Goal: Task Accomplishment & Management: Contribute content

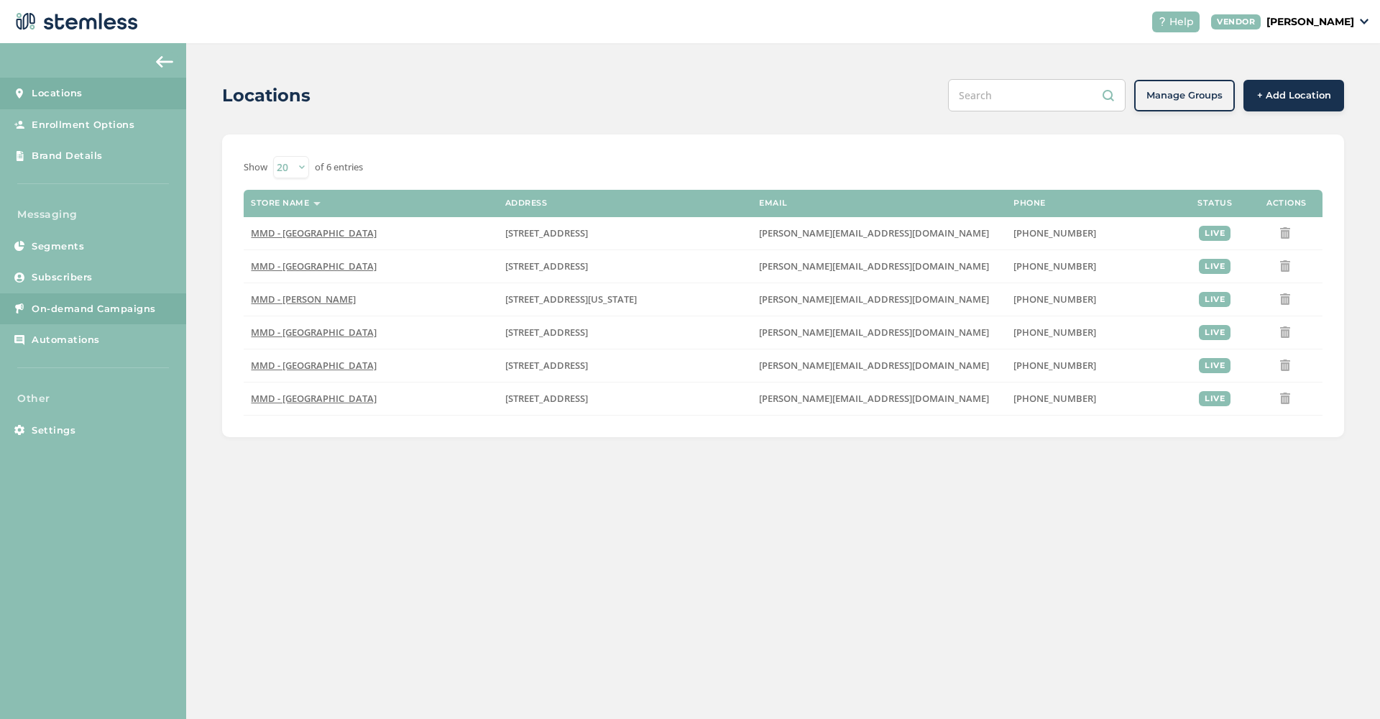
click at [123, 307] on span "On-demand Campaigns" at bounding box center [94, 309] width 124 height 14
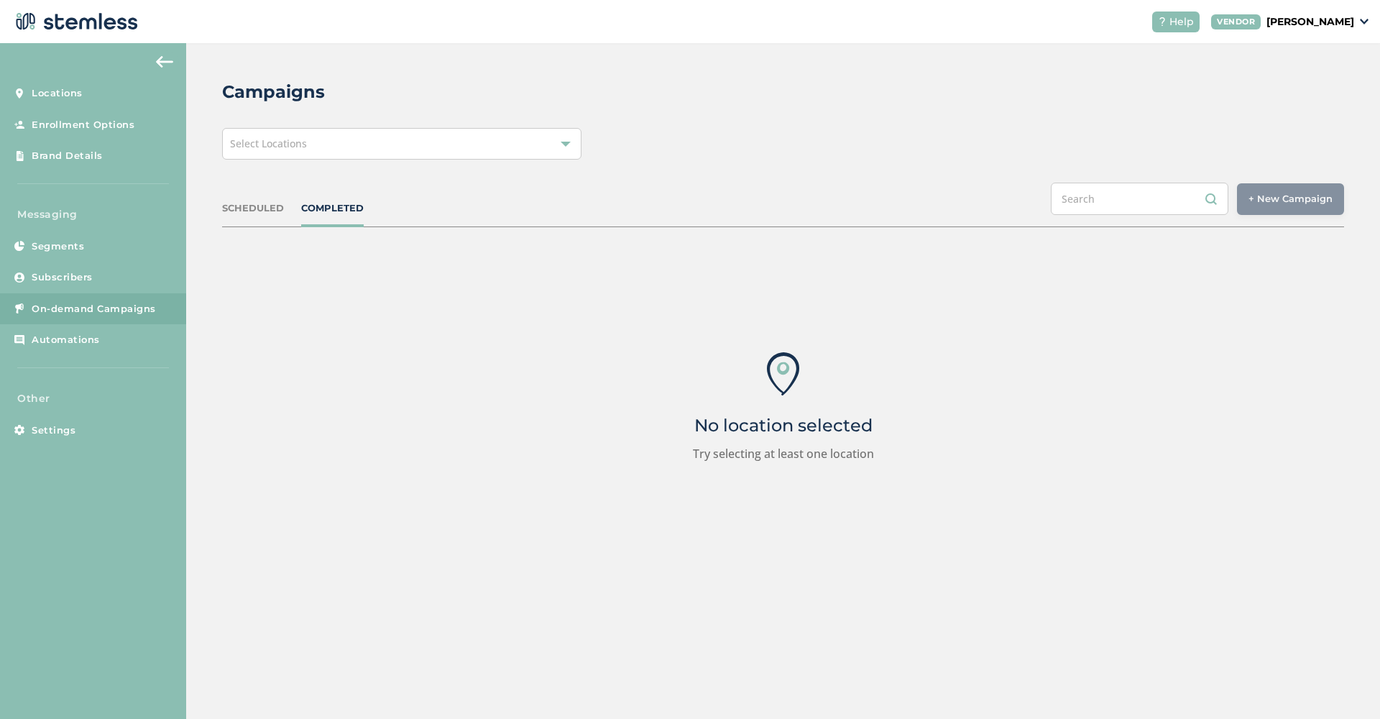
click at [571, 152] on div "Select Locations" at bounding box center [401, 144] width 359 height 32
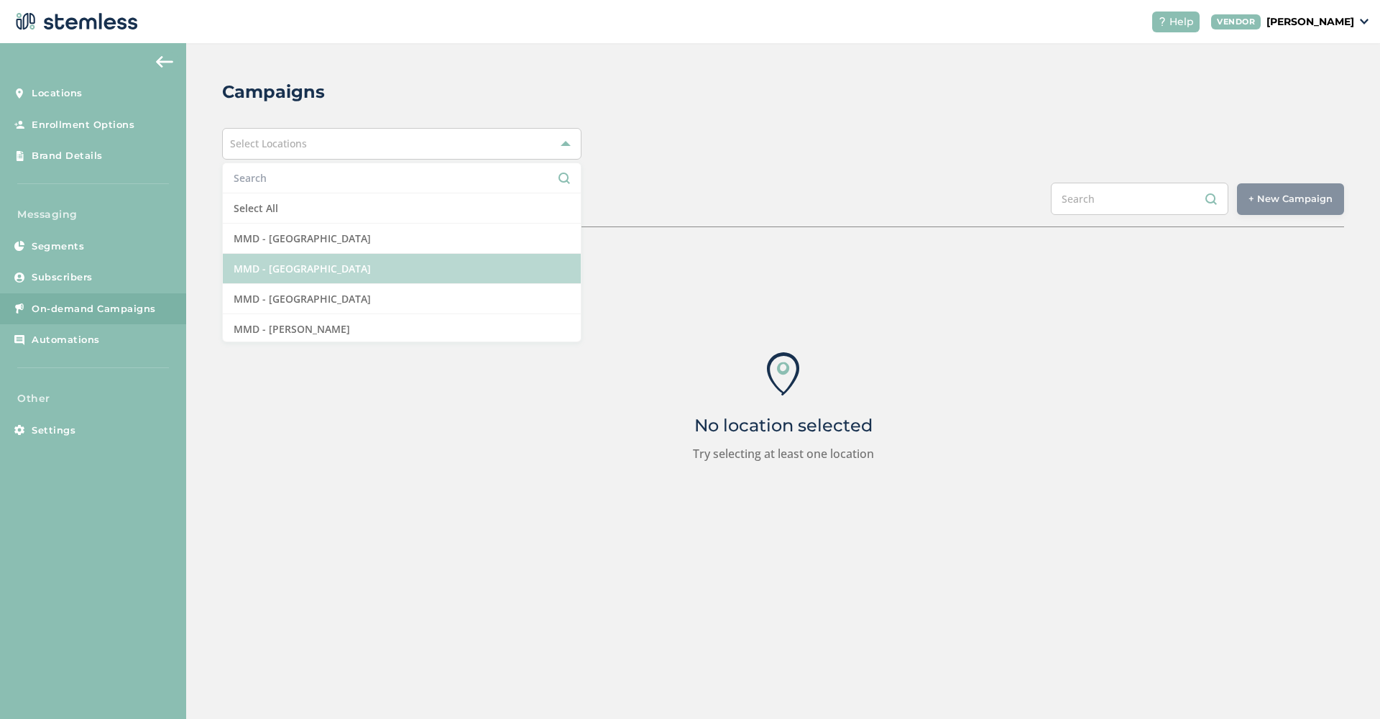
click at [366, 280] on li "MMD - [GEOGRAPHIC_DATA]" at bounding box center [402, 269] width 358 height 30
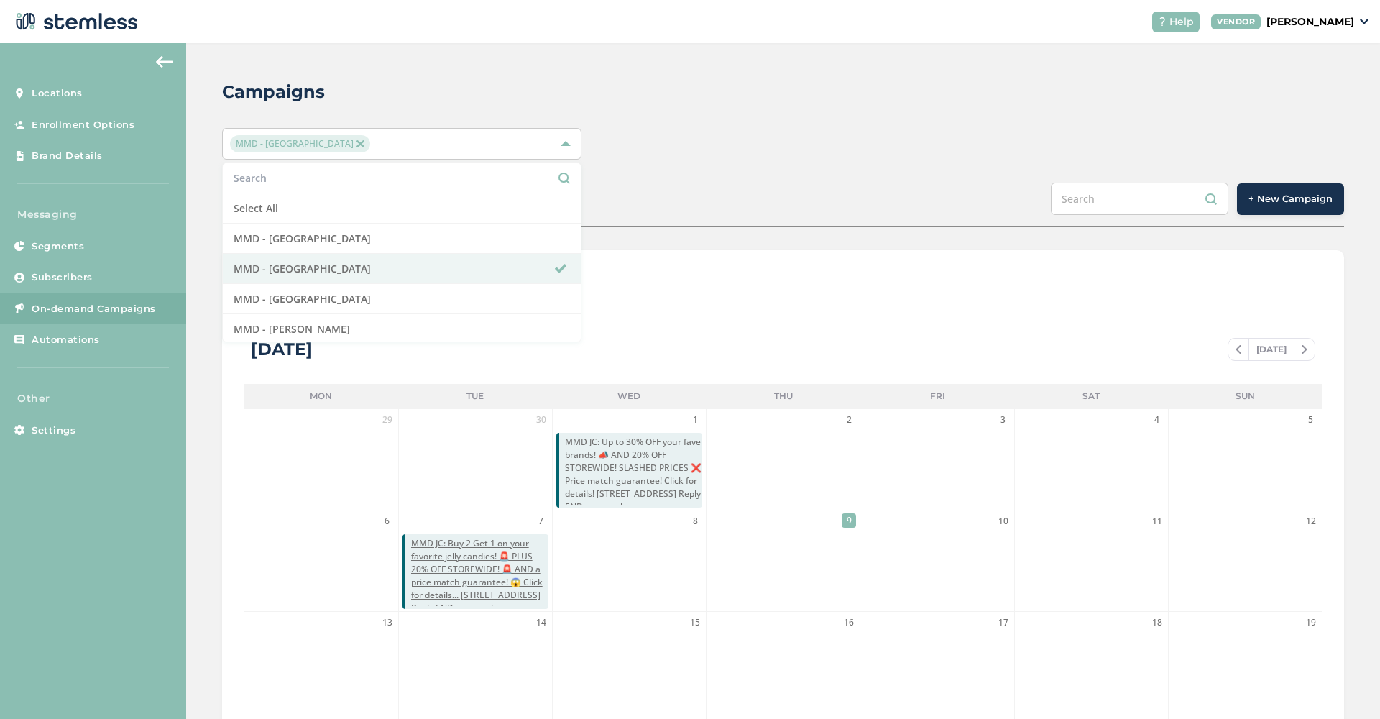
click at [811, 152] on div "MMD - [GEOGRAPHIC_DATA] Select All MMD - Hollywood MMD - Jersey City MMD - [GEO…" at bounding box center [783, 144] width 1122 height 32
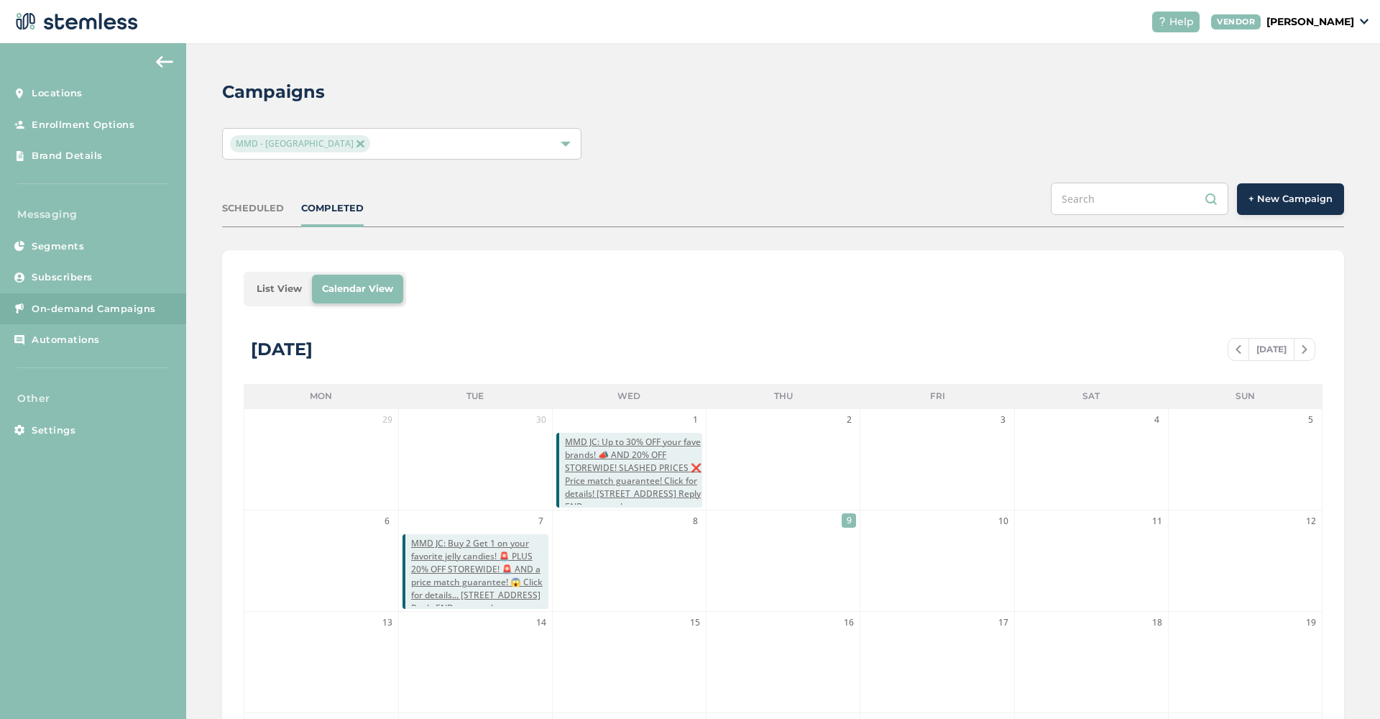
click at [1285, 211] on button "+ New Campaign" at bounding box center [1290, 199] width 107 height 32
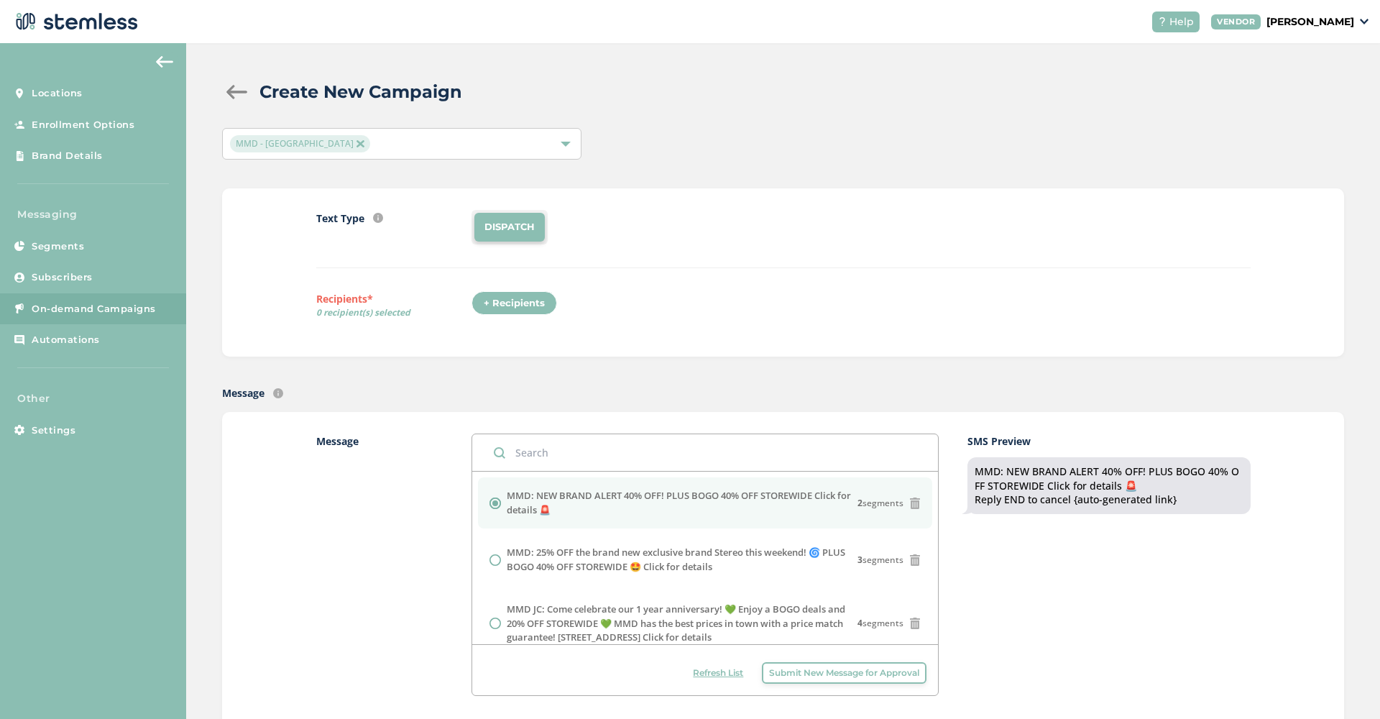
click at [511, 308] on div "+ Recipients" at bounding box center [514, 303] width 86 height 24
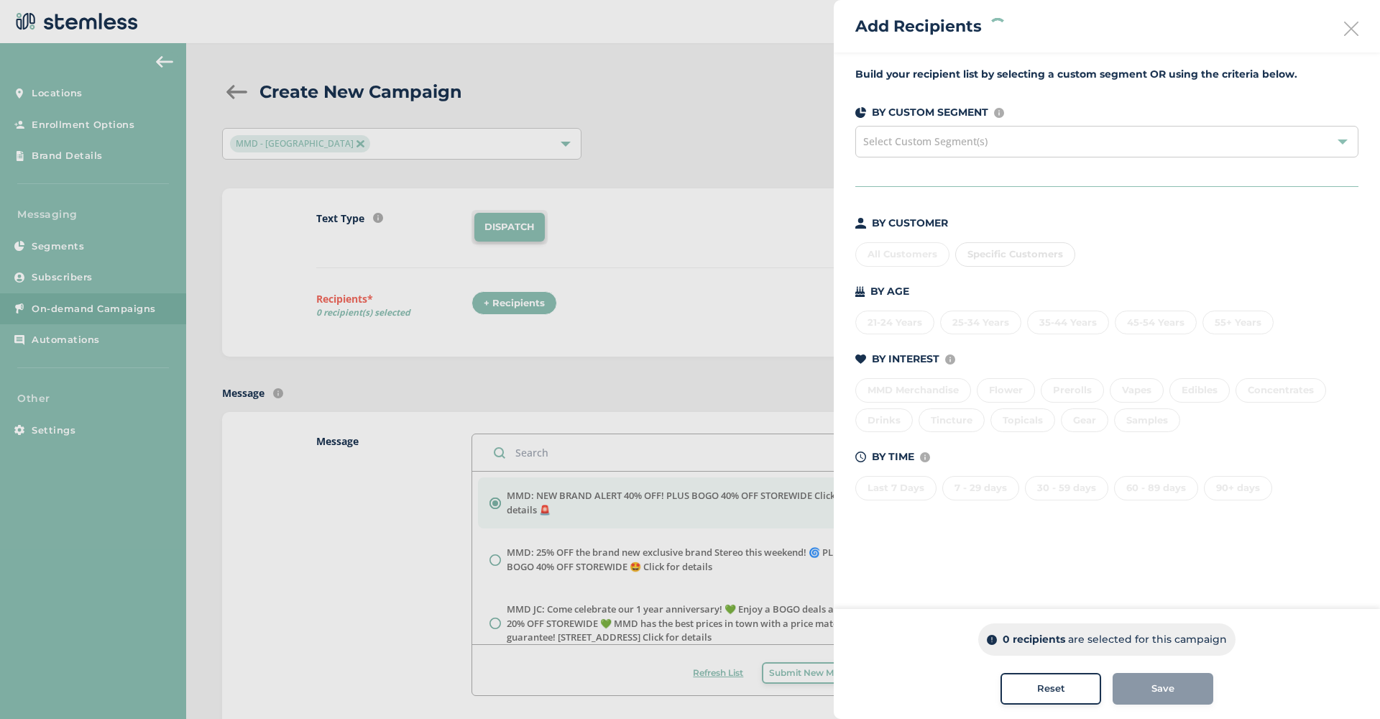
click at [918, 254] on div "All Customers Specific Customers" at bounding box center [1106, 251] width 503 height 30
click at [891, 260] on div "All Customers" at bounding box center [902, 254] width 94 height 24
click at [1178, 690] on div "Save" at bounding box center [1163, 688] width 78 height 14
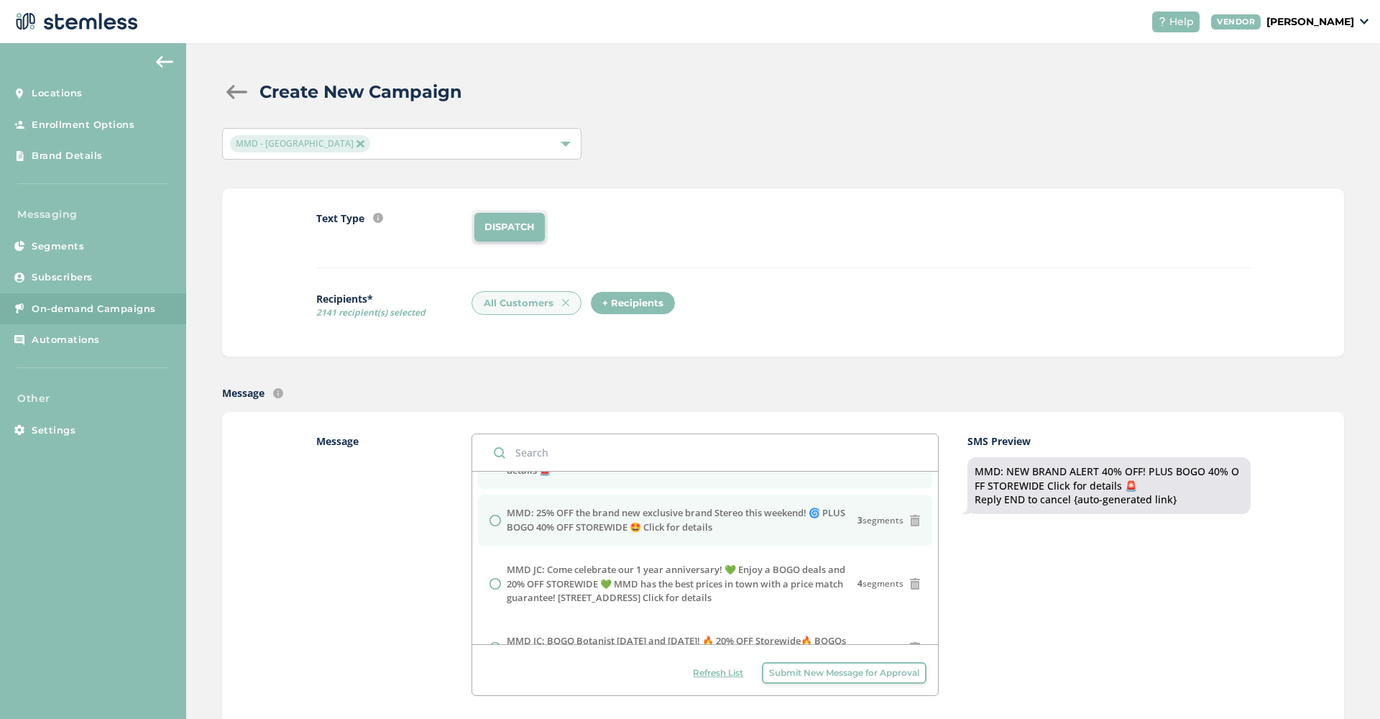
scroll to position [40, 0]
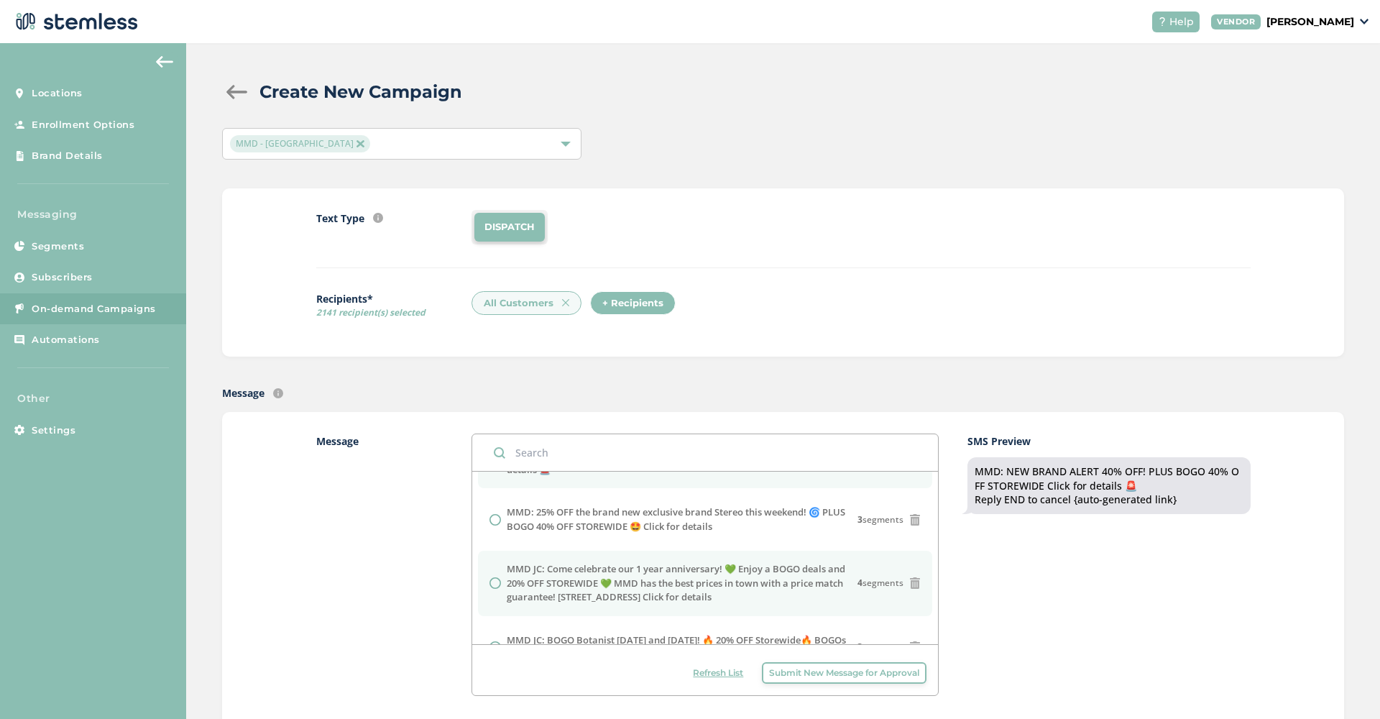
click at [535, 571] on label "MMD JC: Come celebrate our 1 year anniversary! 💚 Enjoy a BOGO deals and 20% OFF…" at bounding box center [682, 583] width 351 height 42
radio input "false"
radio input "true"
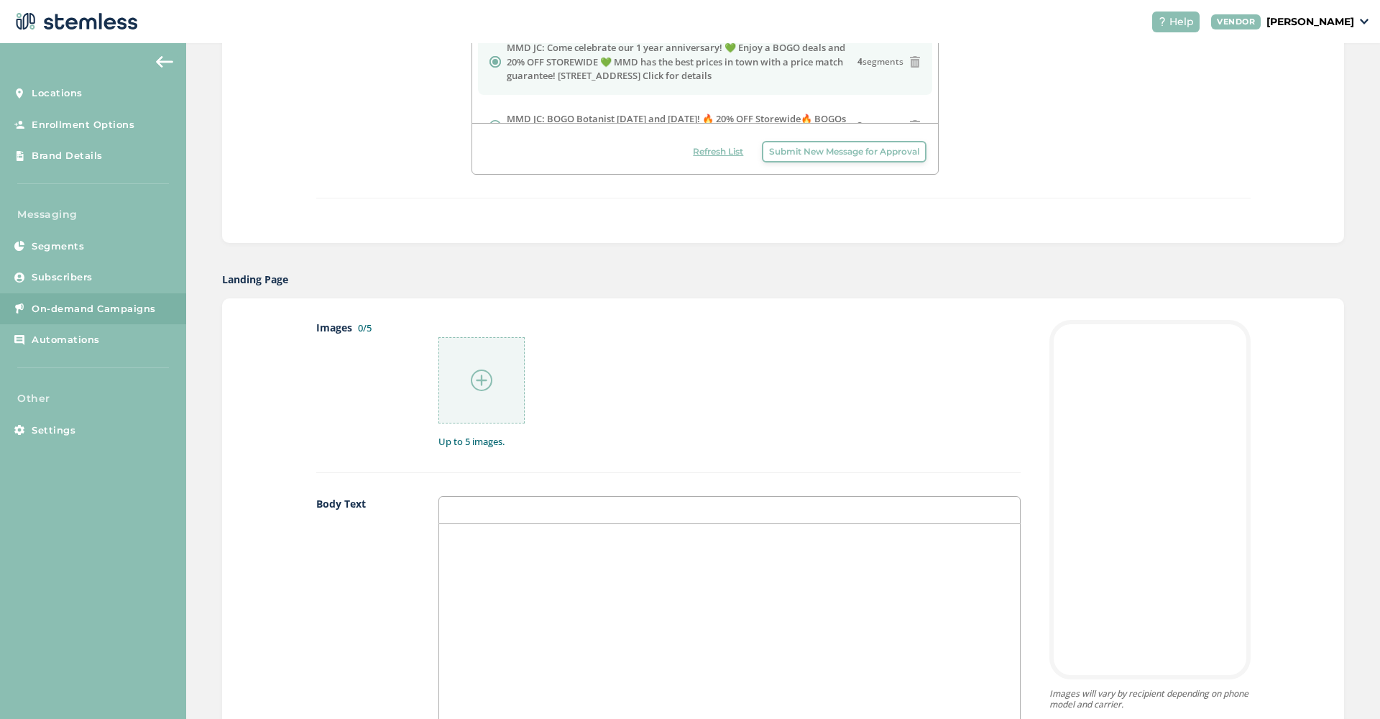
scroll to position [532, 0]
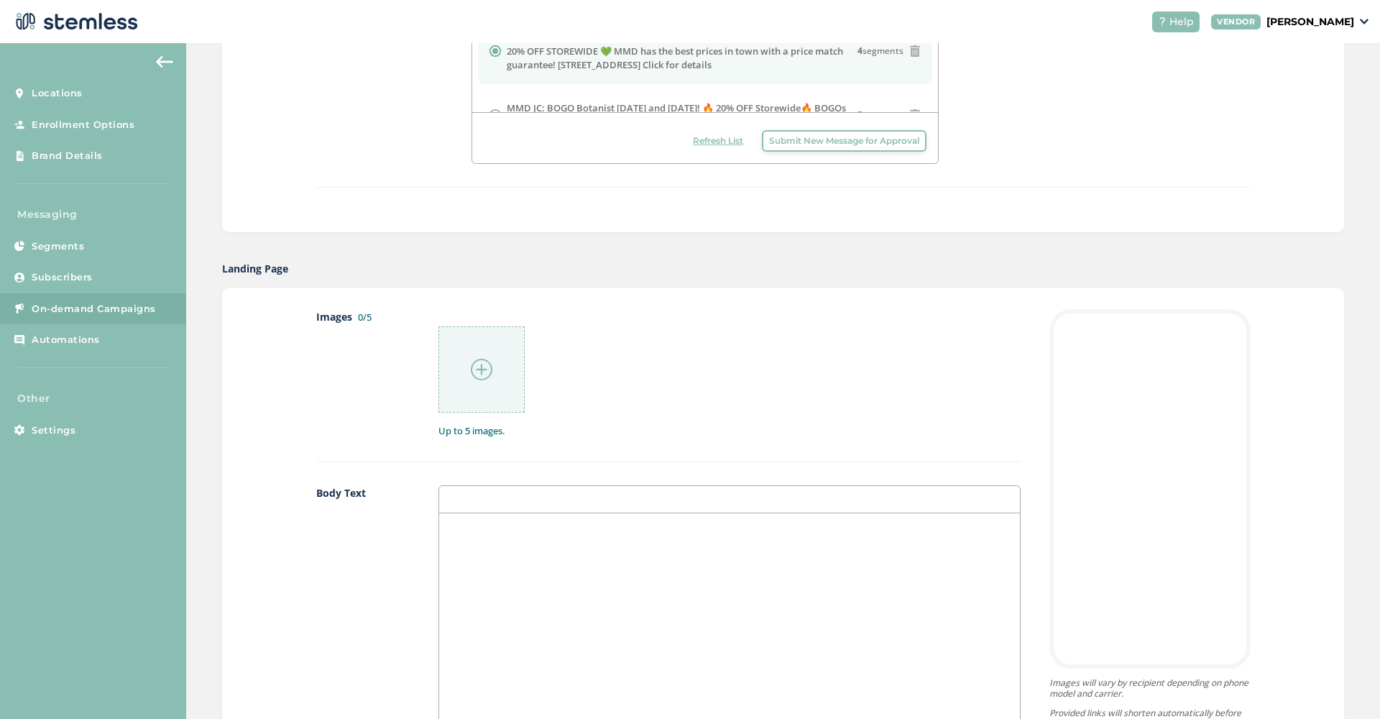
click at [488, 371] on img at bounding box center [482, 370] width 22 height 22
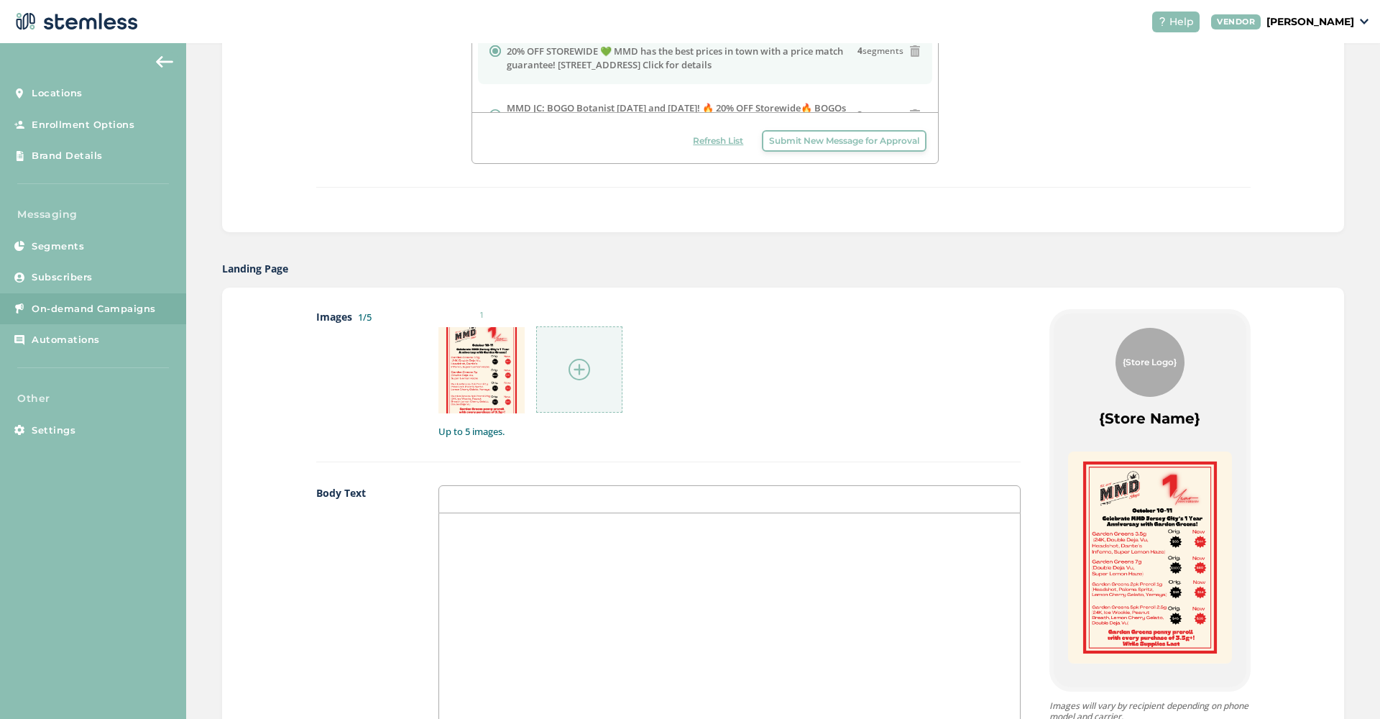
click at [588, 369] on img at bounding box center [579, 370] width 22 height 22
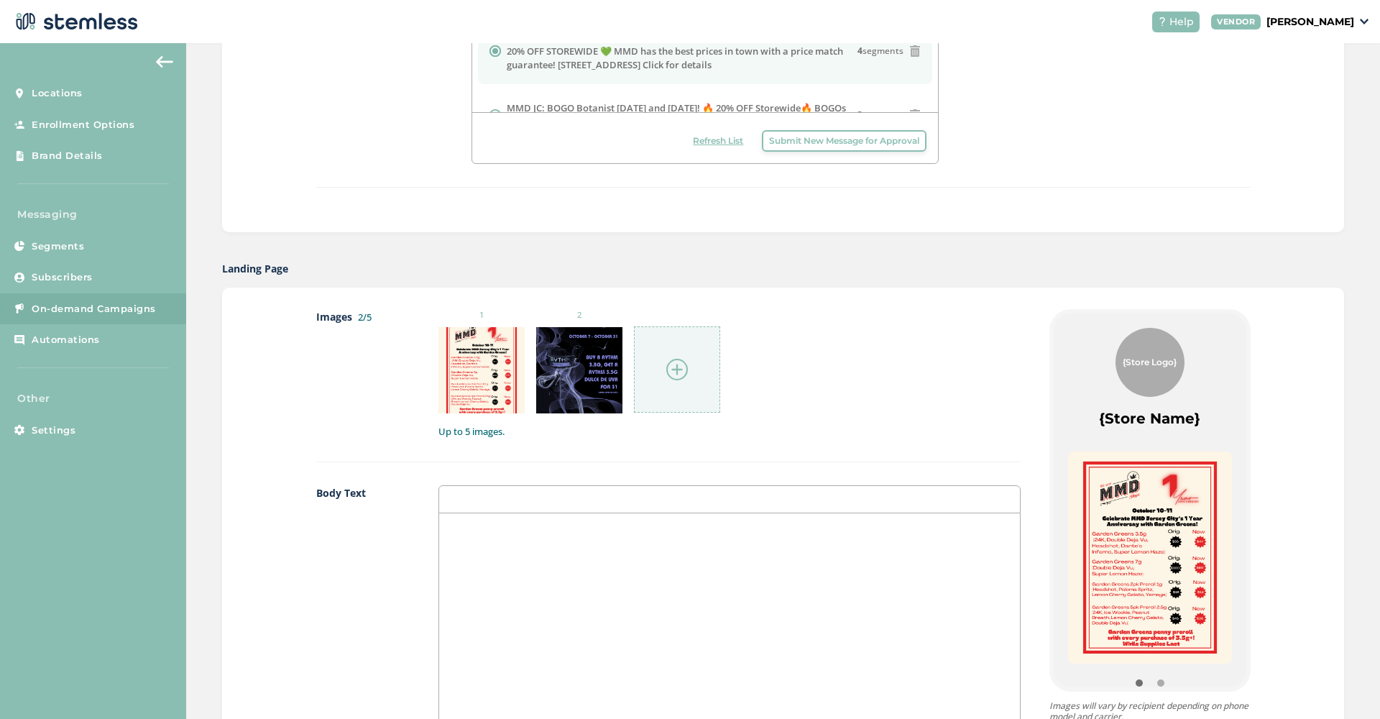
click at [678, 361] on img at bounding box center [677, 370] width 22 height 22
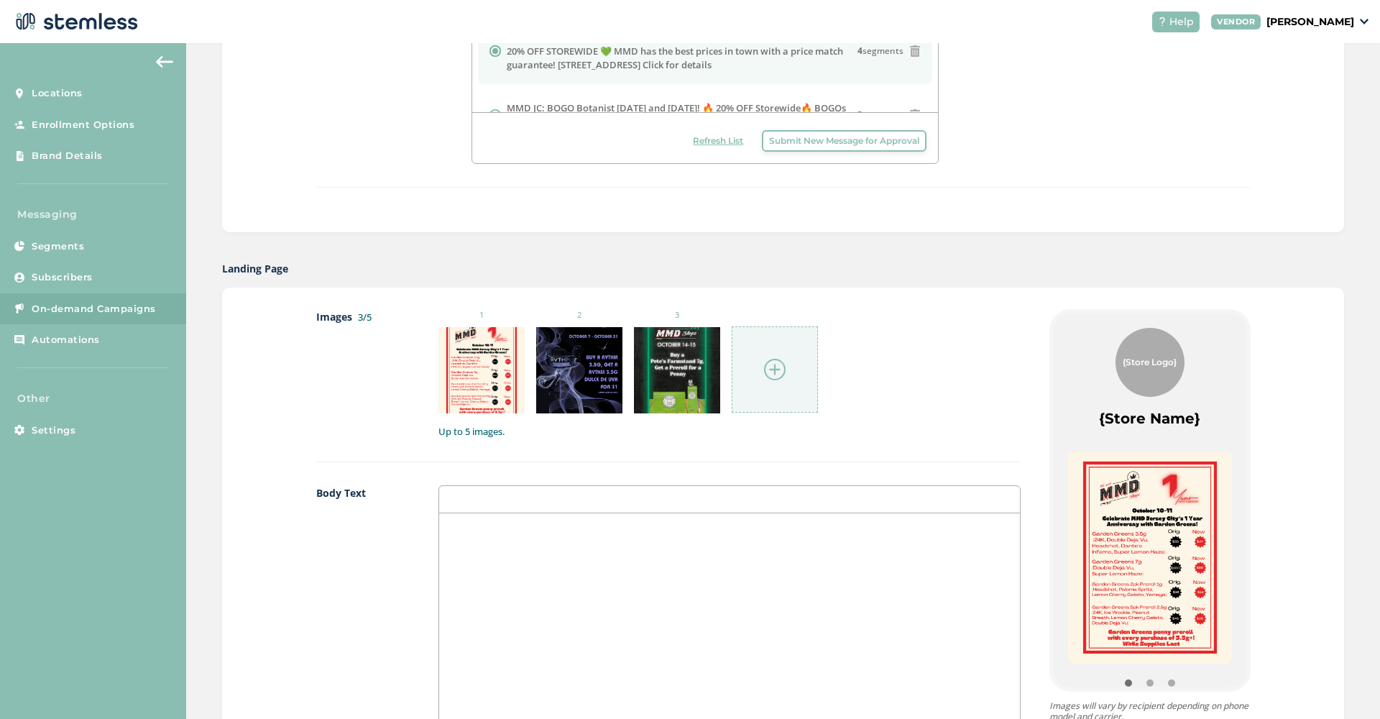
click at [770, 368] on img at bounding box center [775, 370] width 22 height 22
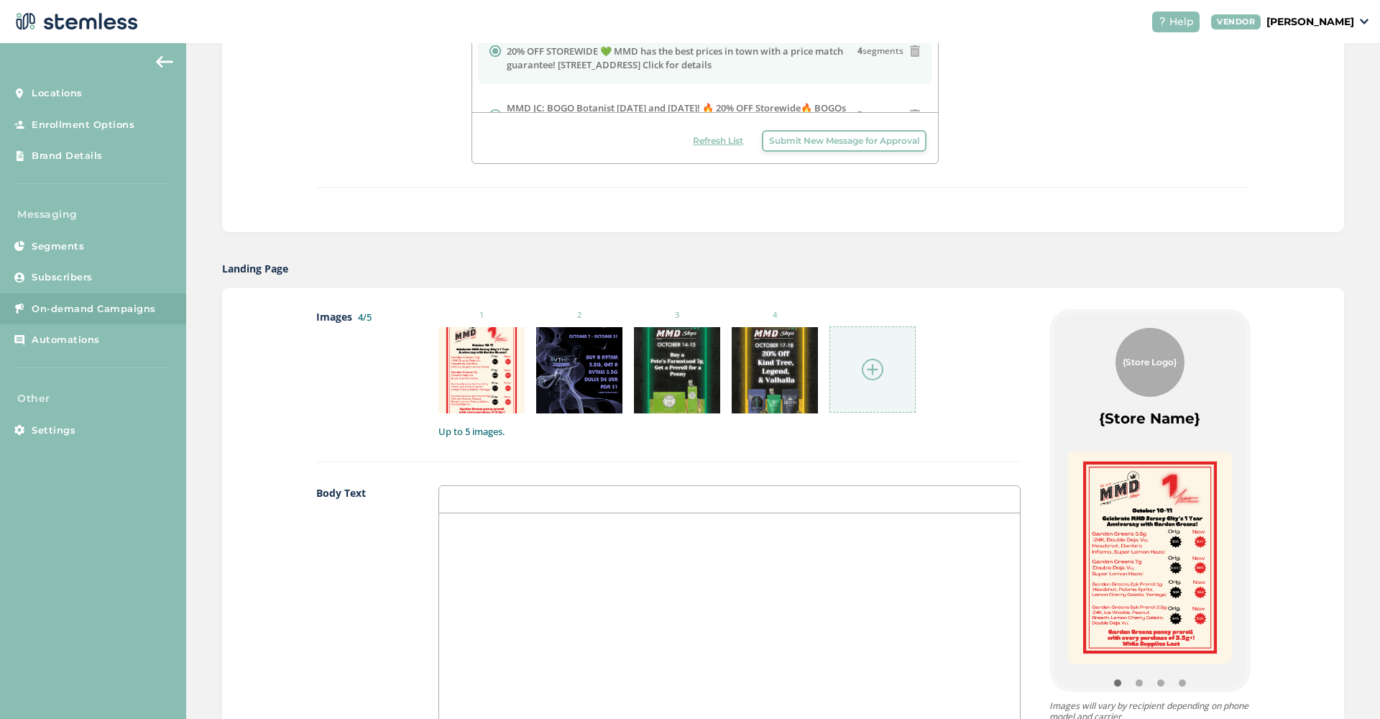
click at [872, 371] on img at bounding box center [873, 370] width 22 height 22
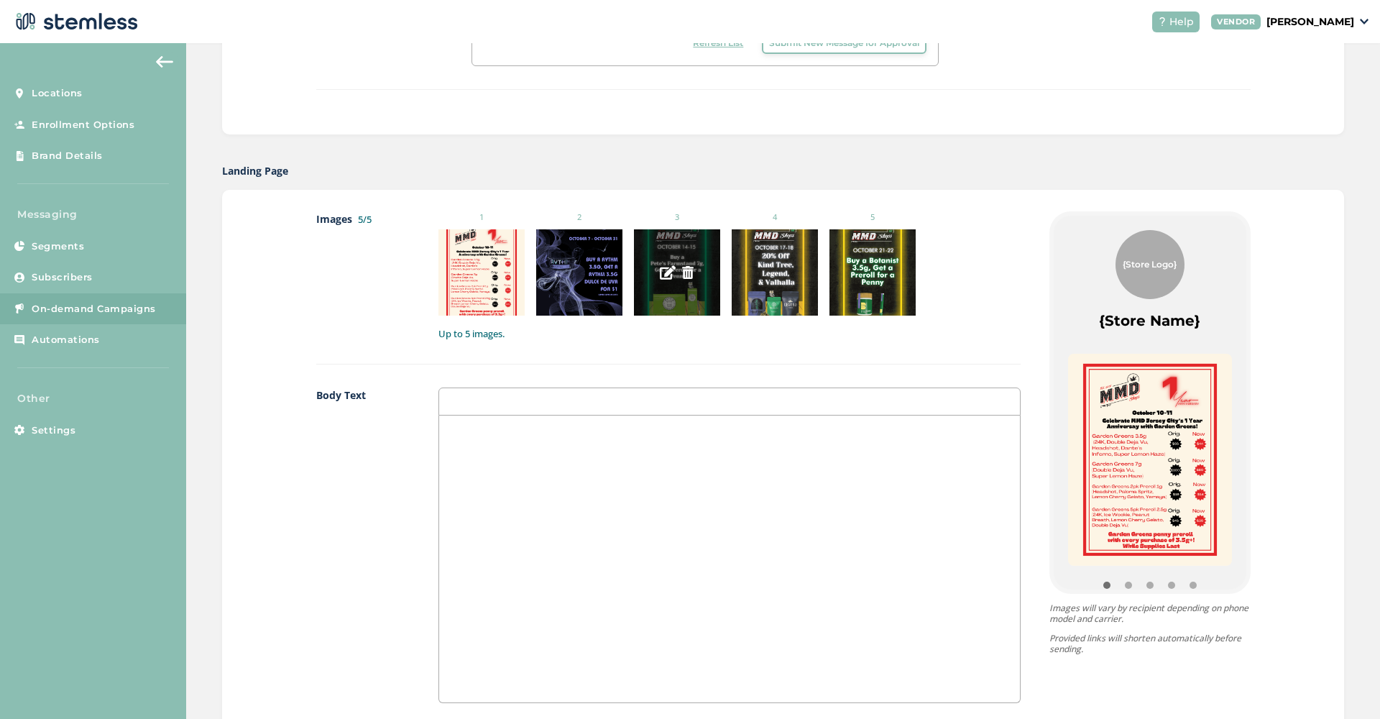
scroll to position [632, 0]
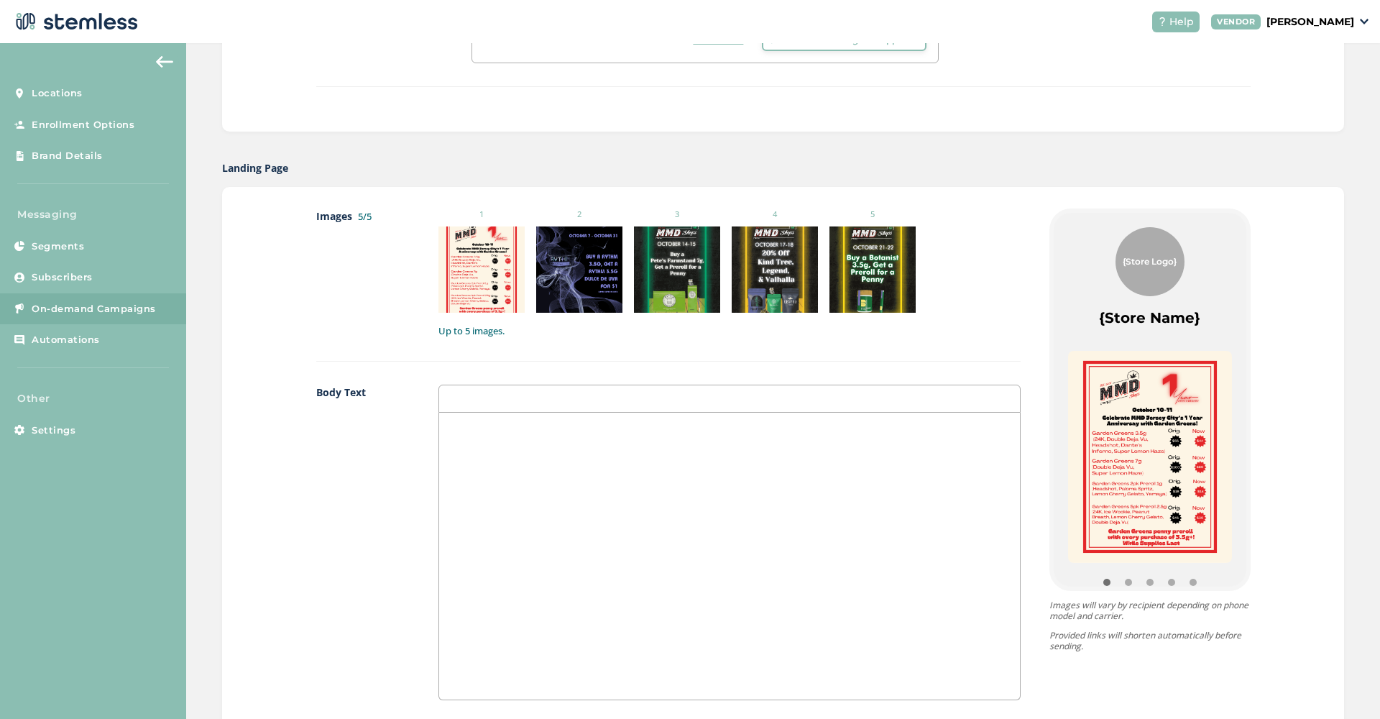
click at [535, 507] on div at bounding box center [729, 555] width 581 height 287
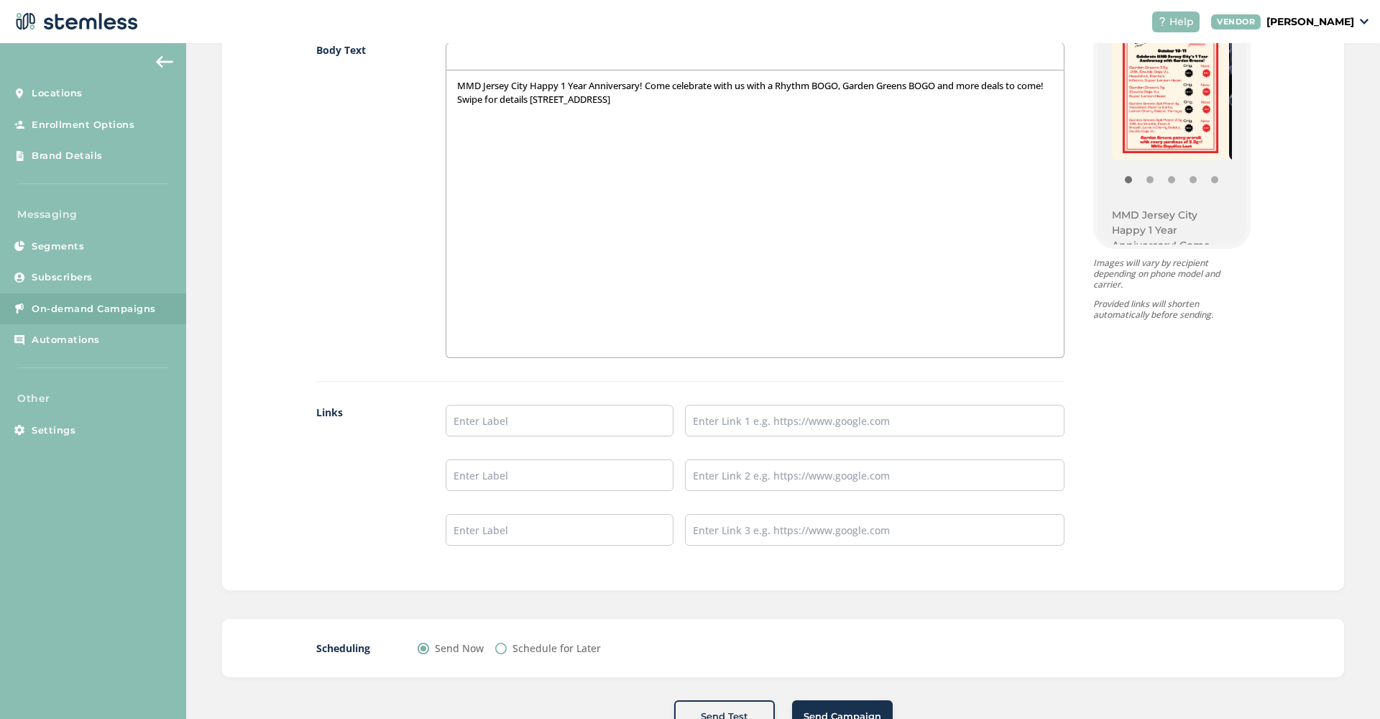
scroll to position [1015, 0]
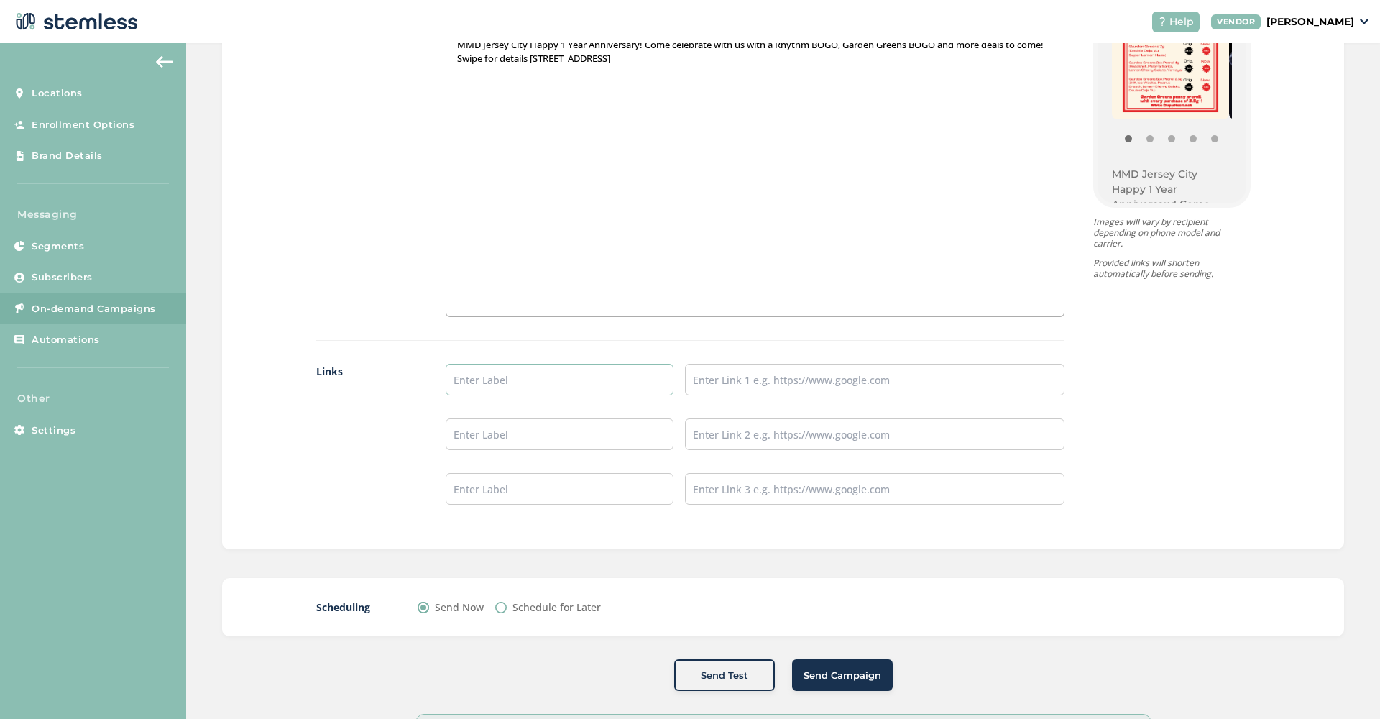
click at [500, 392] on input "text" at bounding box center [559, 380] width 228 height 32
type input "SHOP NOW"
click at [711, 382] on input "text" at bounding box center [874, 380] width 379 height 32
paste input "[URL][DOMAIN_NAME]"
type input "[URL][DOMAIN_NAME]"
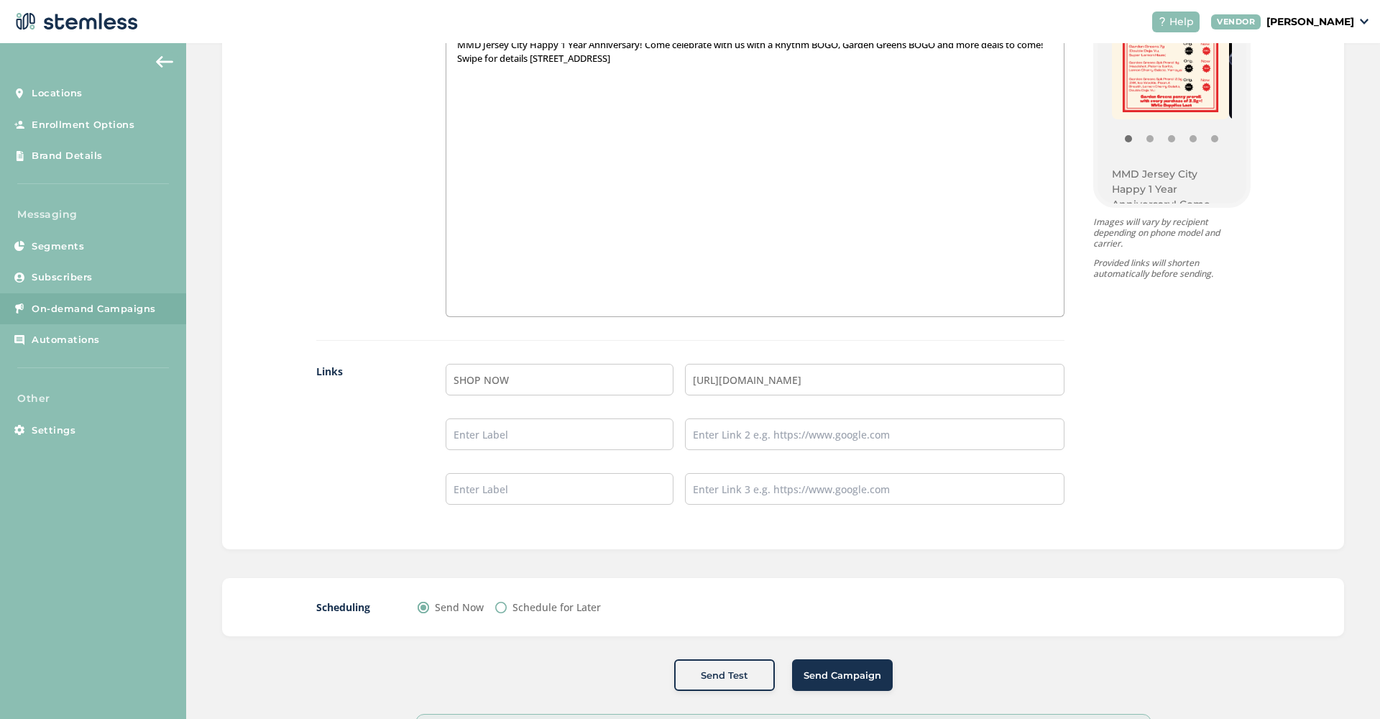
click at [1173, 362] on div "{Store Logo} {Store Name} MMD Jersey City Happy 1 Year Anniversary! Come celebr…" at bounding box center [1157, 176] width 186 height 702
click at [528, 607] on label "Schedule for Later" at bounding box center [556, 606] width 88 height 15
click at [507, 607] on input "Schedule for Later" at bounding box center [500, 606] width 11 height 11
radio input "true"
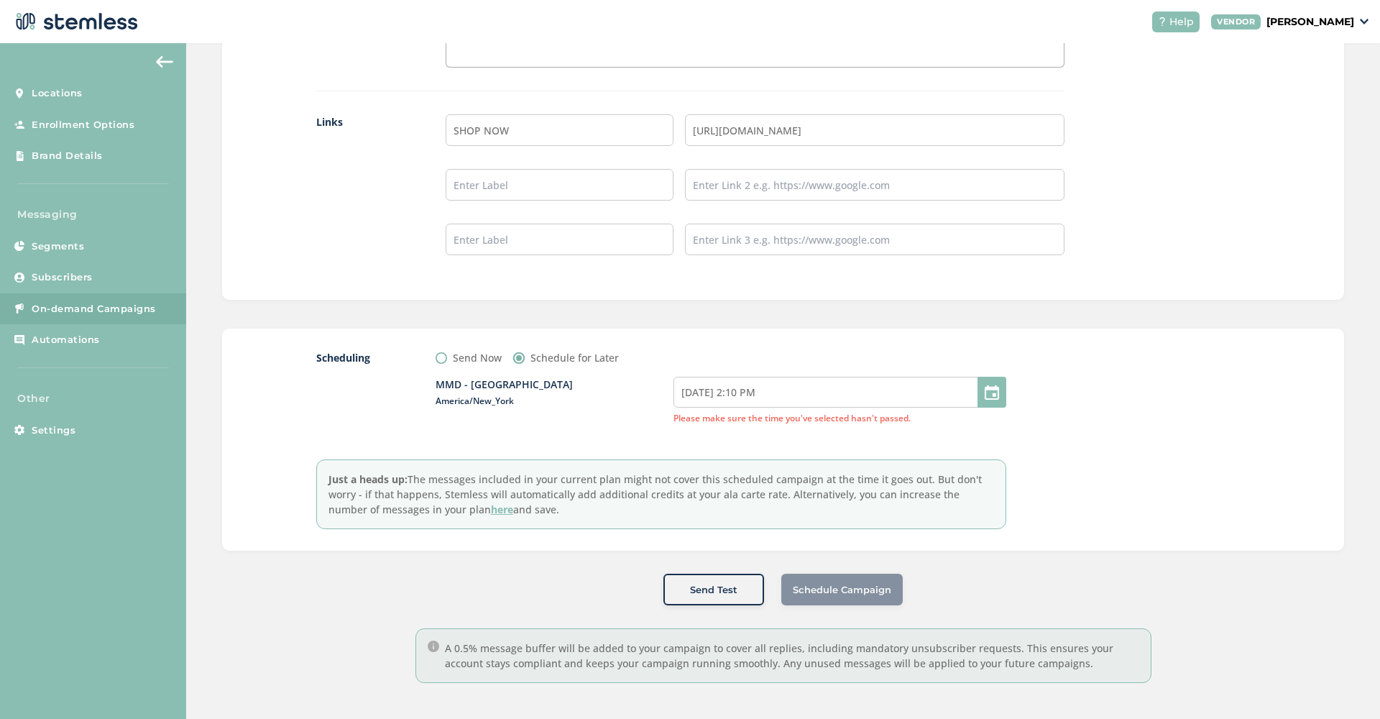
scroll to position [1263, 0]
click at [757, 395] on input "[DATE] 2:10 PM" at bounding box center [839, 393] width 333 height 31
select select "17"
select select "10"
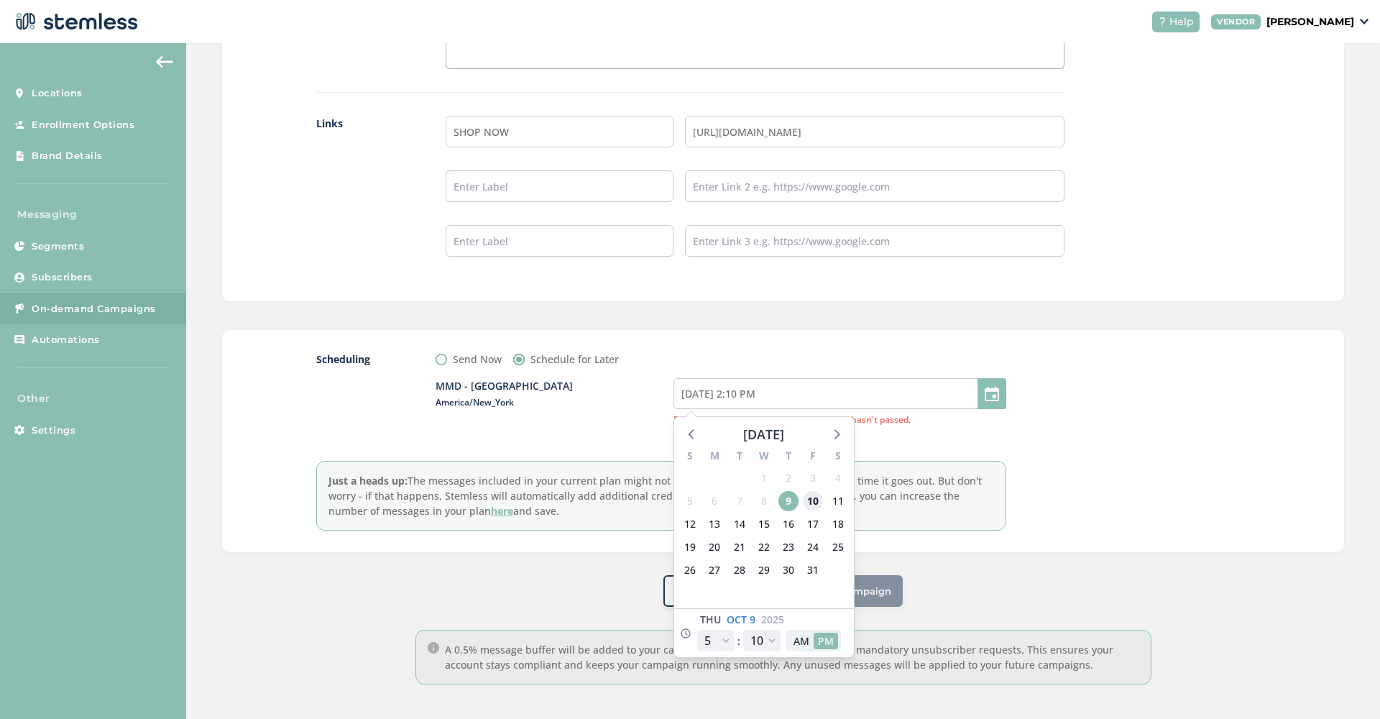
click at [816, 499] on span "10" at bounding box center [813, 501] width 20 height 20
type input "[DATE] 2:10 PM"
select select "22"
type input "[DATE] 7:10 PM"
select select "22"
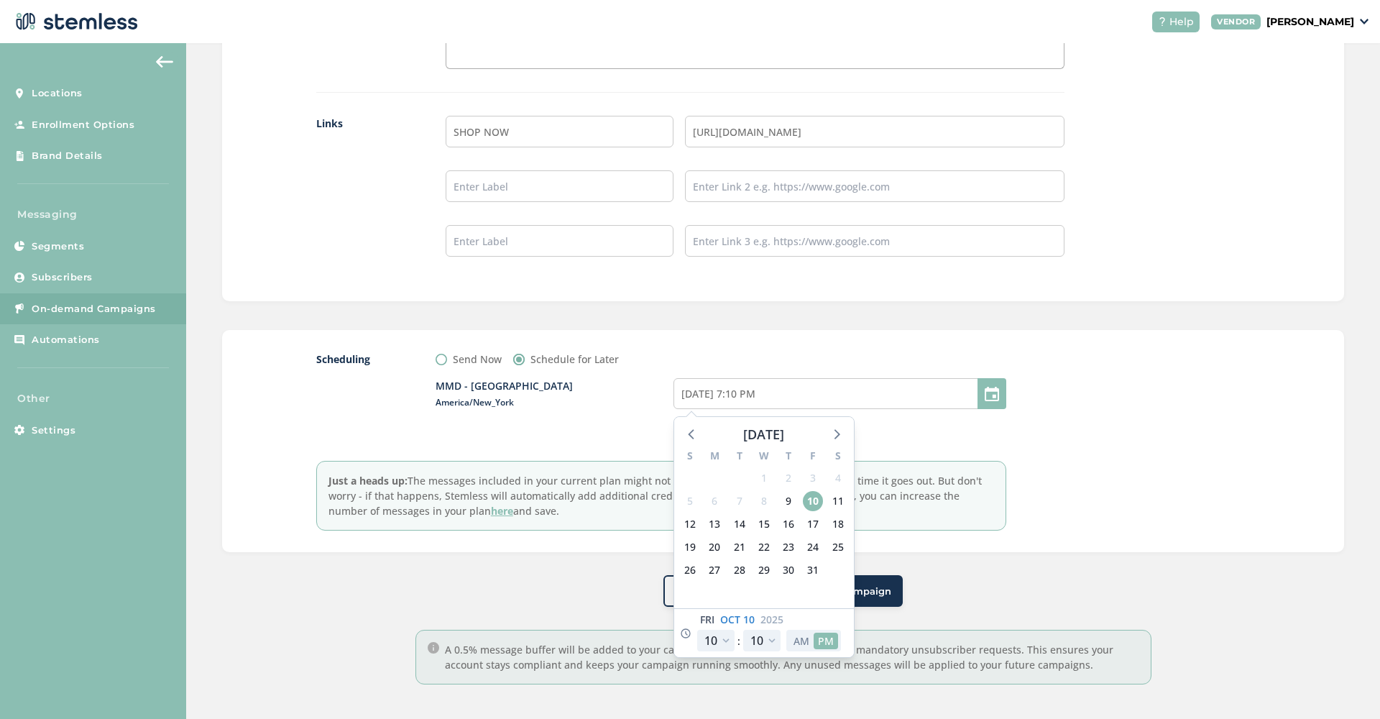
click at [798, 645] on button "AM" at bounding box center [801, 640] width 24 height 17
type input "[DATE] 7:10 AM"
select select "10"
click at [1119, 425] on div at bounding box center [1143, 440] width 216 height 179
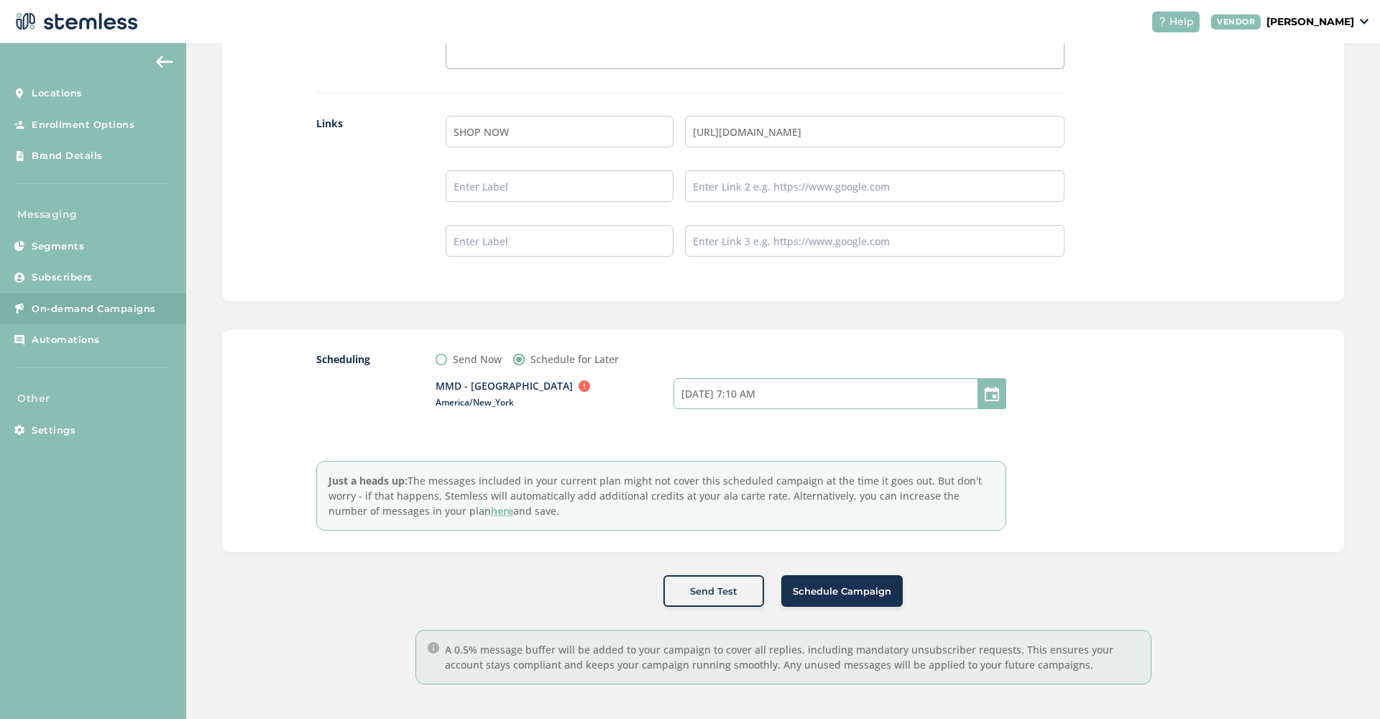
click at [900, 392] on input "[DATE] 7:10 AM" at bounding box center [839, 393] width 333 height 31
select select "10"
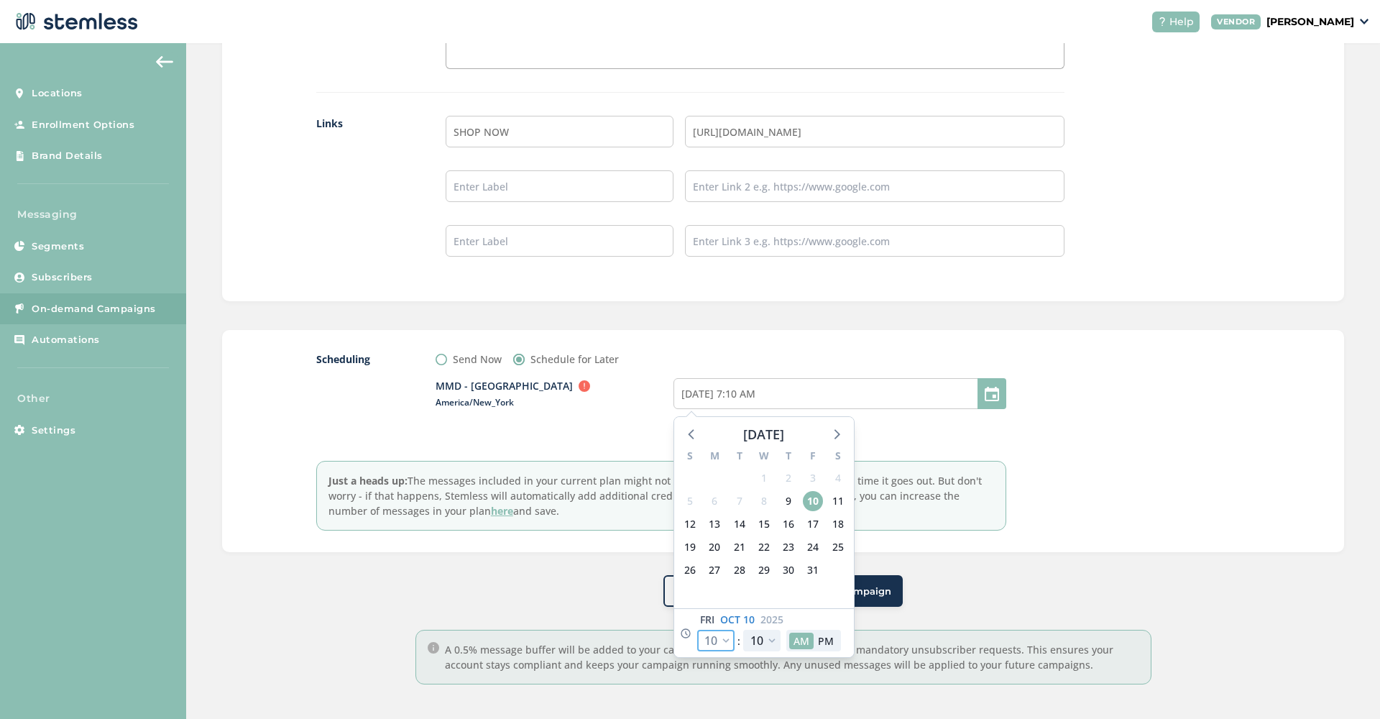
select select "11"
type input "[DATE] 8:10 AM"
select select "11"
click at [1128, 433] on div at bounding box center [1143, 440] width 216 height 179
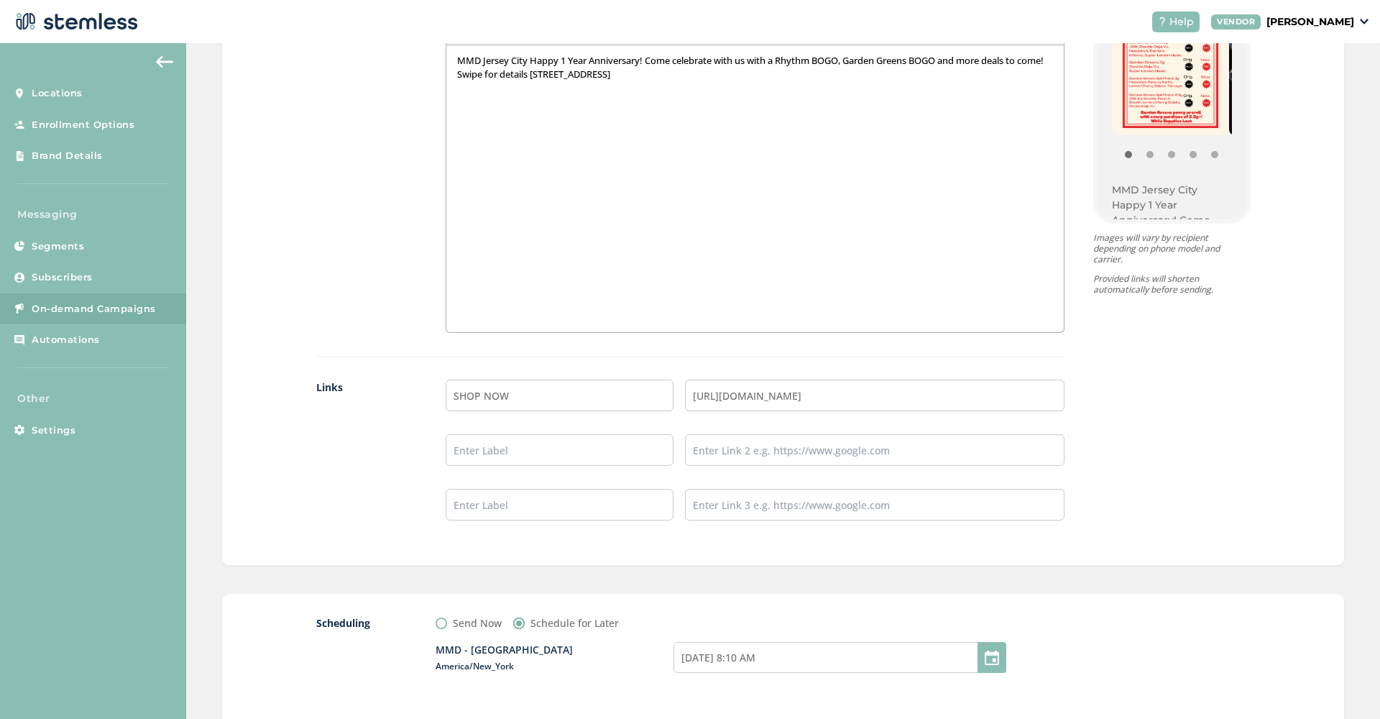
scroll to position [509, 0]
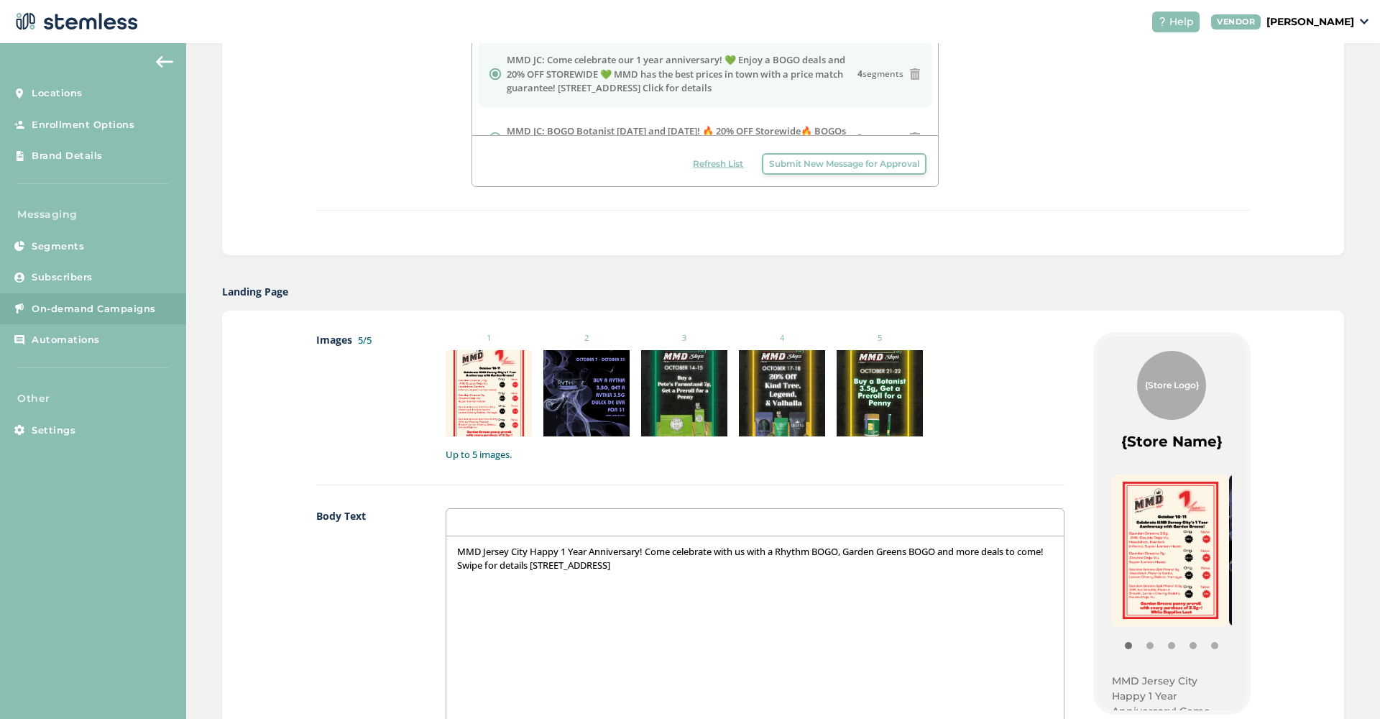
click at [491, 564] on p "MMD Jersey City Happy 1 Year Anniversary! Come celebrate with us with a Rhythm …" at bounding box center [755, 558] width 596 height 27
click at [487, 565] on p "MMD Jersey City Happy 1 Year Anniversary! Come celebrate with us with a Rhythm …" at bounding box center [755, 558] width 596 height 27
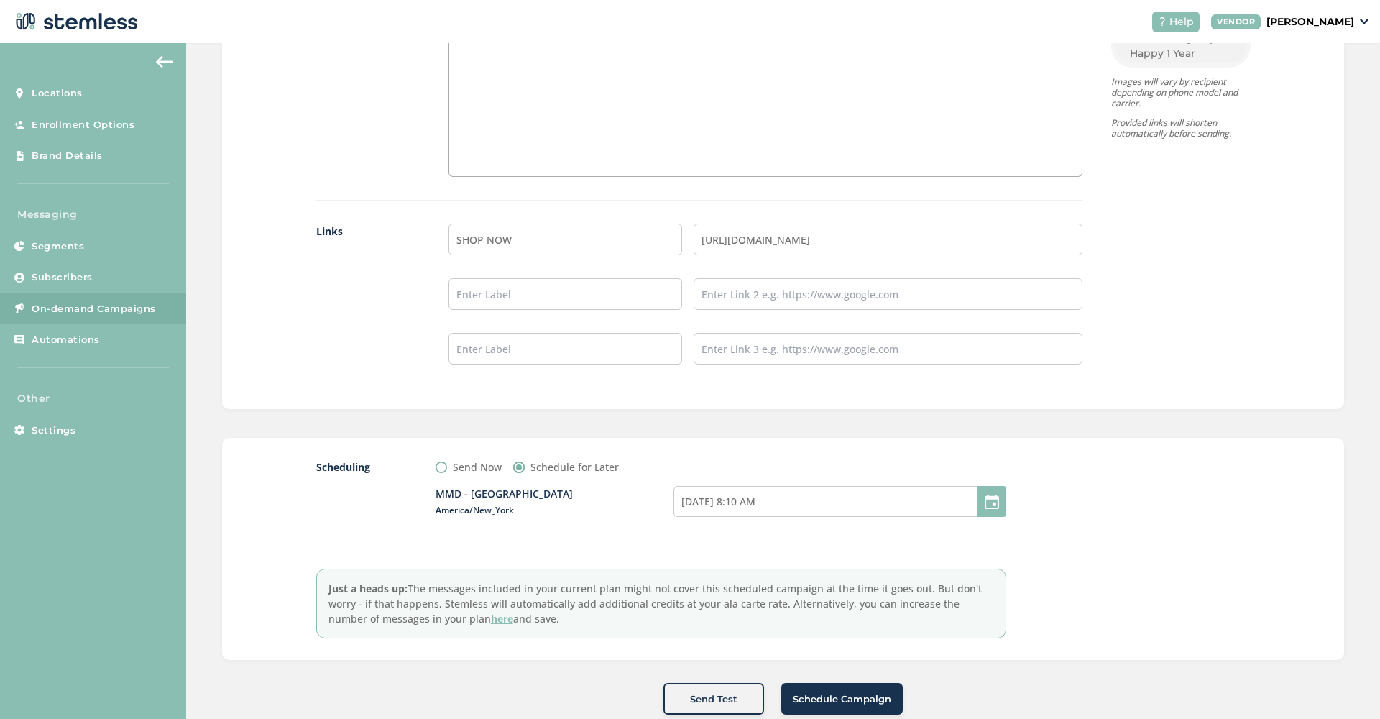
scroll to position [1218, 0]
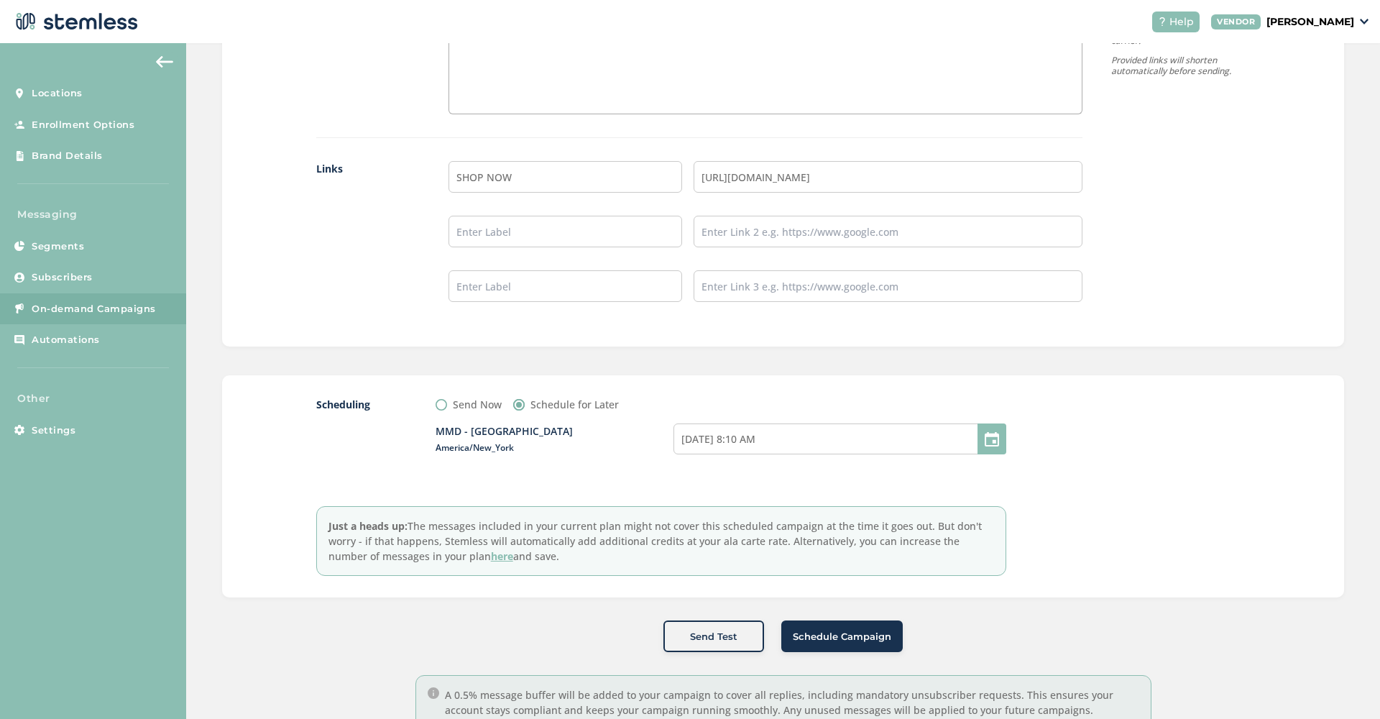
click at [850, 637] on span "Schedule Campaign" at bounding box center [842, 636] width 98 height 14
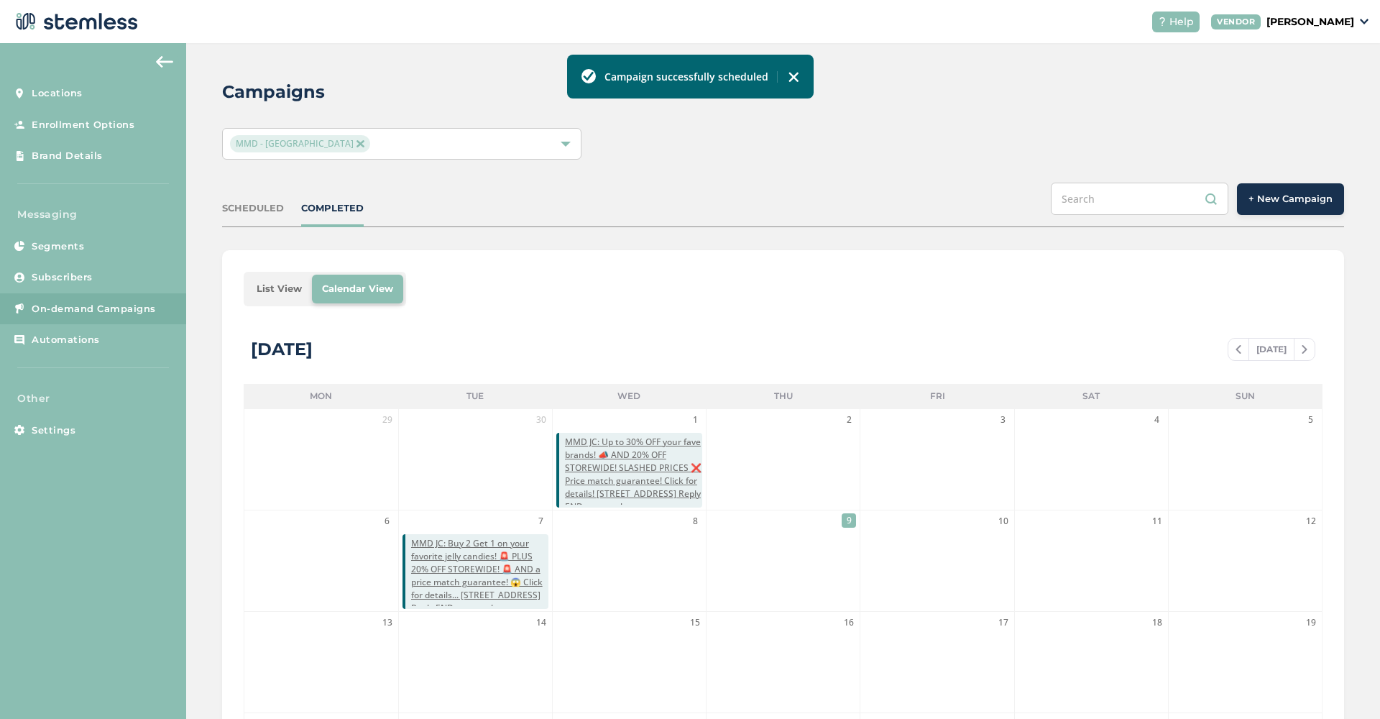
click at [290, 286] on li "List View" at bounding box center [278, 288] width 65 height 29
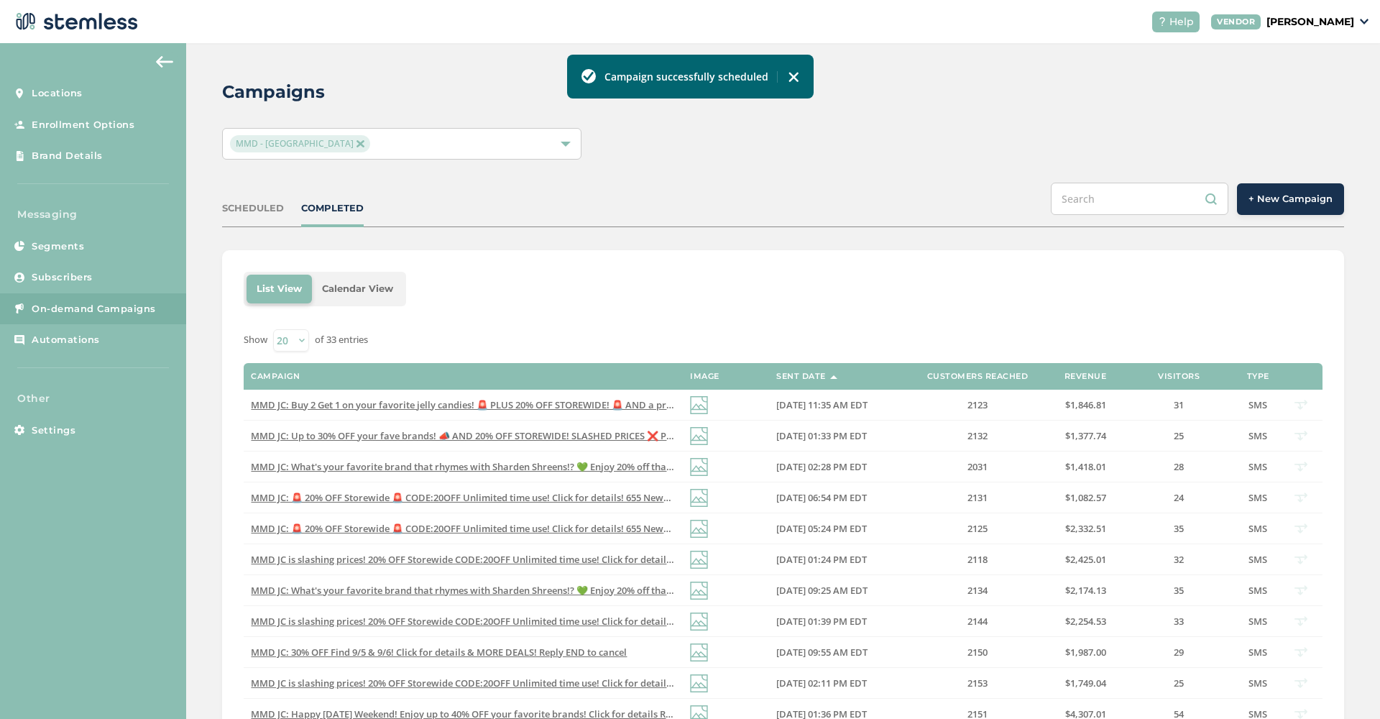
click at [368, 291] on li "Calendar View" at bounding box center [357, 288] width 91 height 29
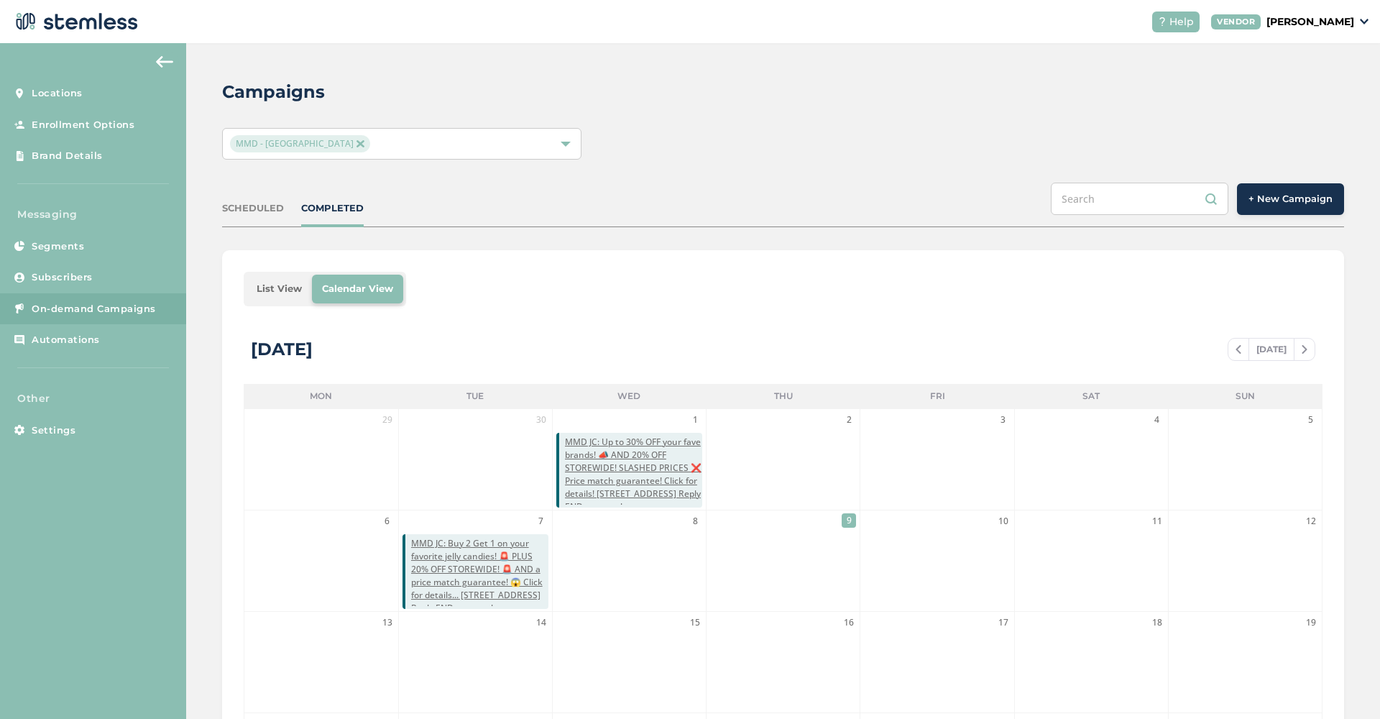
click at [264, 213] on div "SCHEDULED" at bounding box center [253, 208] width 62 height 14
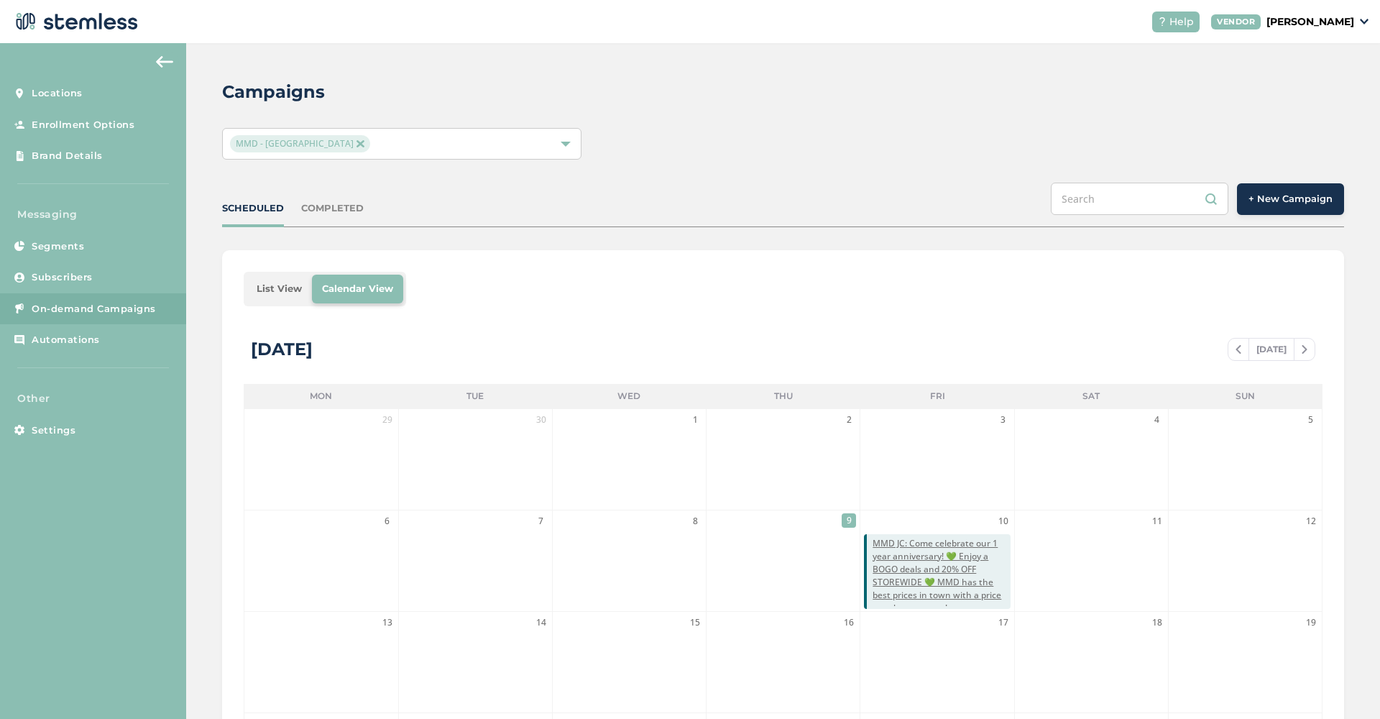
click at [1302, 203] on span "+ New Campaign" at bounding box center [1290, 199] width 84 height 14
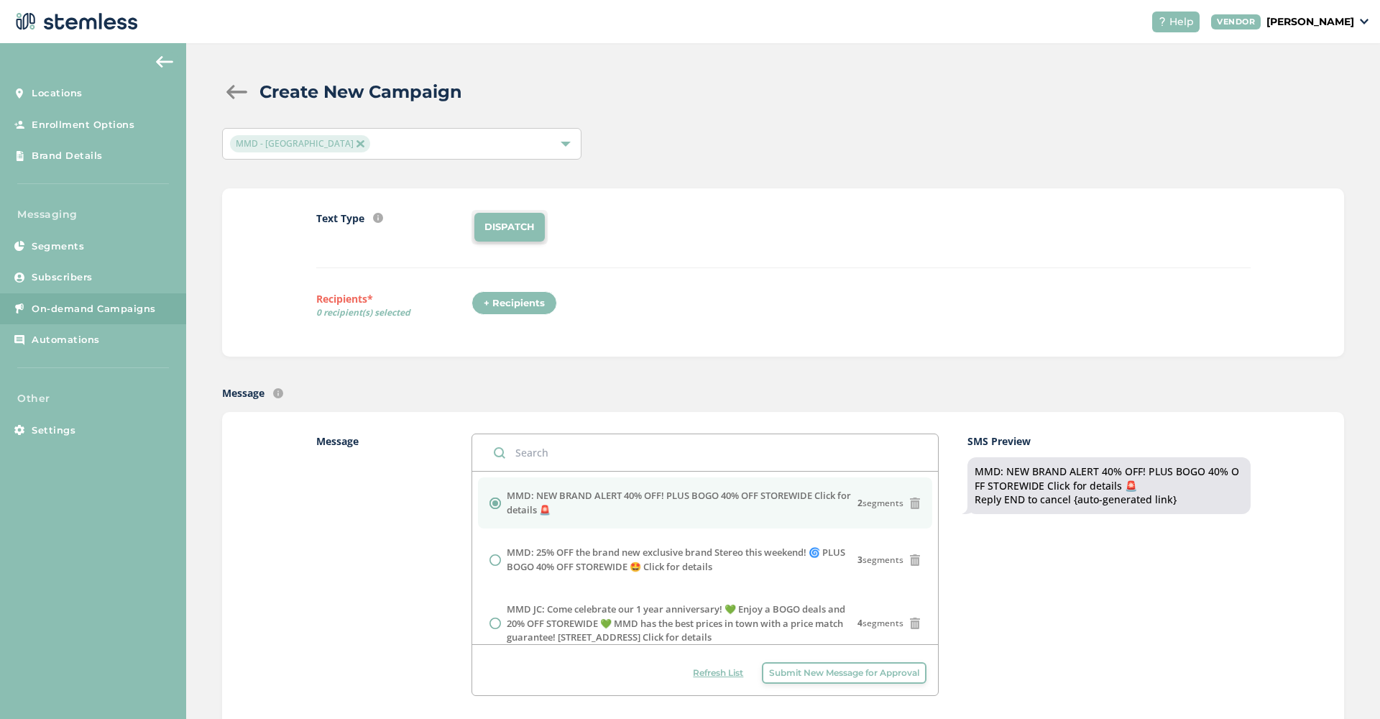
click at [500, 319] on div "+ Recipients" at bounding box center [518, 307] width 94 height 33
click at [500, 300] on div "+ Recipients" at bounding box center [514, 303] width 86 height 24
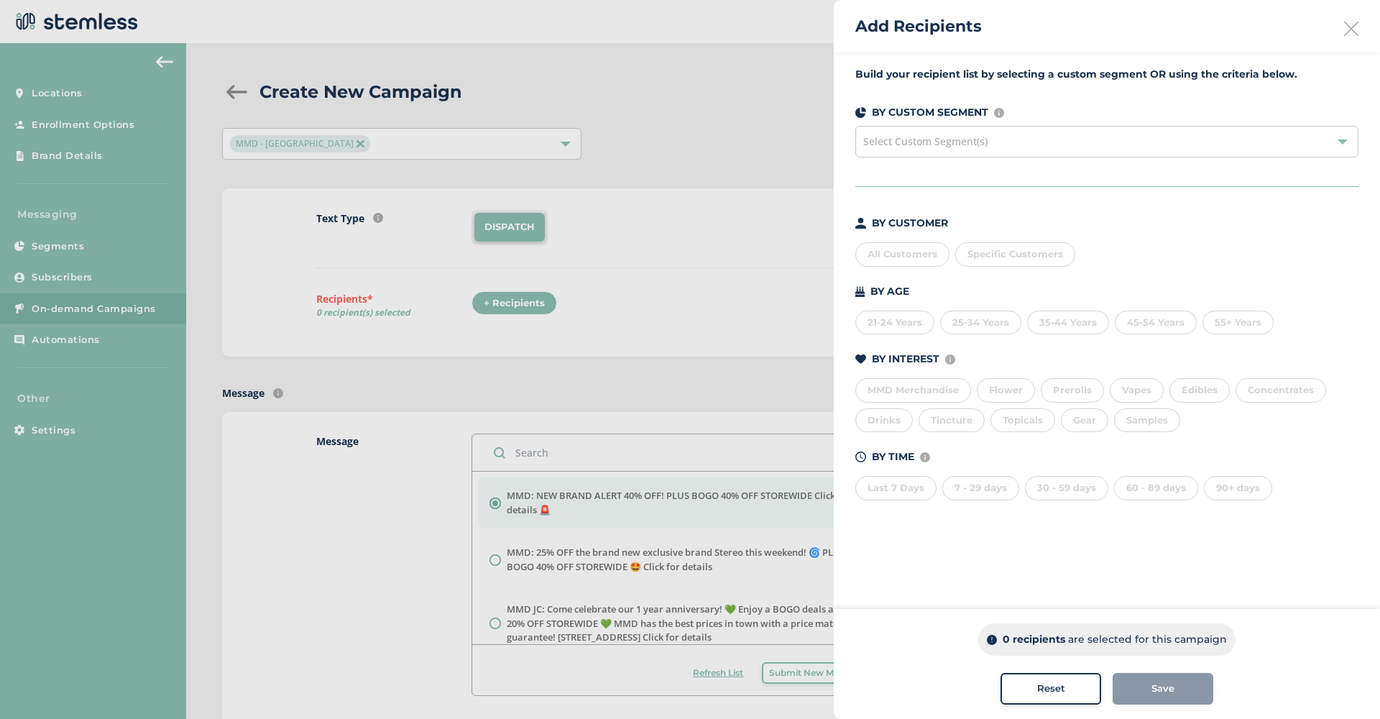
click at [887, 255] on div "All Customers" at bounding box center [902, 254] width 94 height 24
click at [1186, 703] on button "Save" at bounding box center [1162, 689] width 101 height 32
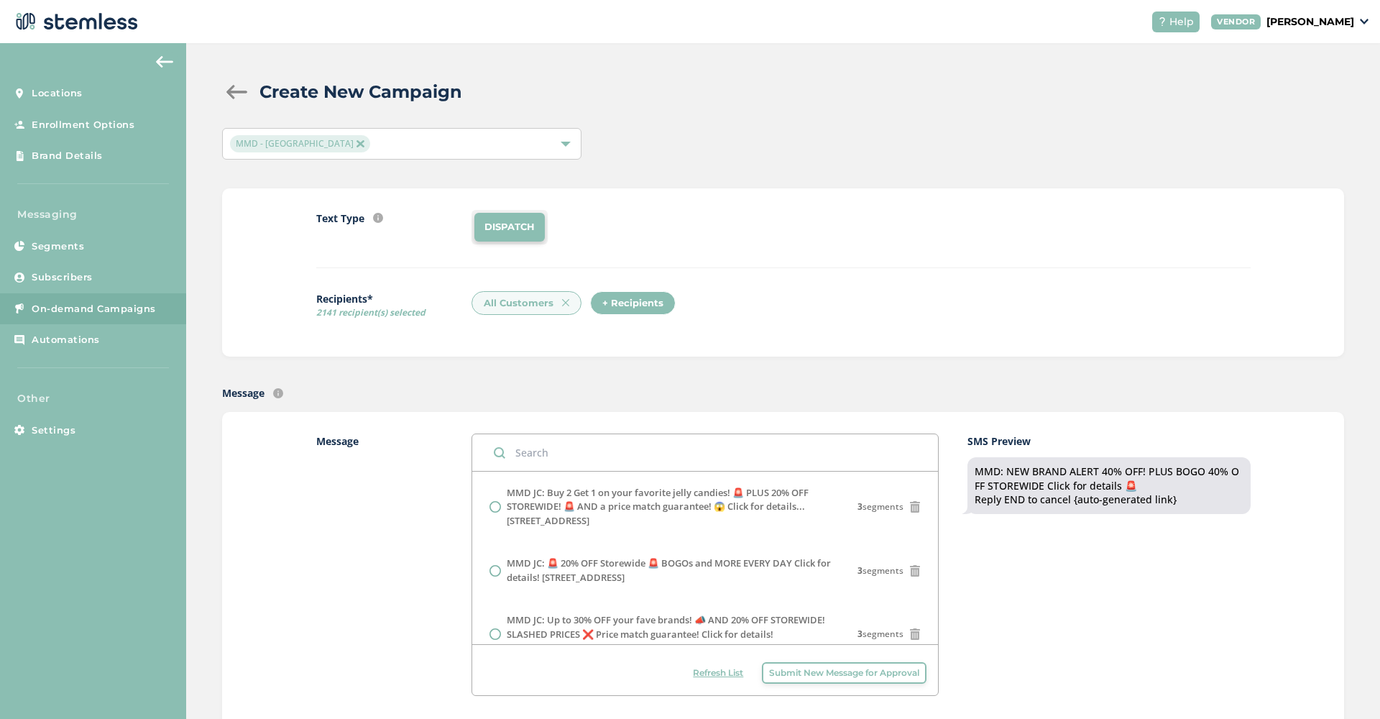
scroll to position [248, 0]
click at [687, 554] on label "MMD JC: 🚨 20% OFF Storewide 🚨 BOGOs and MORE EVERY DAY Click for details! [STRE…" at bounding box center [682, 567] width 351 height 28
radio input "false"
radio input "true"
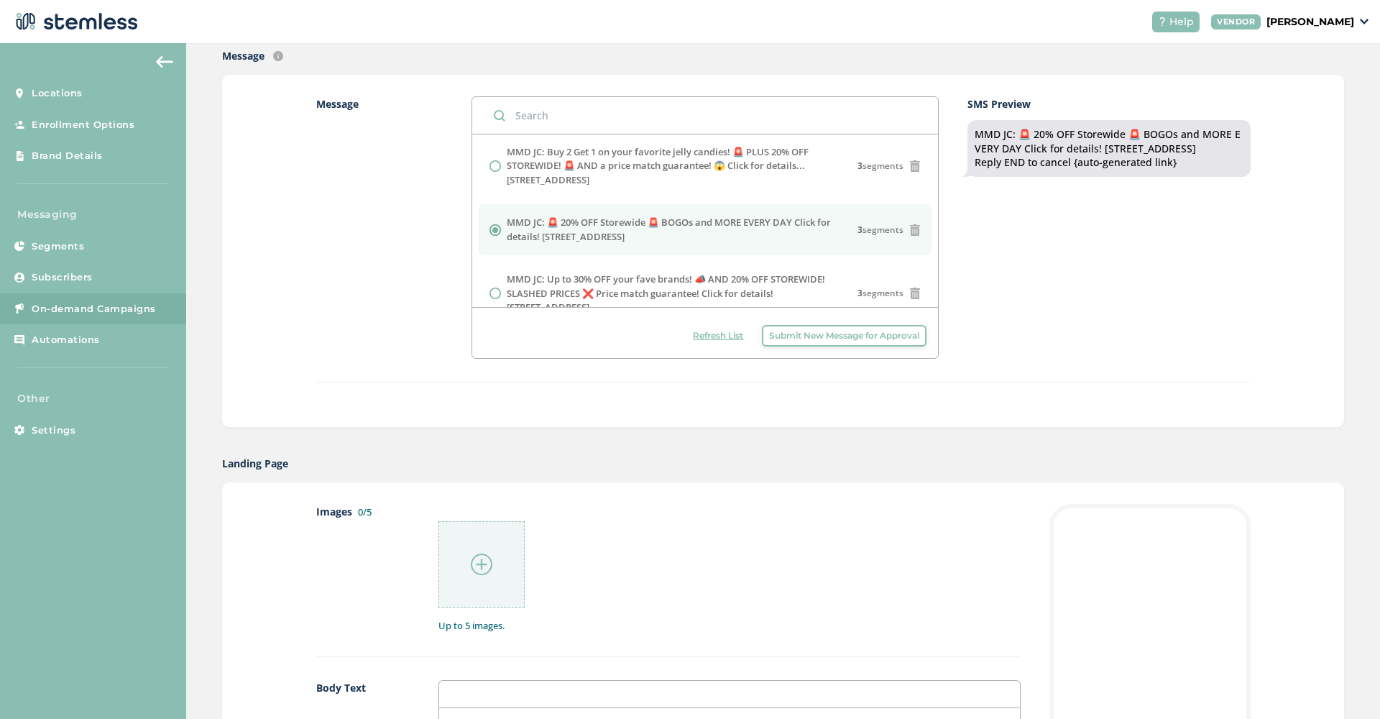
scroll to position [400, 0]
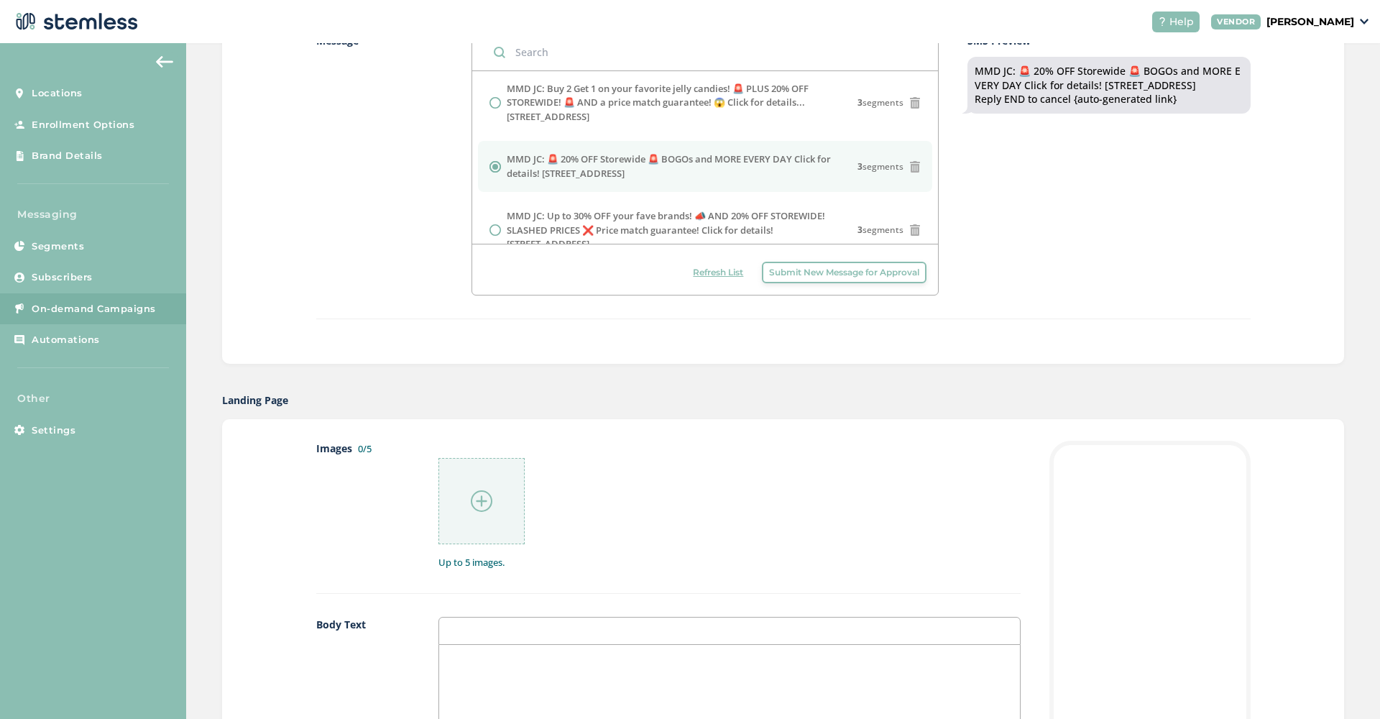
click at [477, 491] on img at bounding box center [482, 501] width 22 height 22
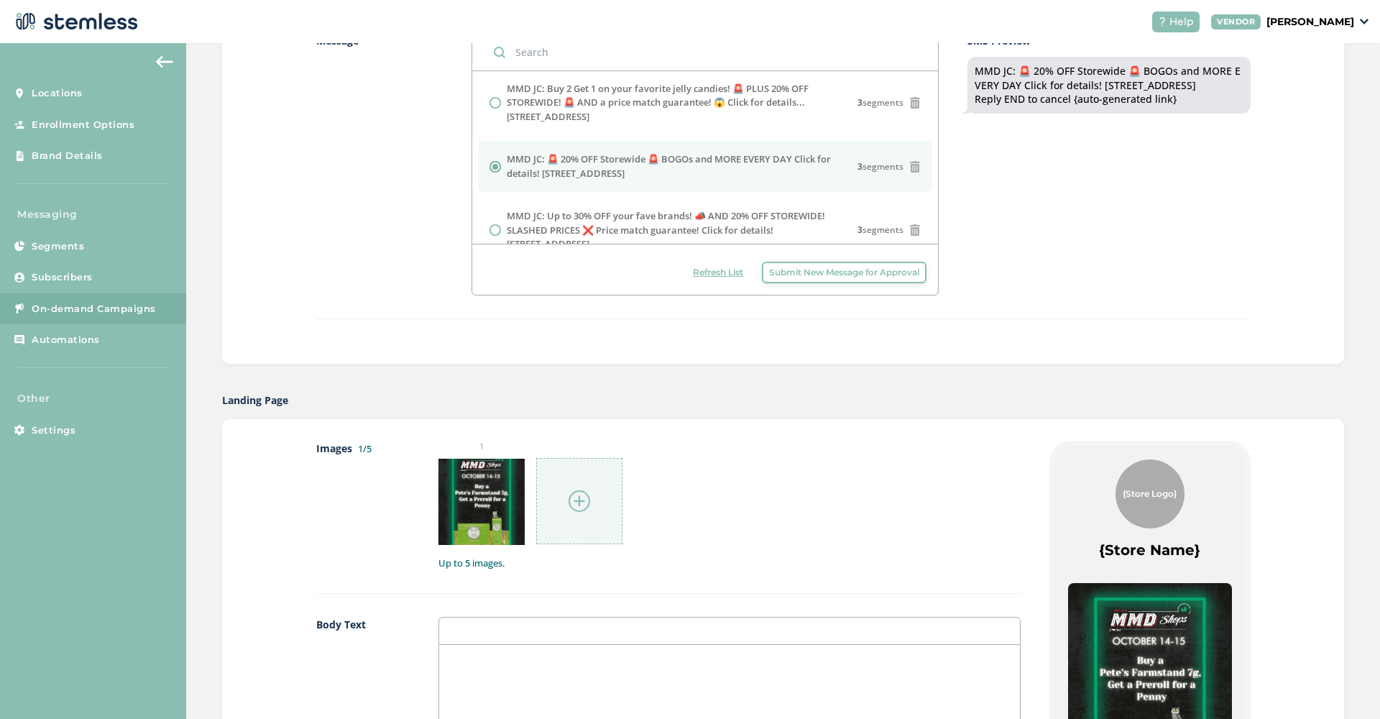
click at [565, 494] on div at bounding box center [579, 501] width 86 height 86
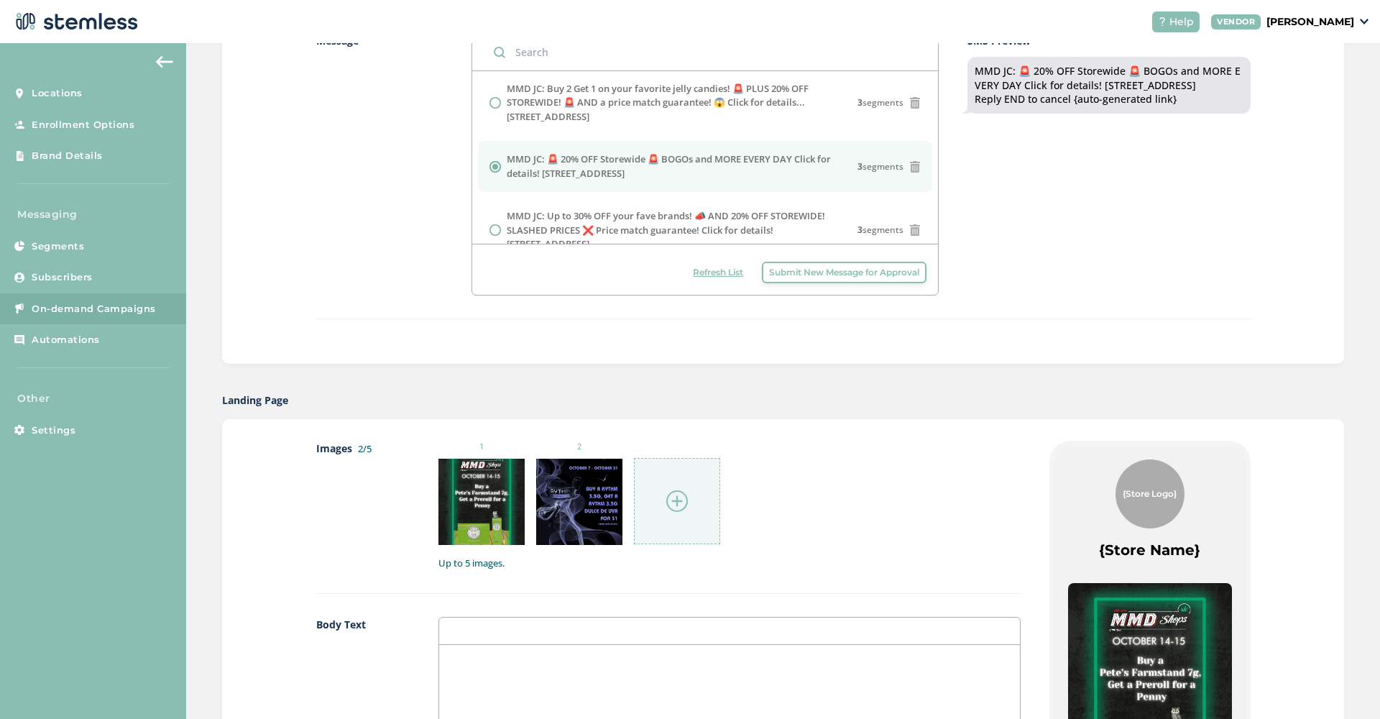
click at [681, 503] on img at bounding box center [677, 501] width 22 height 22
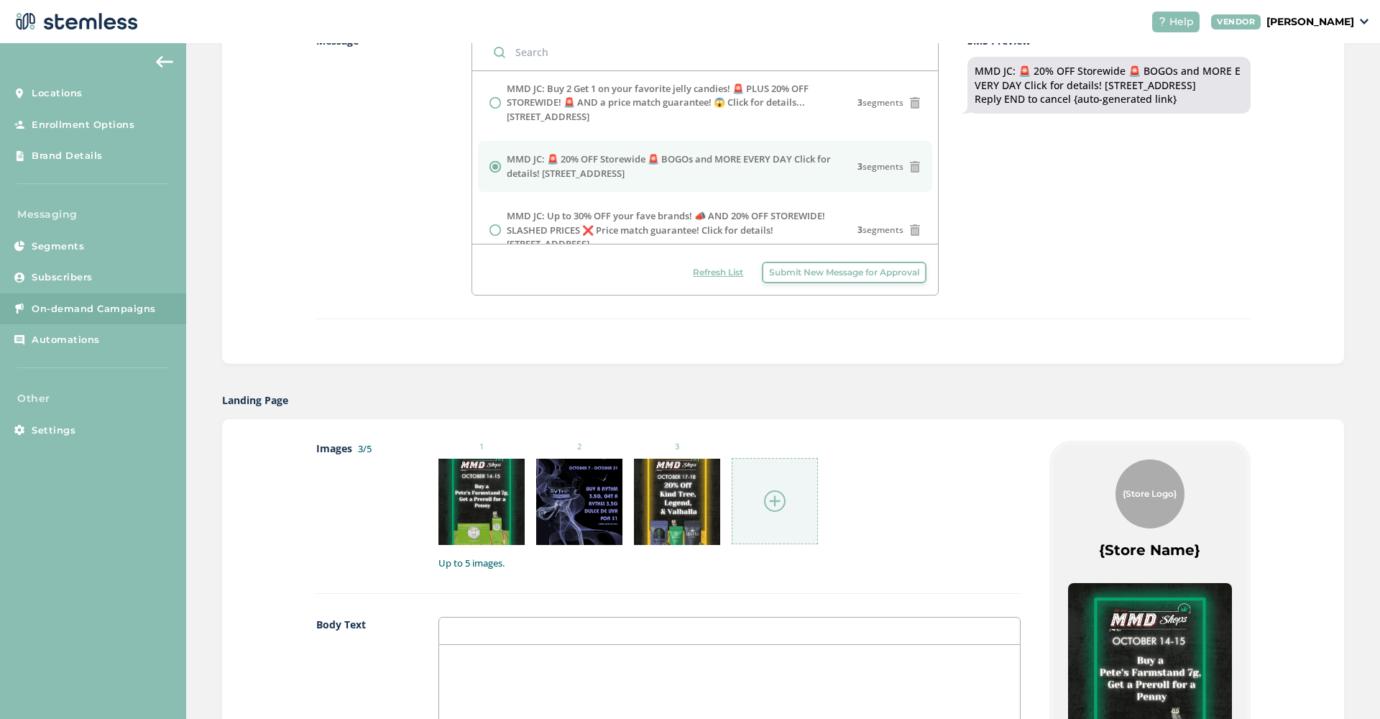
click at [766, 498] on img at bounding box center [775, 501] width 22 height 22
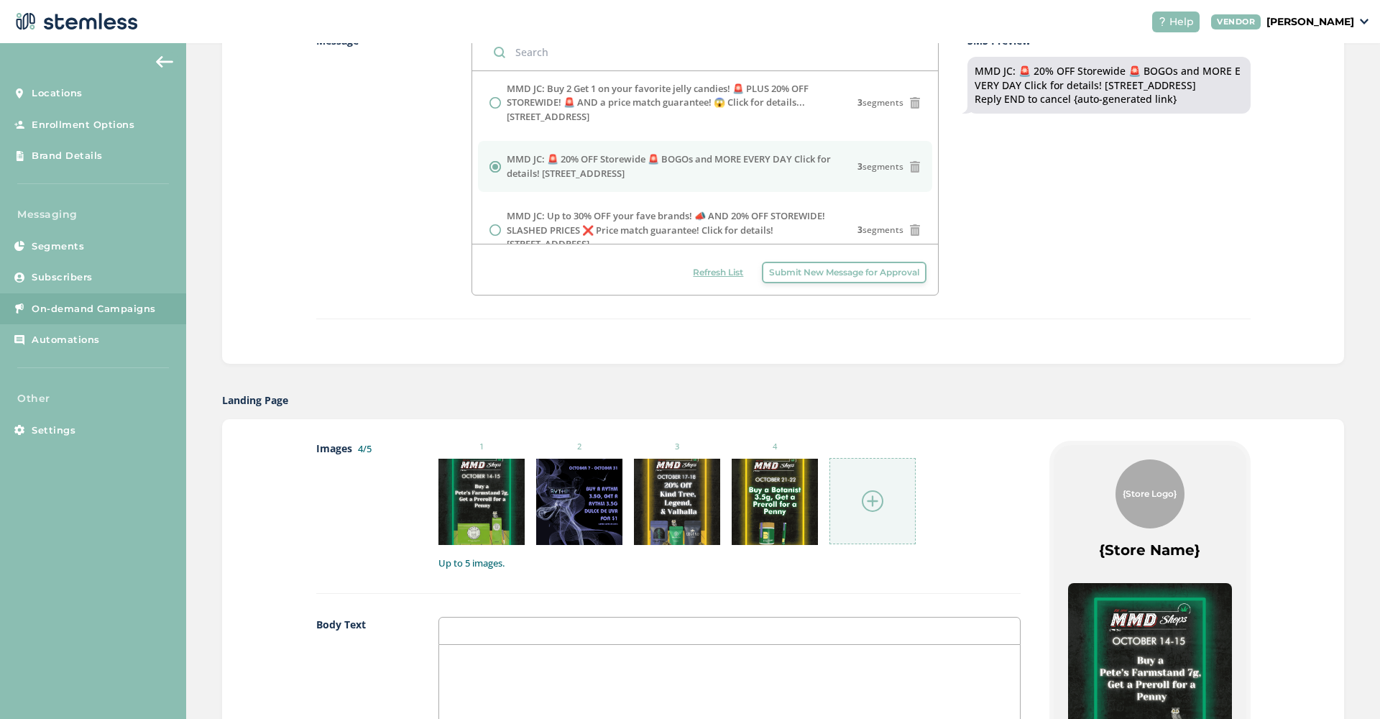
click at [872, 499] on img at bounding box center [873, 501] width 22 height 22
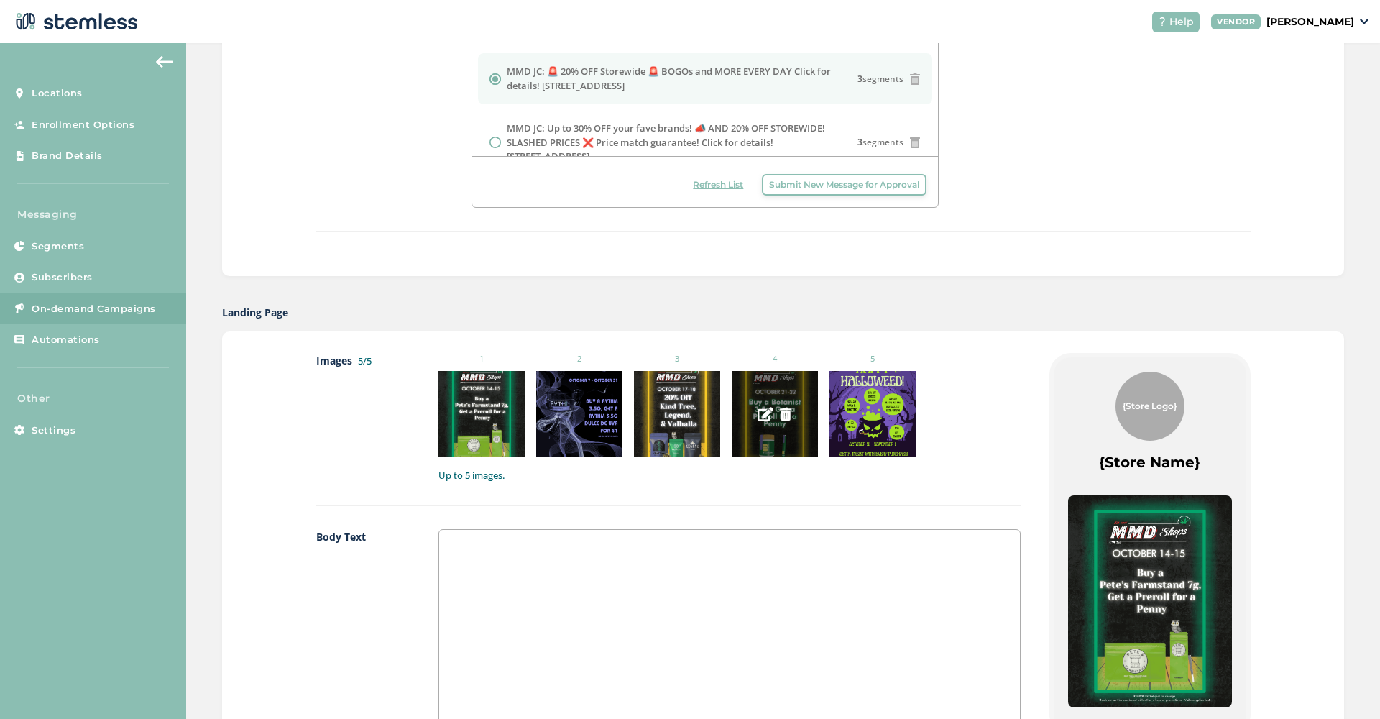
scroll to position [642, 0]
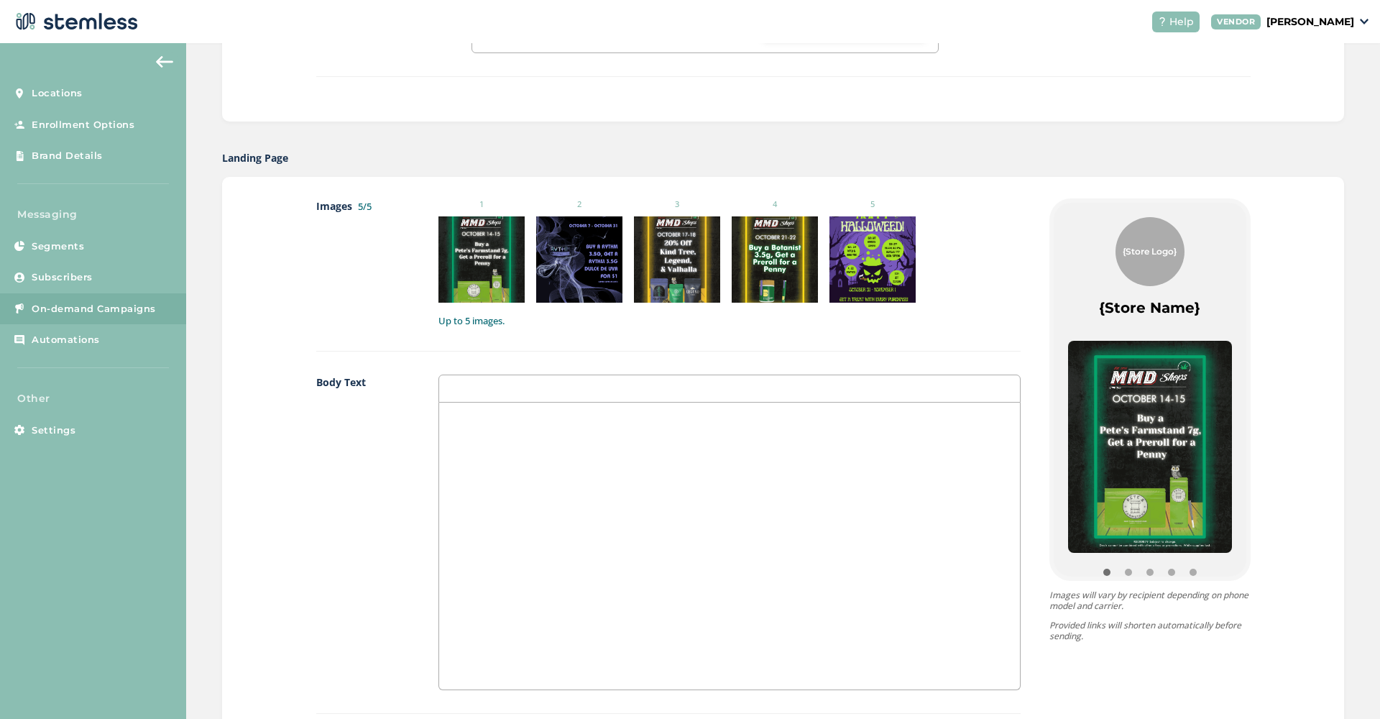
click at [652, 479] on div at bounding box center [729, 545] width 581 height 287
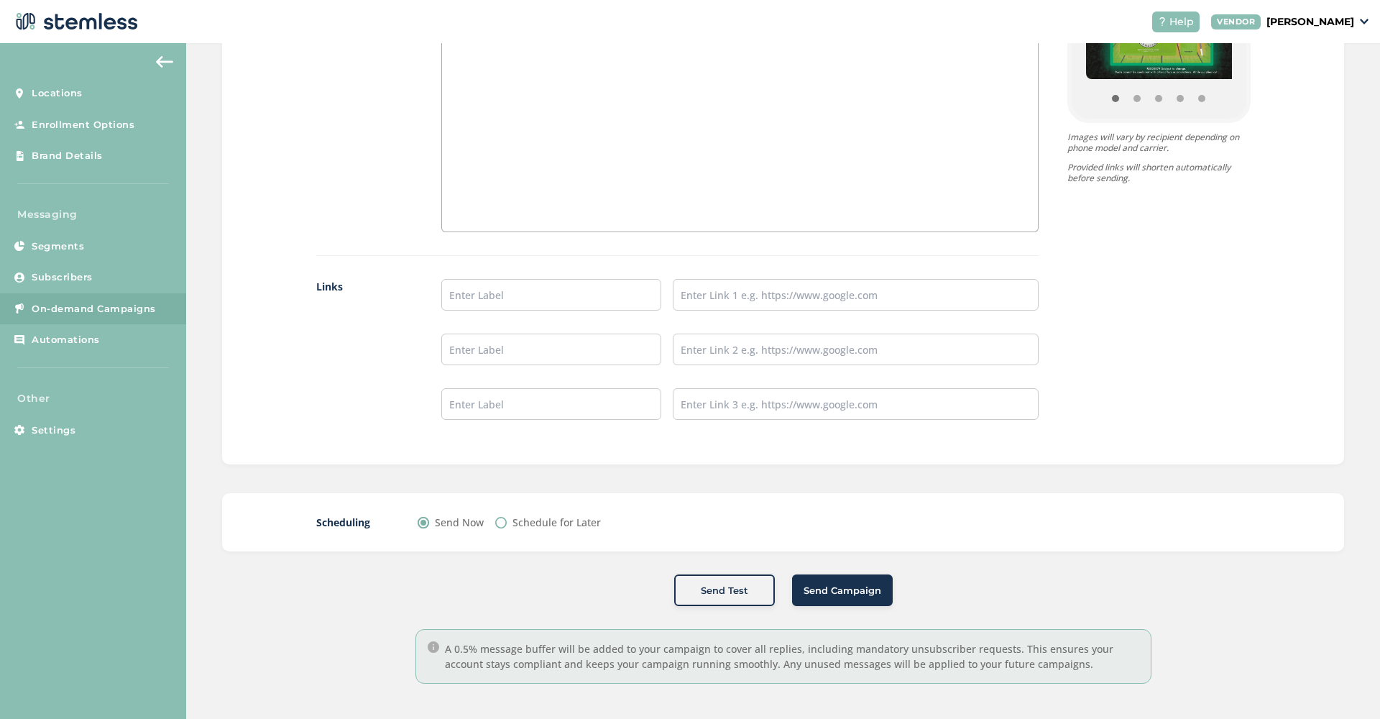
scroll to position [1099, 0]
click at [707, 291] on input "text" at bounding box center [856, 296] width 366 height 32
paste input "[URL][DOMAIN_NAME]"
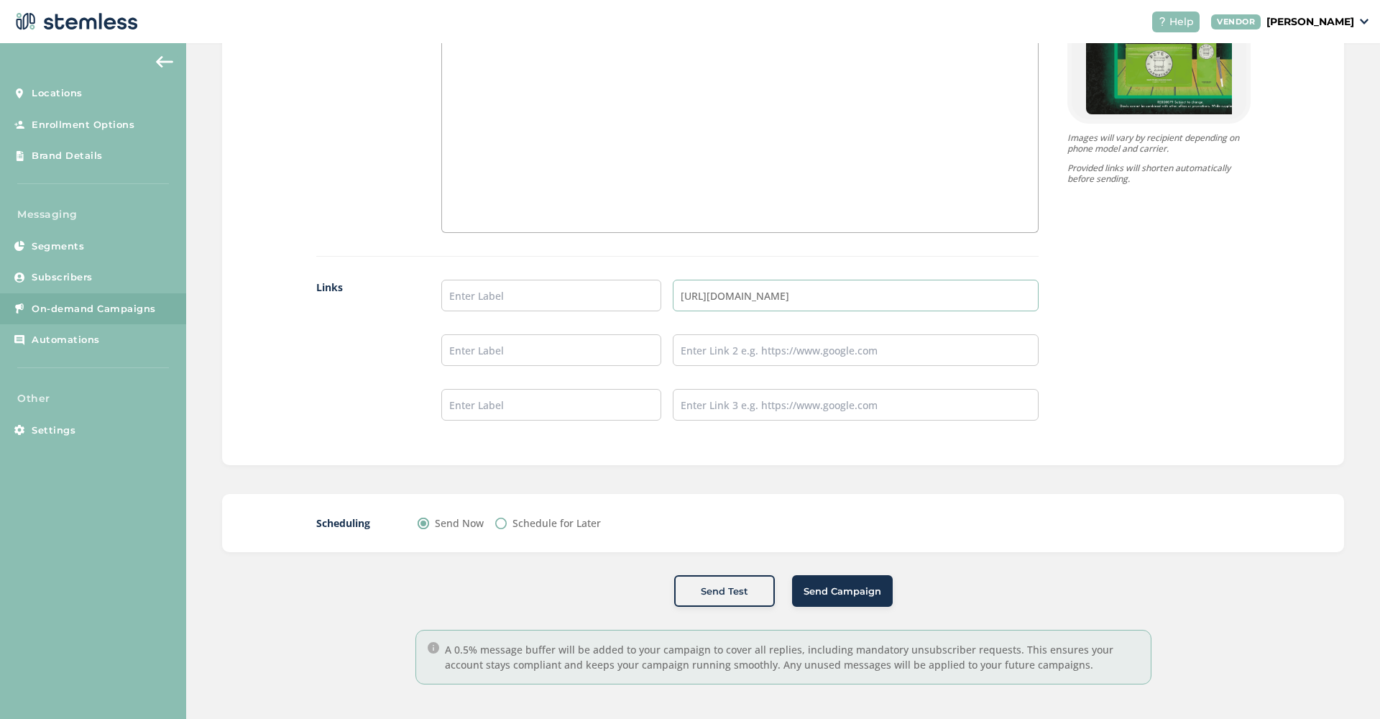
type input "[URL][DOMAIN_NAME]"
click at [567, 292] on input "text" at bounding box center [551, 296] width 220 height 32
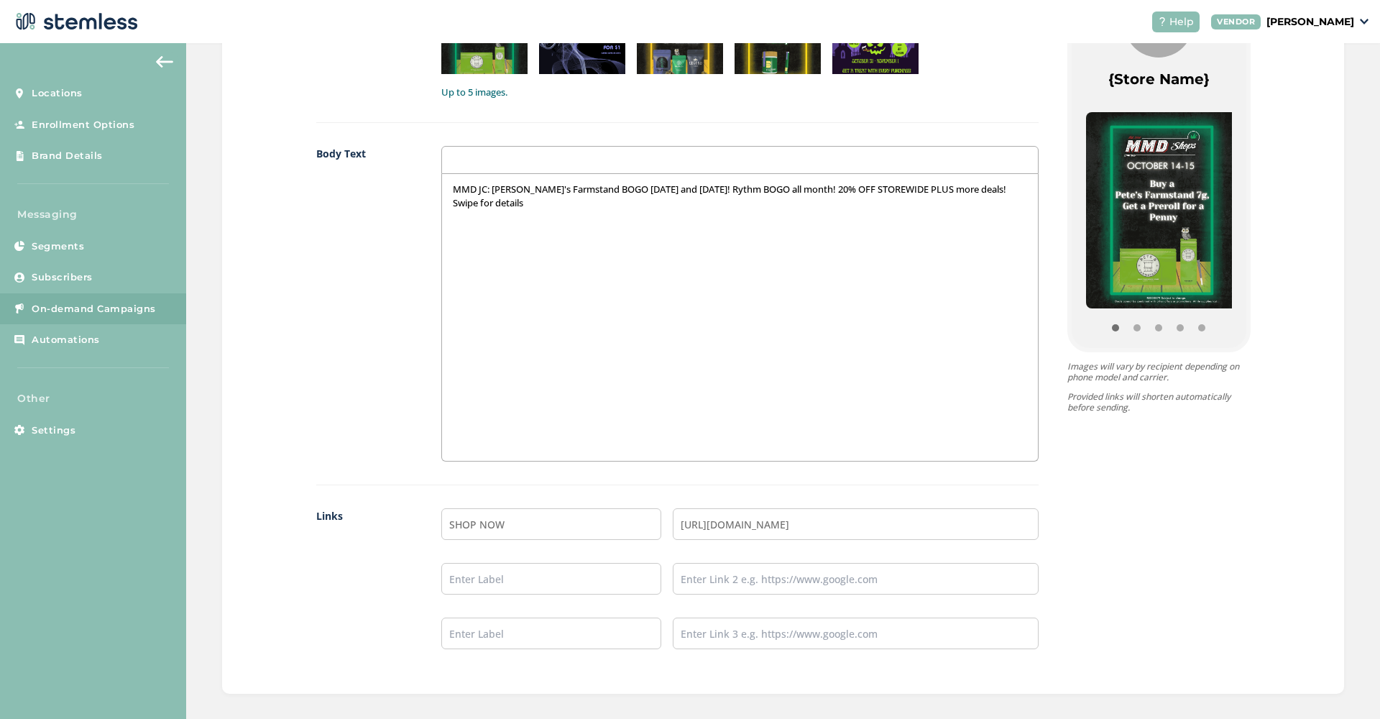
scroll to position [786, 0]
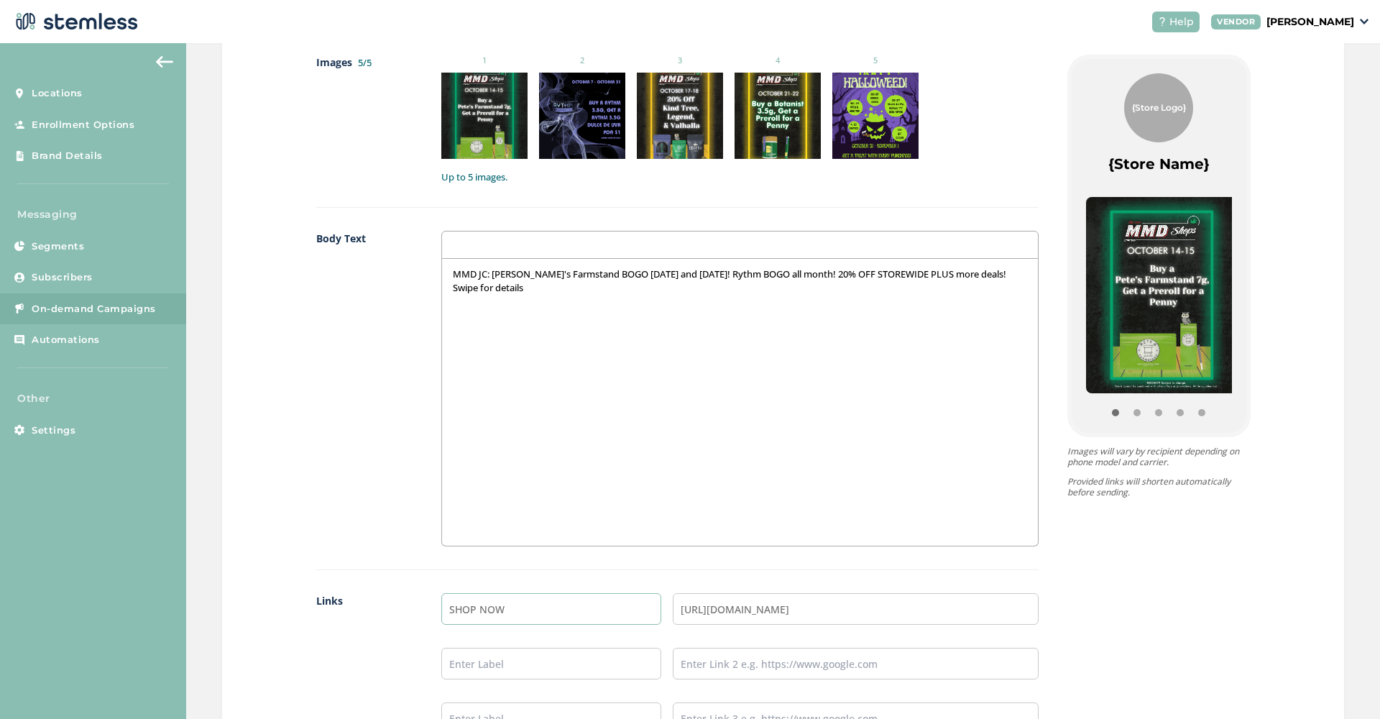
type input "SHOP NOW"
click at [514, 287] on p "MMD JC: [PERSON_NAME]'s Farmstand BOGO [DATE] and [DATE]! Rythm BOGO all month!…" at bounding box center [740, 280] width 574 height 27
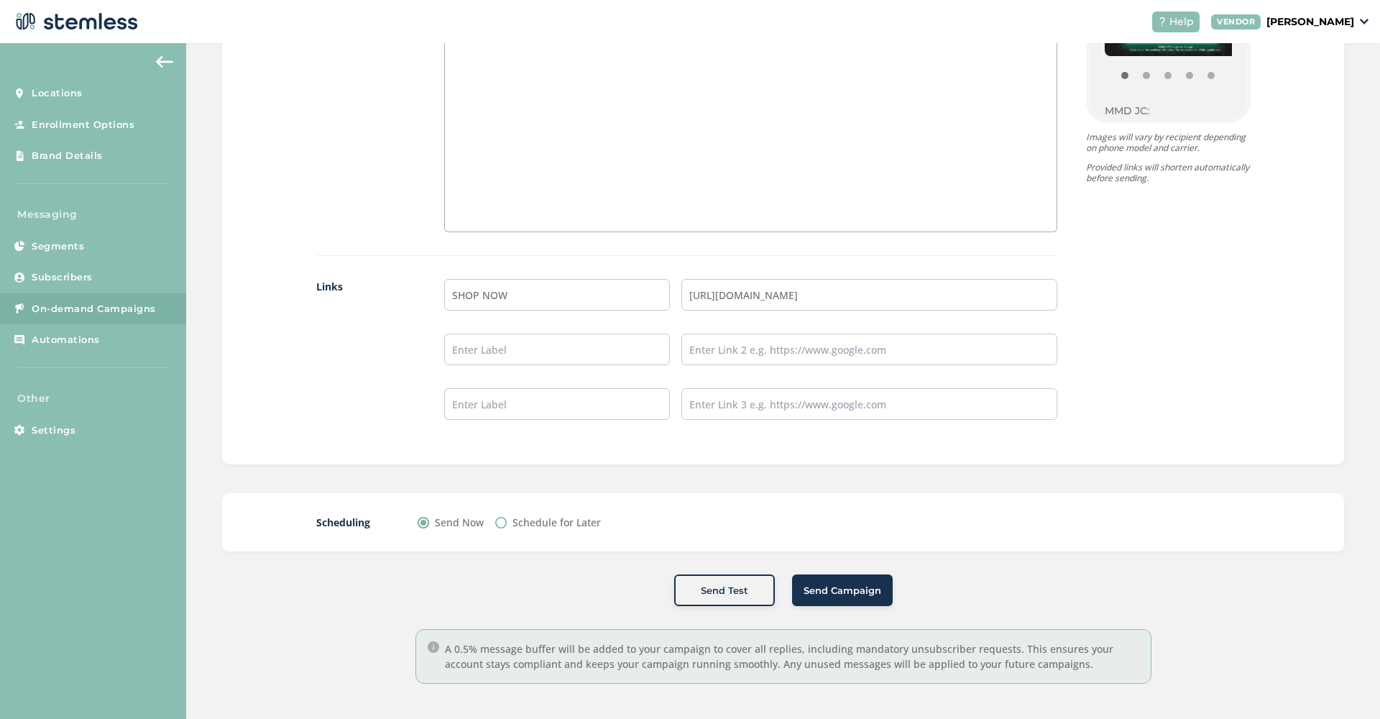
scroll to position [1099, 0]
click at [550, 520] on label "Schedule for Later" at bounding box center [556, 522] width 88 height 15
click at [507, 520] on input "Schedule for Later" at bounding box center [500, 522] width 11 height 11
radio input "true"
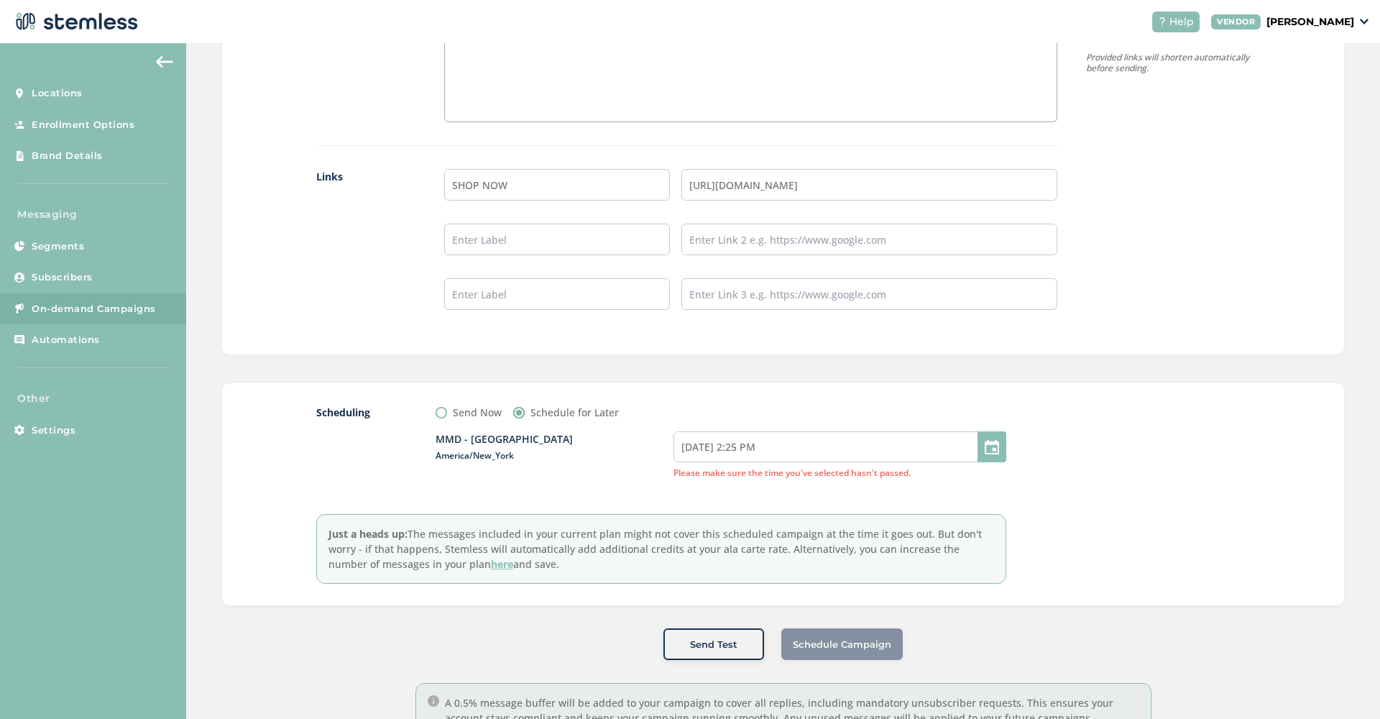
scroll to position [1211, 0]
click at [833, 445] on input "[DATE] 2:25 PM" at bounding box center [839, 445] width 333 height 31
select select "17"
select select "25"
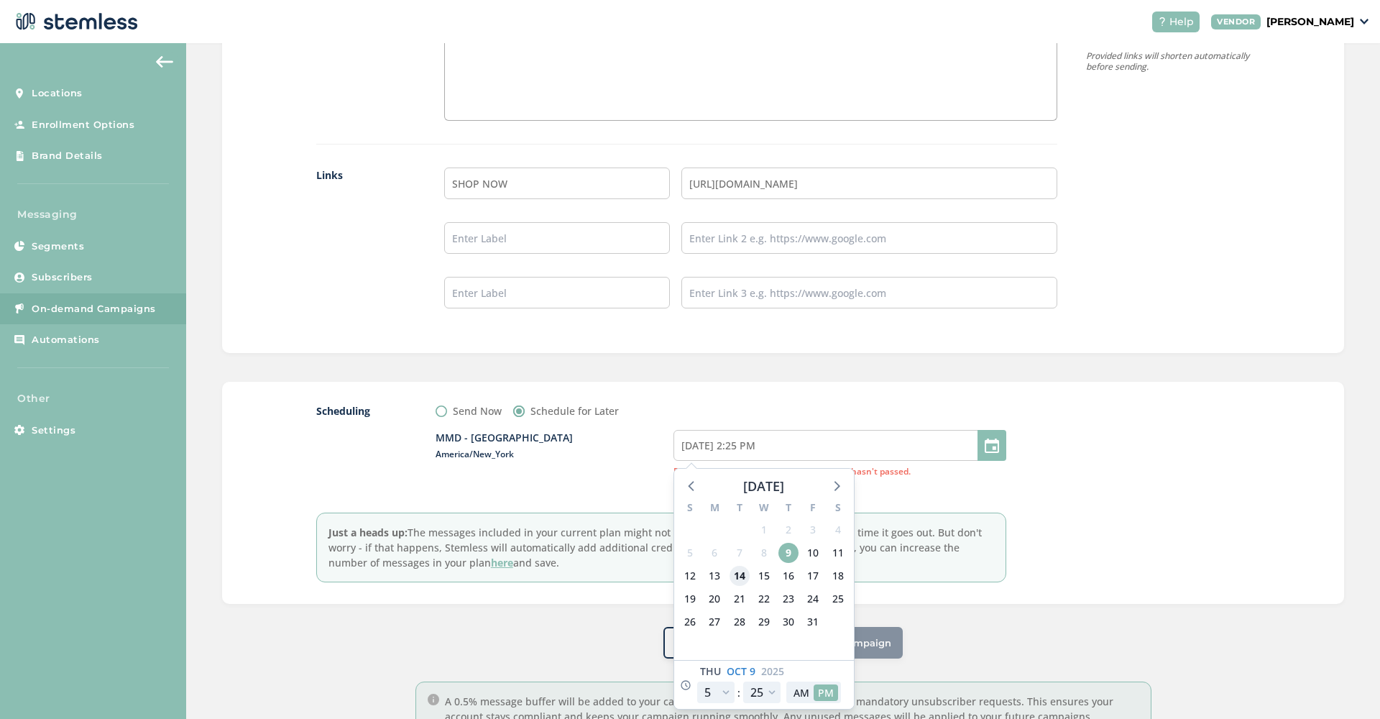
click at [739, 572] on span "14" at bounding box center [739, 575] width 20 height 20
type input "[DATE] 2:25 PM"
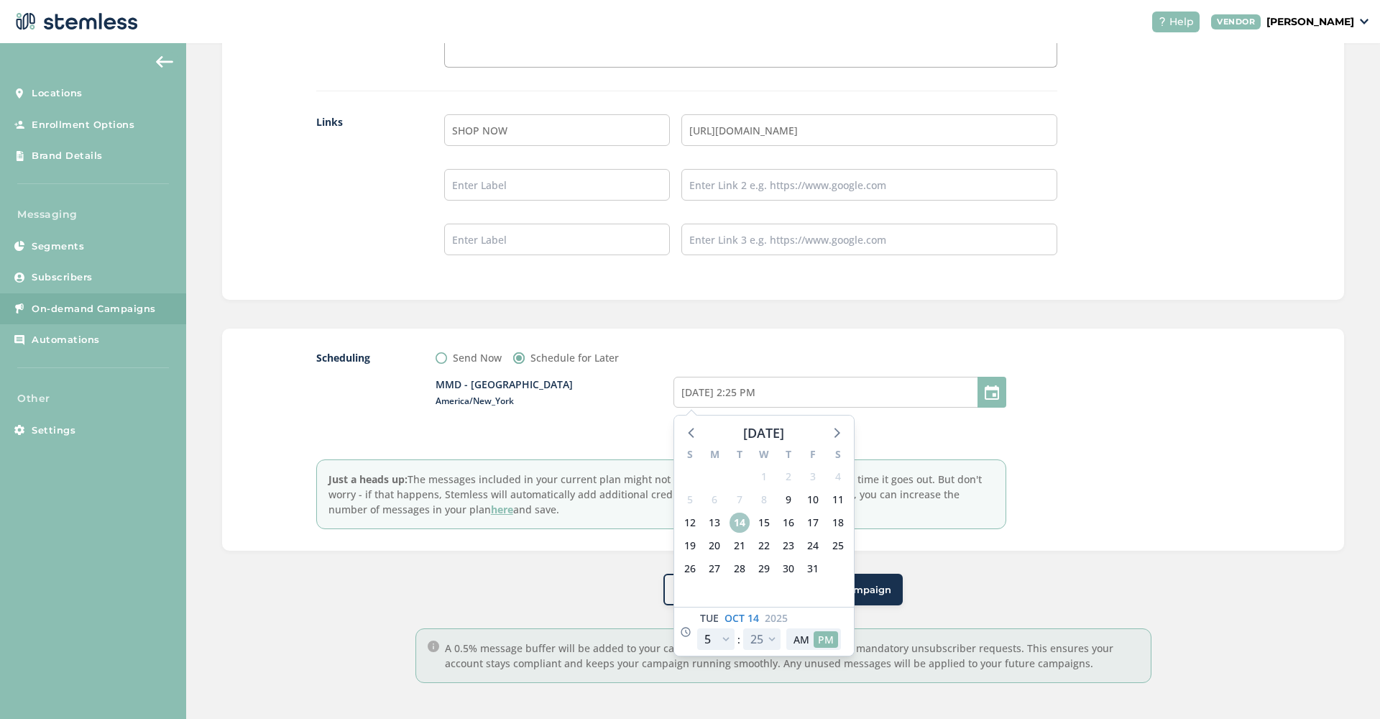
scroll to position [1263, 0]
select select "23"
type input "[DATE] 8:25 PM"
select select "23"
click at [803, 644] on button "AM" at bounding box center [801, 640] width 24 height 17
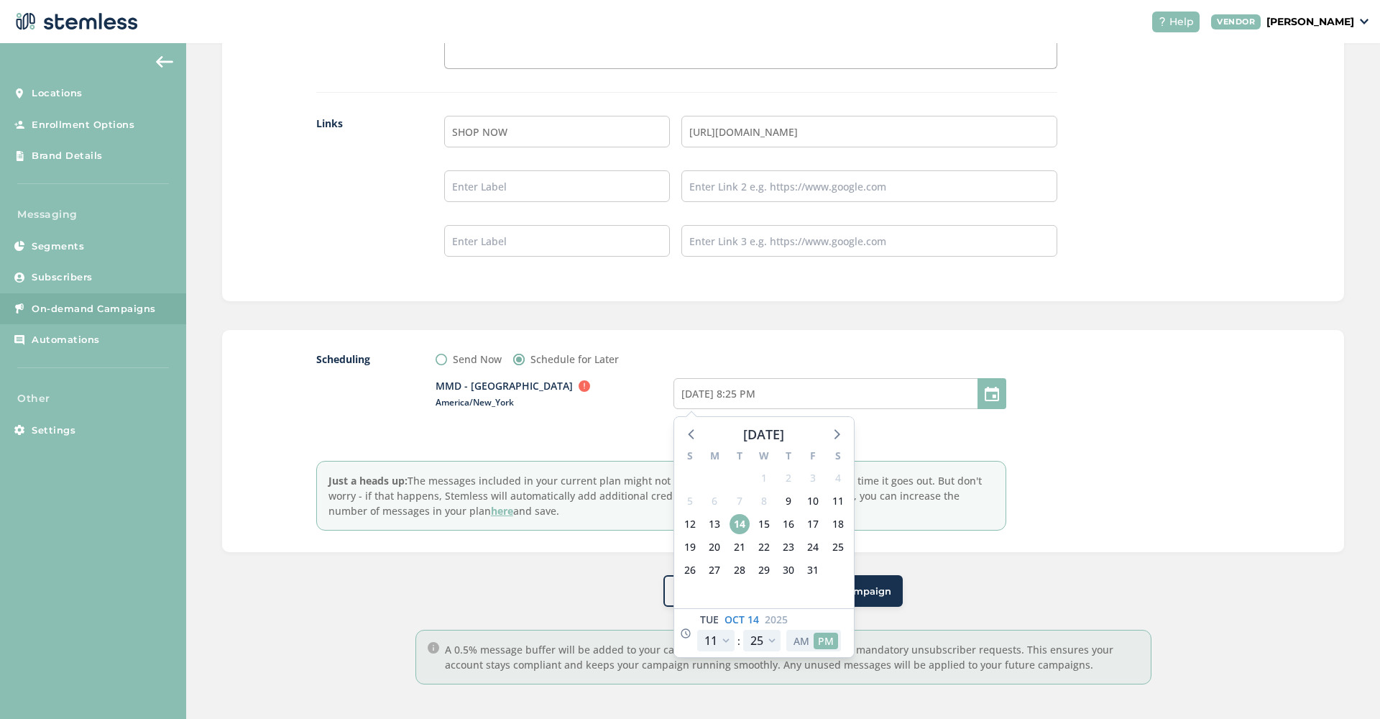
type input "[DATE] 8:25 AM"
select select "11"
click at [1144, 468] on div at bounding box center [1143, 440] width 216 height 179
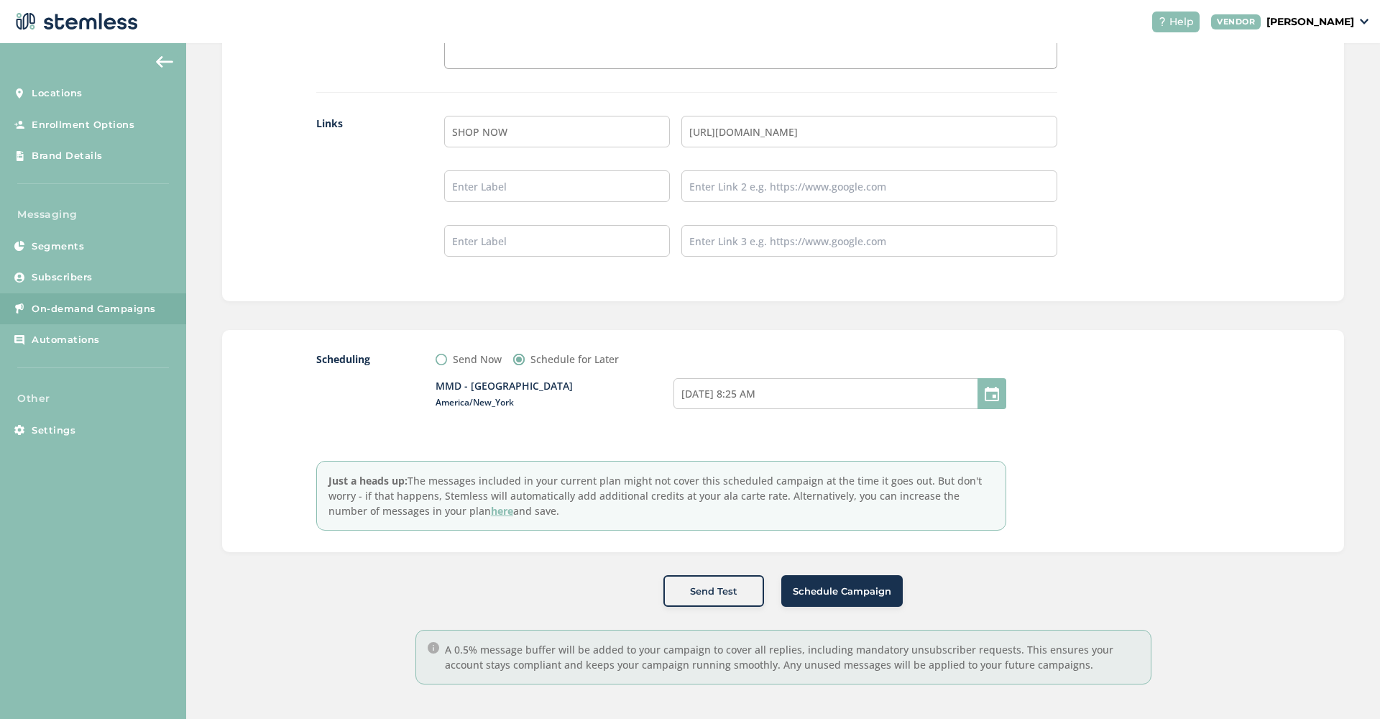
click at [859, 597] on button "Schedule Campaign" at bounding box center [841, 591] width 121 height 32
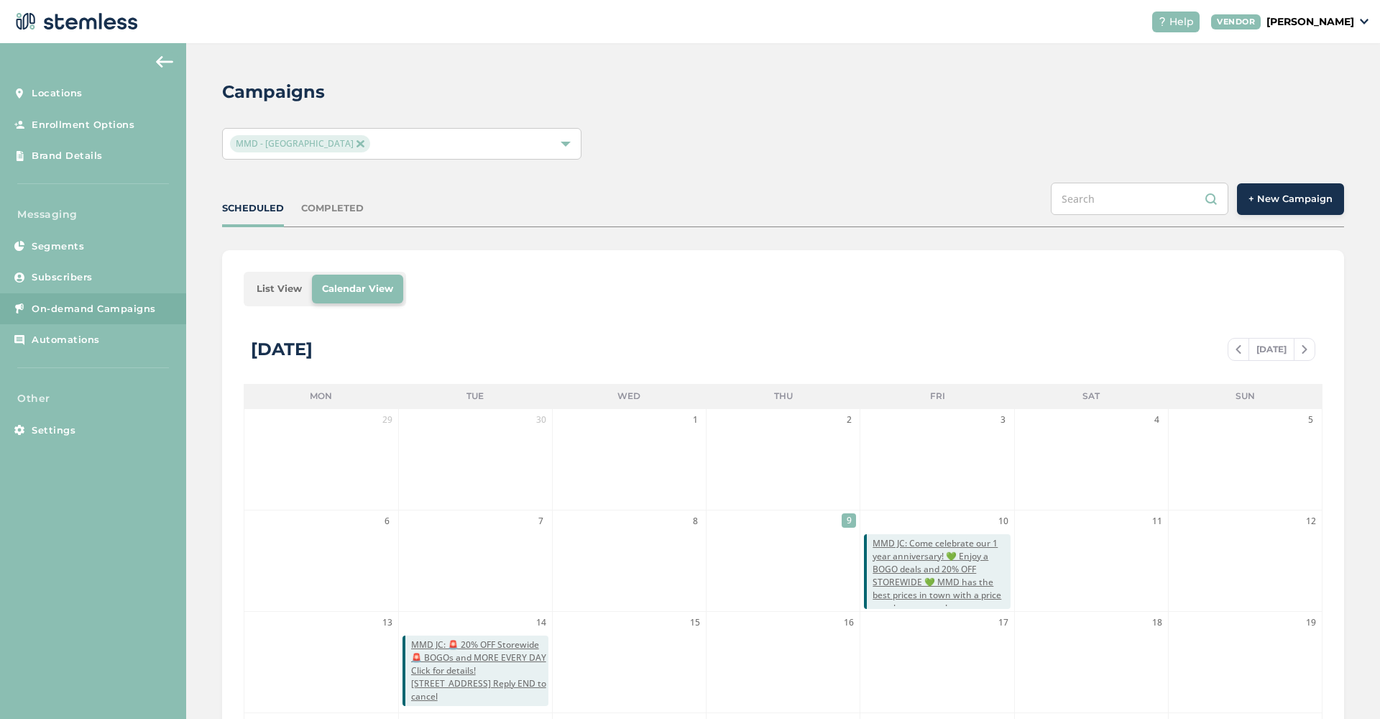
click at [1290, 203] on span "+ New Campaign" at bounding box center [1290, 199] width 84 height 14
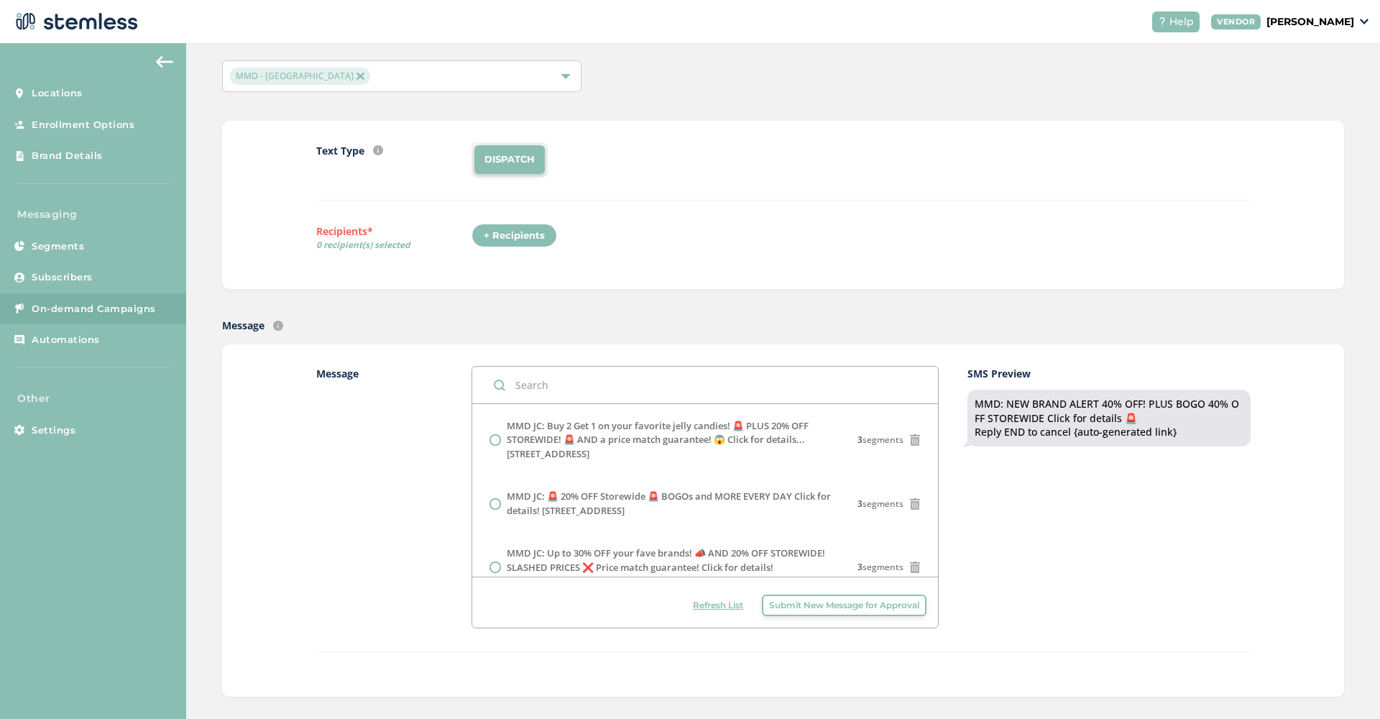
scroll to position [248, 0]
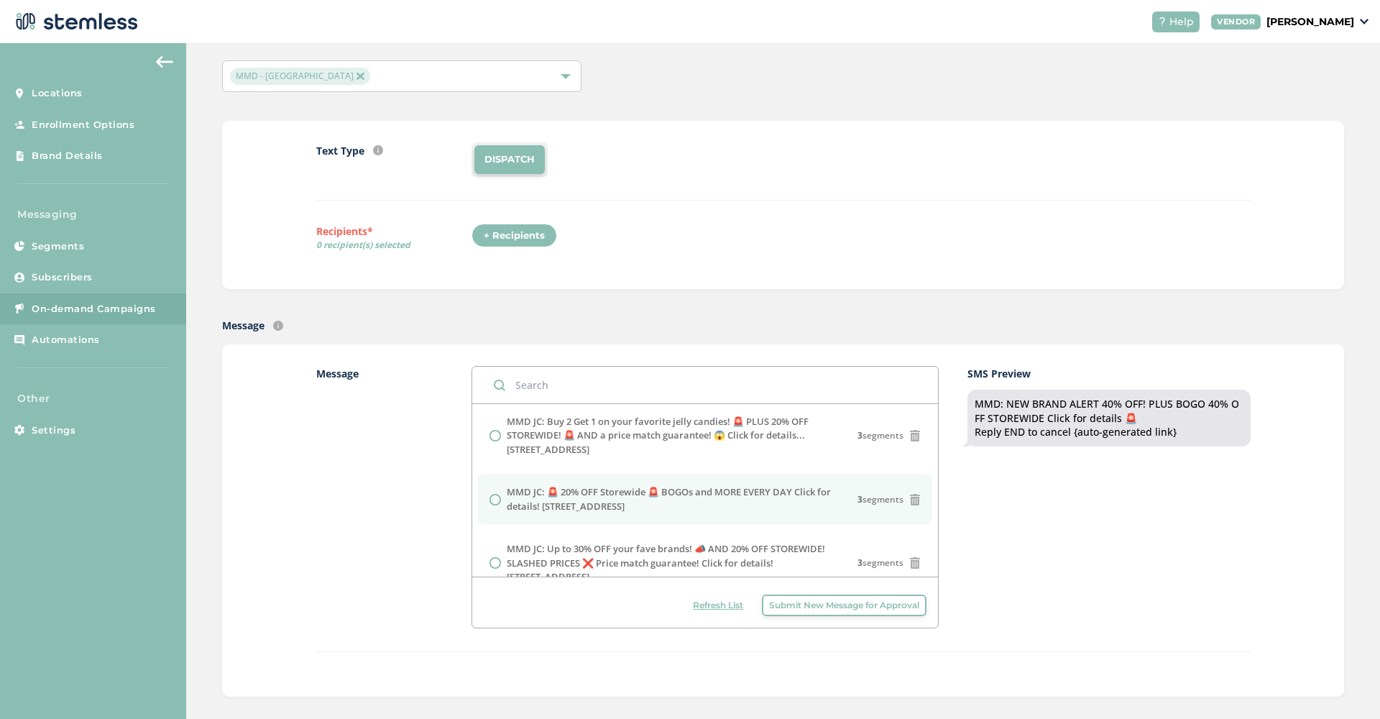
click at [679, 486] on label "MMD JC: 🚨 20% OFF Storewide 🚨 BOGOs and MORE EVERY DAY Click for details! [STRE…" at bounding box center [682, 499] width 351 height 28
radio input "false"
radio input "true"
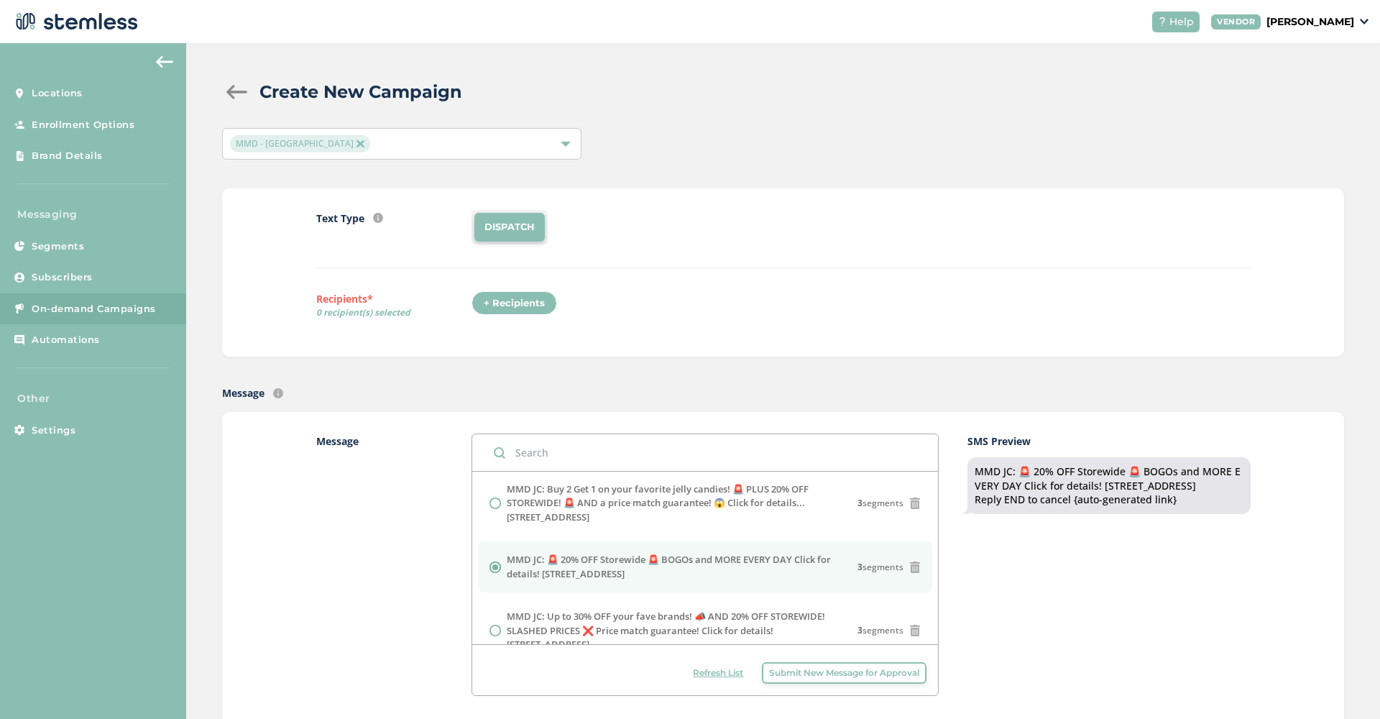
scroll to position [0, 0]
click at [506, 298] on div "+ Recipients" at bounding box center [514, 303] width 86 height 24
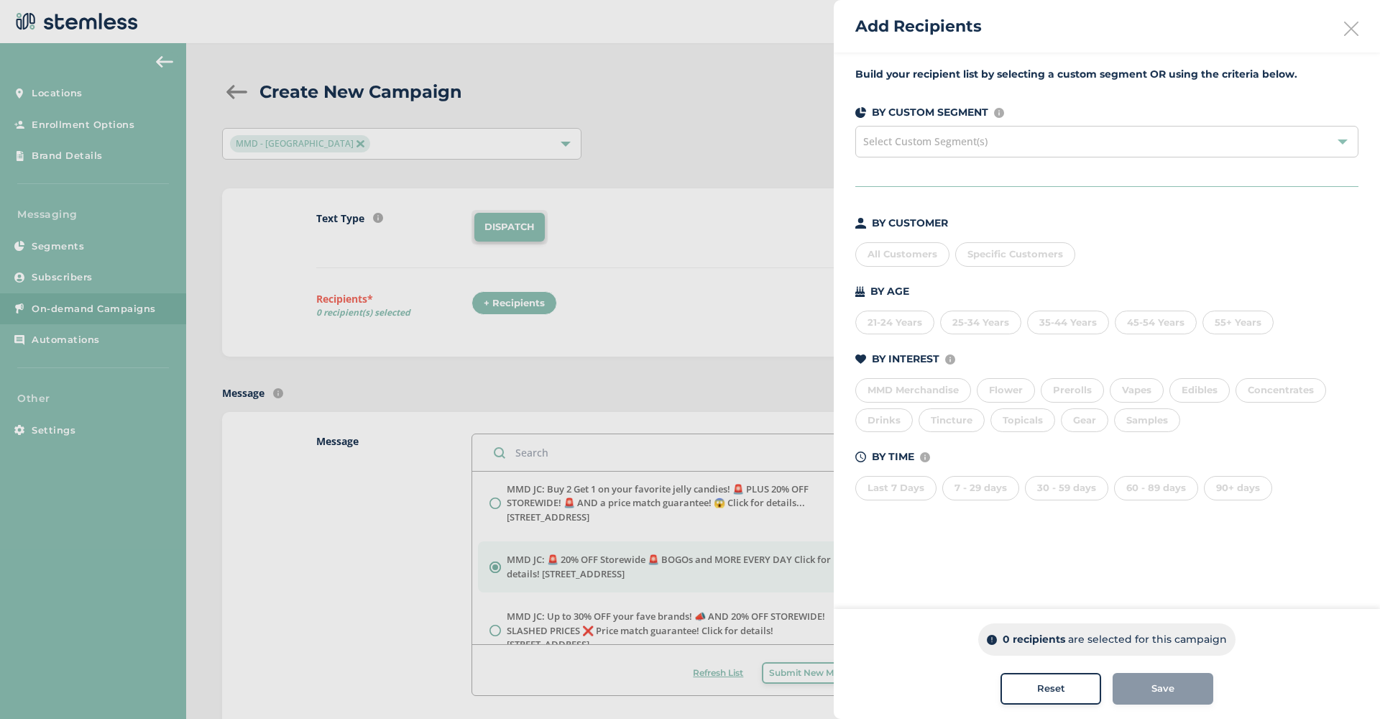
click at [905, 265] on div "All Customers" at bounding box center [902, 254] width 94 height 24
click at [1183, 690] on div "Save" at bounding box center [1163, 688] width 78 height 14
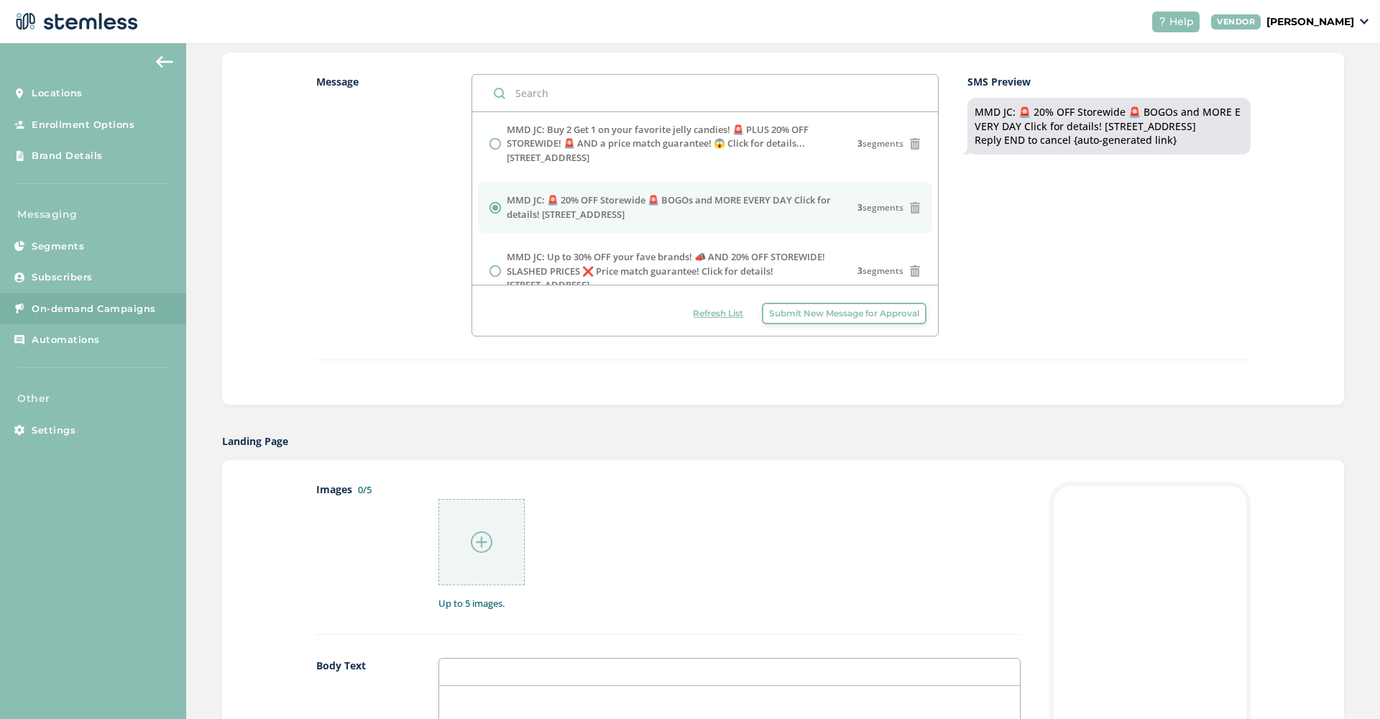
scroll to position [548, 0]
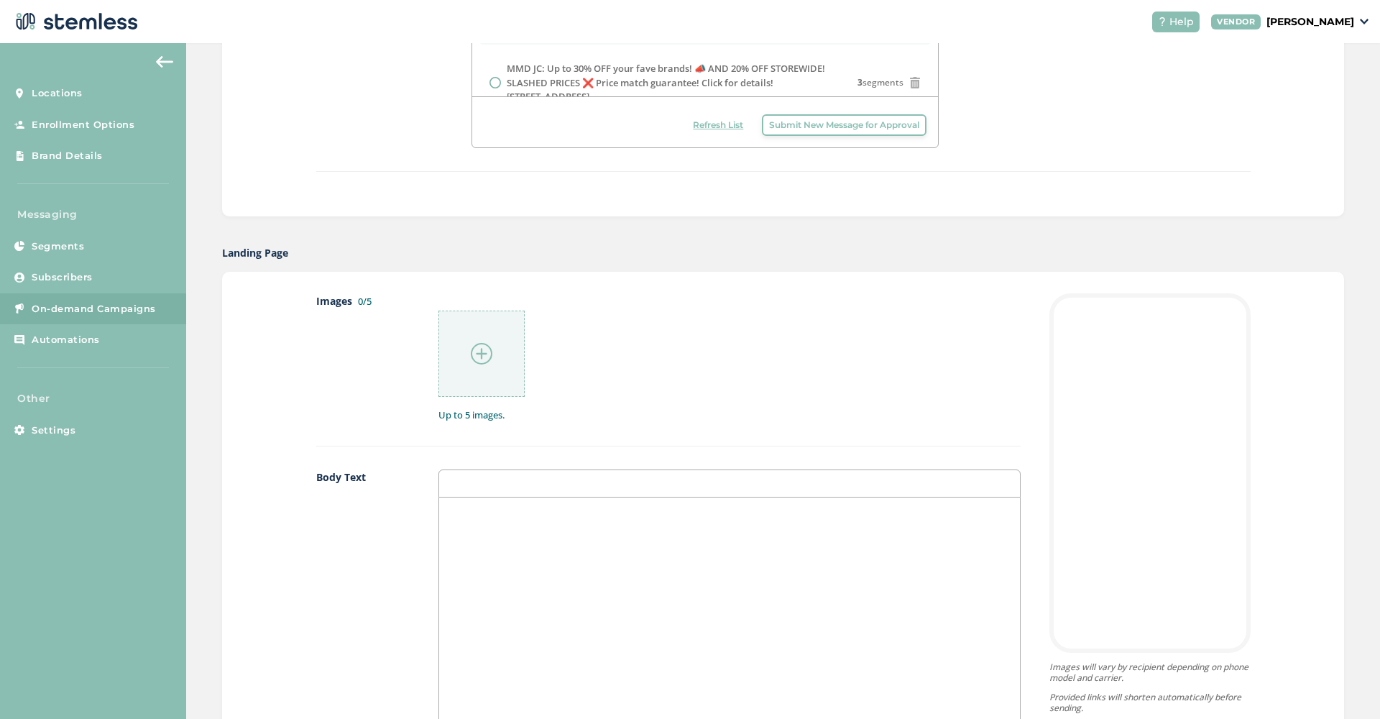
click at [479, 343] on img at bounding box center [482, 354] width 22 height 22
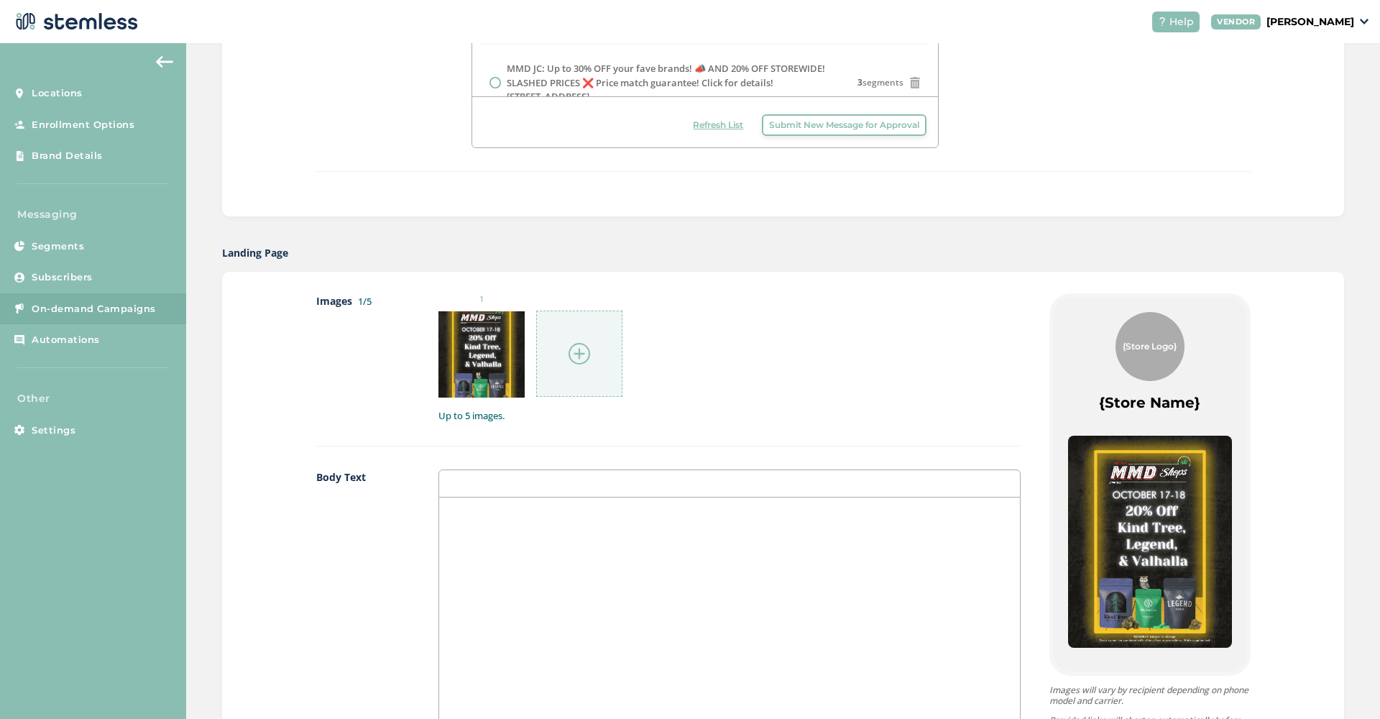
click at [584, 359] on img at bounding box center [579, 354] width 22 height 22
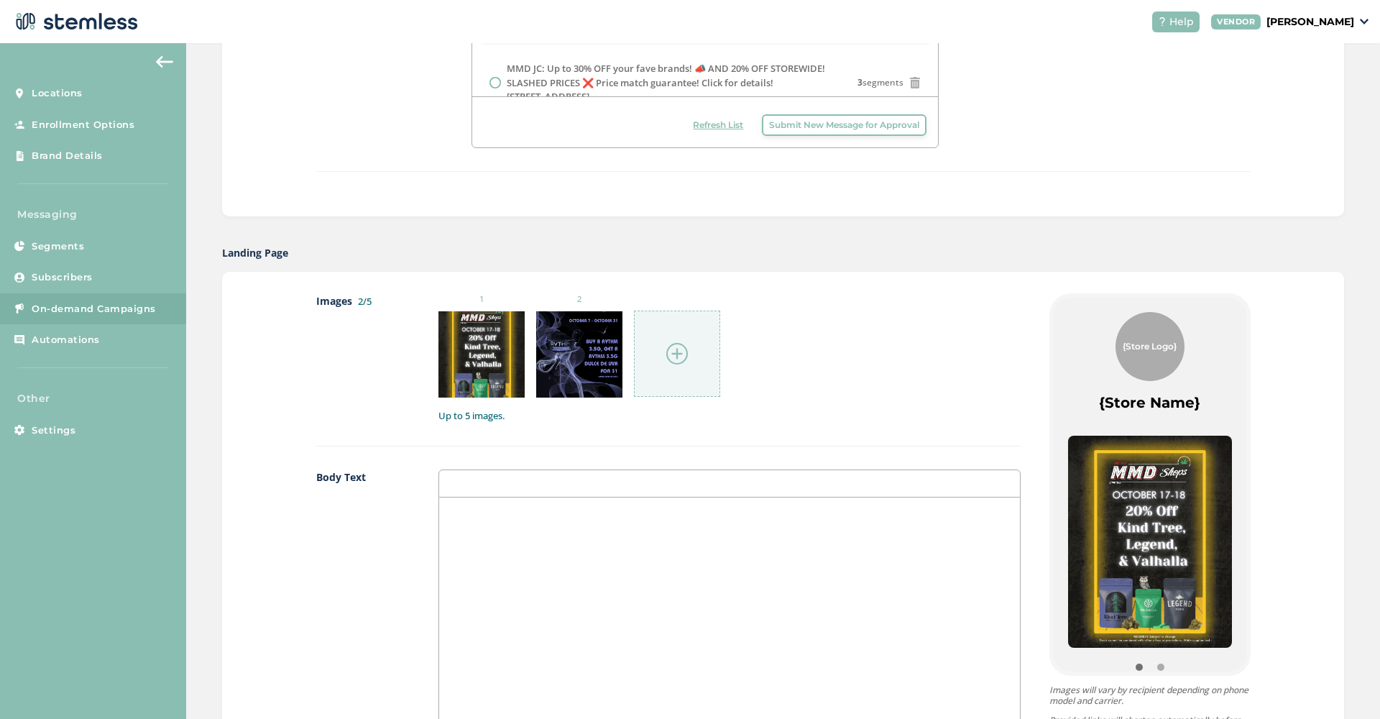
click at [673, 355] on img at bounding box center [677, 354] width 22 height 22
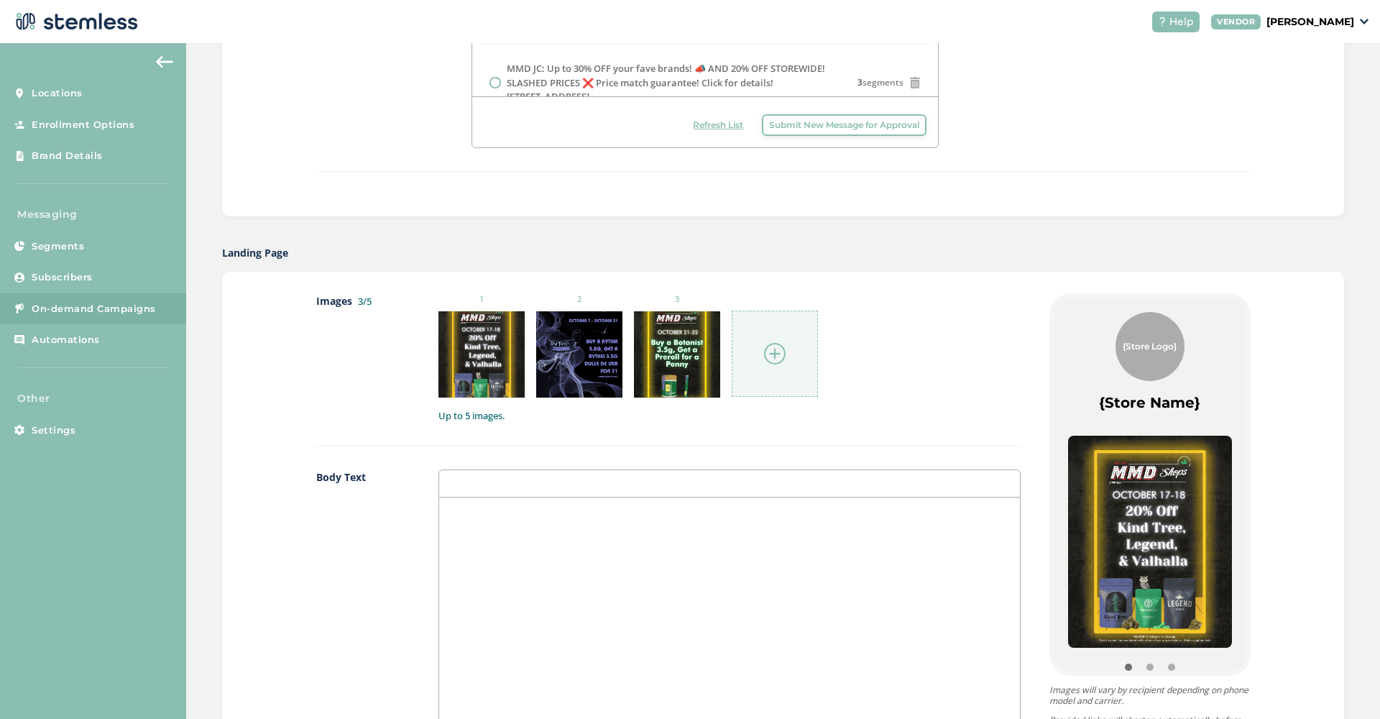
click at [770, 349] on img at bounding box center [775, 354] width 22 height 22
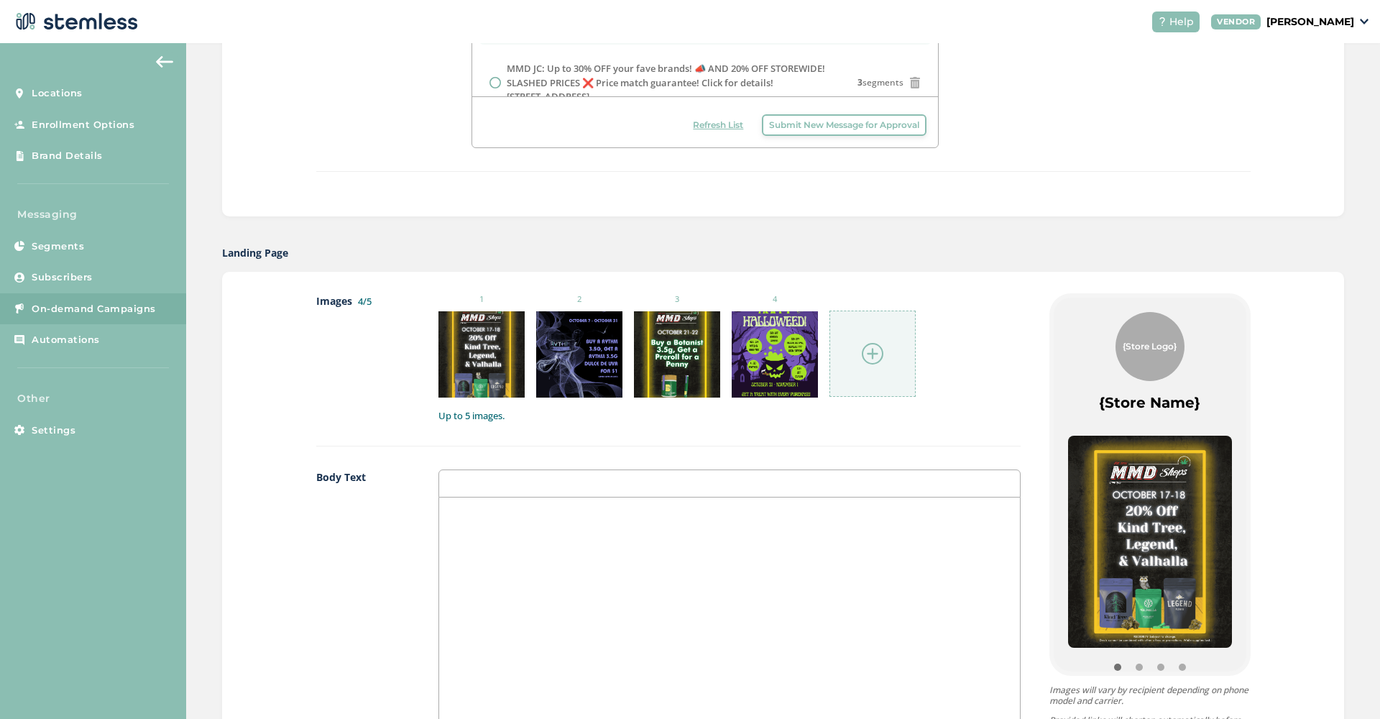
click at [866, 351] on img at bounding box center [873, 354] width 22 height 22
click at [617, 564] on div at bounding box center [729, 640] width 581 height 287
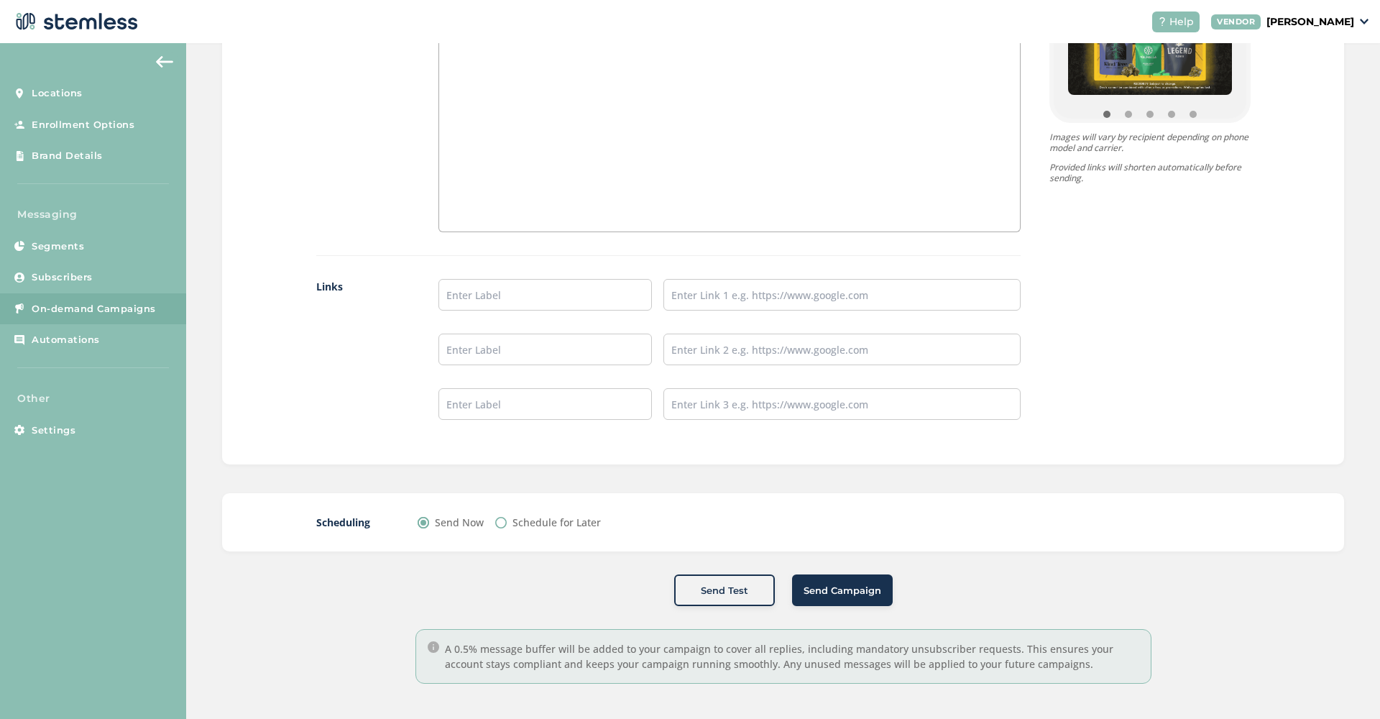
scroll to position [1099, 0]
click at [525, 297] on input "text" at bounding box center [545, 296] width 214 height 32
type input "SHOP NOW"
click at [729, 301] on input "text" at bounding box center [841, 296] width 356 height 32
paste input "[URL][DOMAIN_NAME]"
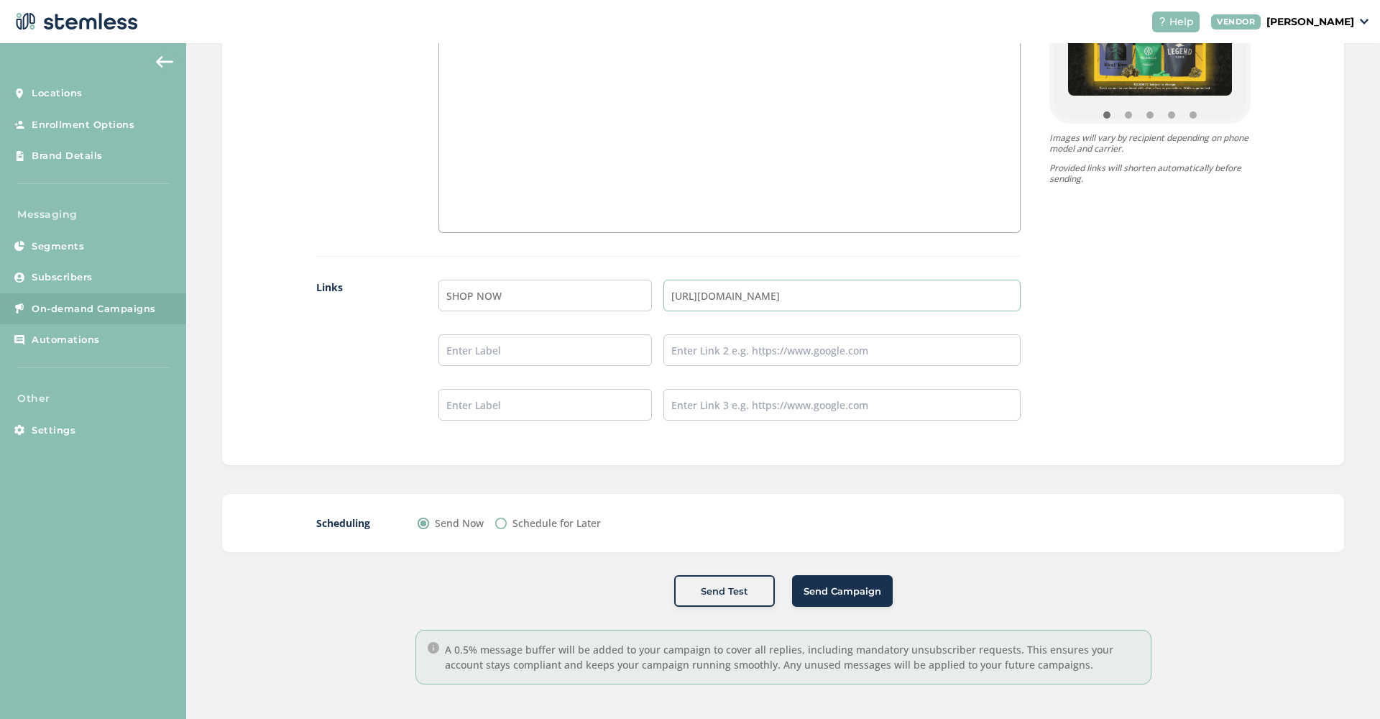
scroll to position [0, 0]
type input "[URL][DOMAIN_NAME]"
click at [526, 521] on label "Schedule for Later" at bounding box center [556, 522] width 88 height 15
click at [507, 521] on input "Schedule for Later" at bounding box center [500, 522] width 11 height 11
radio input "true"
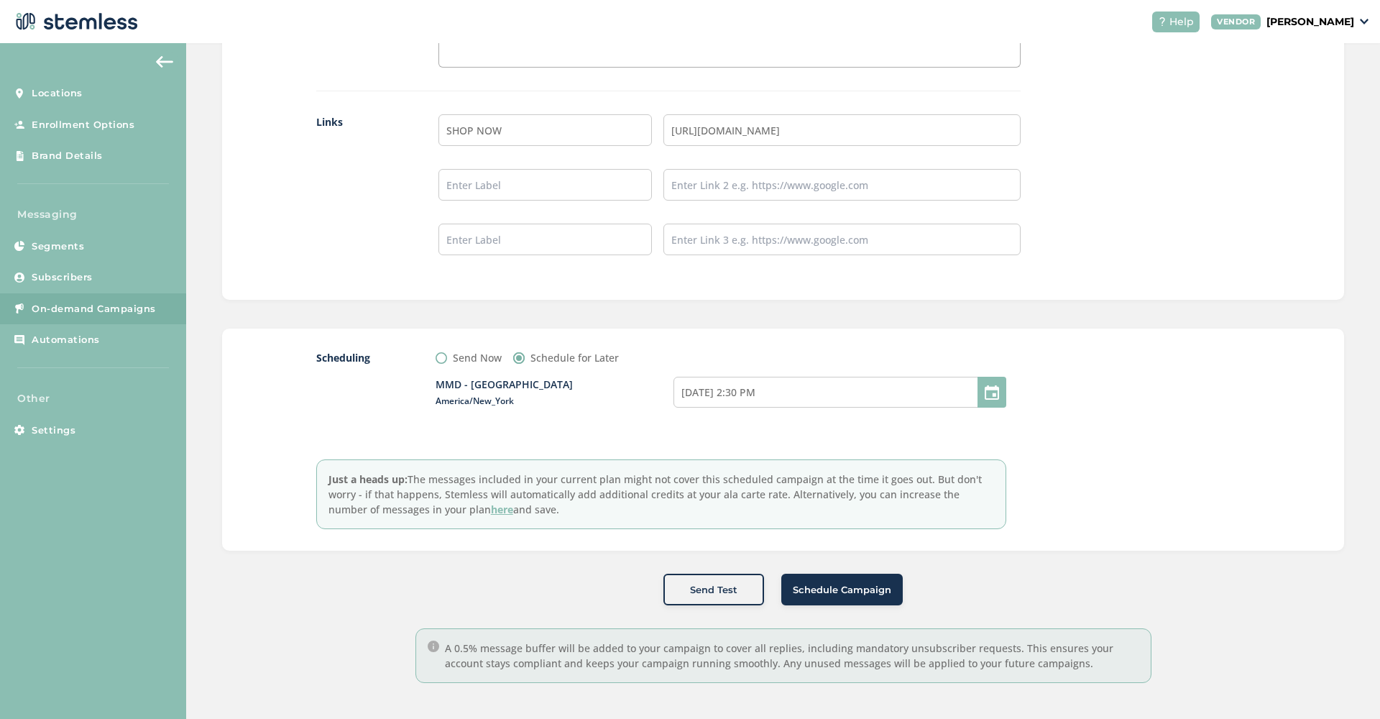
scroll to position [1263, 0]
click at [790, 391] on input "[DATE] 2:30 PM" at bounding box center [839, 393] width 333 height 31
select select "17"
select select "30"
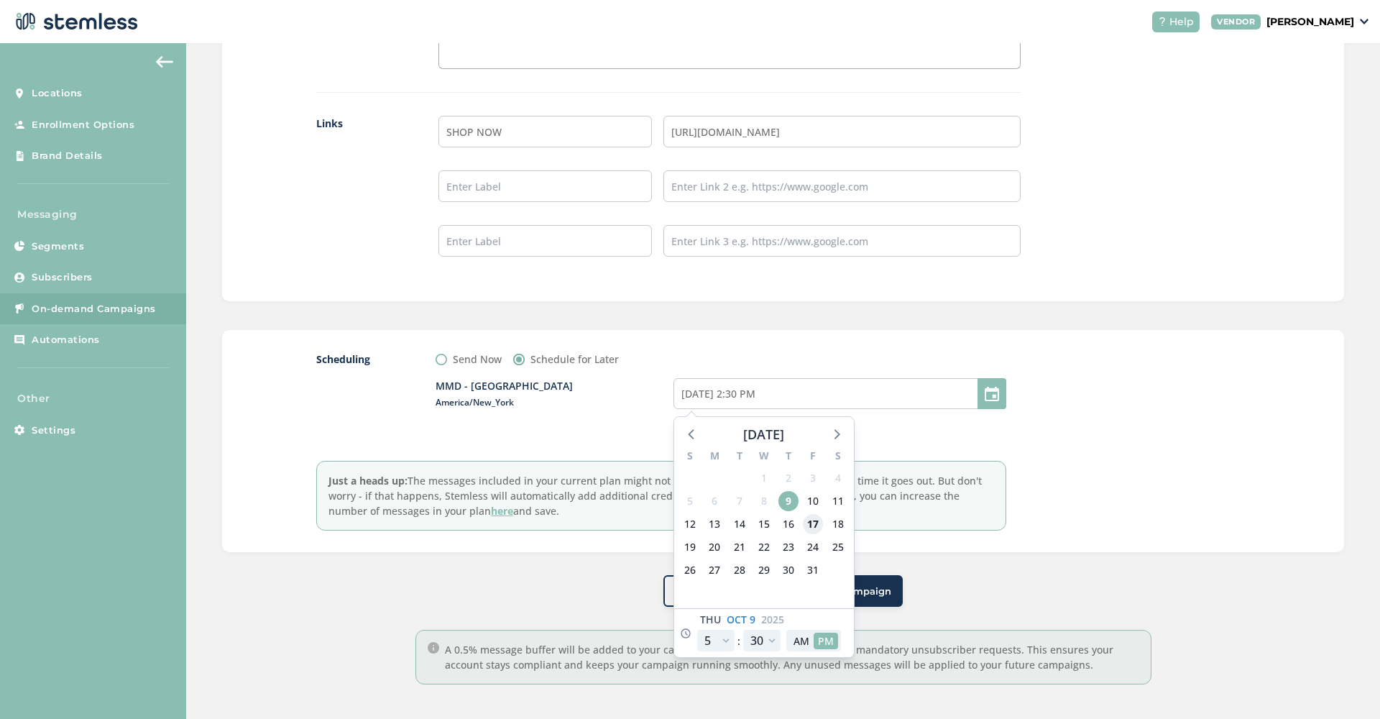
click at [816, 517] on span "17" at bounding box center [813, 524] width 20 height 20
type input "[DATE] 2:30 PM"
select select "23"
type input "[DATE] 8:30 PM"
select select "23"
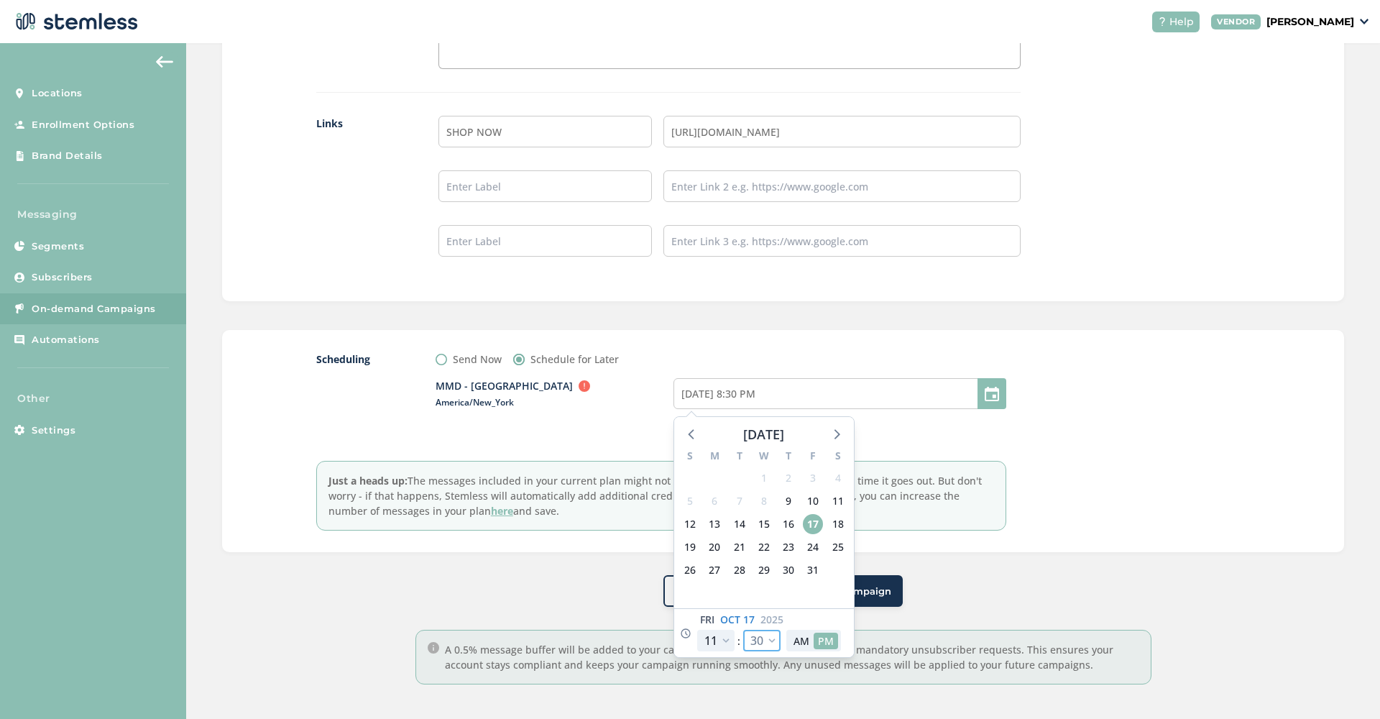
select select "0"
type input "[DATE] 8:00 PM"
select select "0"
click at [807, 645] on button "AM" at bounding box center [801, 640] width 24 height 17
type input "[DATE] 8:00 AM"
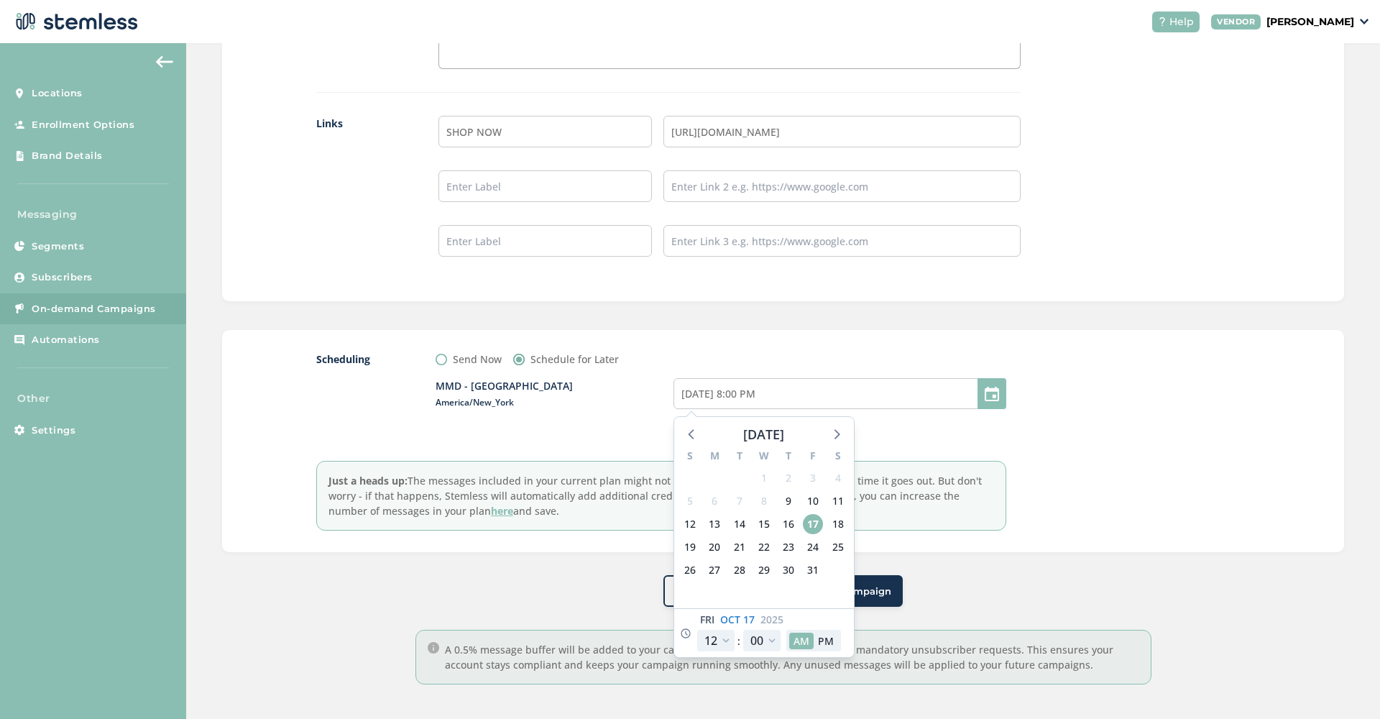
select select "11"
click at [1170, 494] on div at bounding box center [1143, 440] width 216 height 179
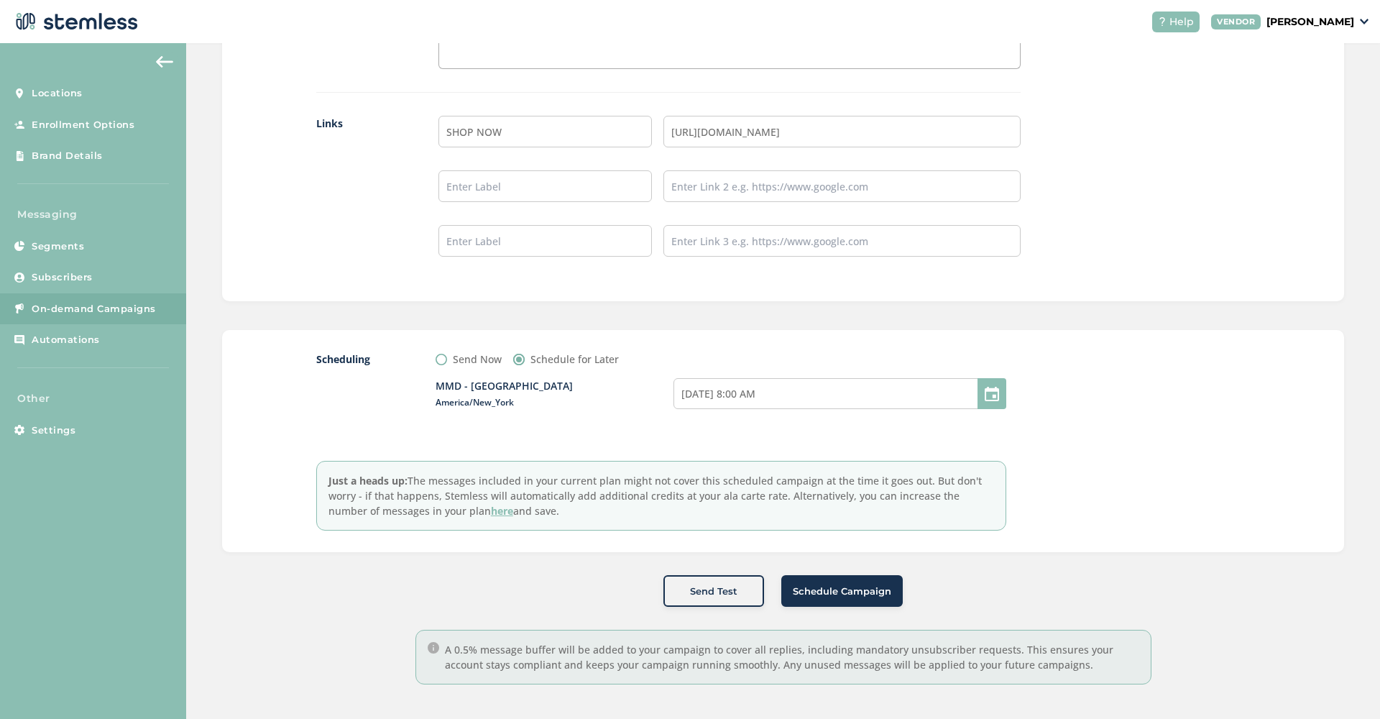
click at [827, 597] on button "Schedule Campaign" at bounding box center [841, 591] width 121 height 32
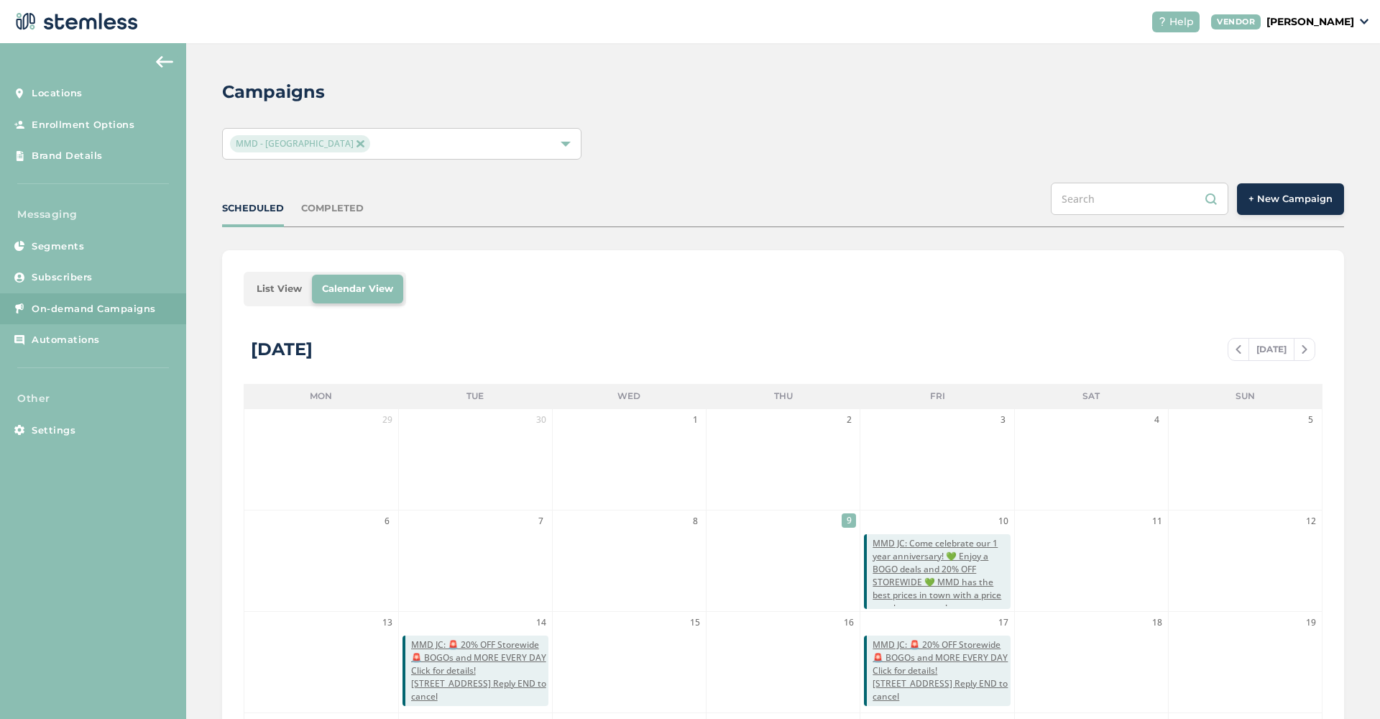
click at [1290, 203] on span "+ New Campaign" at bounding box center [1290, 199] width 84 height 14
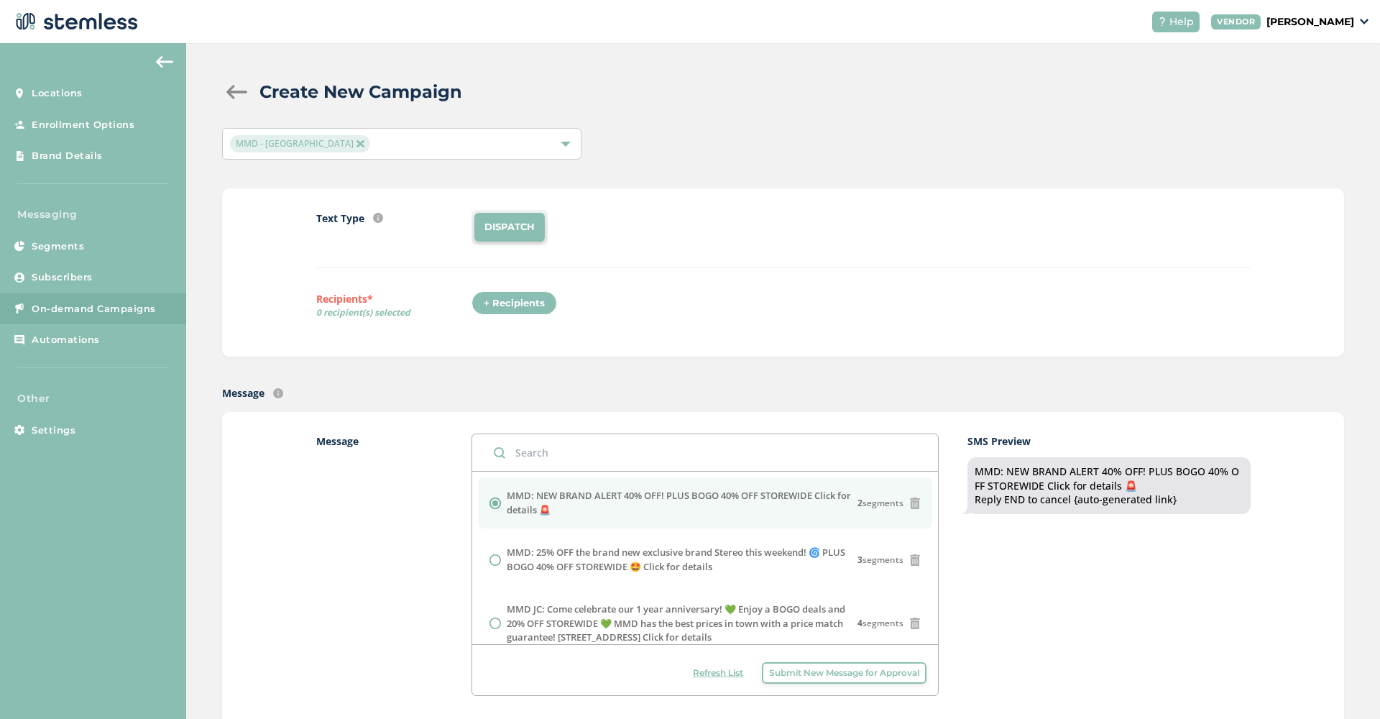
click at [526, 314] on div "+ Recipients" at bounding box center [518, 307] width 94 height 33
click at [522, 304] on div "+ Recipients" at bounding box center [514, 303] width 86 height 24
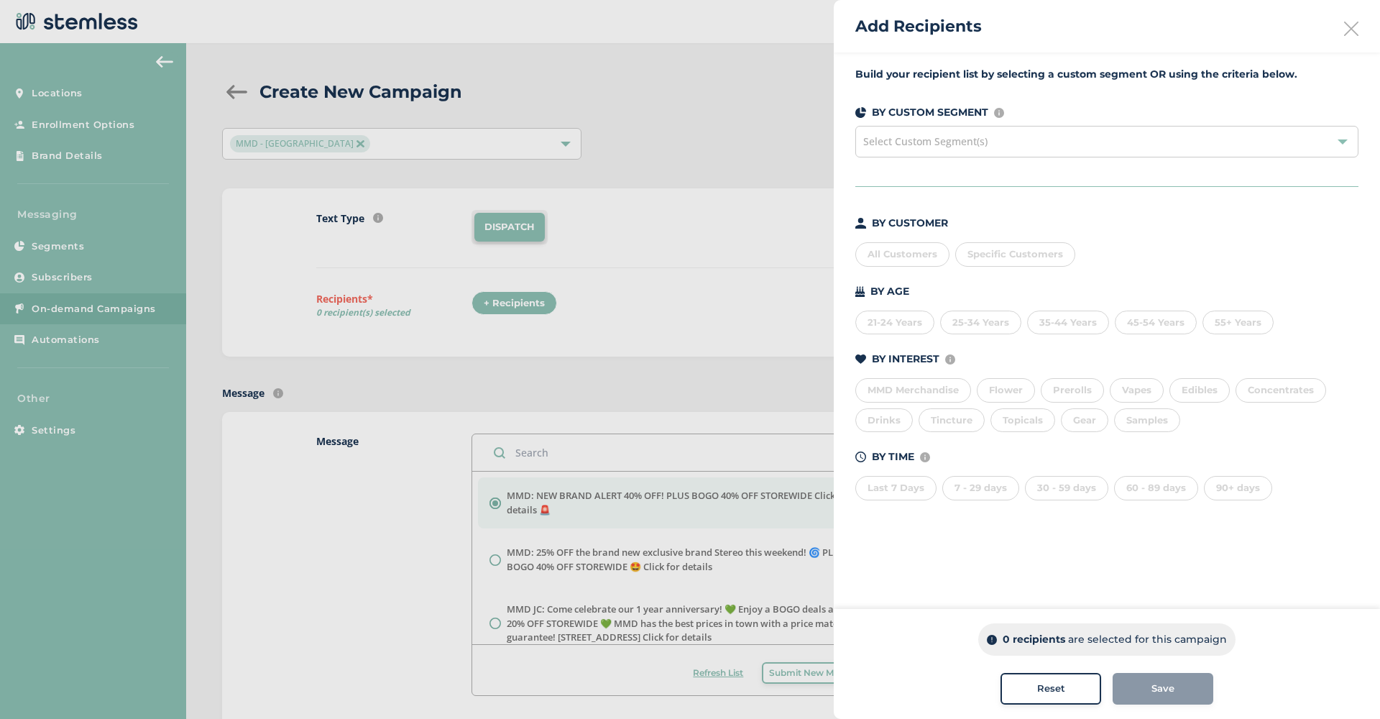
click at [894, 254] on div "All Customers" at bounding box center [902, 254] width 94 height 24
click at [1170, 697] on button "Save" at bounding box center [1162, 689] width 101 height 32
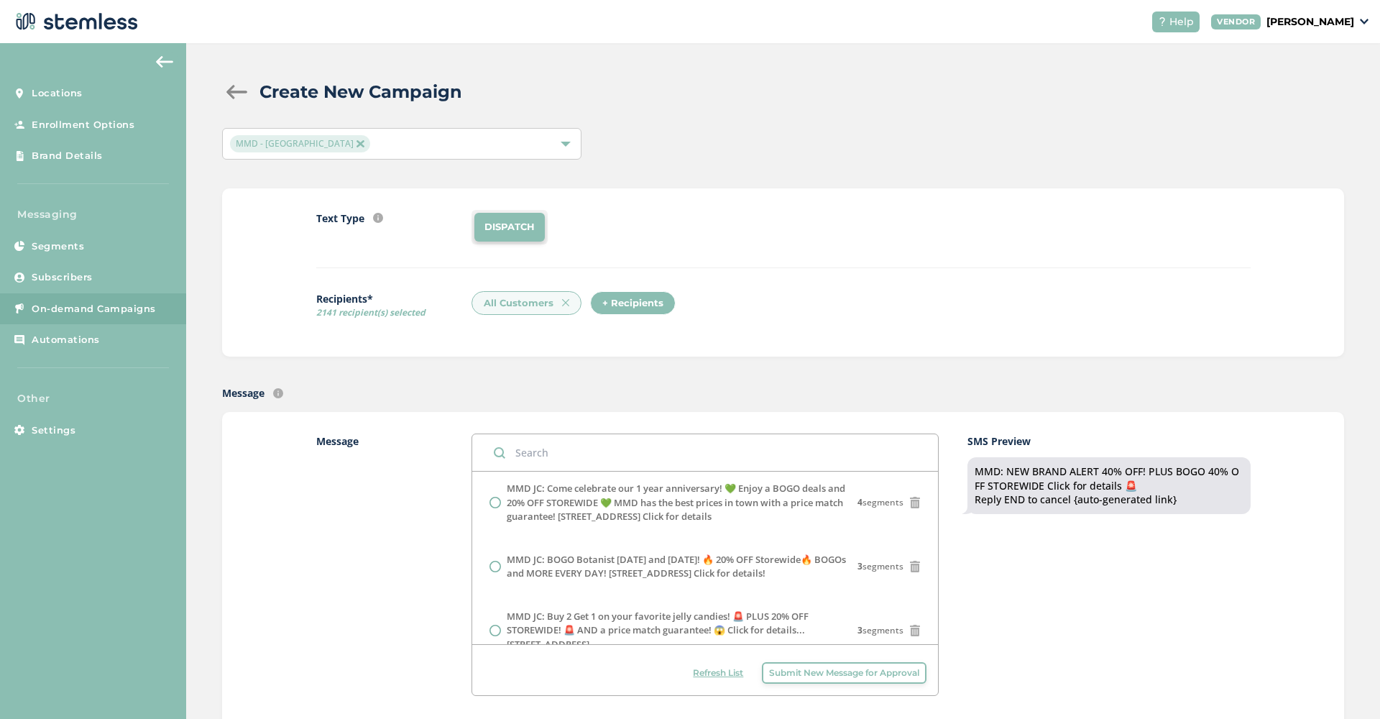
scroll to position [121, 0]
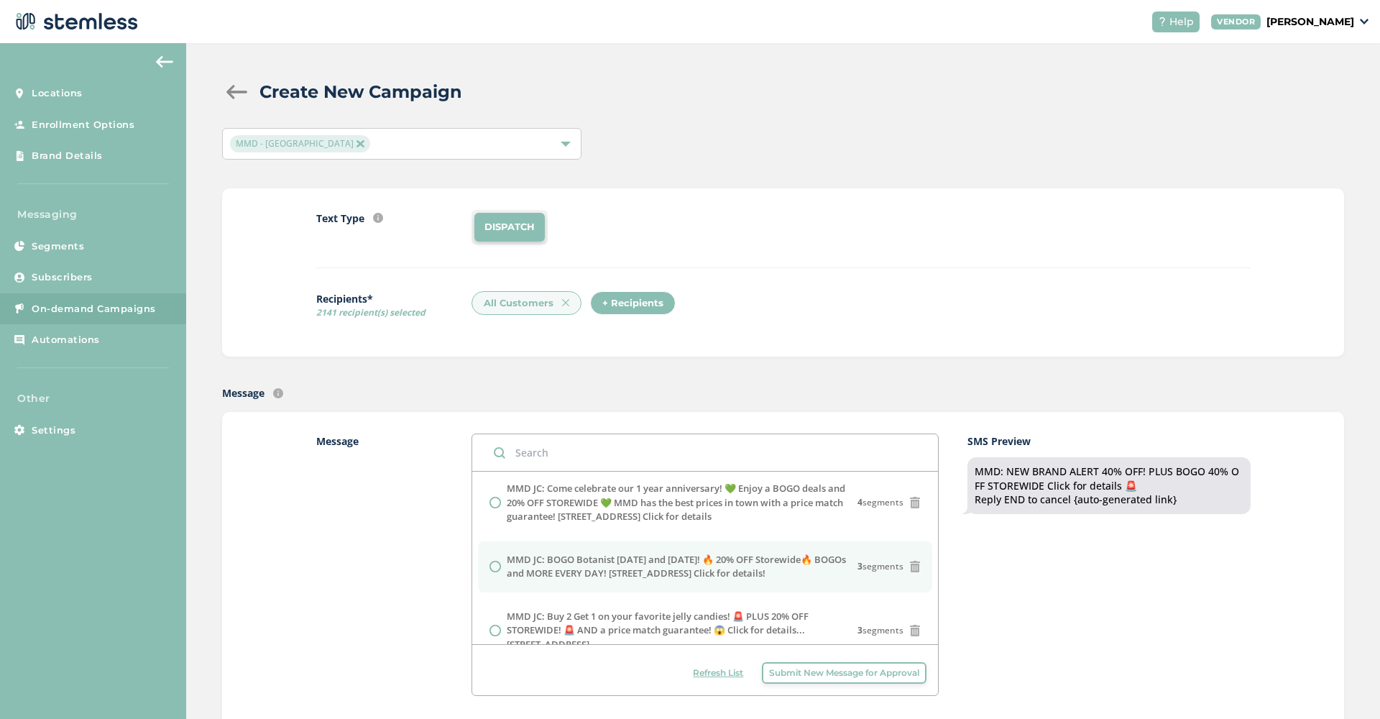
click at [604, 568] on label "MMD JC: BOGO Botanist [DATE] and [DATE]! 🔥 20% OFF Storewide🔥 BOGOs and MORE EV…" at bounding box center [682, 567] width 351 height 28
radio input "false"
radio input "true"
click at [1088, 605] on div "SMS Preview MMD JC: BOGO Botanist [DATE] and [DATE]! 🔥 20% OFF Storewide🔥 BOGOs…" at bounding box center [1108, 564] width 282 height 262
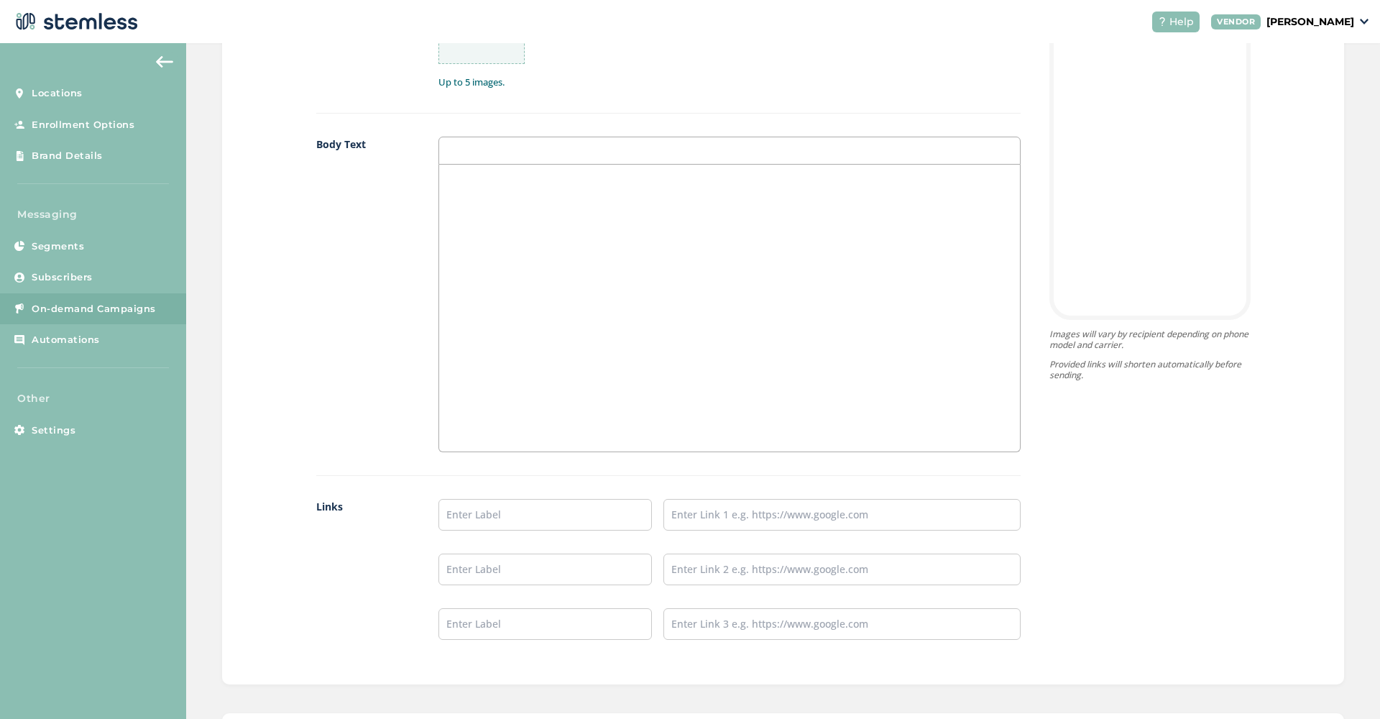
scroll to position [900, 0]
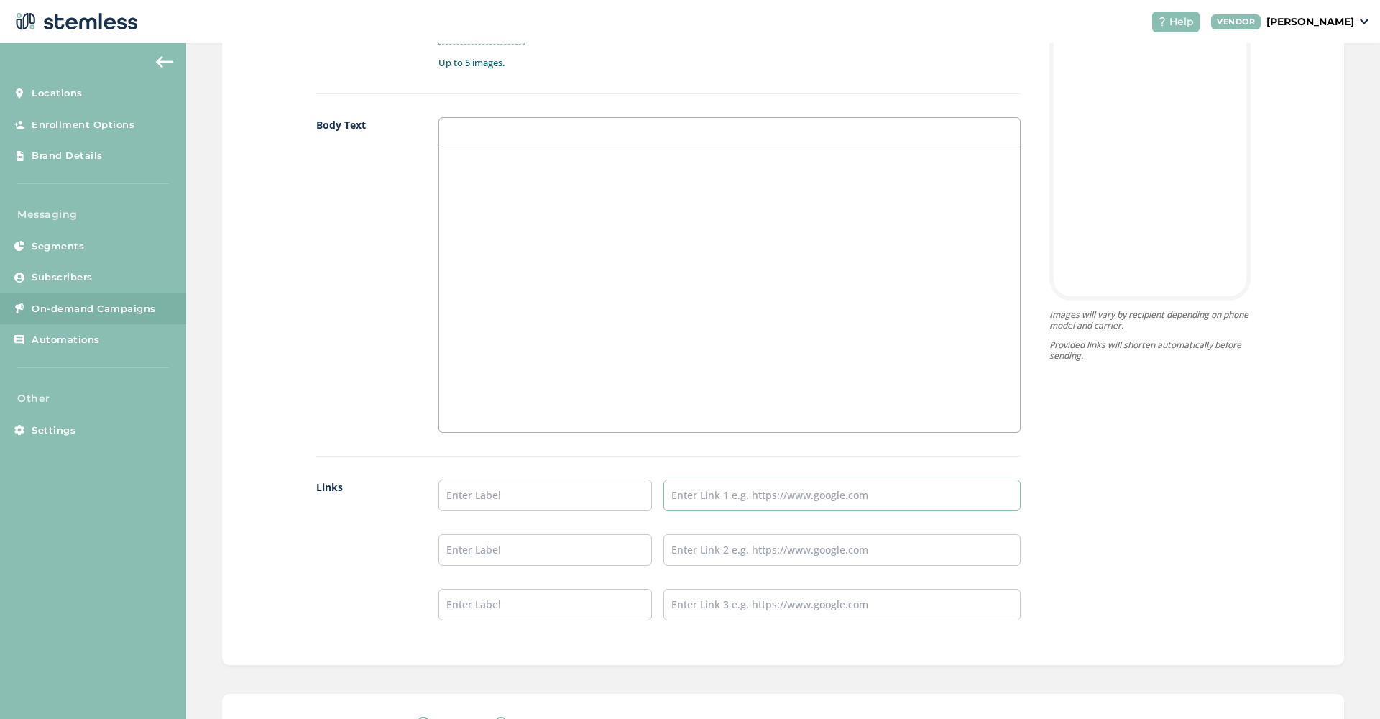
click at [770, 490] on input "text" at bounding box center [841, 495] width 356 height 32
paste input "[URL][DOMAIN_NAME]"
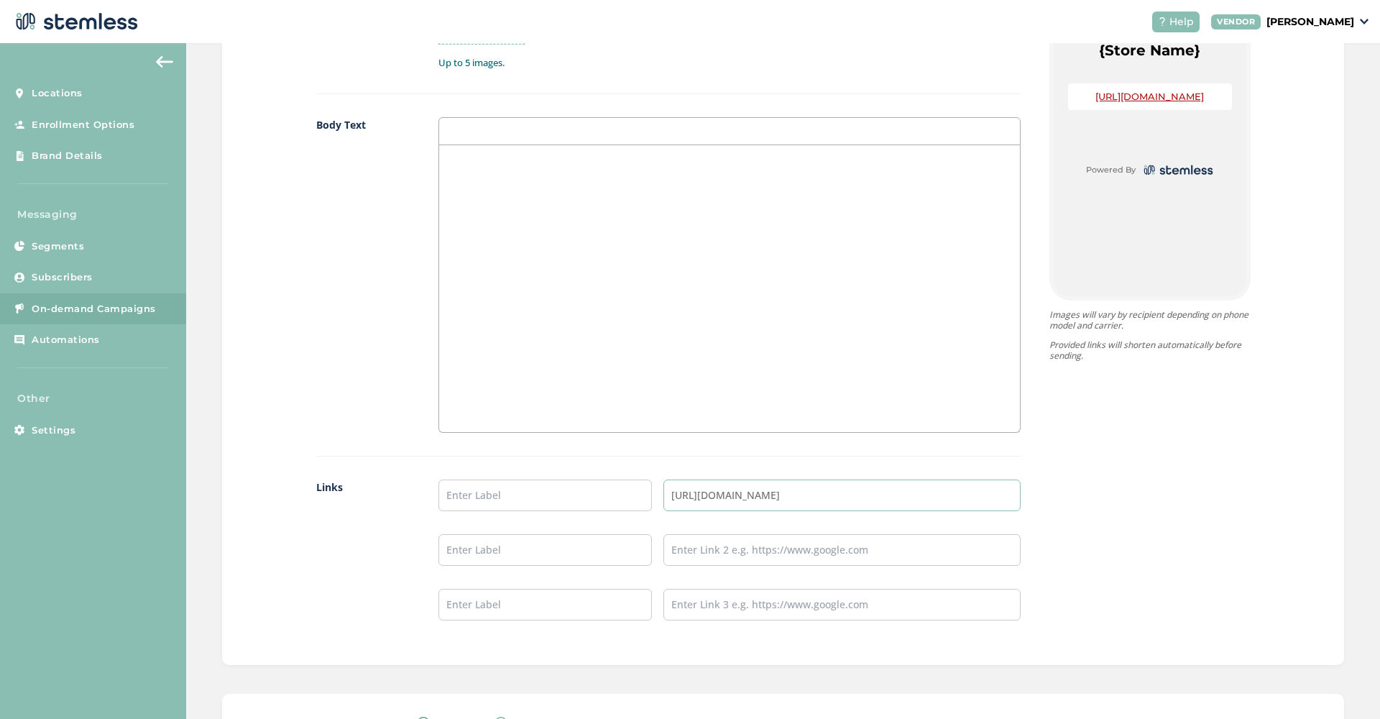
type input "[URL][DOMAIN_NAME]"
click at [545, 504] on input "text" at bounding box center [545, 495] width 214 height 32
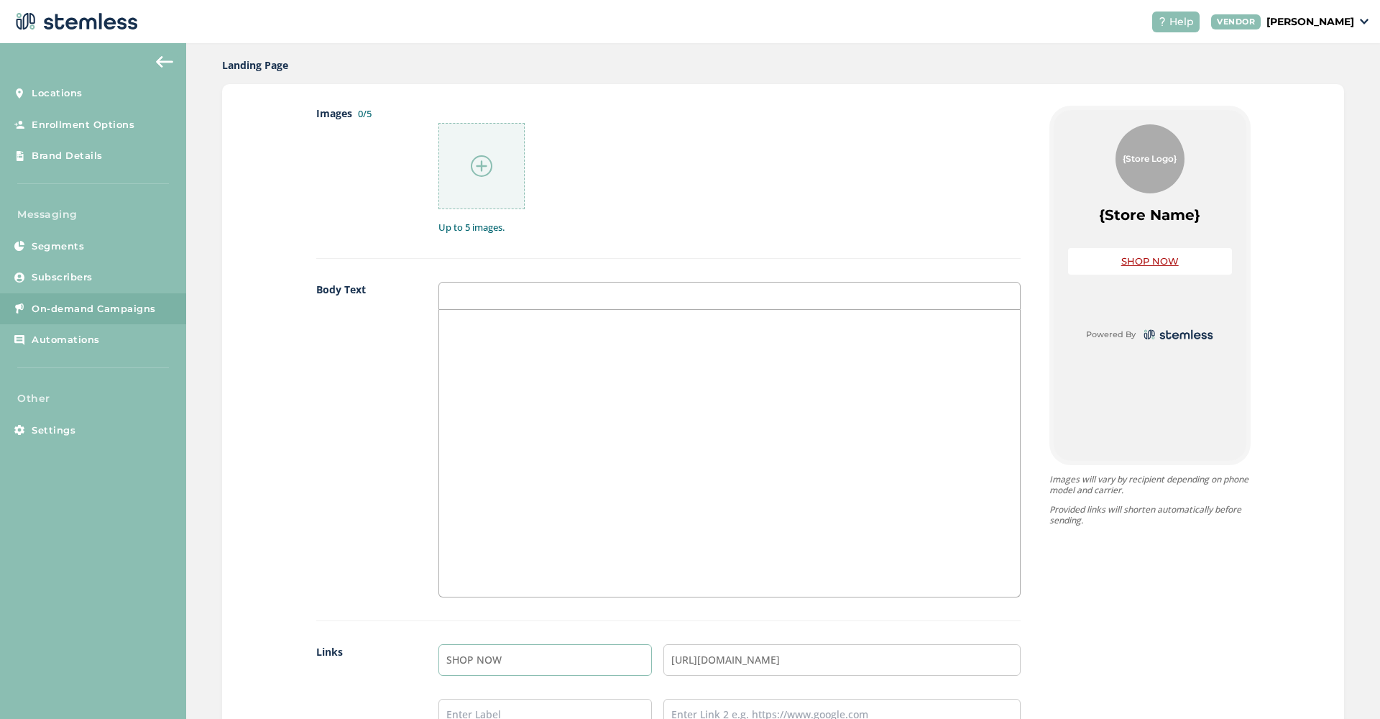
scroll to position [704, 0]
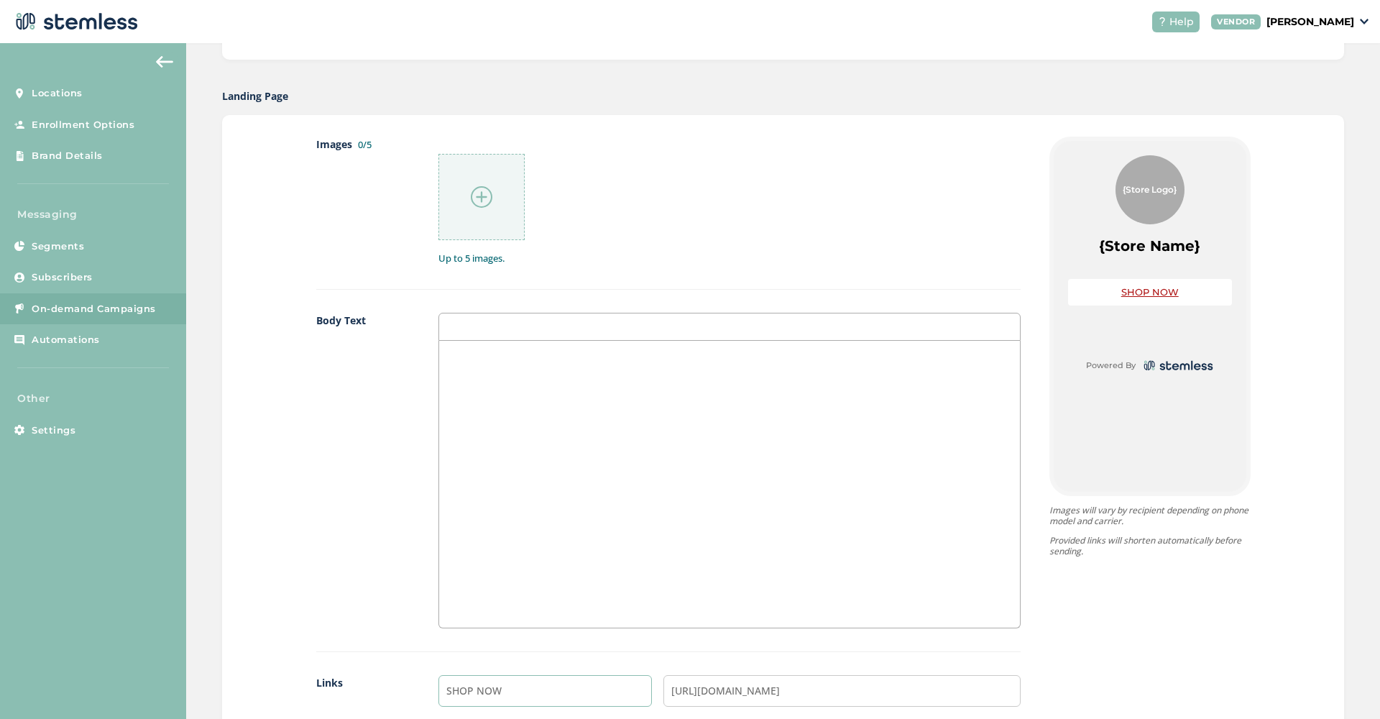
type input "SHOP NOW"
click at [489, 197] on img at bounding box center [482, 197] width 22 height 22
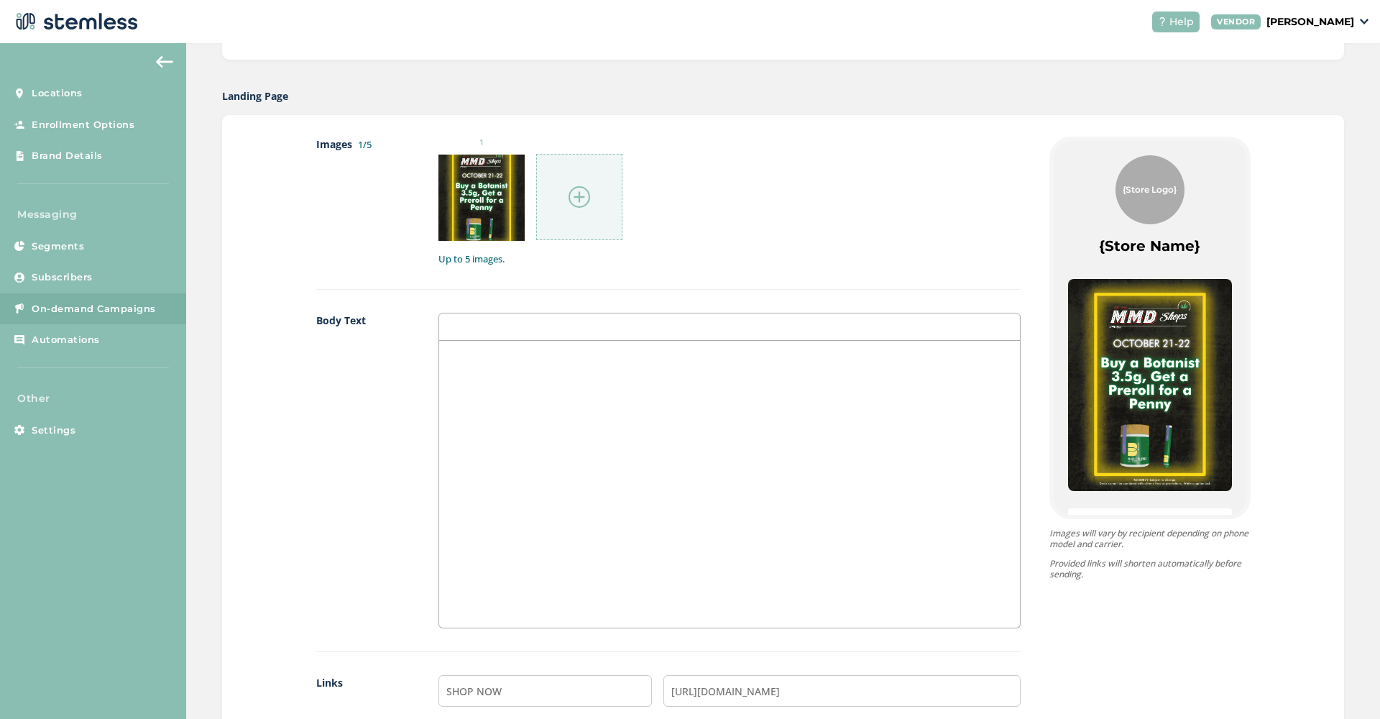
click at [578, 192] on img at bounding box center [579, 197] width 22 height 22
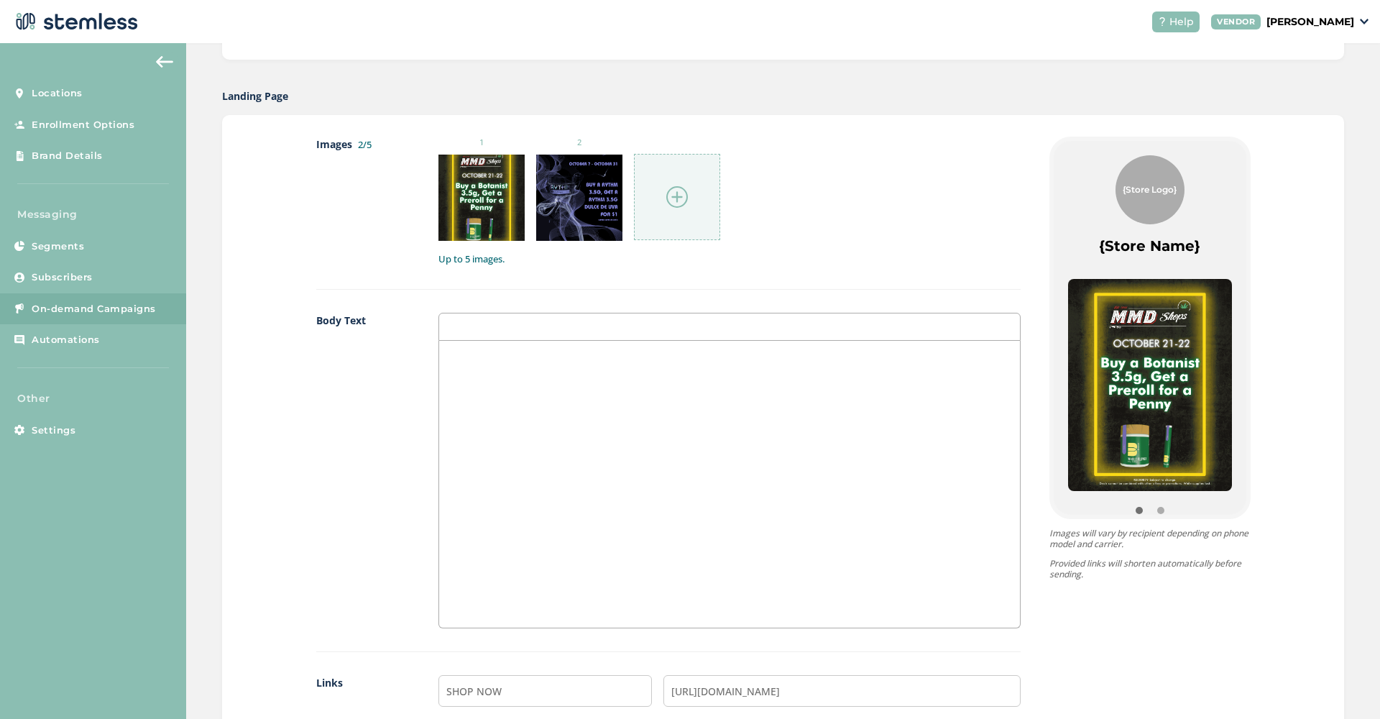
click at [668, 182] on div at bounding box center [677, 197] width 86 height 86
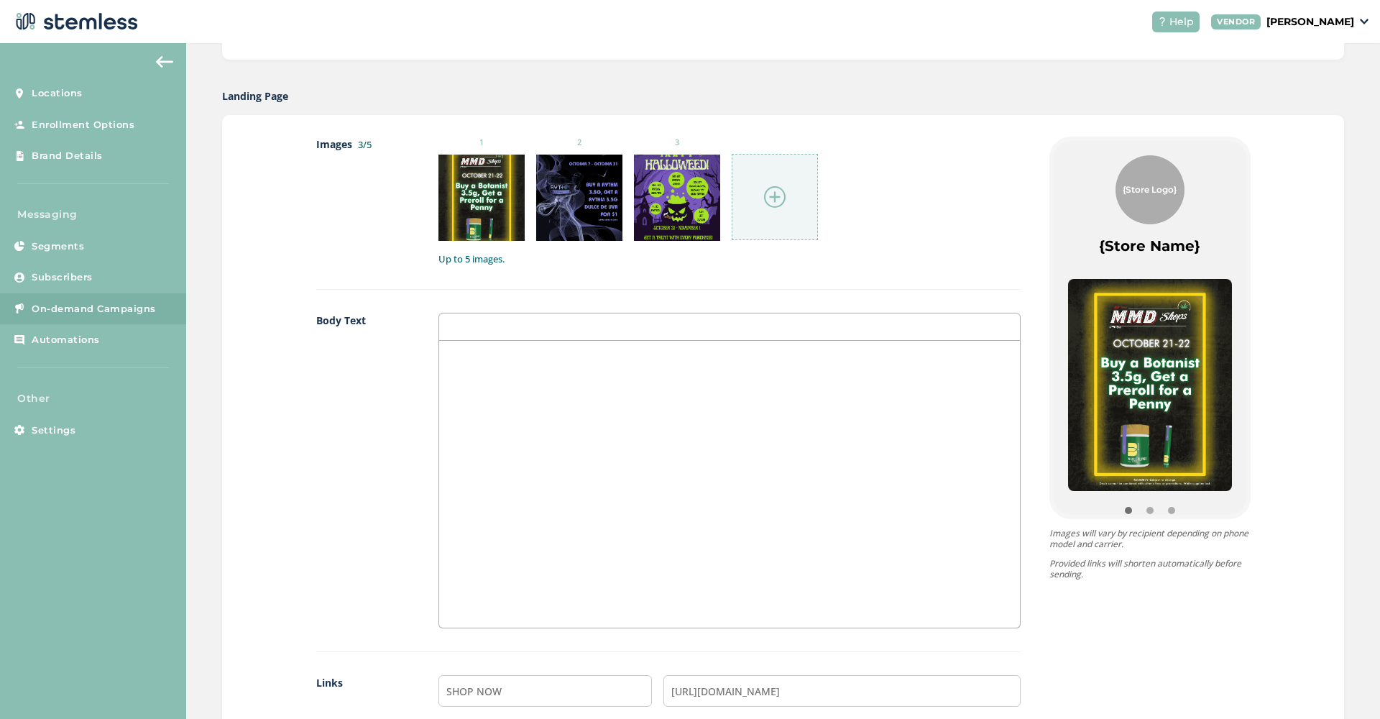
click at [772, 201] on img at bounding box center [775, 197] width 22 height 22
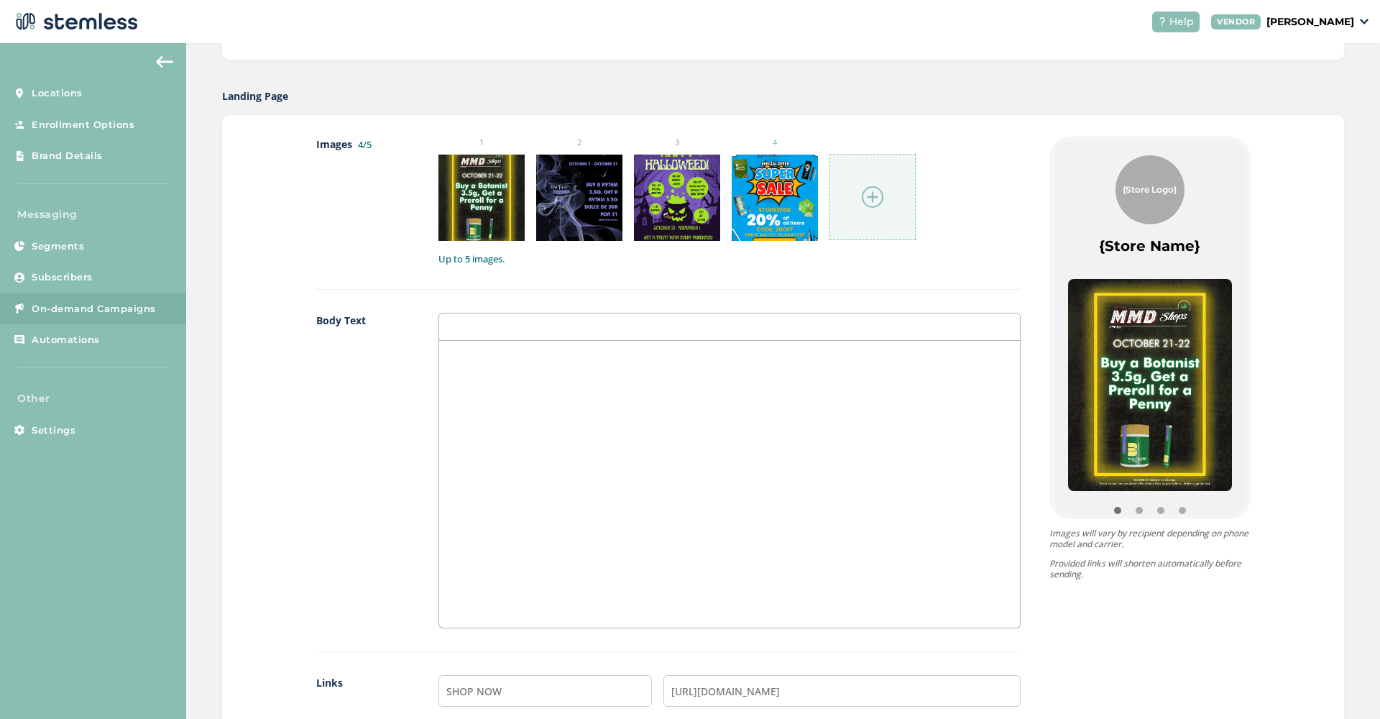
click at [755, 411] on div at bounding box center [729, 484] width 581 height 287
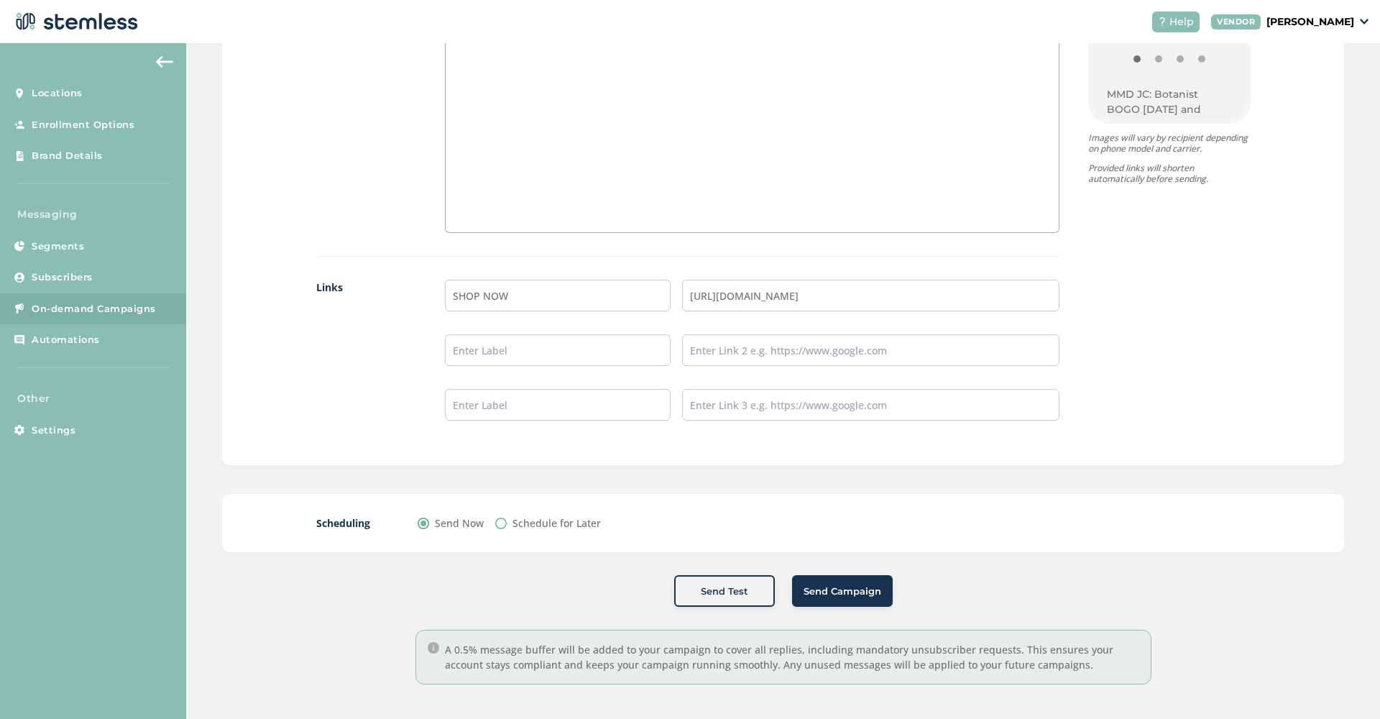
scroll to position [0, 0]
click at [508, 525] on div "Schedule for Later" at bounding box center [548, 522] width 106 height 15
click at [562, 524] on label "Schedule for Later" at bounding box center [556, 522] width 88 height 15
click at [507, 524] on input "Schedule for Later" at bounding box center [500, 522] width 11 height 11
radio input "true"
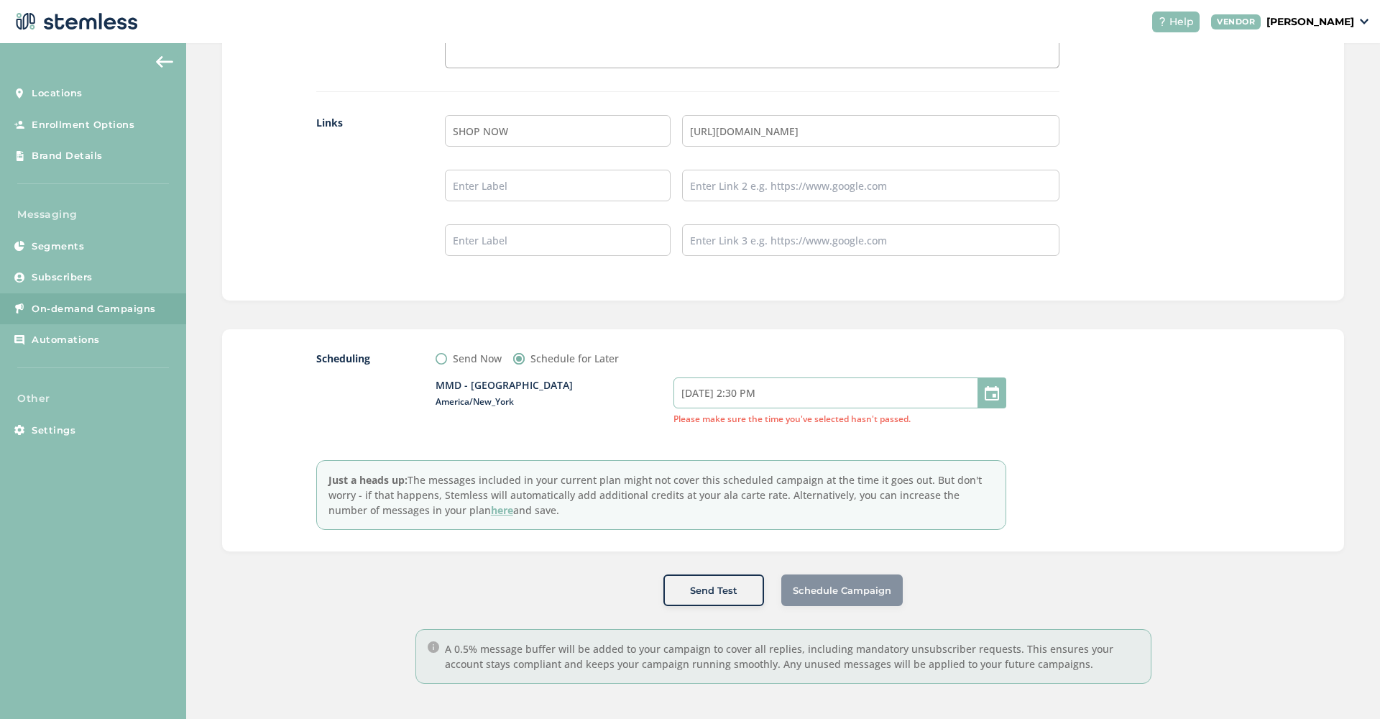
scroll to position [1263, 0]
click at [839, 402] on input "[DATE] 2:30 PM" at bounding box center [839, 393] width 333 height 31
select select "17"
select select "30"
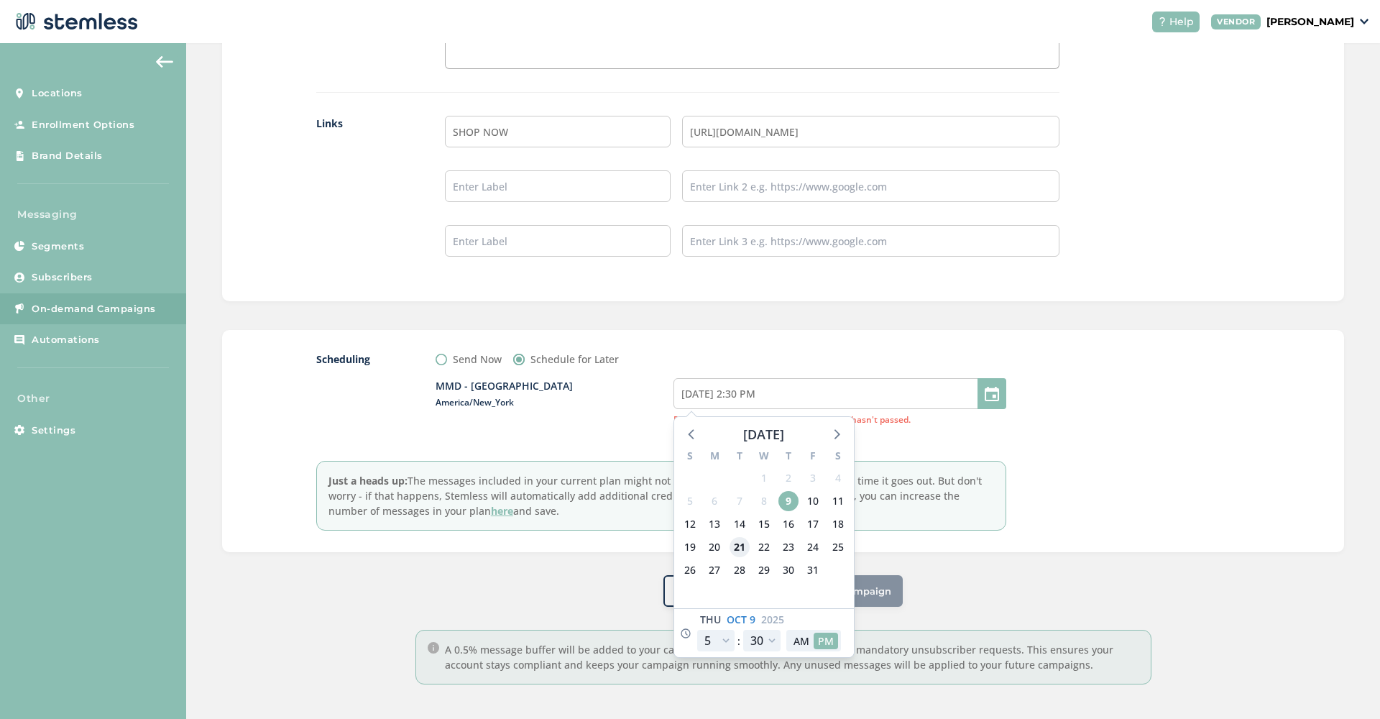
click at [742, 548] on span "21" at bounding box center [739, 547] width 20 height 20
type input "[DATE] 2:30 PM"
select select "23"
type input "[DATE] 8:30 PM"
select select "23"
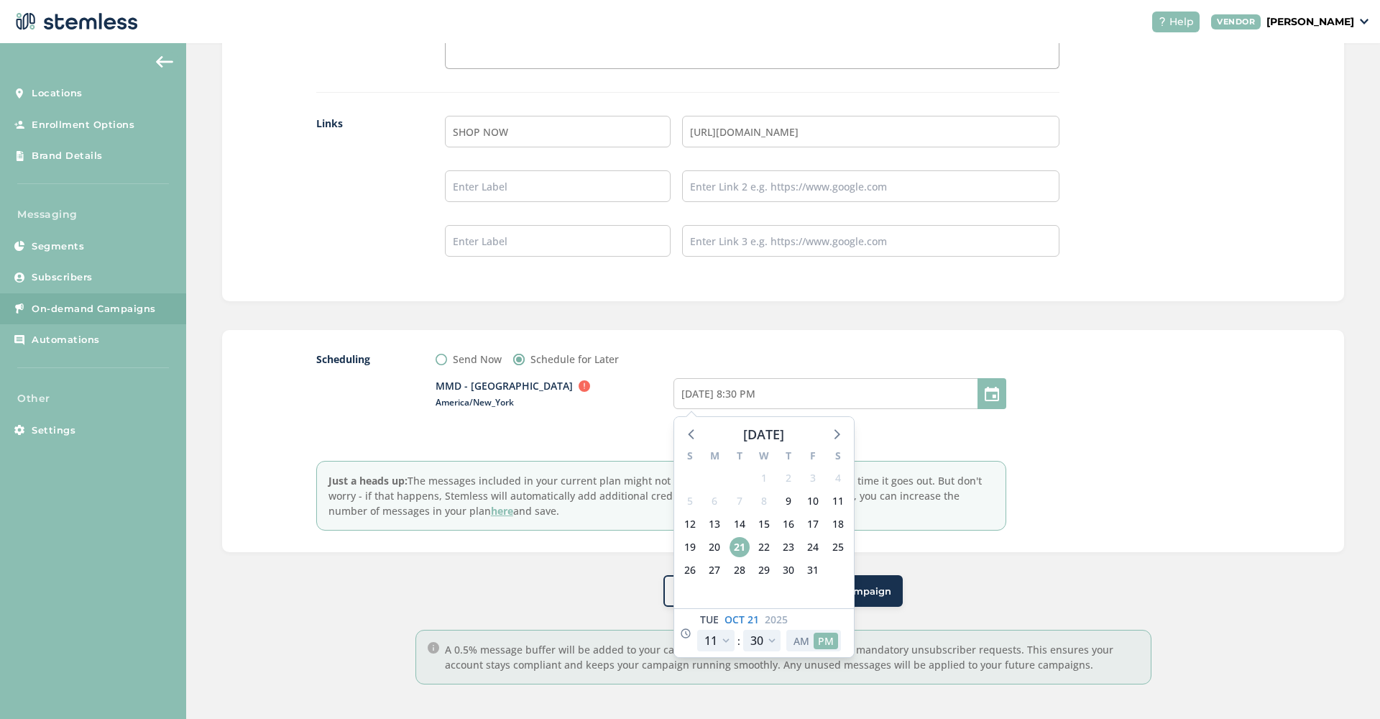
click at [795, 644] on button "AM" at bounding box center [801, 640] width 24 height 17
type input "[DATE] 8:30 AM"
select select "11"
select select "0"
type input "[DATE] 8:00 AM"
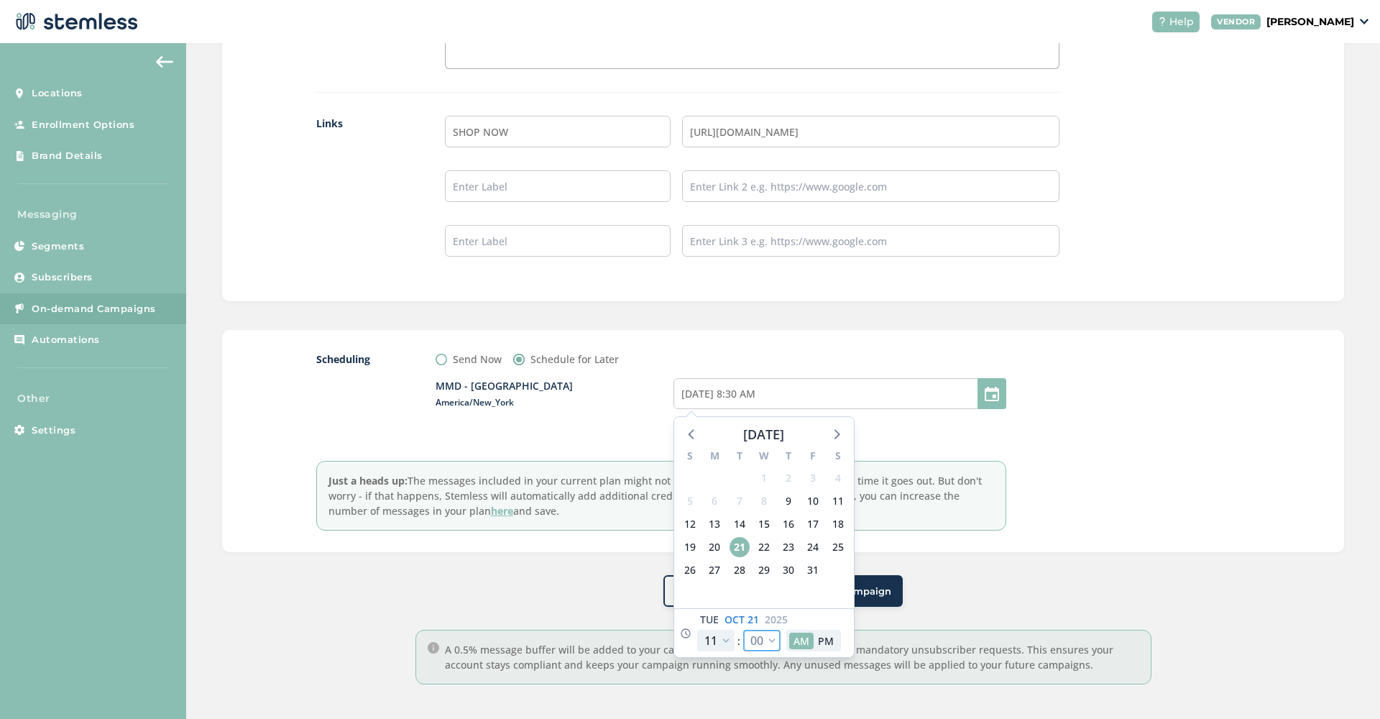
select select "0"
click at [1113, 461] on div at bounding box center [1143, 440] width 216 height 179
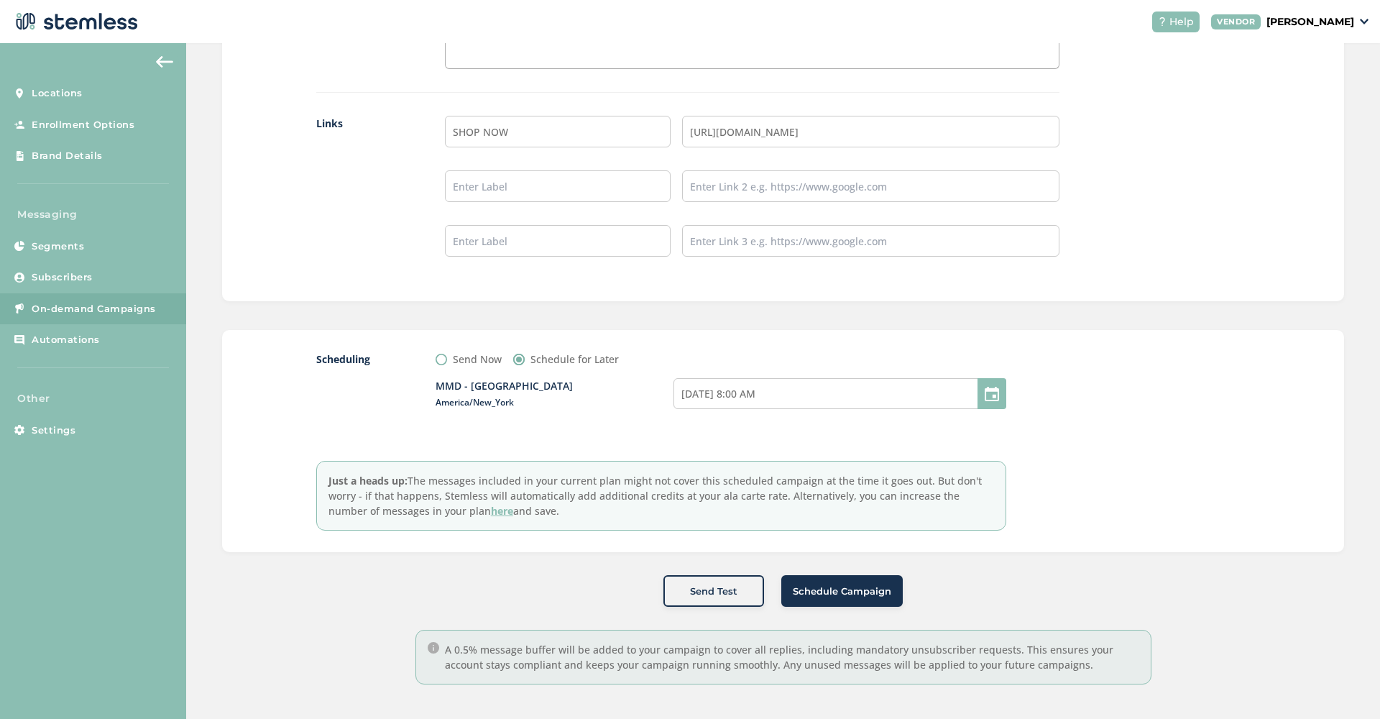
click at [837, 591] on span "Schedule Campaign" at bounding box center [842, 591] width 98 height 14
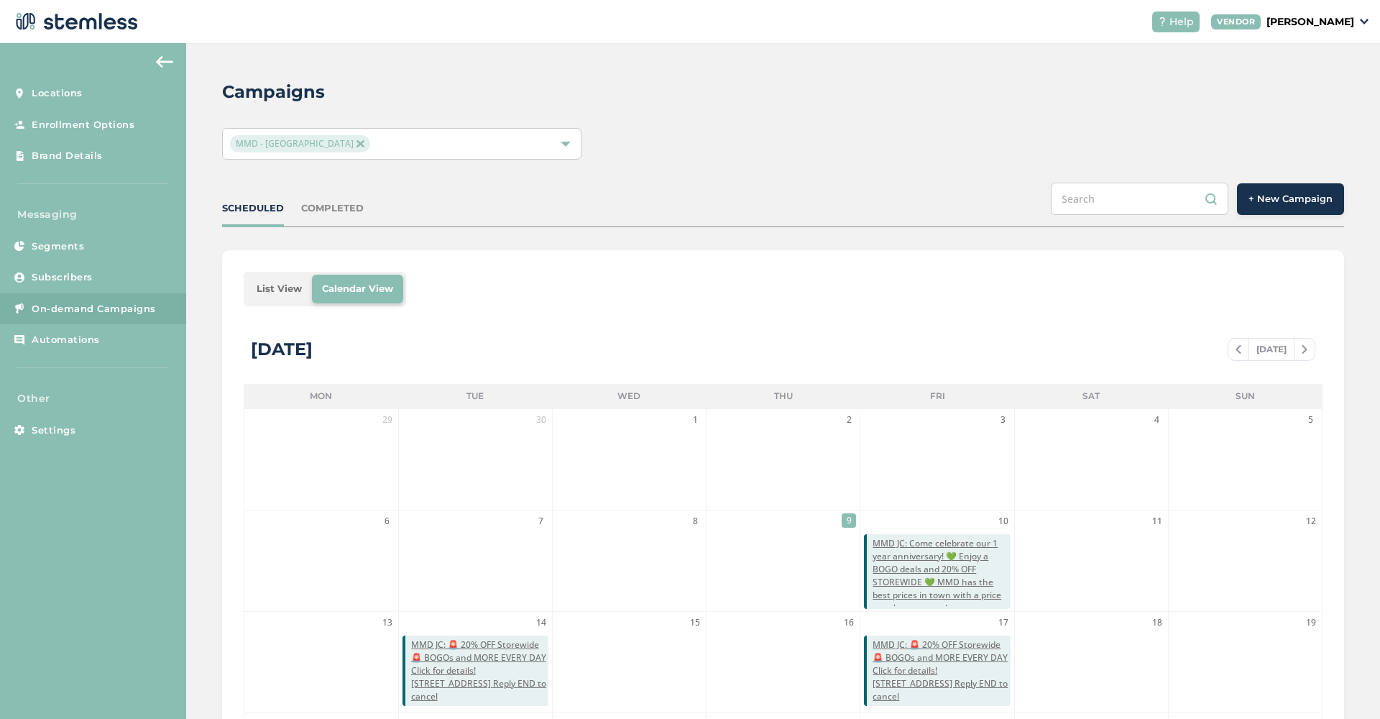
click at [313, 149] on span "MMD - [GEOGRAPHIC_DATA]" at bounding box center [299, 143] width 139 height 17
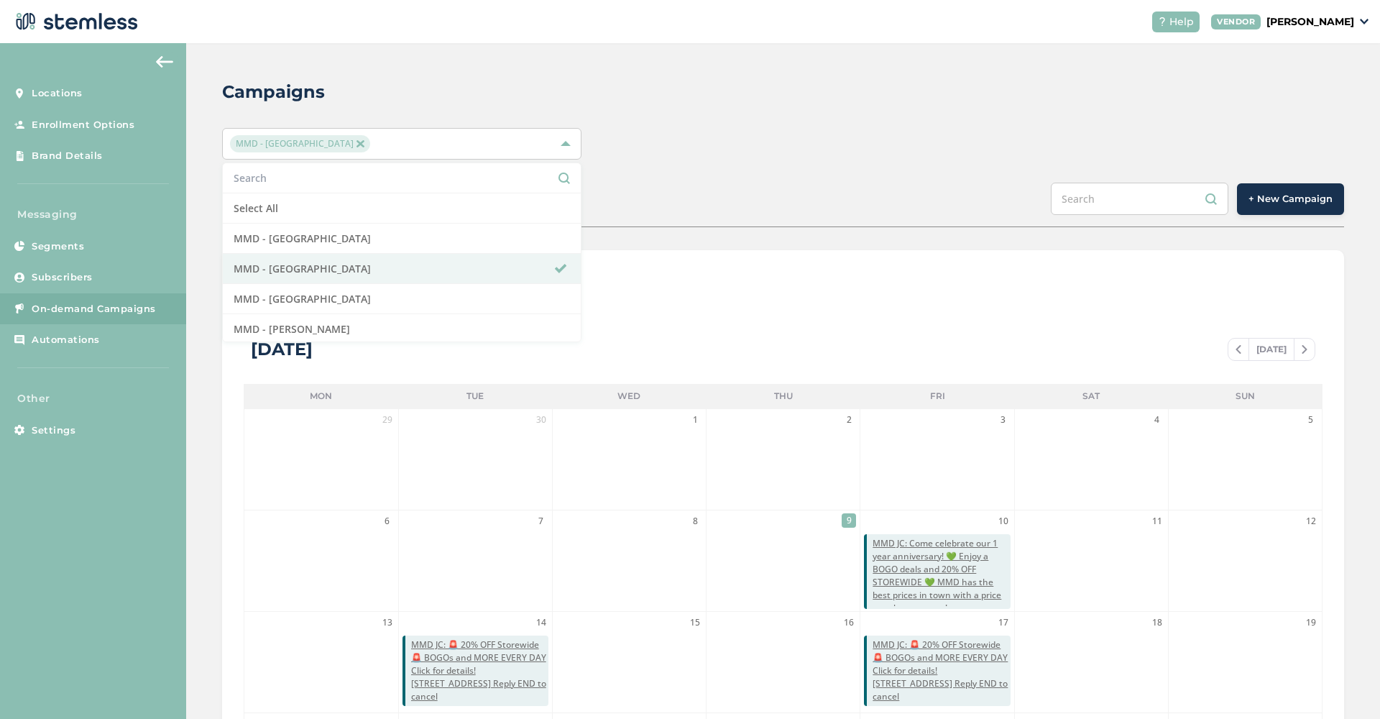
drag, startPoint x: 285, startPoint y: 160, endPoint x: 1004, endPoint y: 109, distance: 721.0
click at [1004, 109] on div "Campaigns MMD - [GEOGRAPHIC_DATA] Select All MMD - Hollywood MMD - [GEOGRAPHIC_…" at bounding box center [782, 508] width 1193 height 930
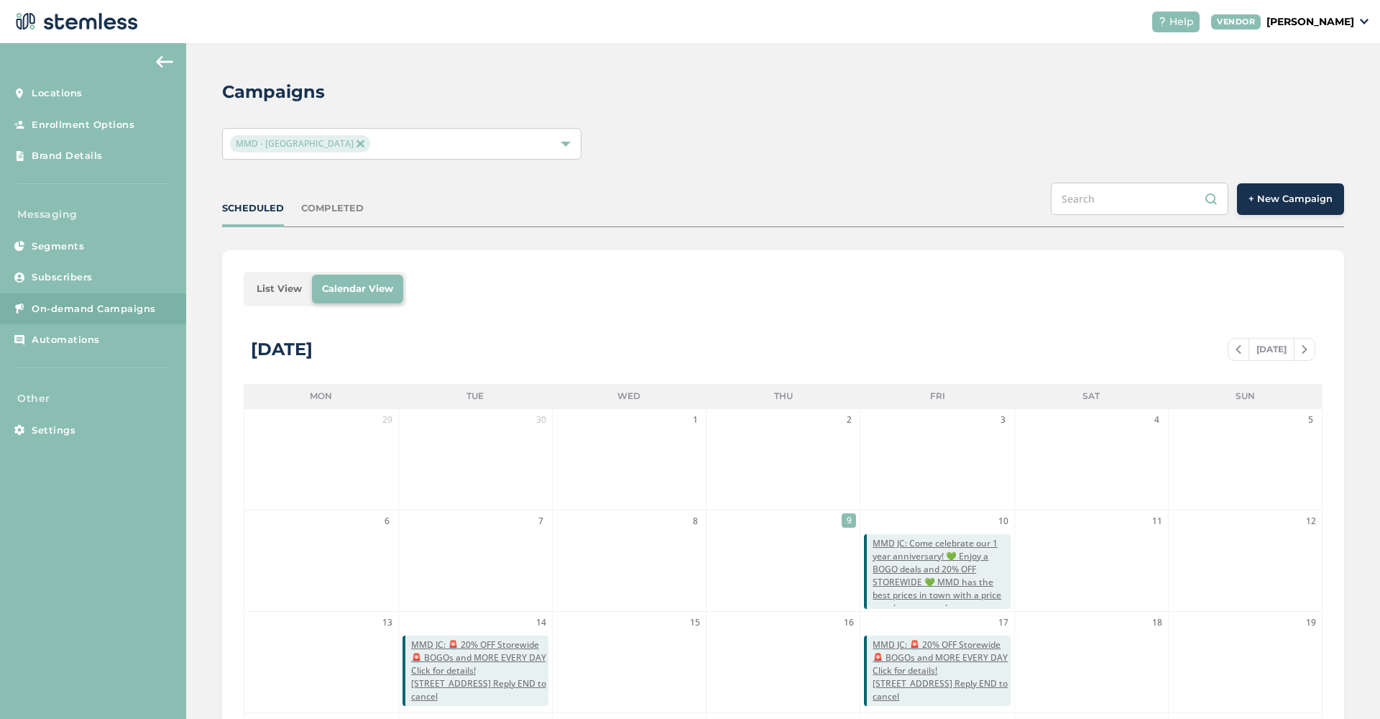
click at [318, 144] on span "MMD - [GEOGRAPHIC_DATA]" at bounding box center [299, 143] width 139 height 17
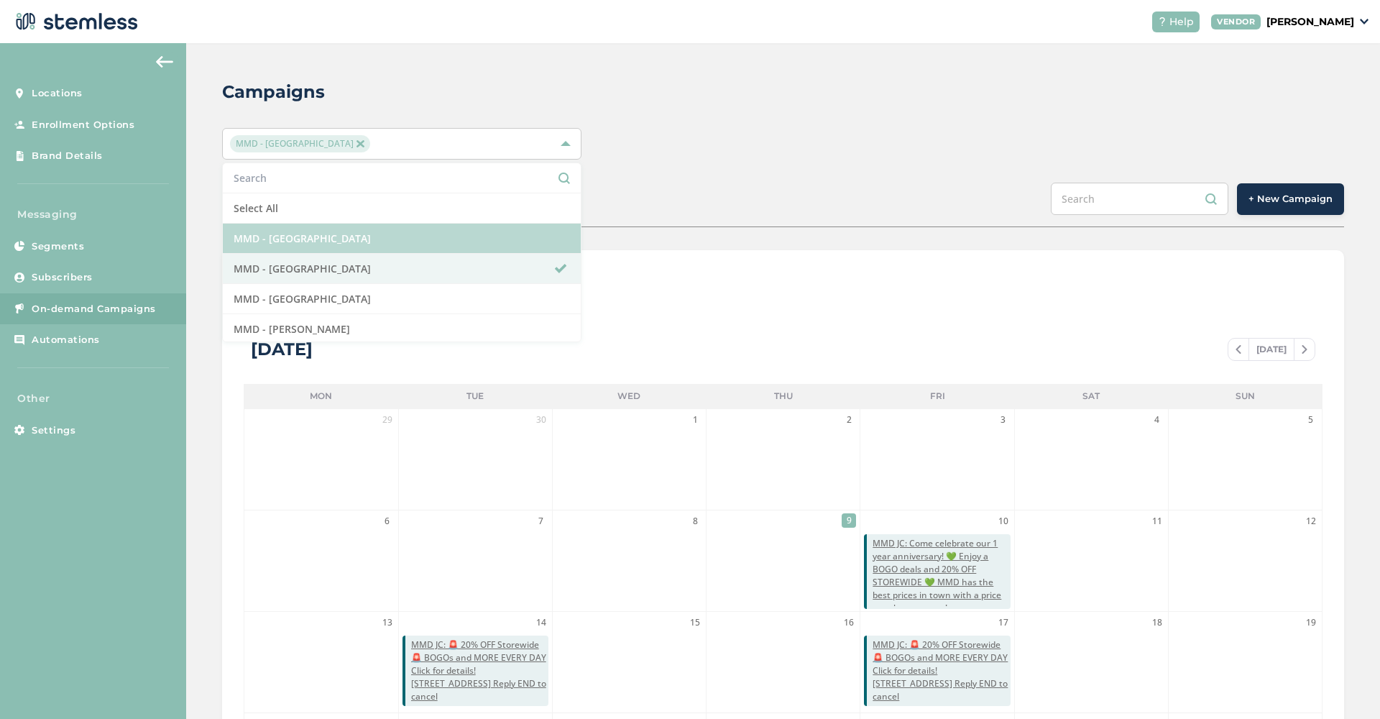
click at [559, 235] on li "MMD - [GEOGRAPHIC_DATA]" at bounding box center [402, 238] width 358 height 30
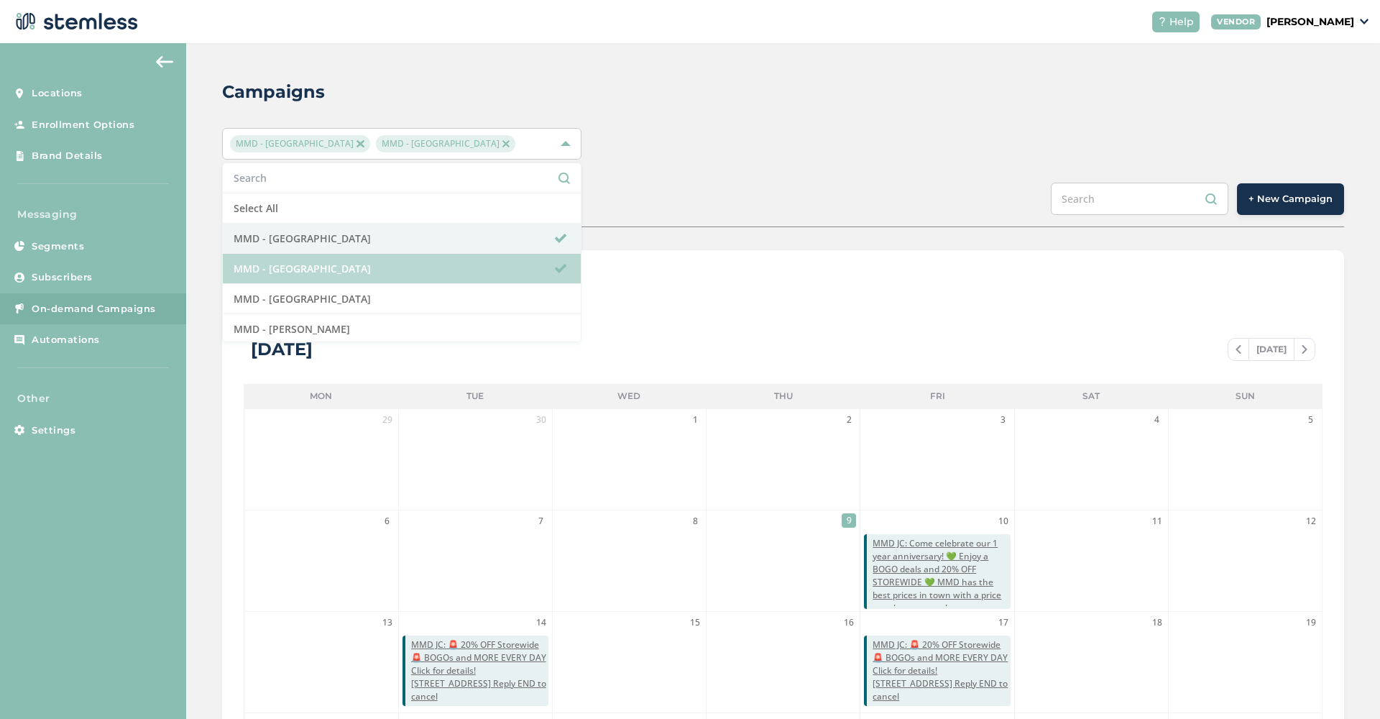
click at [558, 260] on li "MMD - [GEOGRAPHIC_DATA]" at bounding box center [402, 269] width 358 height 30
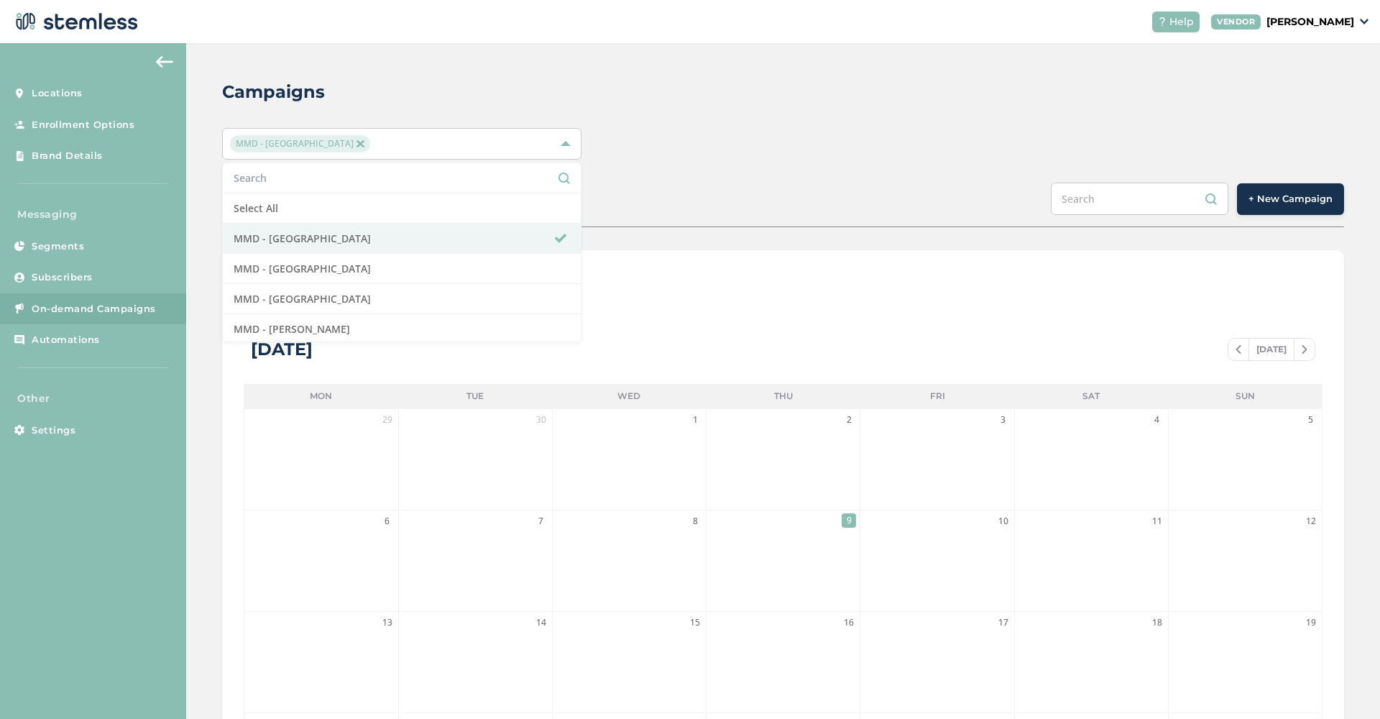
click at [813, 143] on div "MMD - Hollywood Select All MMD - Hollywood MMD - Jersey City MMD - [GEOGRAPHIC_…" at bounding box center [783, 144] width 1122 height 32
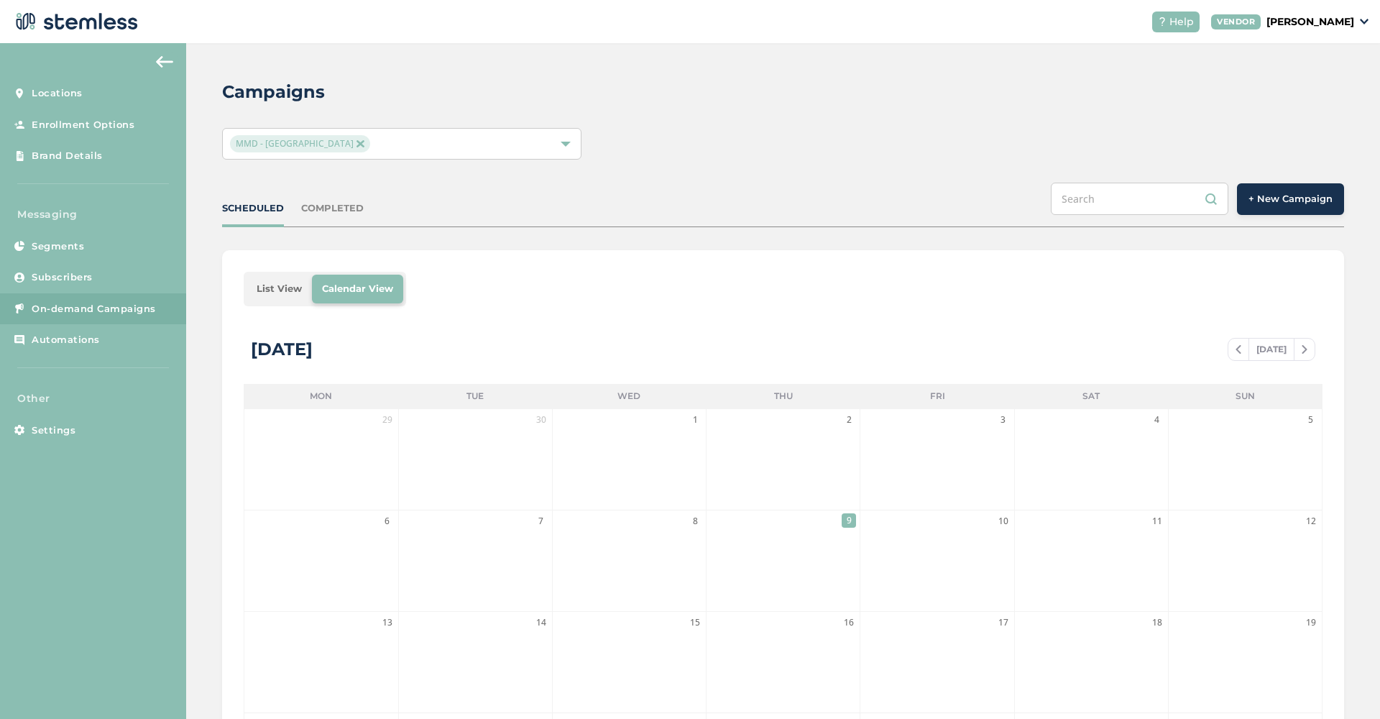
click at [1276, 205] on span "+ New Campaign" at bounding box center [1290, 199] width 84 height 14
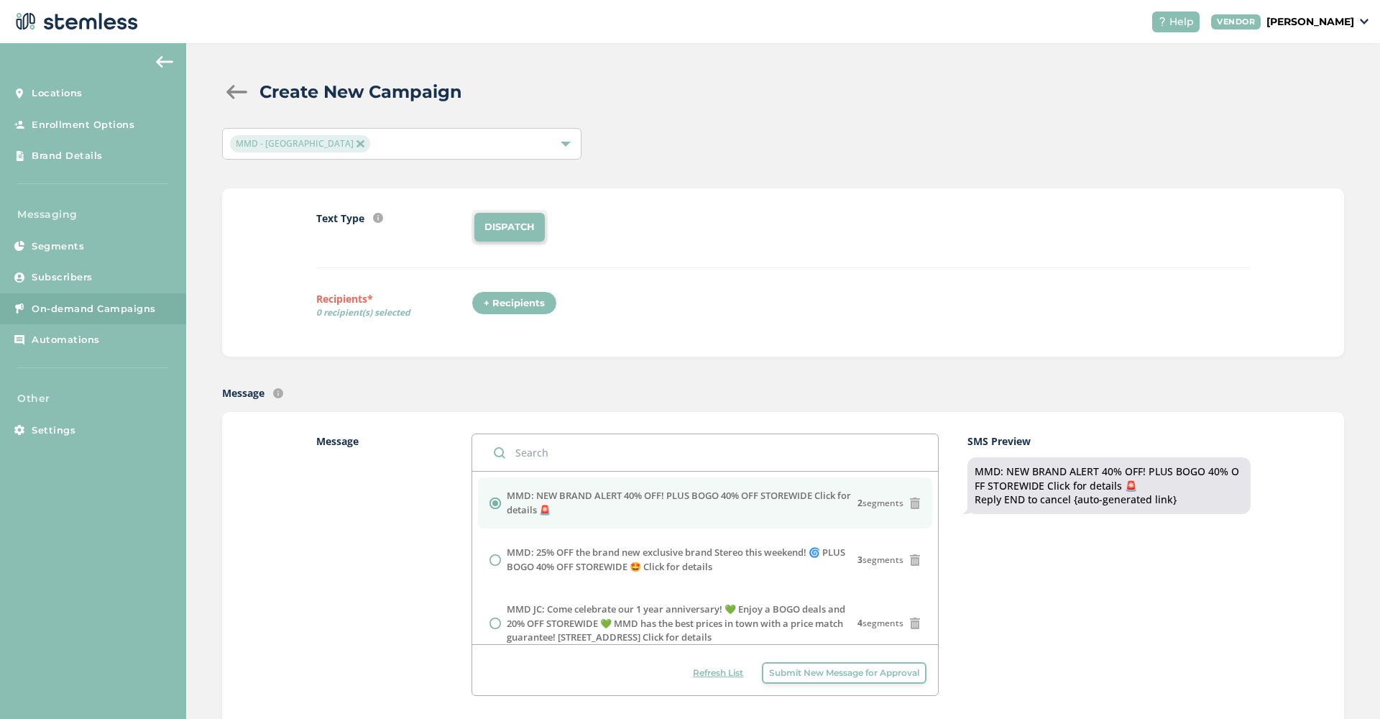
click at [511, 305] on div "+ Recipients" at bounding box center [514, 303] width 86 height 24
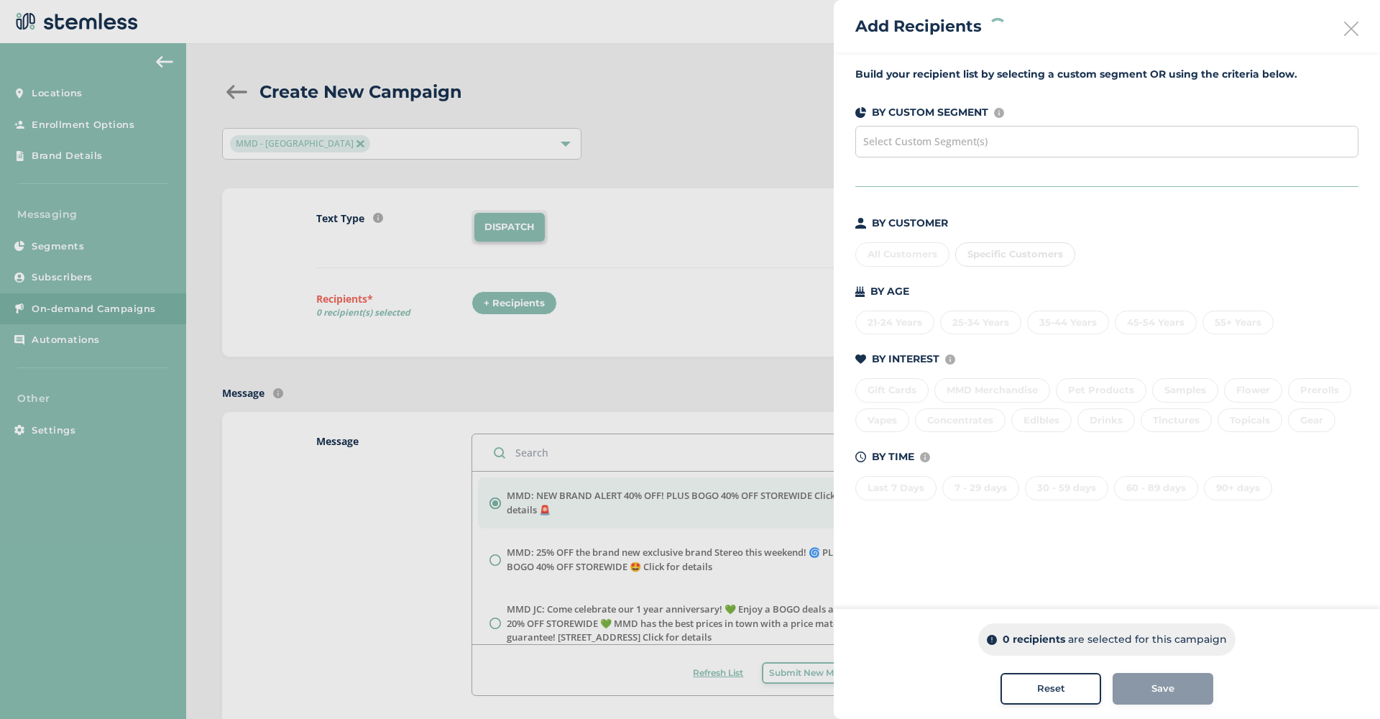
click at [897, 491] on div "Last 7 Days 7 - 29 days 30 - 59 days 60 - 89 days 90+ days" at bounding box center [1106, 485] width 503 height 30
click at [904, 488] on div "Last 7 Days" at bounding box center [895, 488] width 81 height 24
click at [974, 484] on div "7 - 29 days" at bounding box center [980, 488] width 77 height 24
click at [1063, 482] on div "30 - 59 days" at bounding box center [1066, 488] width 83 height 24
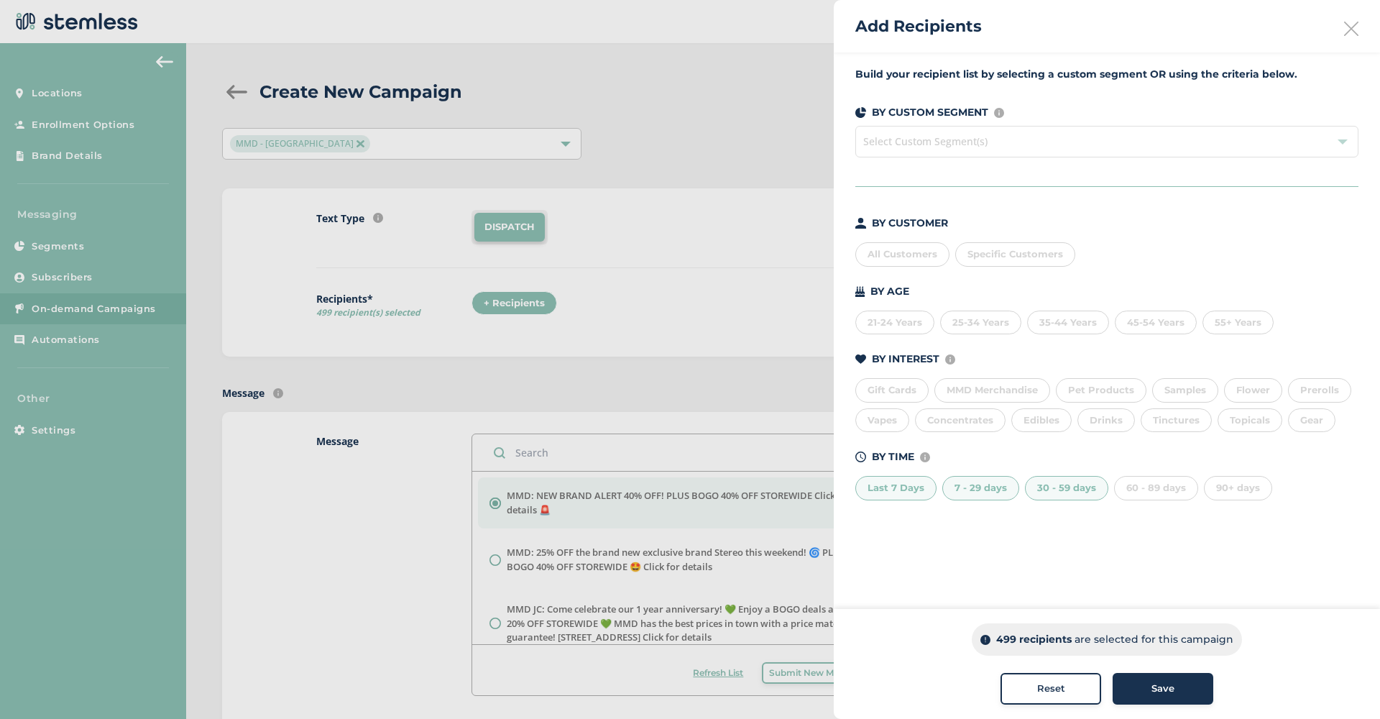
click at [1136, 486] on div "60 - 89 days" at bounding box center [1156, 488] width 84 height 24
click at [1179, 689] on div "Save" at bounding box center [1163, 688] width 78 height 14
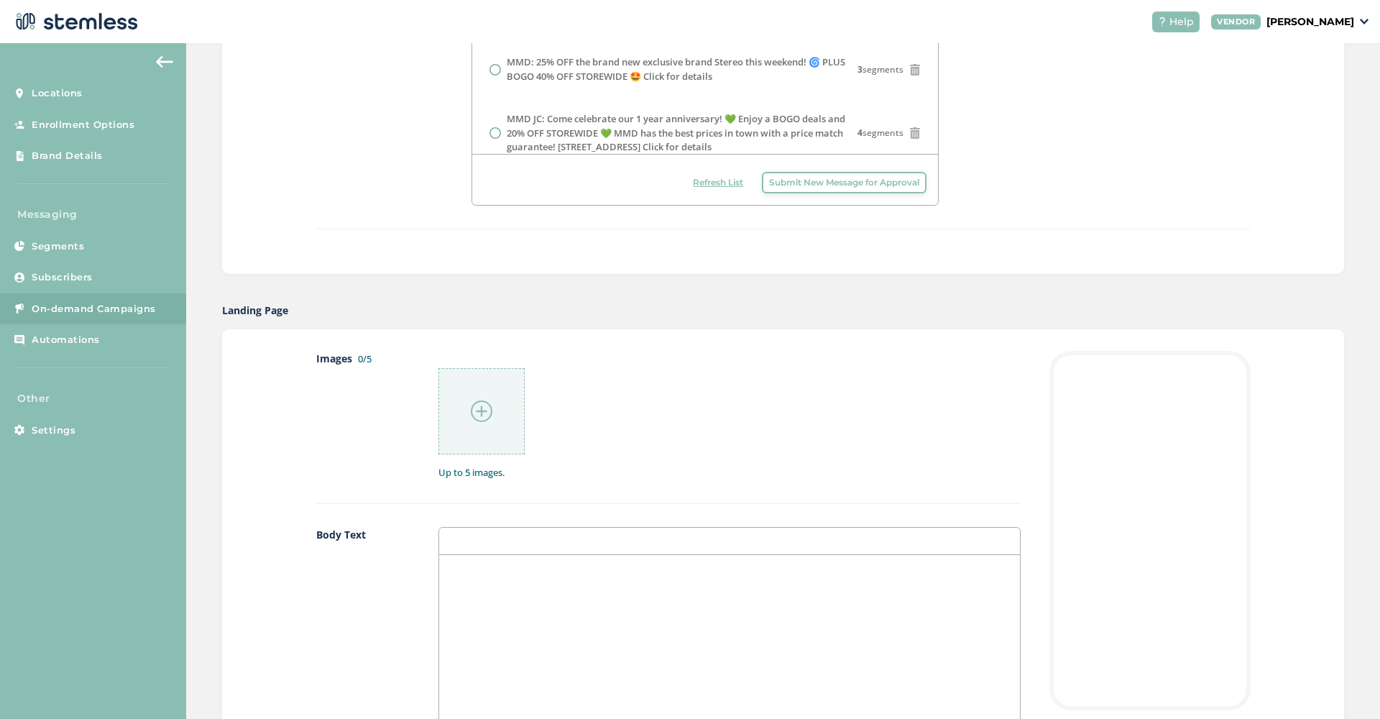
scroll to position [555, 0]
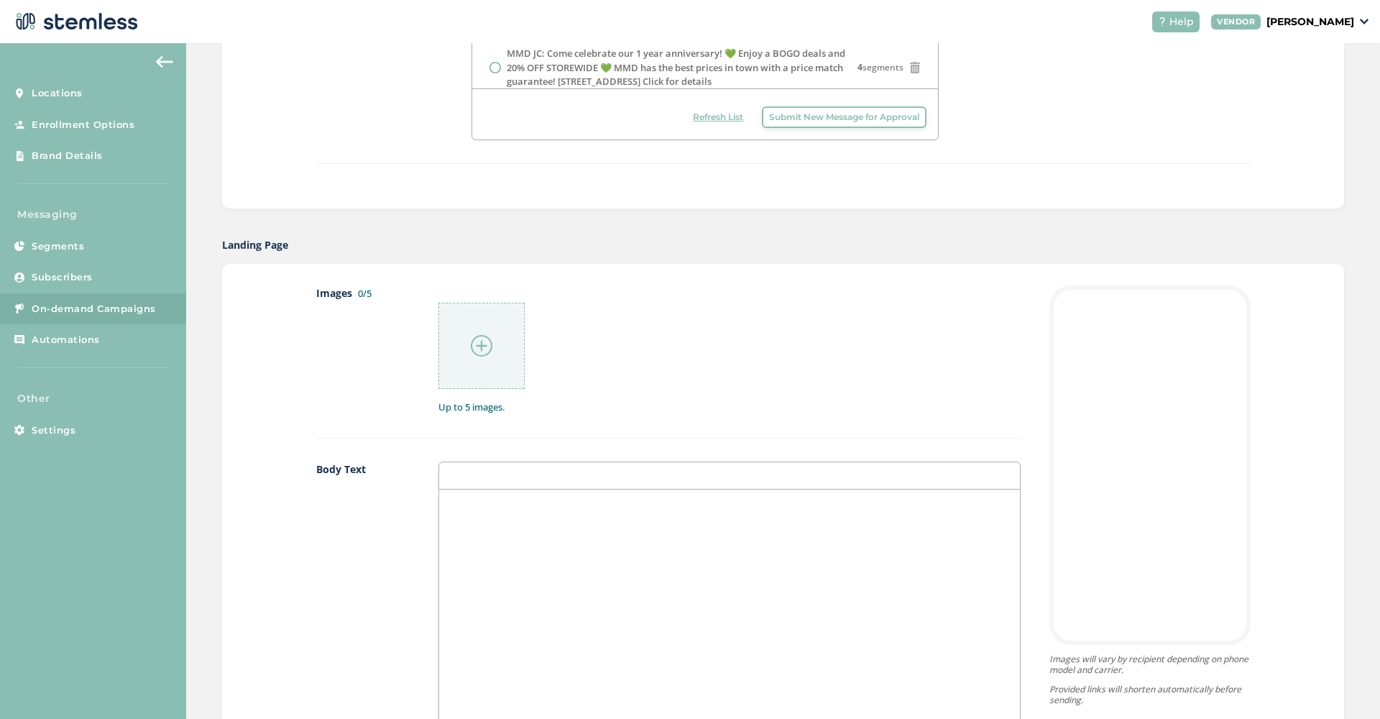
click at [474, 346] on img at bounding box center [482, 346] width 22 height 22
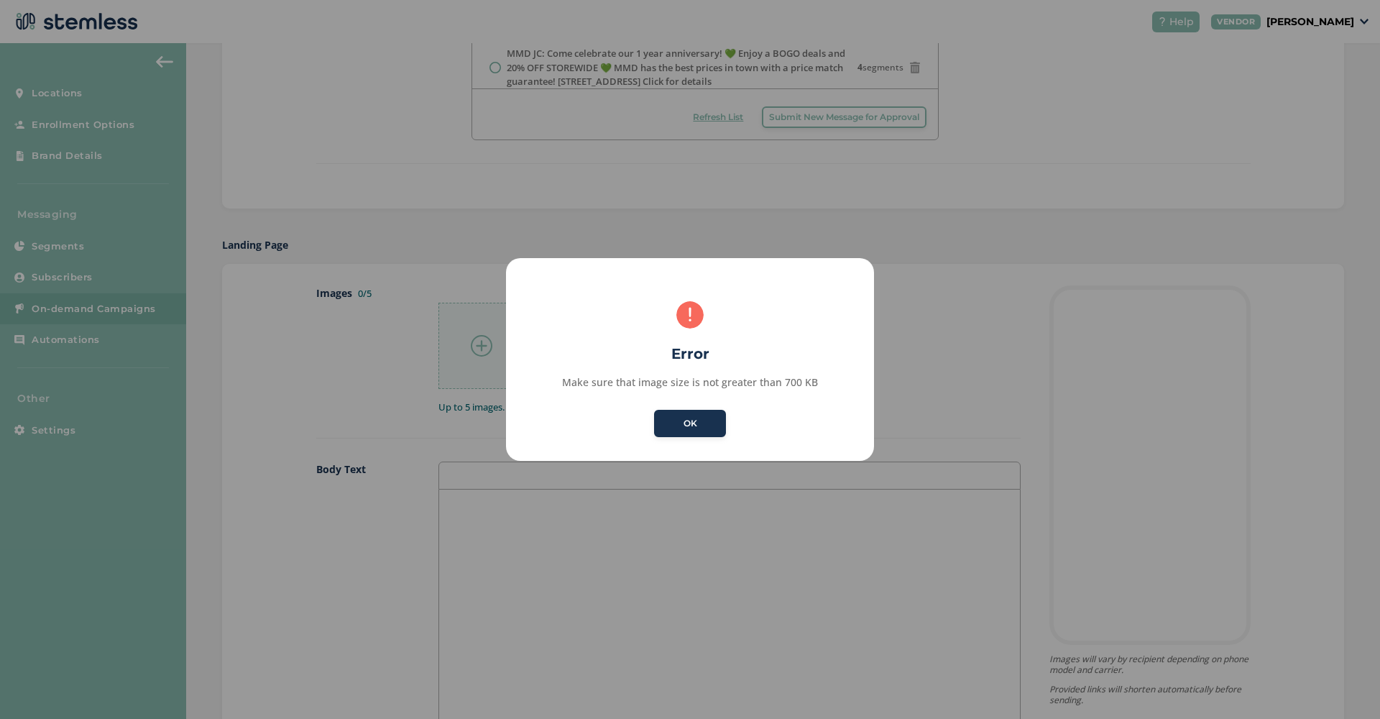
click at [705, 452] on div "× Error Make sure that image size is not greater than 700 KB OK No Cancel" at bounding box center [690, 359] width 368 height 203
click at [701, 433] on button "OK" at bounding box center [690, 423] width 72 height 27
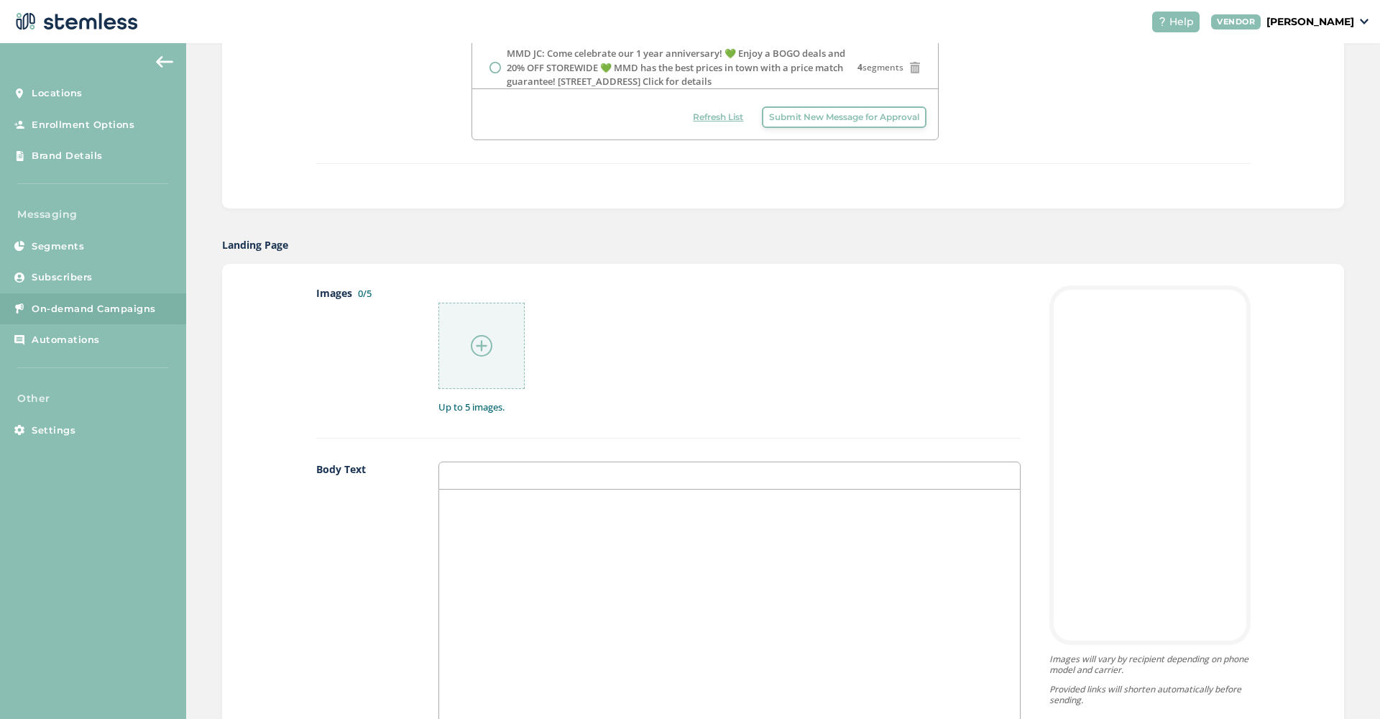
click at [482, 346] on img at bounding box center [482, 346] width 22 height 22
click at [484, 352] on img at bounding box center [482, 346] width 22 height 22
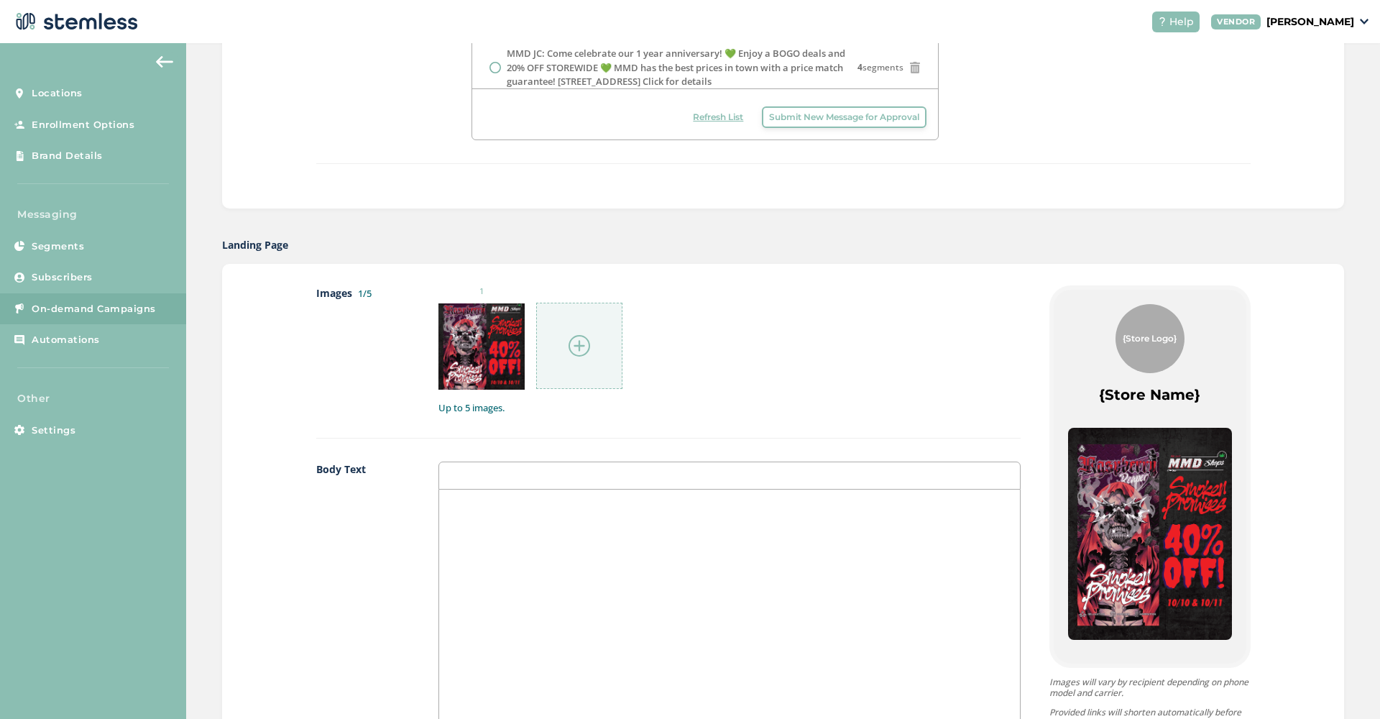
click at [581, 349] on img at bounding box center [579, 346] width 22 height 22
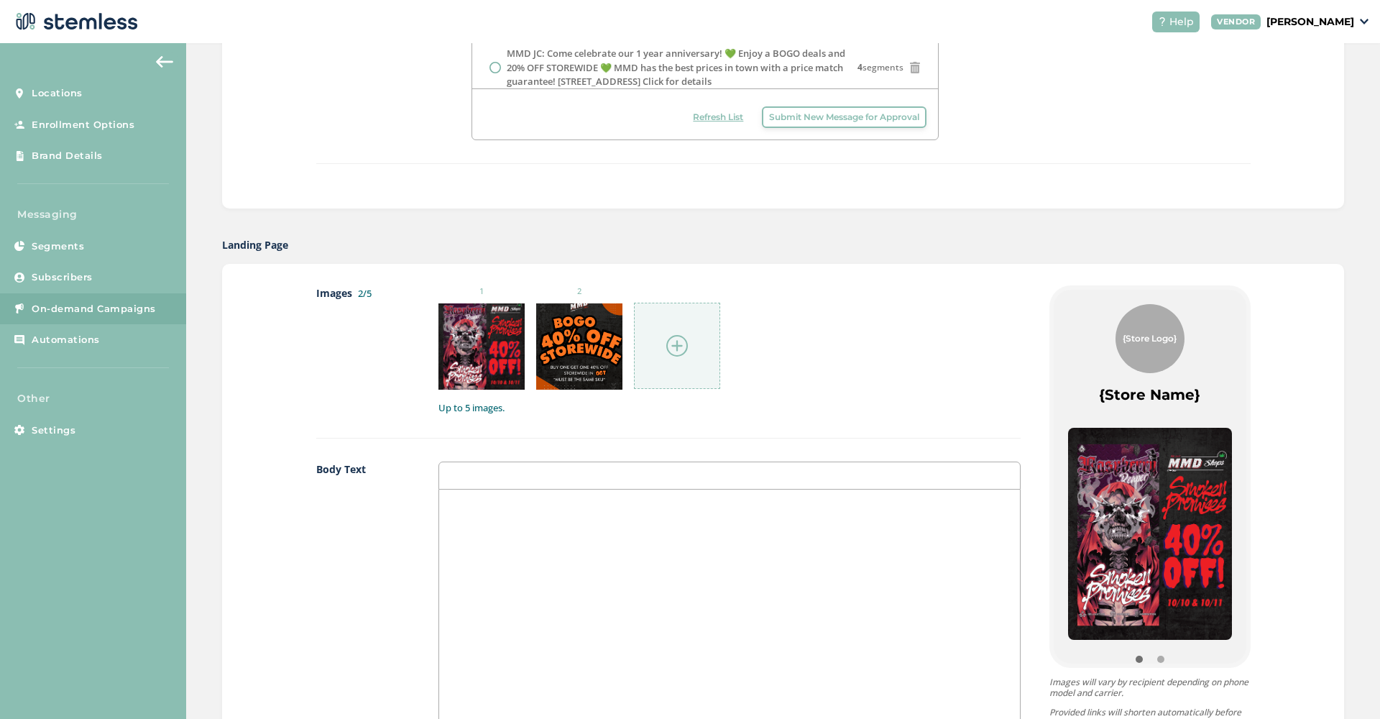
click at [670, 351] on img at bounding box center [677, 346] width 22 height 22
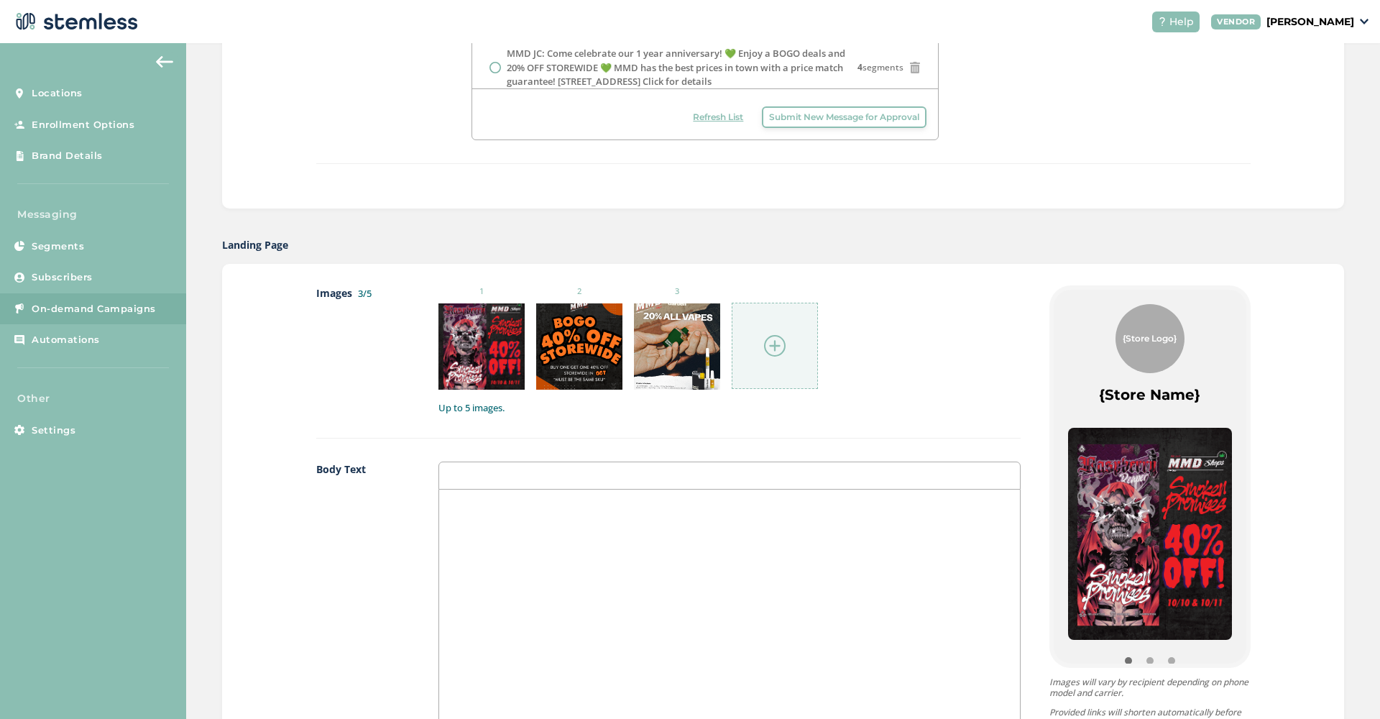
click at [774, 340] on img at bounding box center [775, 346] width 22 height 22
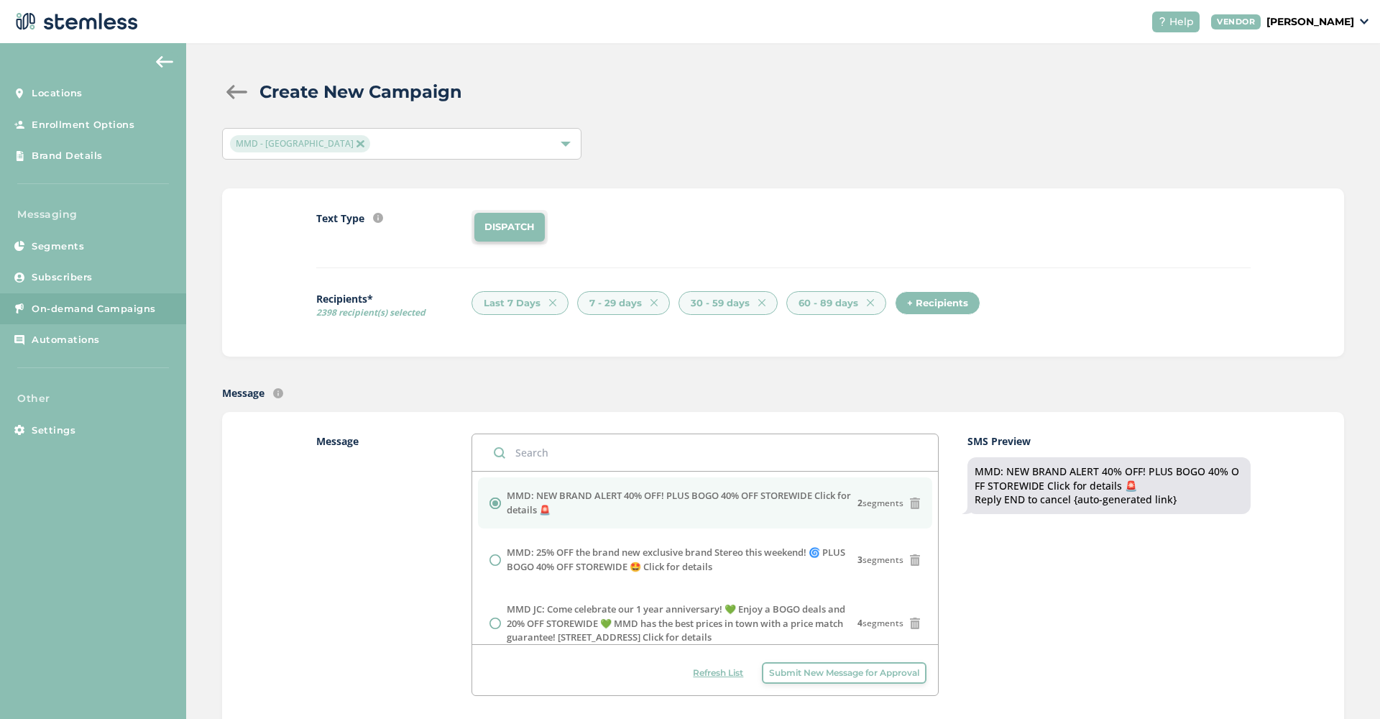
click at [544, 146] on div "MMD - [GEOGRAPHIC_DATA]" at bounding box center [394, 143] width 329 height 17
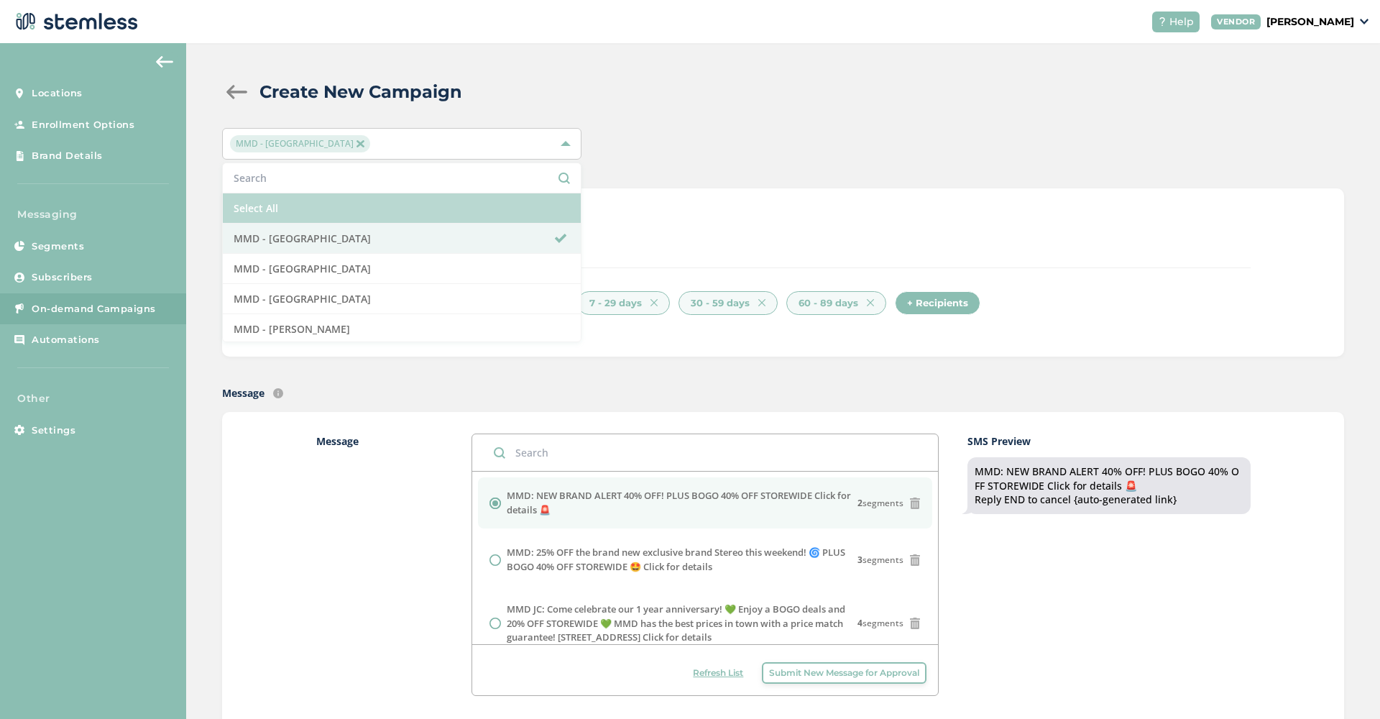
click at [390, 204] on li "Select All" at bounding box center [402, 208] width 358 height 30
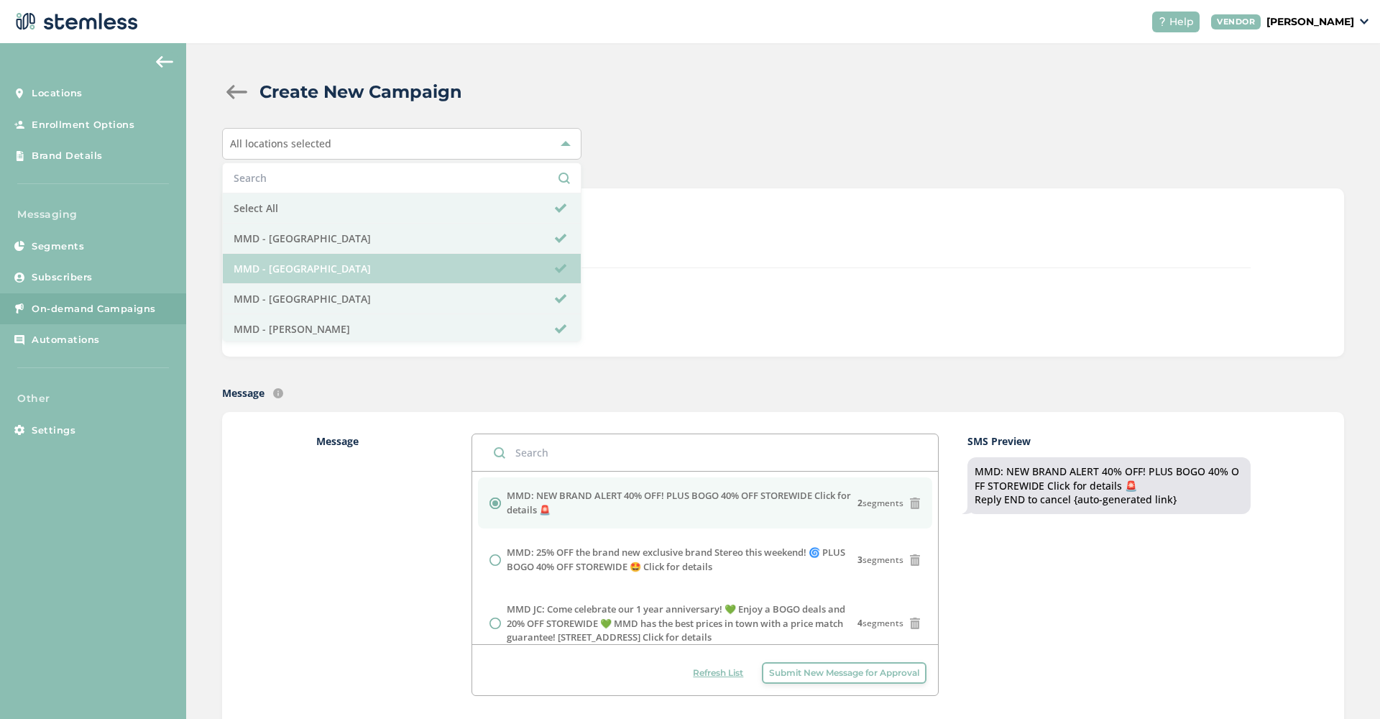
click at [383, 280] on li "MMD - [GEOGRAPHIC_DATA]" at bounding box center [402, 269] width 358 height 30
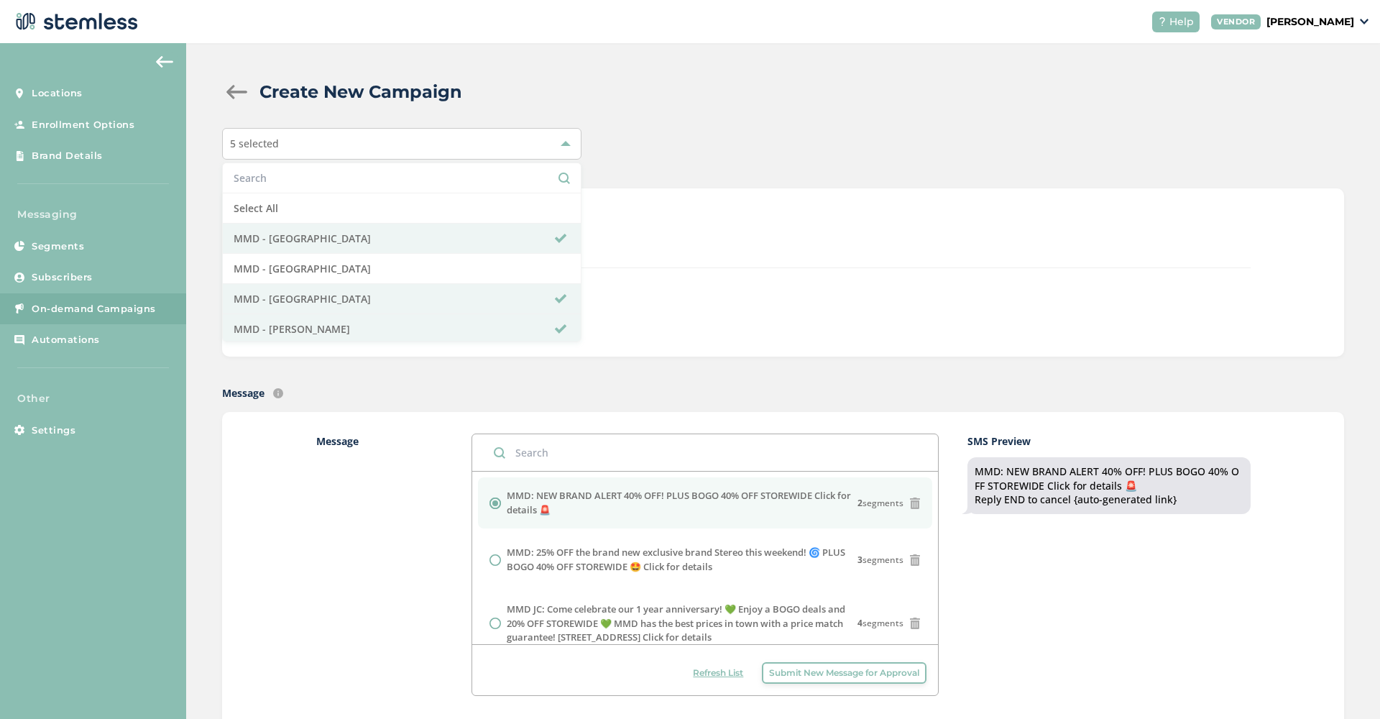
click at [790, 209] on div "Text Type SMS : A cost effective way to reach your customers. Send a intro text…" at bounding box center [783, 272] width 1122 height 168
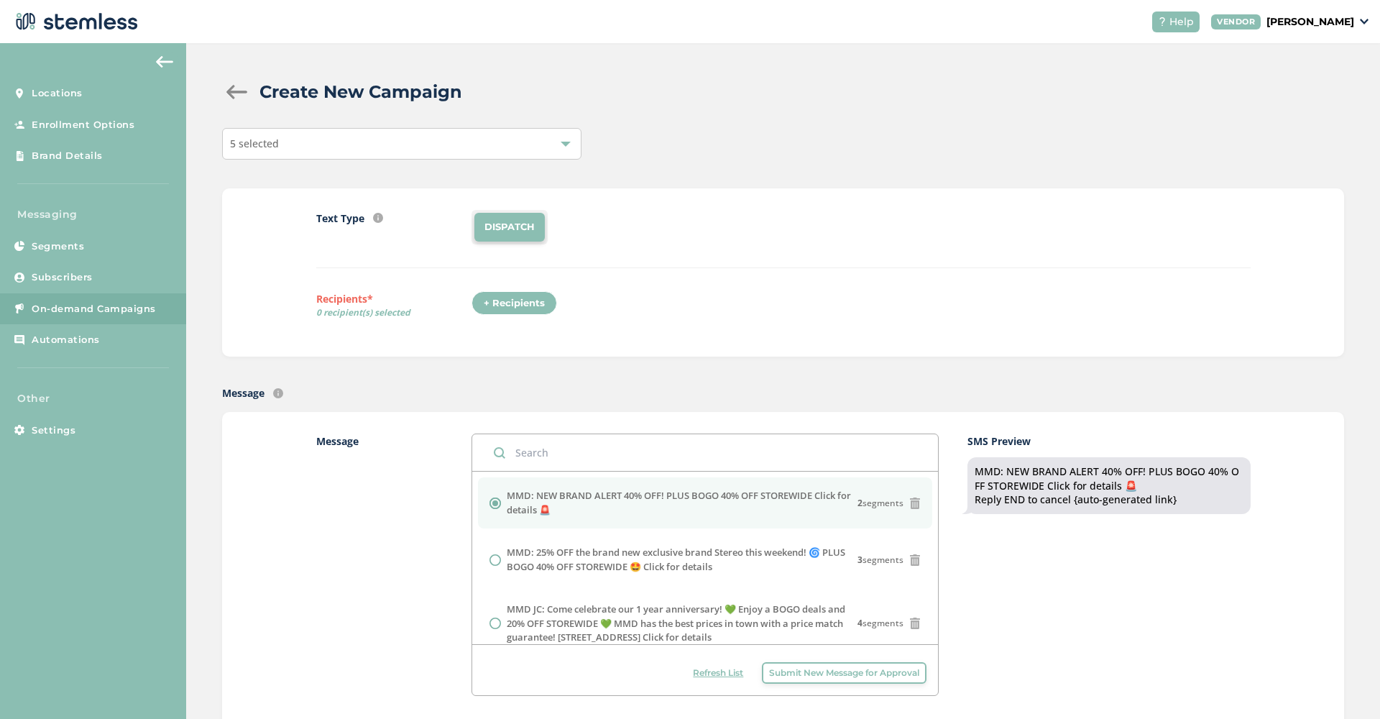
click at [507, 304] on div "+ Recipients" at bounding box center [514, 303] width 86 height 24
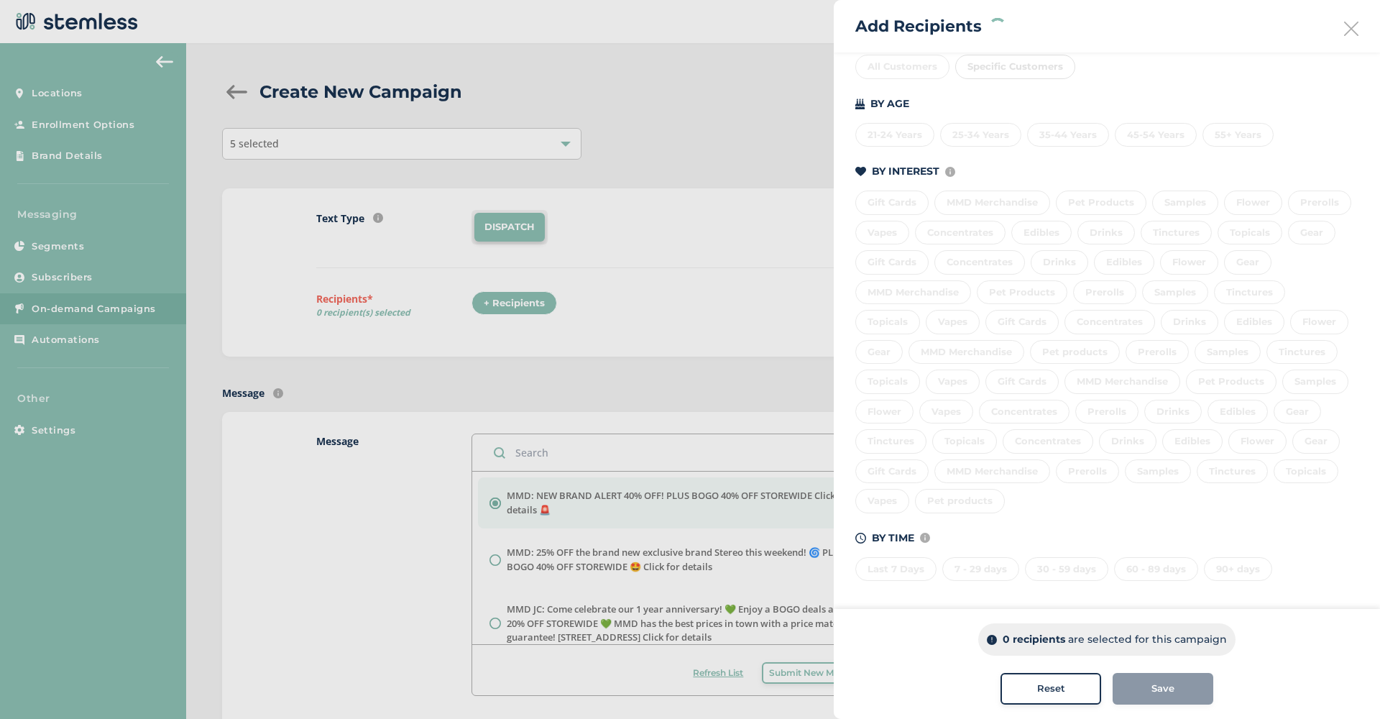
scroll to position [186, 0]
click at [884, 568] on div "Last 7 Days 7 - 29 days 30 - 59 days 60 - 89 days 90+ days" at bounding box center [1106, 568] width 503 height 30
click at [896, 560] on div "Last 7 Days" at bounding box center [895, 570] width 81 height 24
click at [984, 562] on div "7 - 29 days" at bounding box center [980, 570] width 77 height 24
click at [1058, 560] on div "30 - 59 days" at bounding box center [1066, 570] width 83 height 24
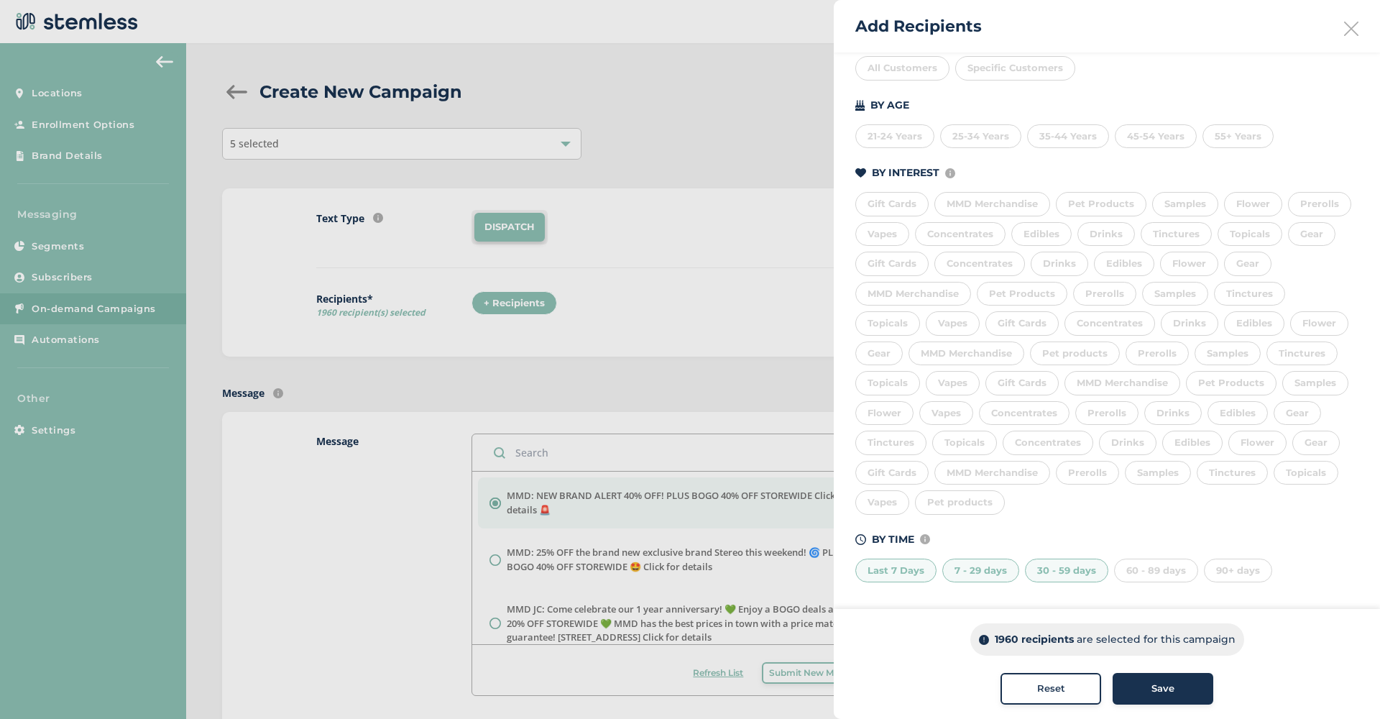
click at [1129, 560] on div "60 - 89 days" at bounding box center [1156, 570] width 84 height 24
click at [1160, 688] on span "Save" at bounding box center [1162, 688] width 23 height 14
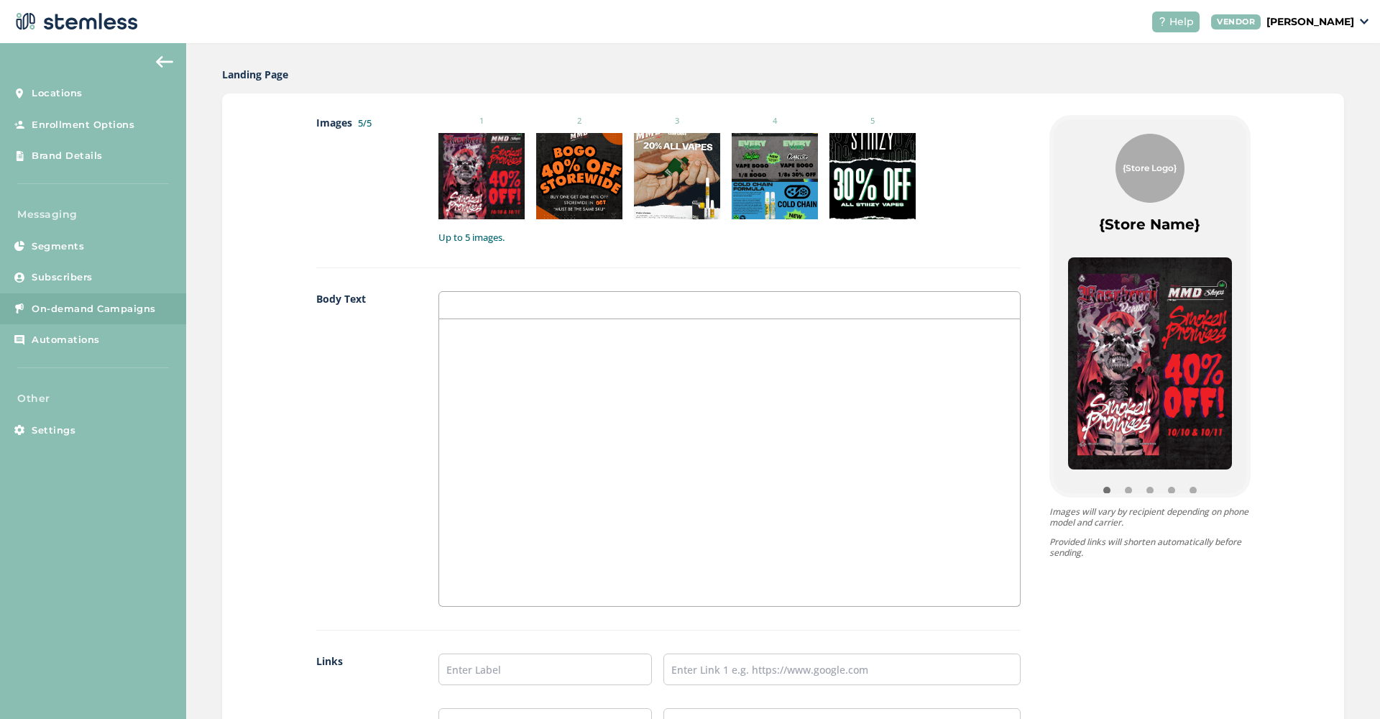
scroll to position [830, 0]
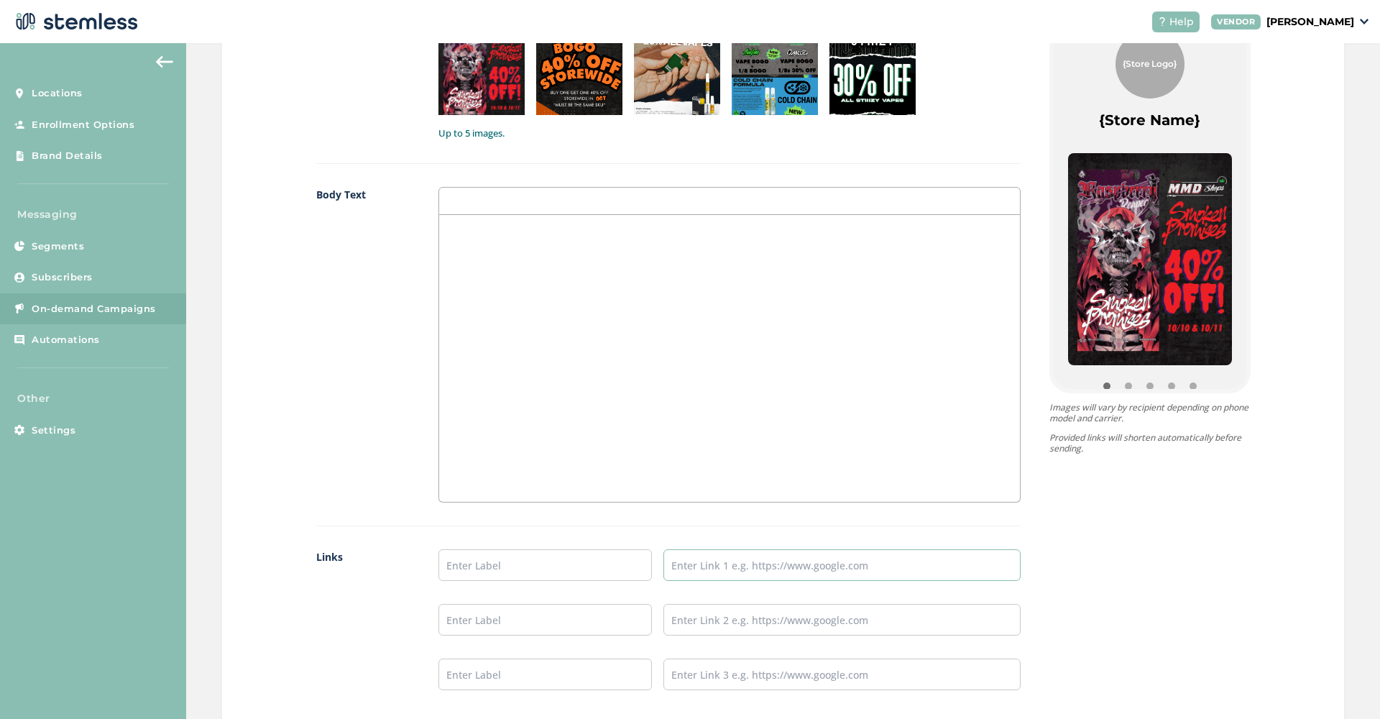
click at [697, 561] on input "text" at bounding box center [841, 565] width 356 height 32
paste input "https://mmdshops.com"
type input "https://mmdshops.com"
click at [492, 578] on ul "https://mmdshops.com" at bounding box center [729, 619] width 582 height 141
click at [474, 553] on input "text" at bounding box center [545, 565] width 214 height 32
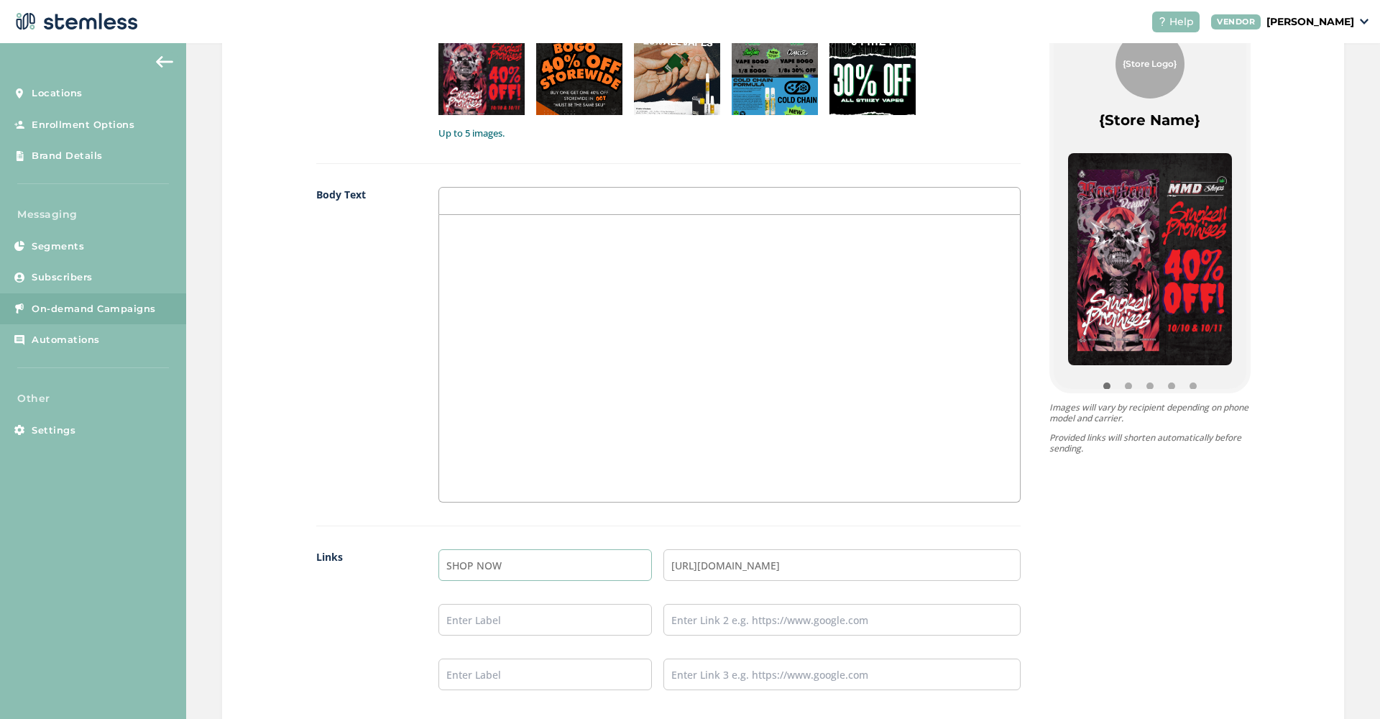
type input "SHOP NOW"
click at [506, 412] on div at bounding box center [729, 358] width 581 height 287
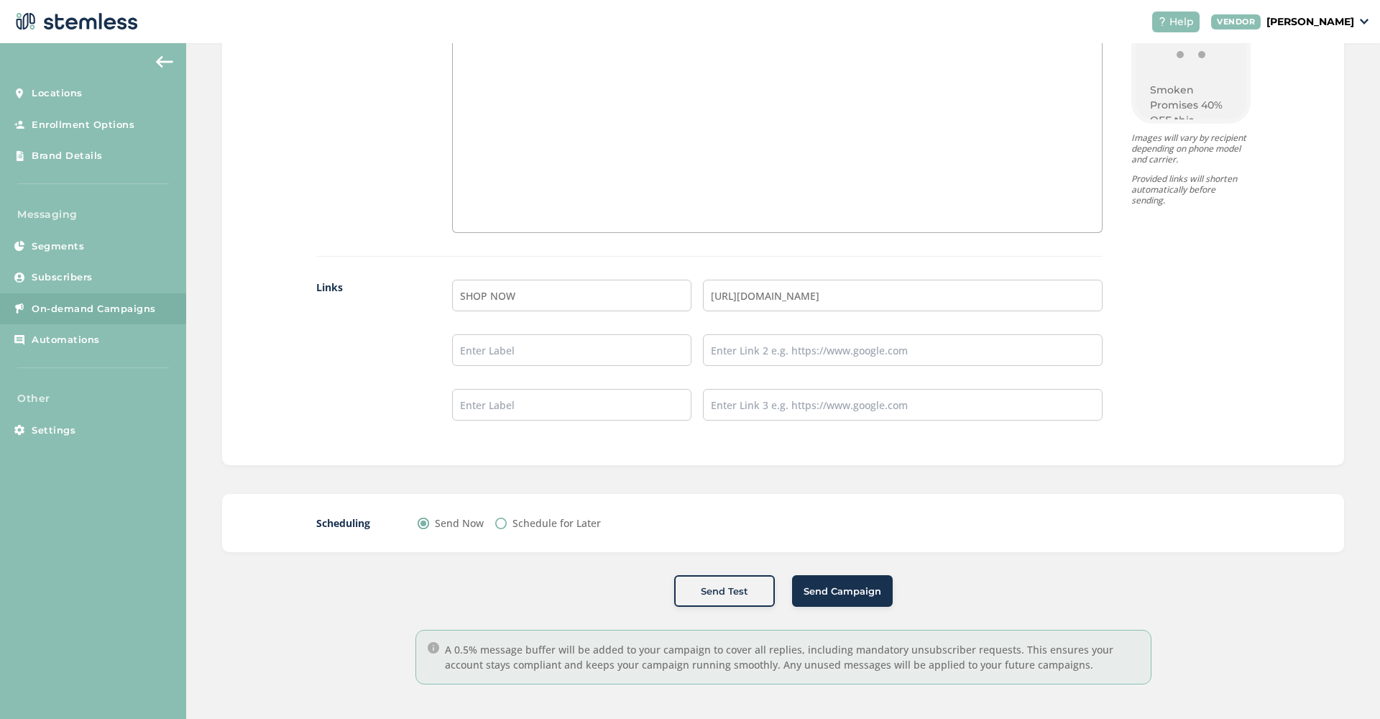
scroll to position [0, 0]
click at [558, 515] on label "Schedule for Later" at bounding box center [556, 522] width 88 height 15
click at [507, 517] on input "Schedule for Later" at bounding box center [500, 522] width 11 height 11
radio input "true"
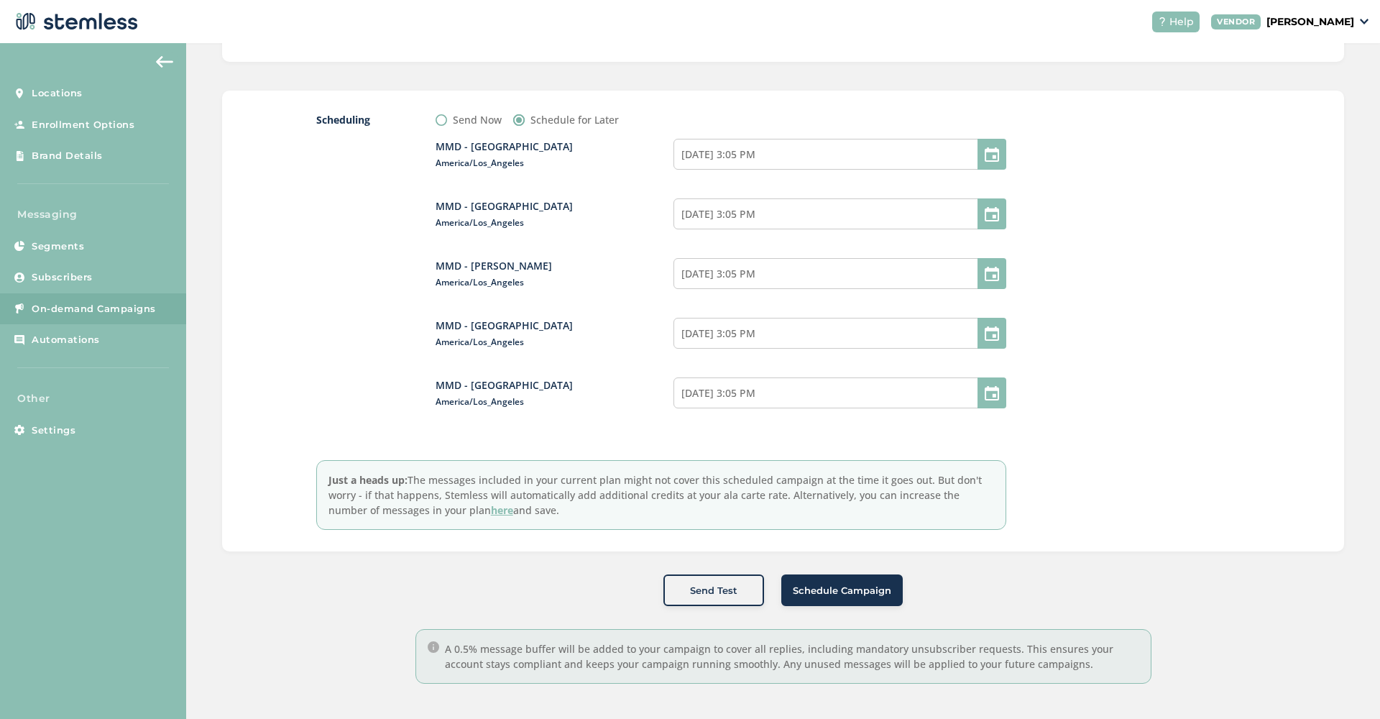
scroll to position [1502, 0]
click at [777, 159] on input "10/09/2025 3:05 PM" at bounding box center [839, 154] width 333 height 31
select select "15"
select select "5"
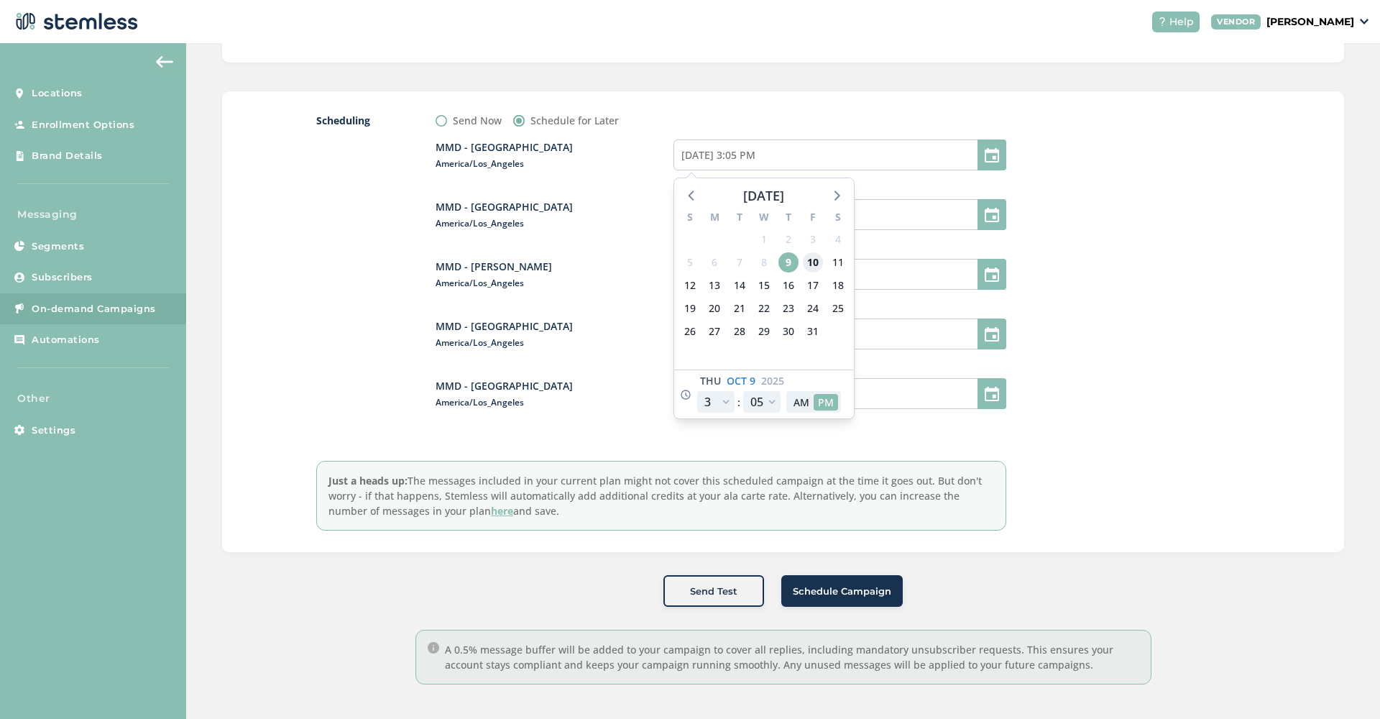
click at [813, 258] on span "10" at bounding box center [813, 262] width 20 height 20
type input "10/10/2025 3:05 PM"
click at [632, 214] on div "MMD - Long Beach America/Los_Angeles" at bounding box center [554, 214] width 238 height 31
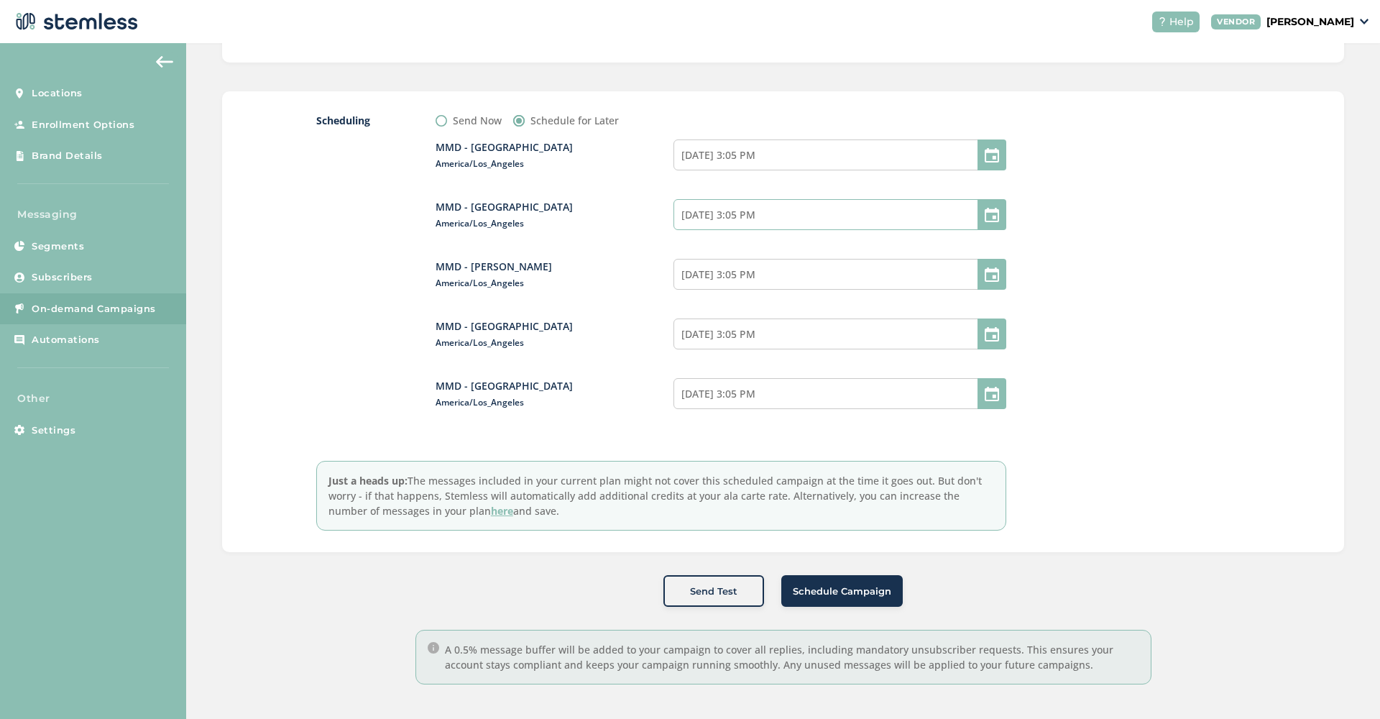
click at [747, 220] on input "10/09/2025 3:05 PM" at bounding box center [839, 214] width 333 height 31
select select "15"
select select "5"
click at [810, 325] on span "10" at bounding box center [813, 322] width 20 height 20
type input "10/10/2025 3:05 PM"
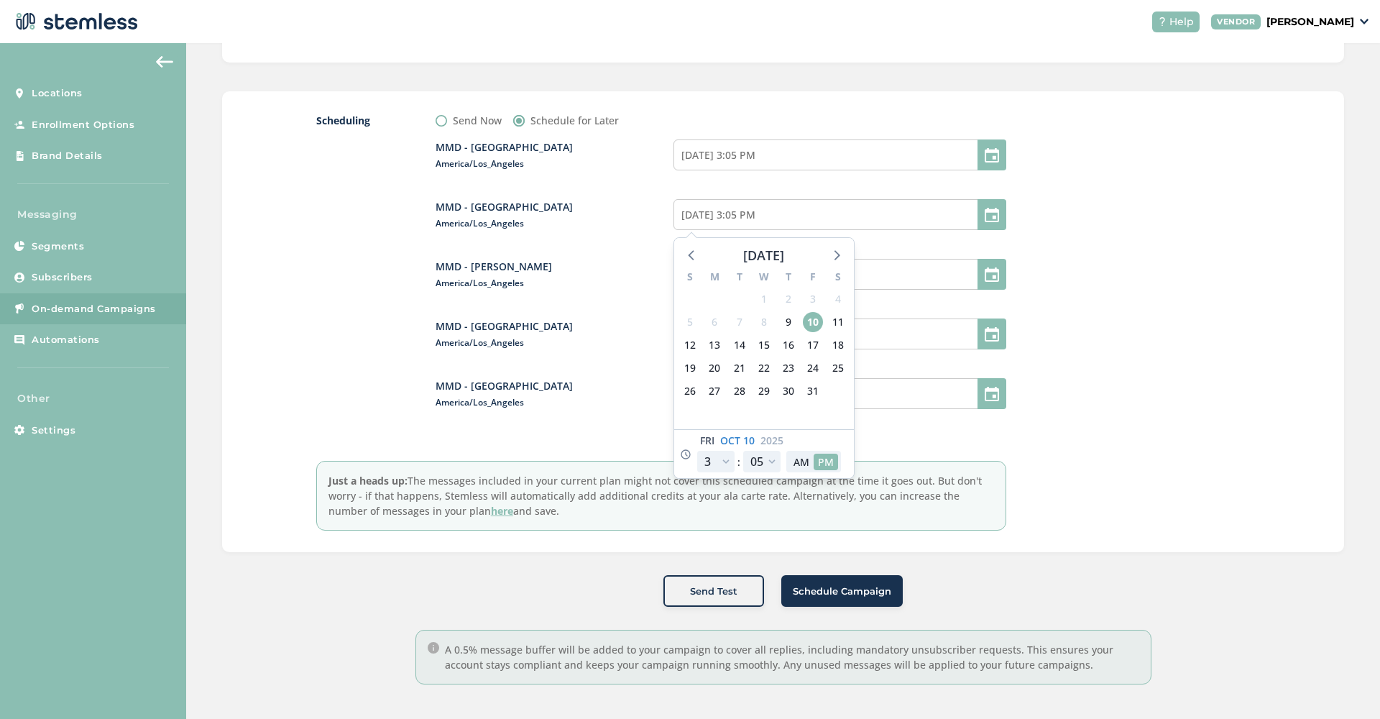
click at [616, 313] on div "MMD - Hollywood America/Los_Angeles 10/10/2025 3:05 PM MMD - Long Beach America…" at bounding box center [720, 283] width 570 height 310
click at [706, 269] on input "10/09/2025 3:05 PM" at bounding box center [839, 274] width 333 height 31
select select "15"
select select "5"
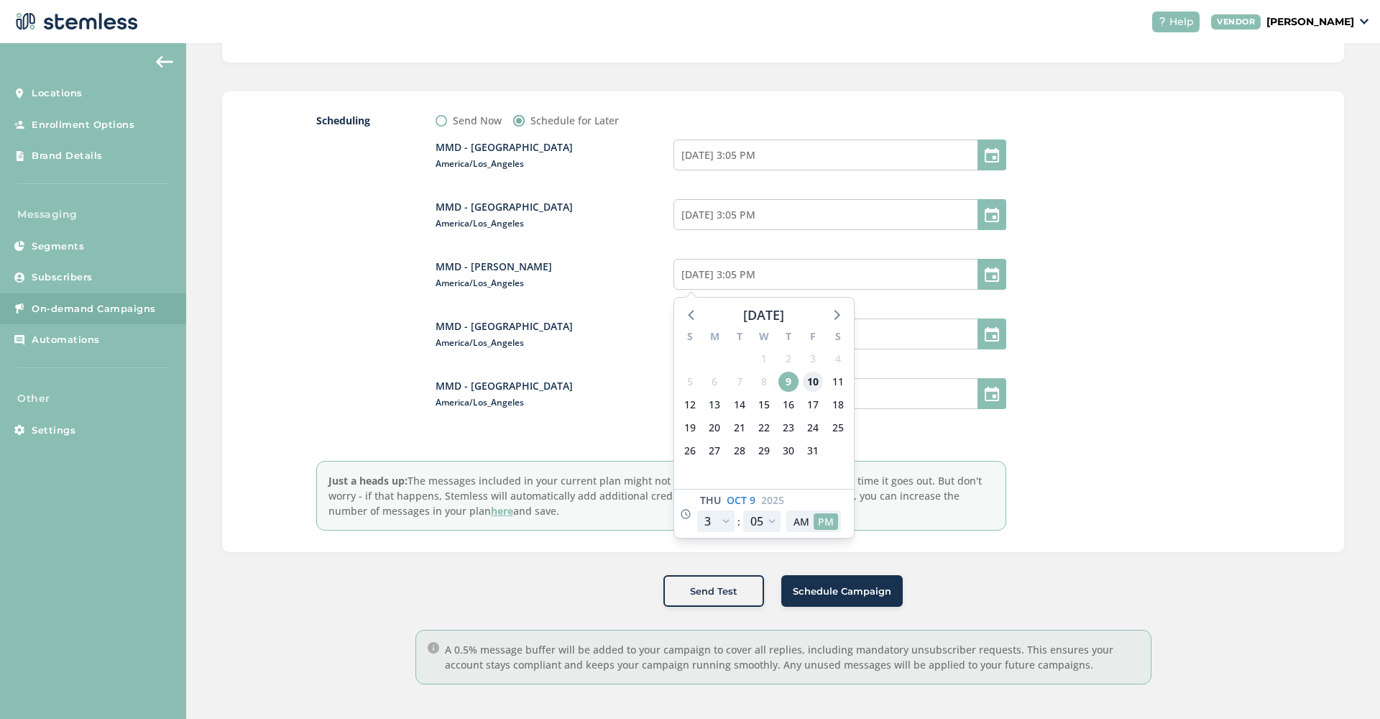
click at [810, 386] on span "10" at bounding box center [813, 381] width 20 height 20
type input "10/10/2025 3:05 PM"
click at [600, 374] on div "MMD - Hollywood America/Los_Angeles 10/10/2025 3:05 PM MMD - Long Beach America…" at bounding box center [720, 283] width 570 height 310
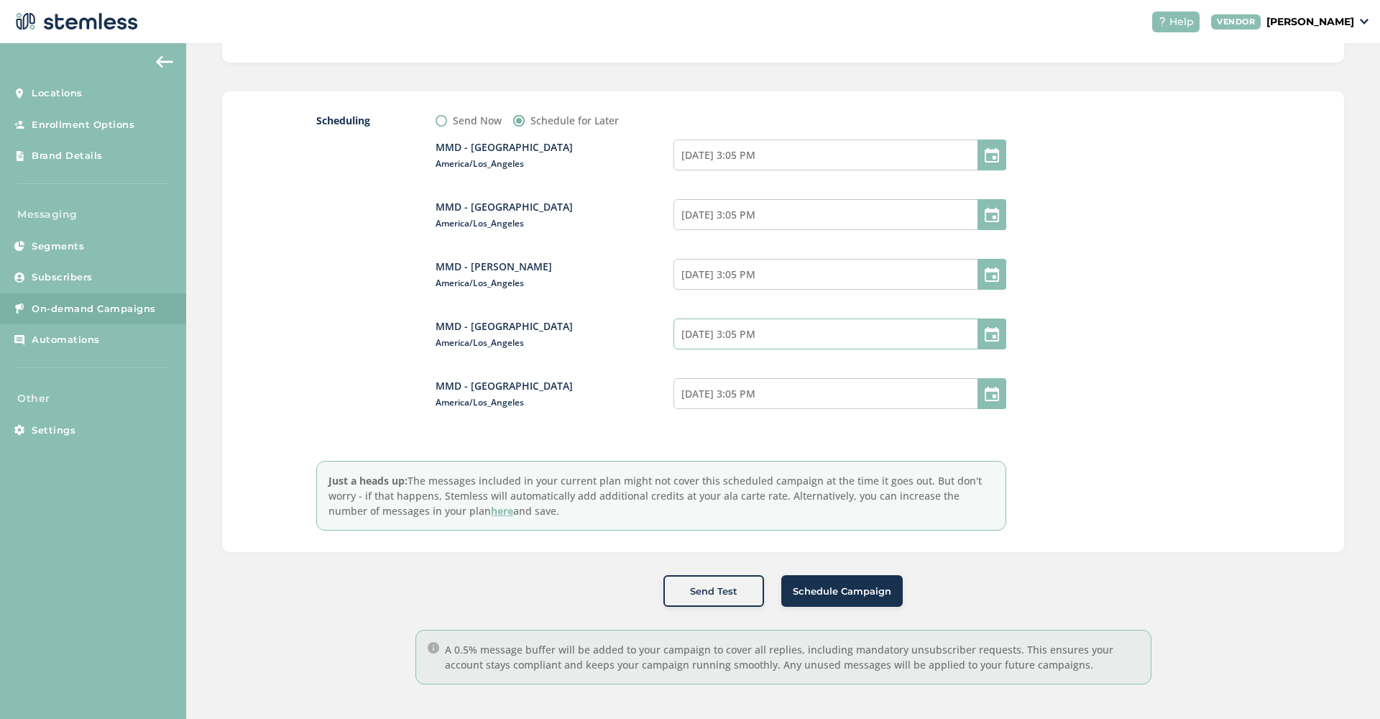
click at [699, 327] on input "10/09/2025 3:05 PM" at bounding box center [839, 333] width 333 height 31
select select "15"
select select "5"
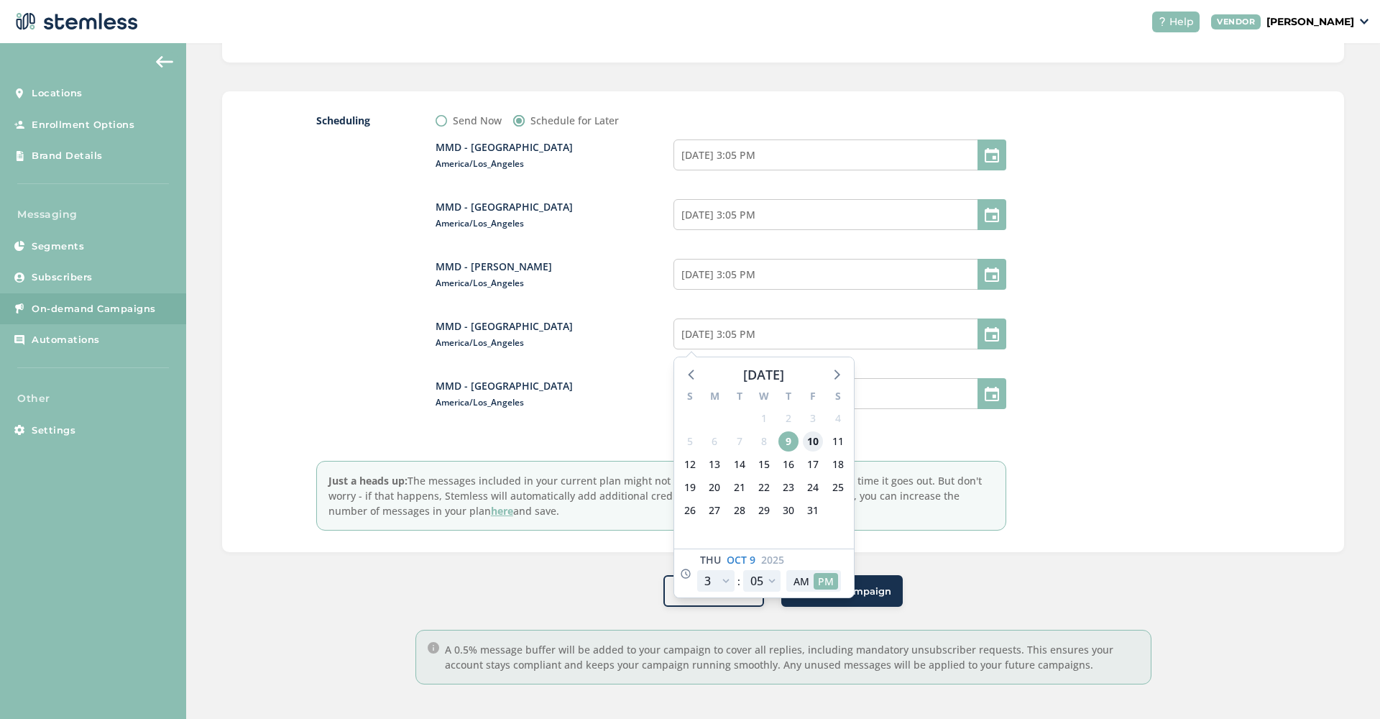
click at [811, 439] on span "10" at bounding box center [813, 441] width 20 height 20
type input "10/10/2025 3:05 PM"
click at [563, 374] on div "MMD - Hollywood America/Los_Angeles 10/10/2025 3:05 PM MMD - Long Beach America…" at bounding box center [720, 283] width 570 height 310
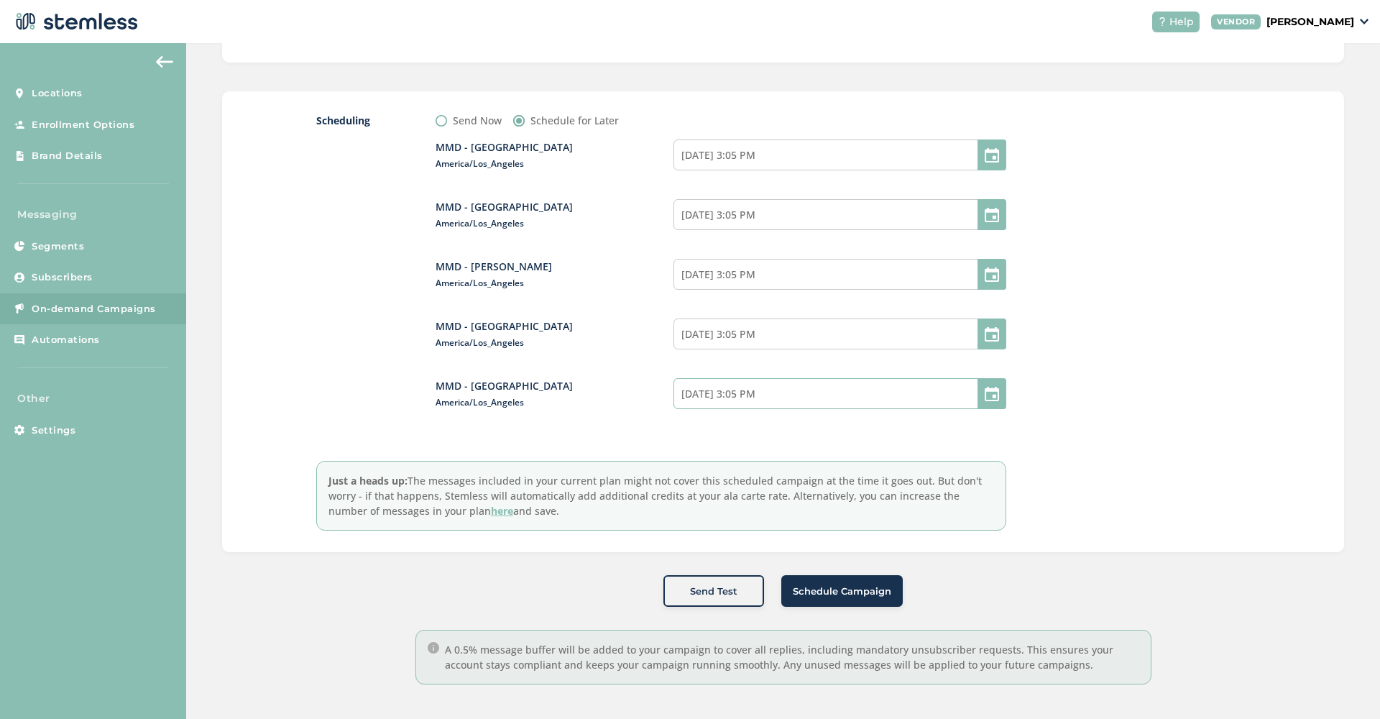
click at [730, 399] on input "10/09/2025 3:05 PM" at bounding box center [839, 393] width 333 height 31
select select "15"
select select "5"
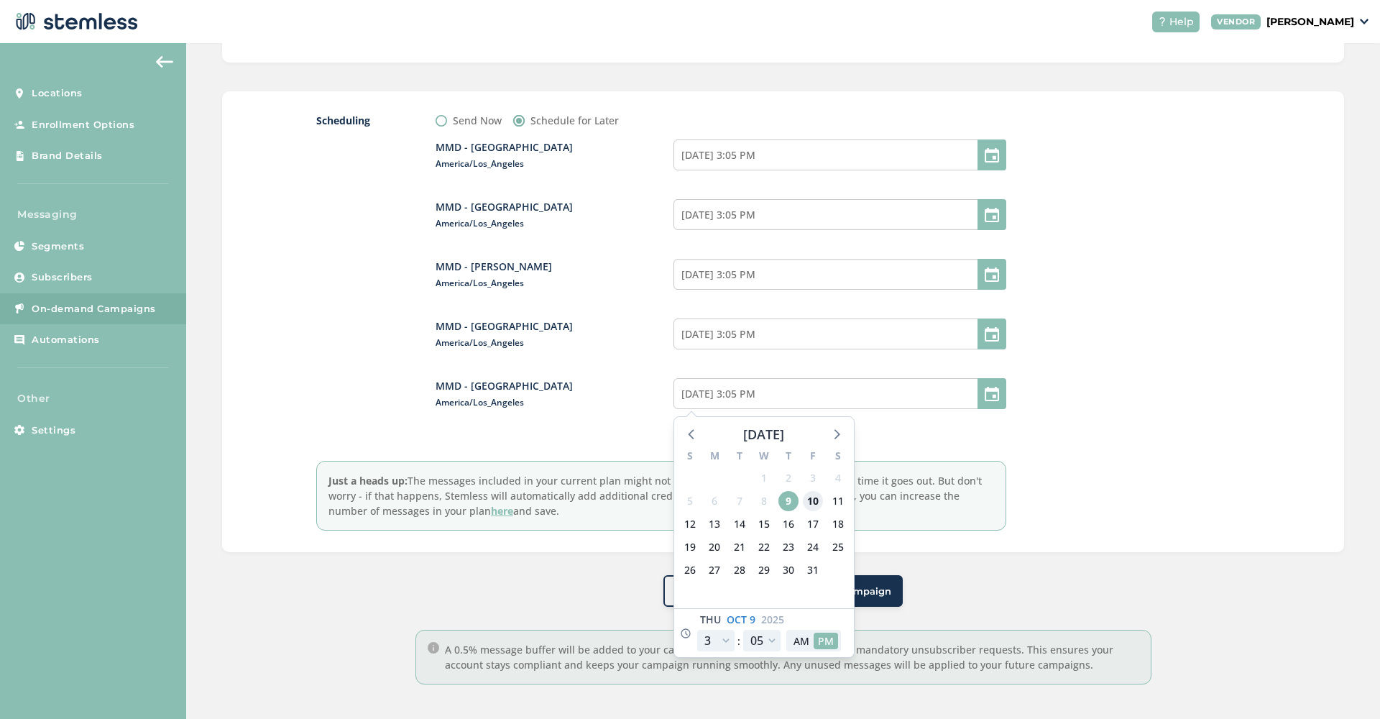
click at [816, 504] on span "10" at bounding box center [813, 501] width 20 height 20
type input "10/10/2025 3:05 PM"
click at [641, 353] on div "MMD - Hollywood America/Los_Angeles 10/10/2025 3:05 PM MMD - Long Beach America…" at bounding box center [720, 283] width 570 height 310
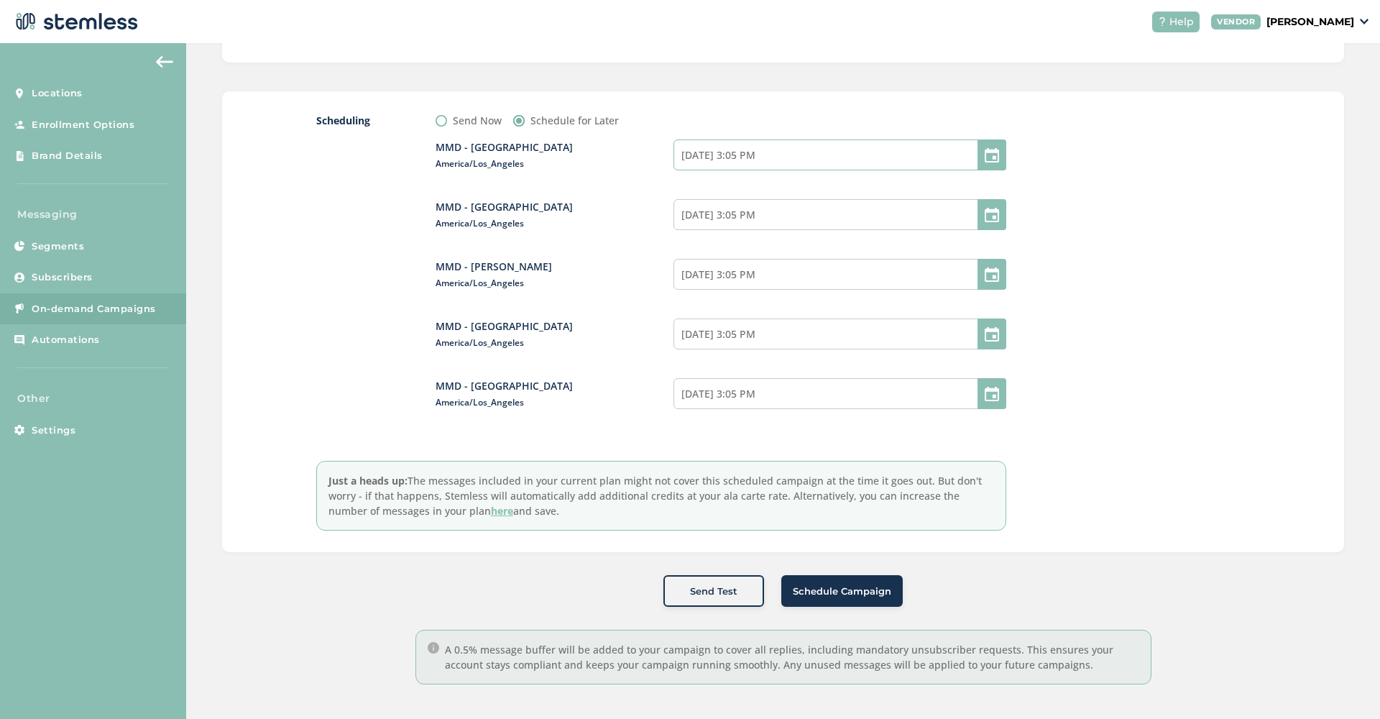
click at [877, 154] on input "10/10/2025 3:05 PM" at bounding box center [839, 154] width 333 height 31
select select "15"
select select "5"
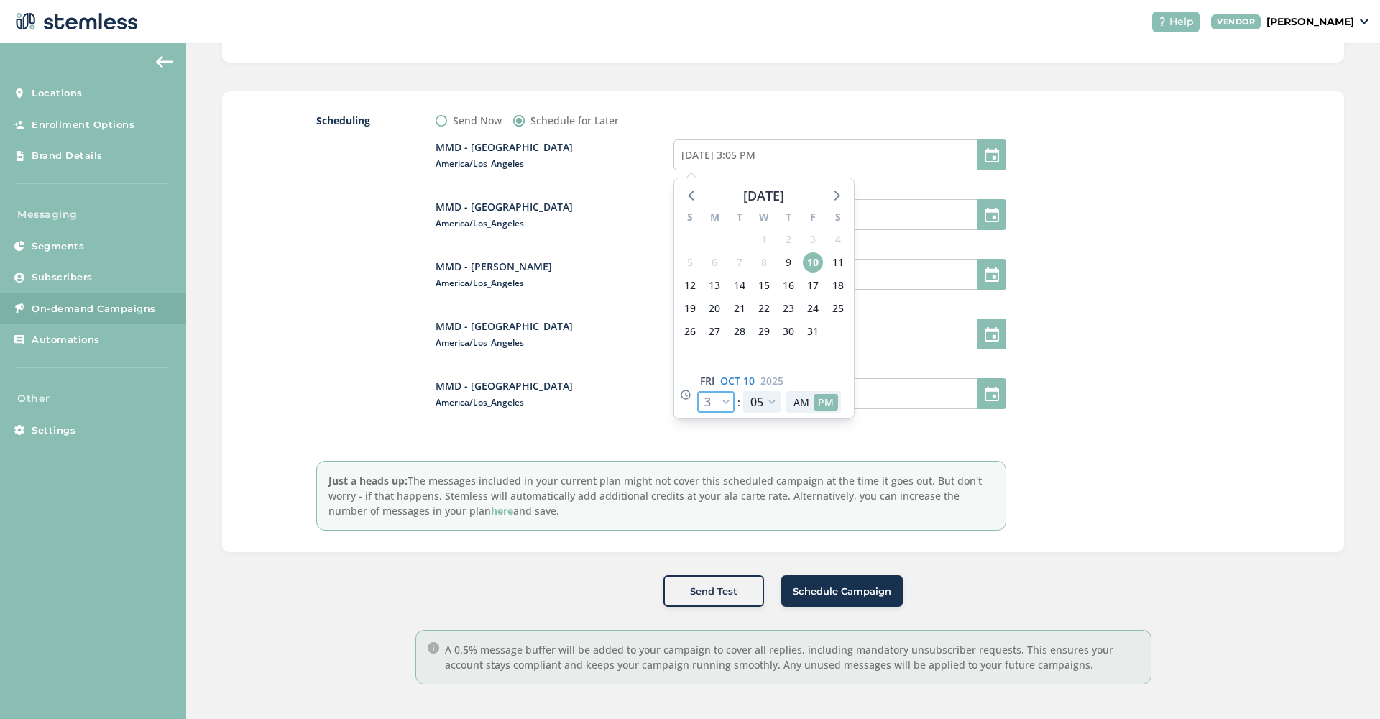
select select "21"
type input "10/10/2025 9:05 PM"
select select "21"
click at [801, 402] on button "AM" at bounding box center [801, 402] width 24 height 17
type input "10/10/2025 9:05 AM"
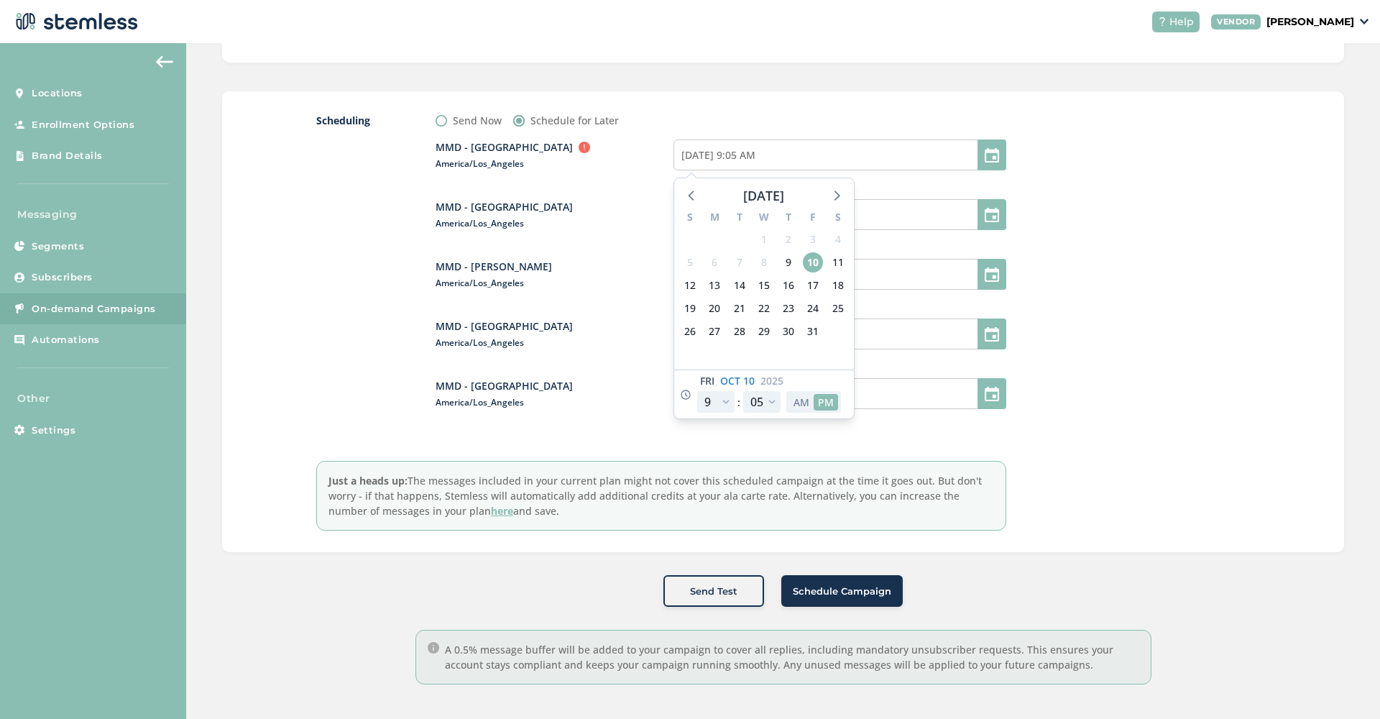
select select "9"
click at [1097, 197] on div at bounding box center [1143, 321] width 216 height 417
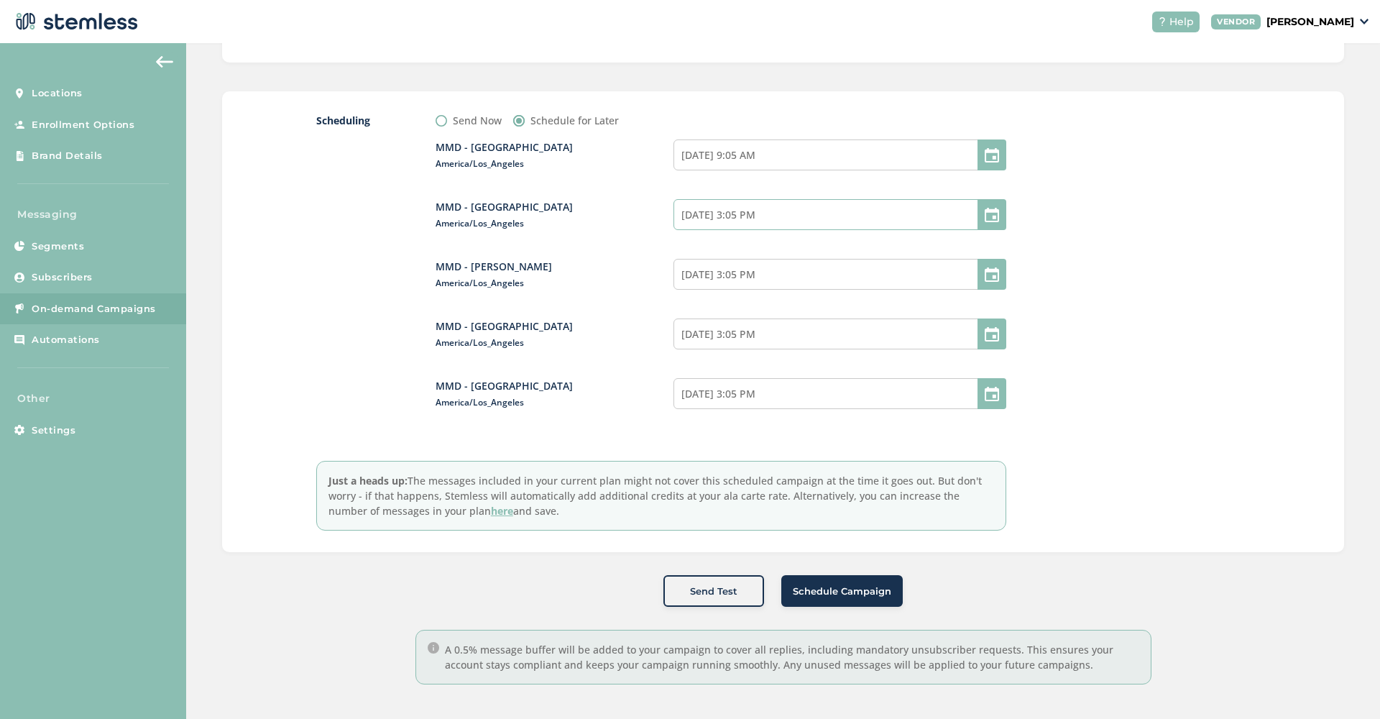
click at [808, 218] on input "10/10/2025 3:05 PM" at bounding box center [839, 214] width 333 height 31
select select "15"
select select "5"
select select "21"
type input "10/10/2025 9:05 PM"
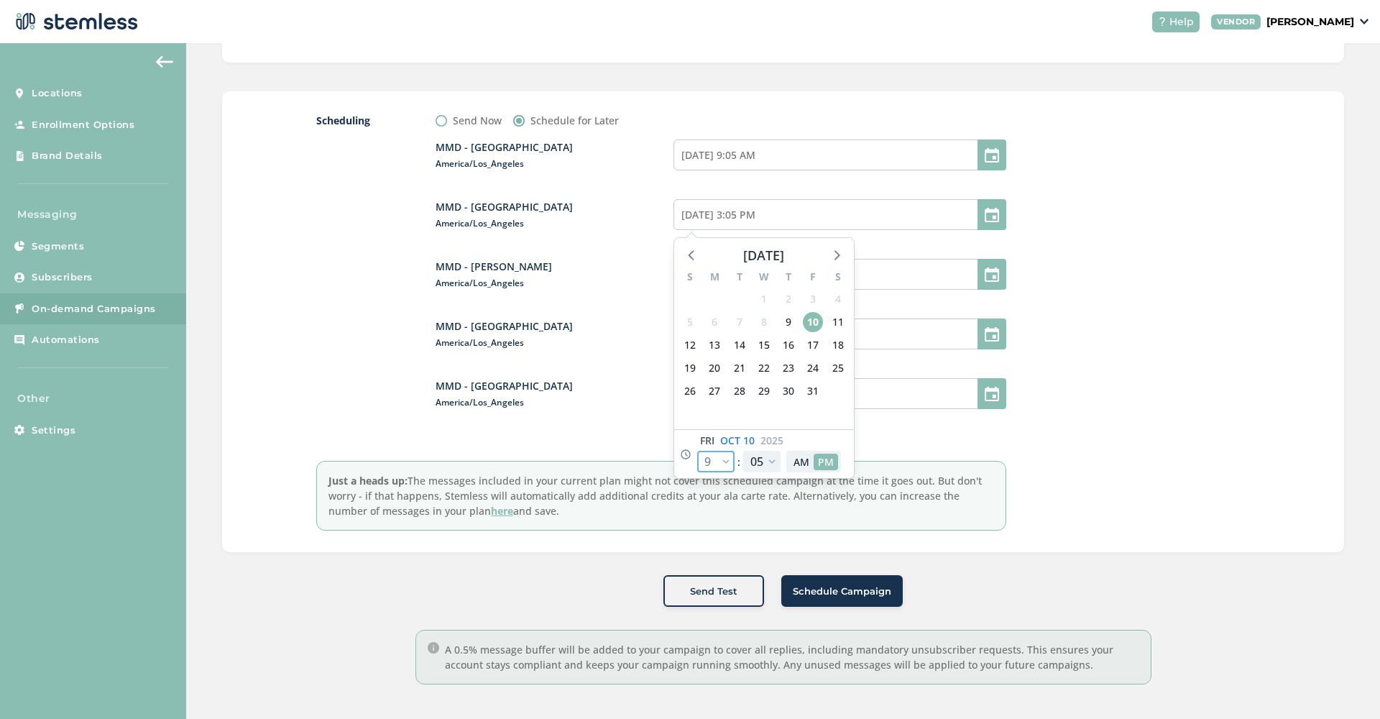
select select "21"
click at [803, 459] on button "AM" at bounding box center [801, 461] width 24 height 17
type input "10/10/2025 9:05 AM"
select select "9"
click at [1107, 269] on div at bounding box center [1143, 321] width 216 height 417
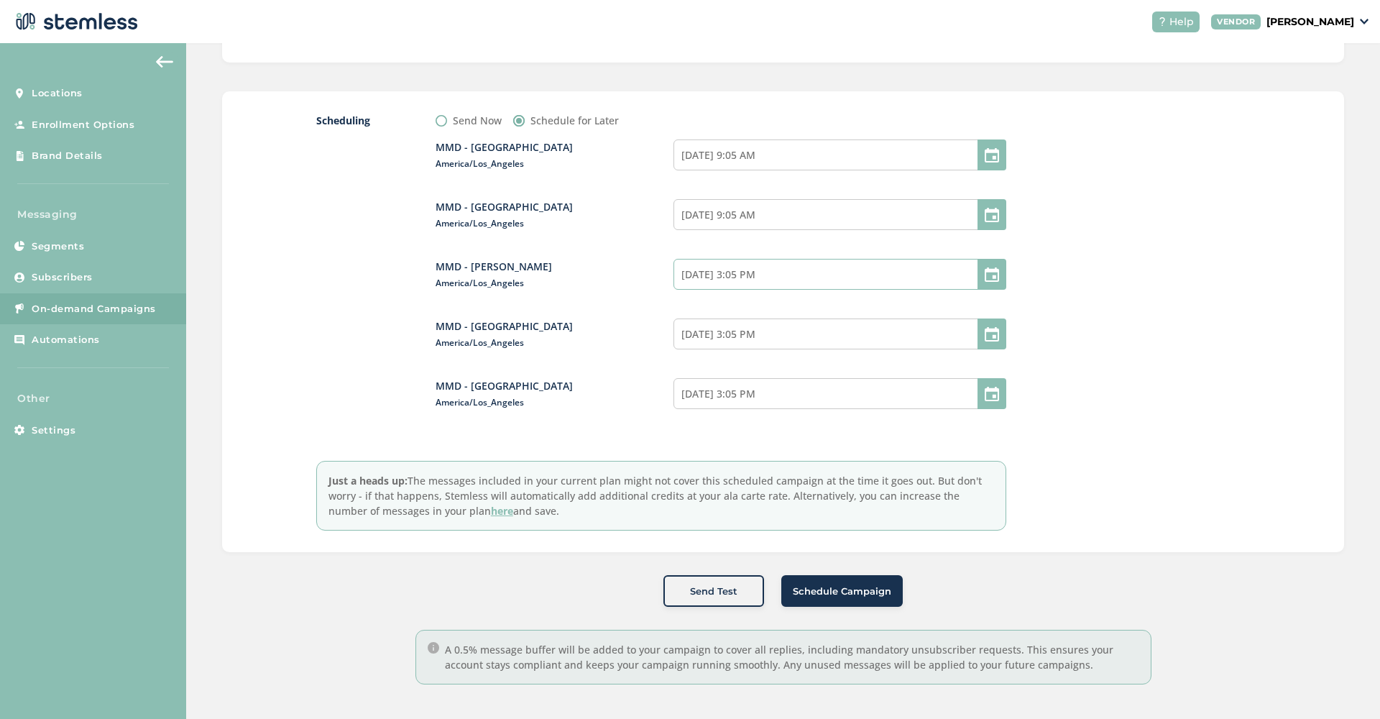
click at [879, 266] on input "10/10/2025 3:05 PM" at bounding box center [839, 274] width 333 height 31
select select "15"
select select "5"
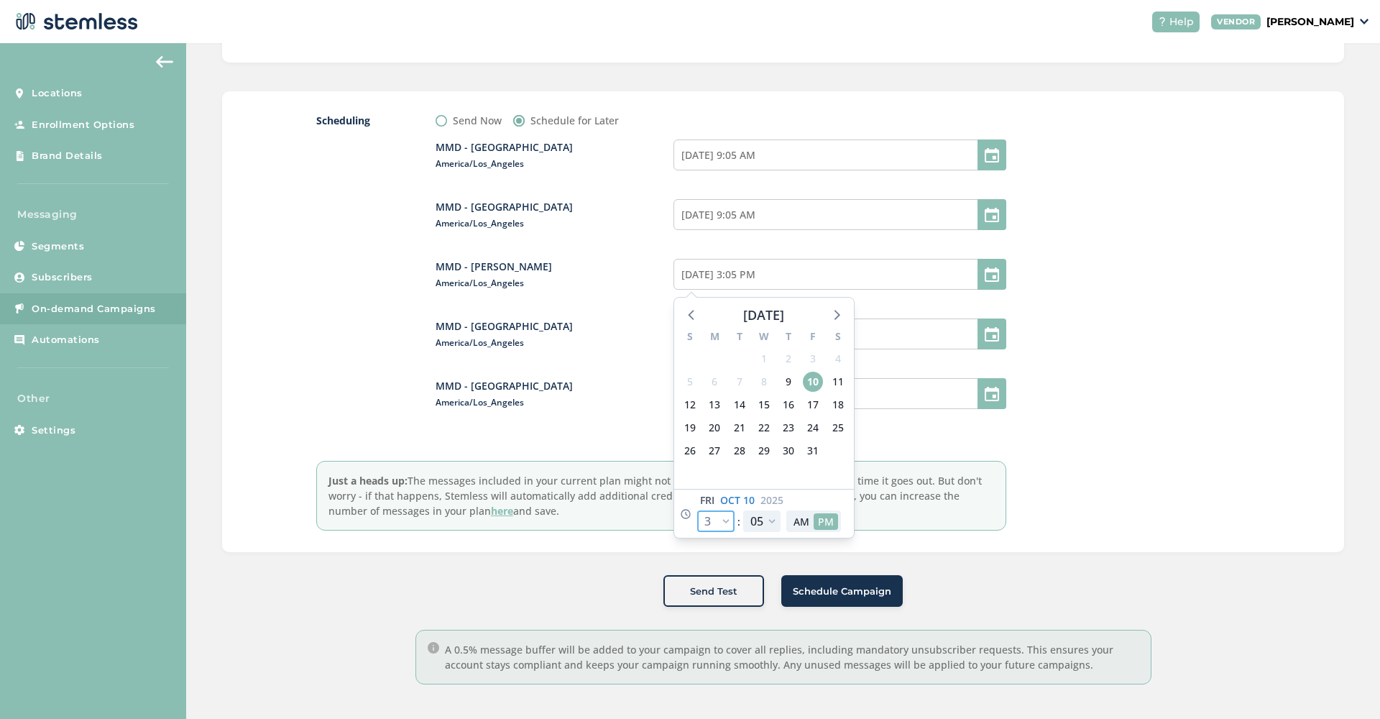
select select "21"
type input "10/10/2025 9:05 PM"
select select "21"
click at [797, 522] on button "AM" at bounding box center [801, 521] width 24 height 17
type input "10/10/2025 9:05 AM"
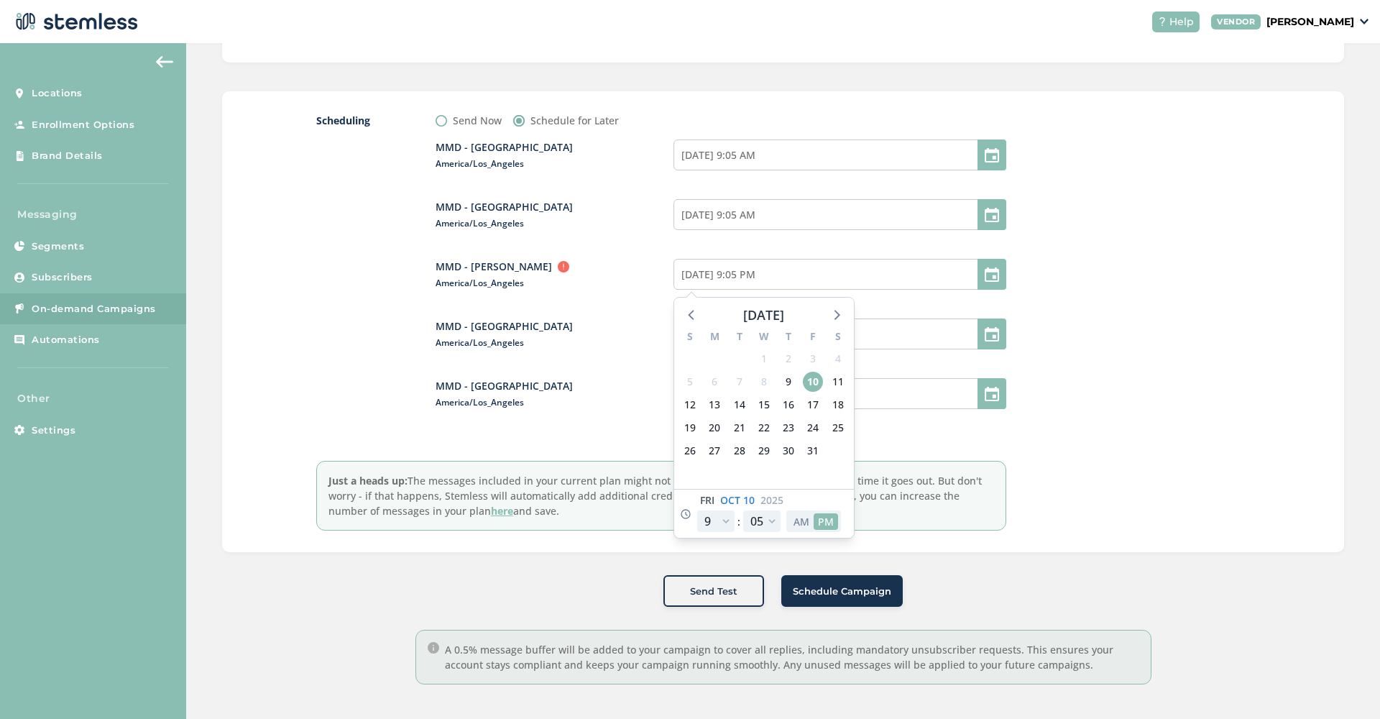
select select "9"
click at [1178, 324] on div at bounding box center [1143, 321] width 216 height 417
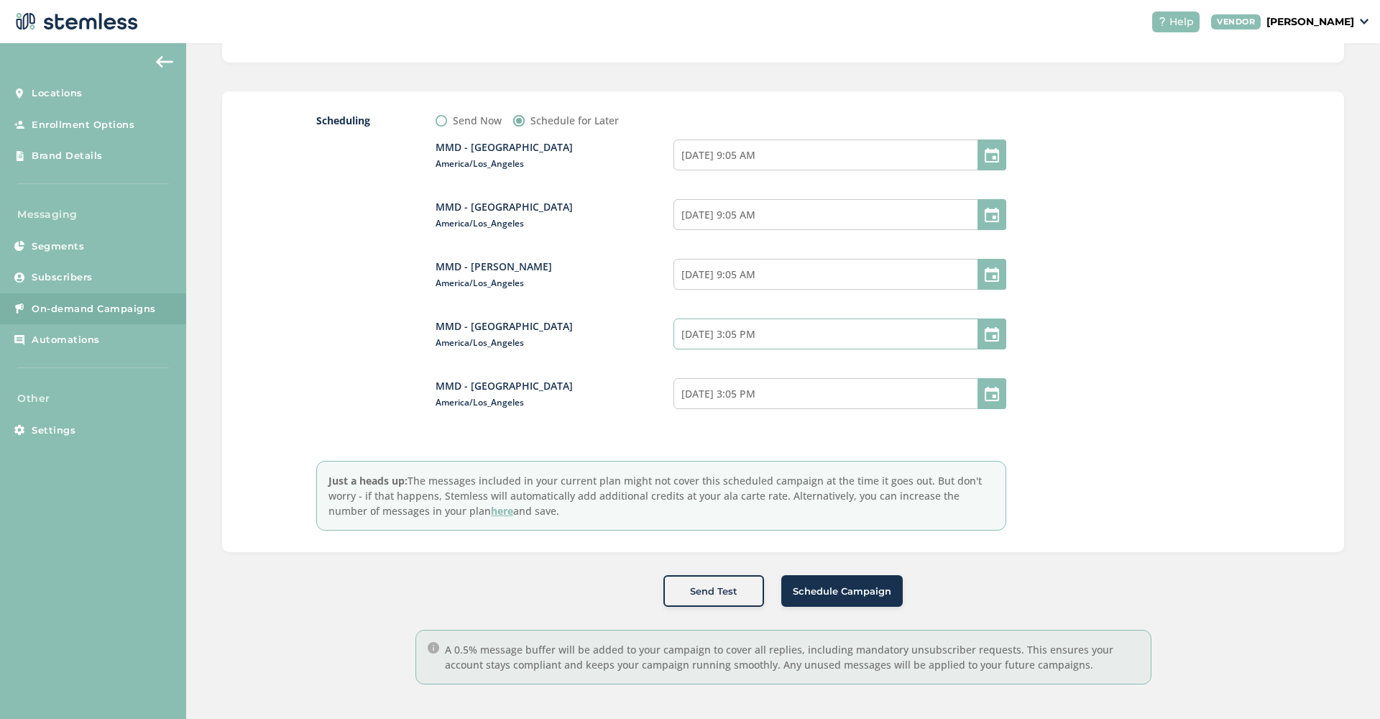
click at [801, 334] on input "10/10/2025 3:05 PM" at bounding box center [839, 333] width 333 height 31
select select "15"
select select "5"
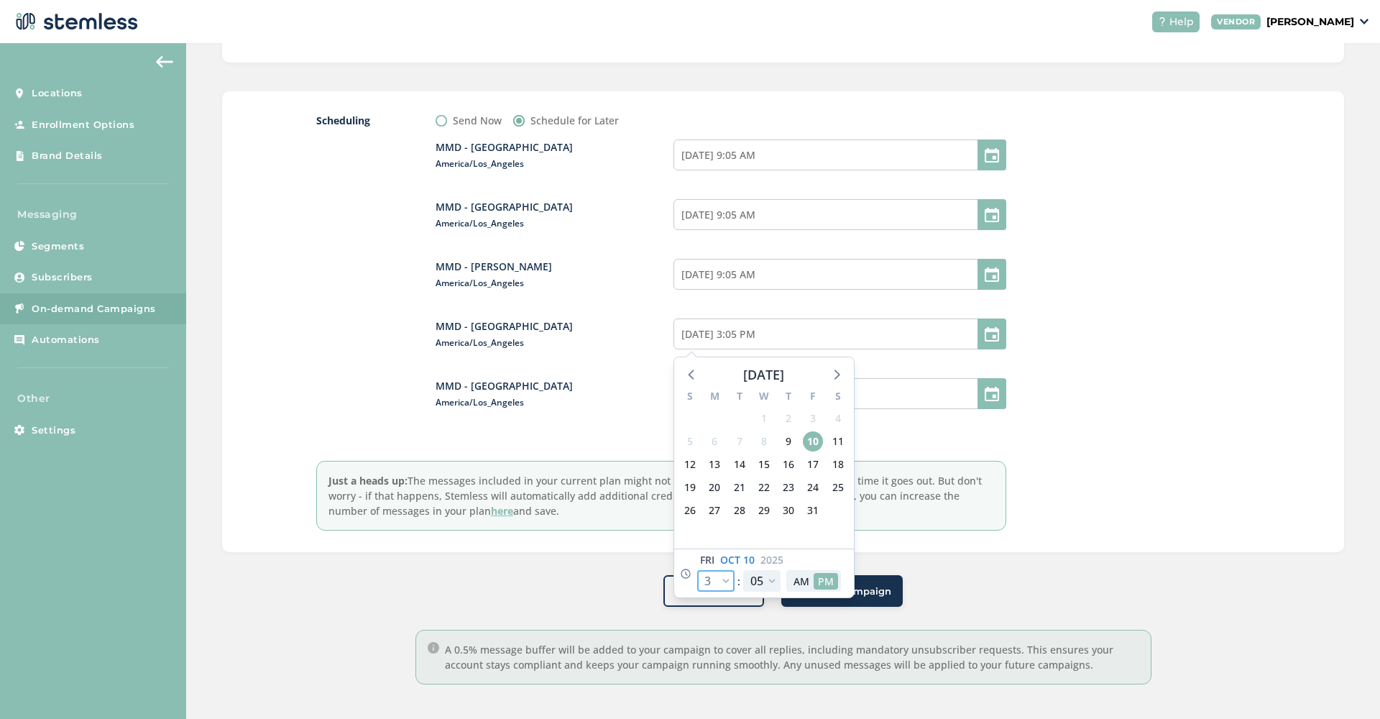
select select "21"
type input "10/10/2025 9:05 PM"
select select "21"
click at [801, 586] on button "AM" at bounding box center [801, 581] width 24 height 17
type input "10/10/2025 9:05 AM"
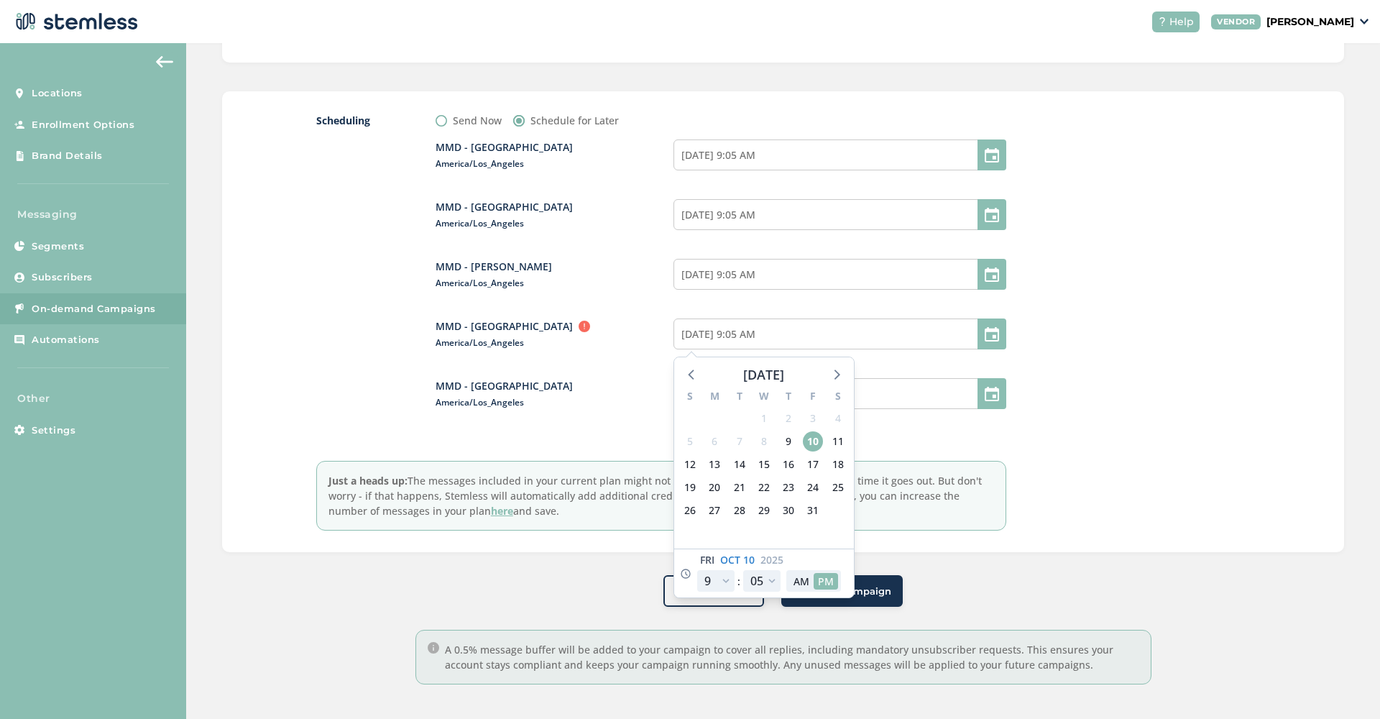
select select "9"
click at [1145, 425] on div at bounding box center [1143, 321] width 216 height 417
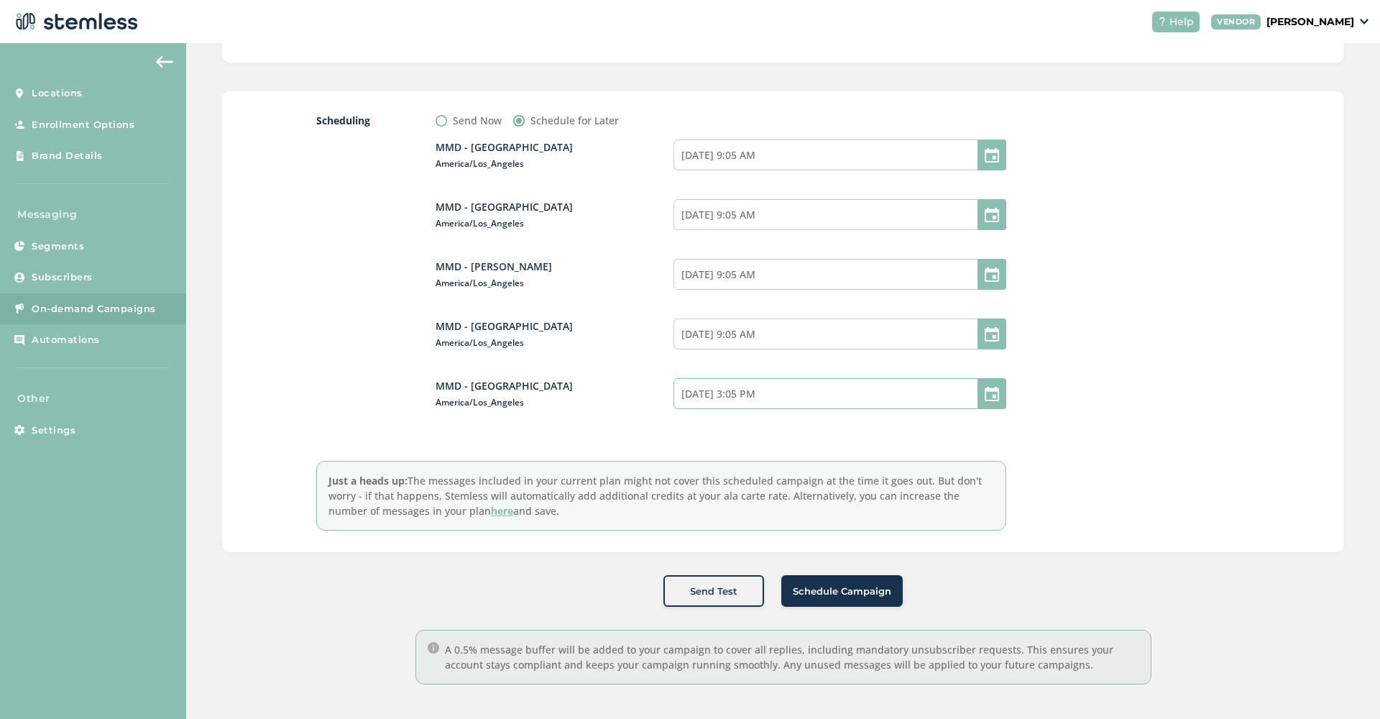
click at [838, 392] on input "10/10/2025 3:05 PM" at bounding box center [839, 393] width 333 height 31
select select "15"
select select "5"
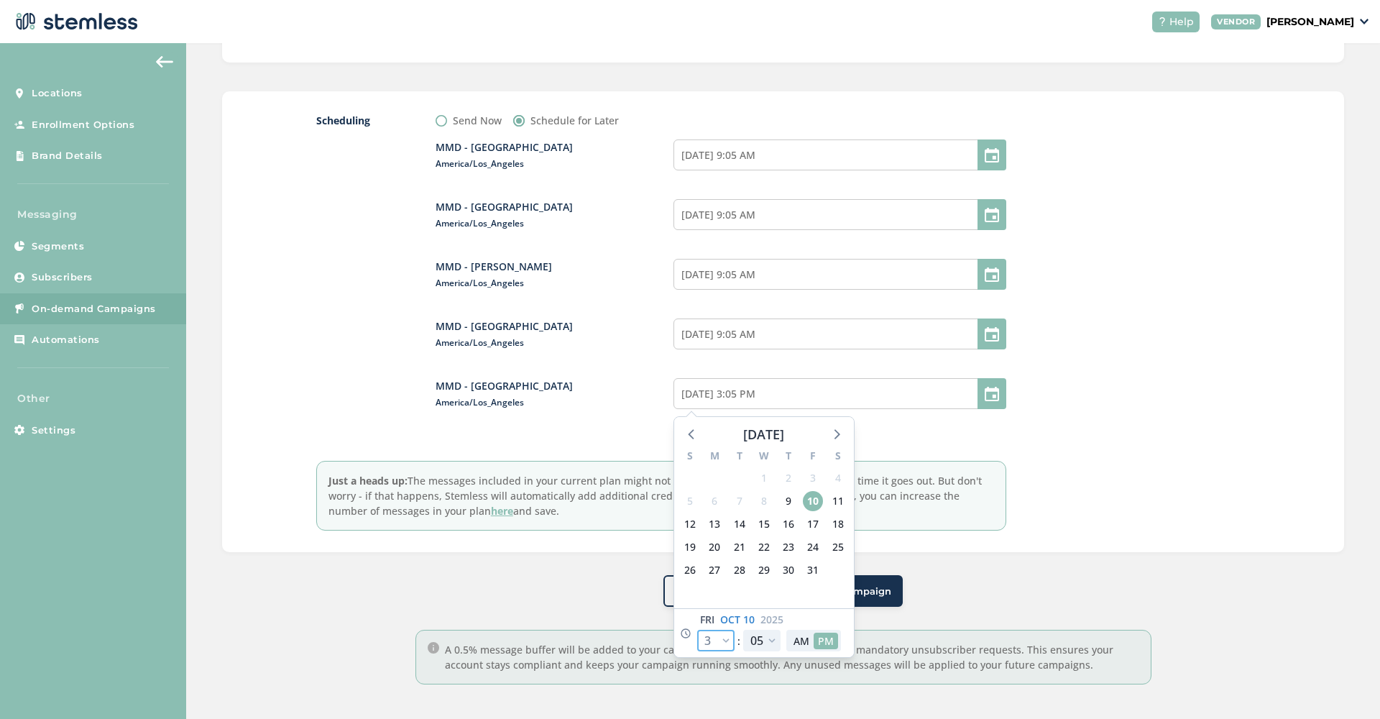
select select "21"
type input "10/10/2025 9:05 PM"
select select "21"
click at [797, 641] on button "AM" at bounding box center [801, 640] width 24 height 17
type input "10/10/2025 9:05 AM"
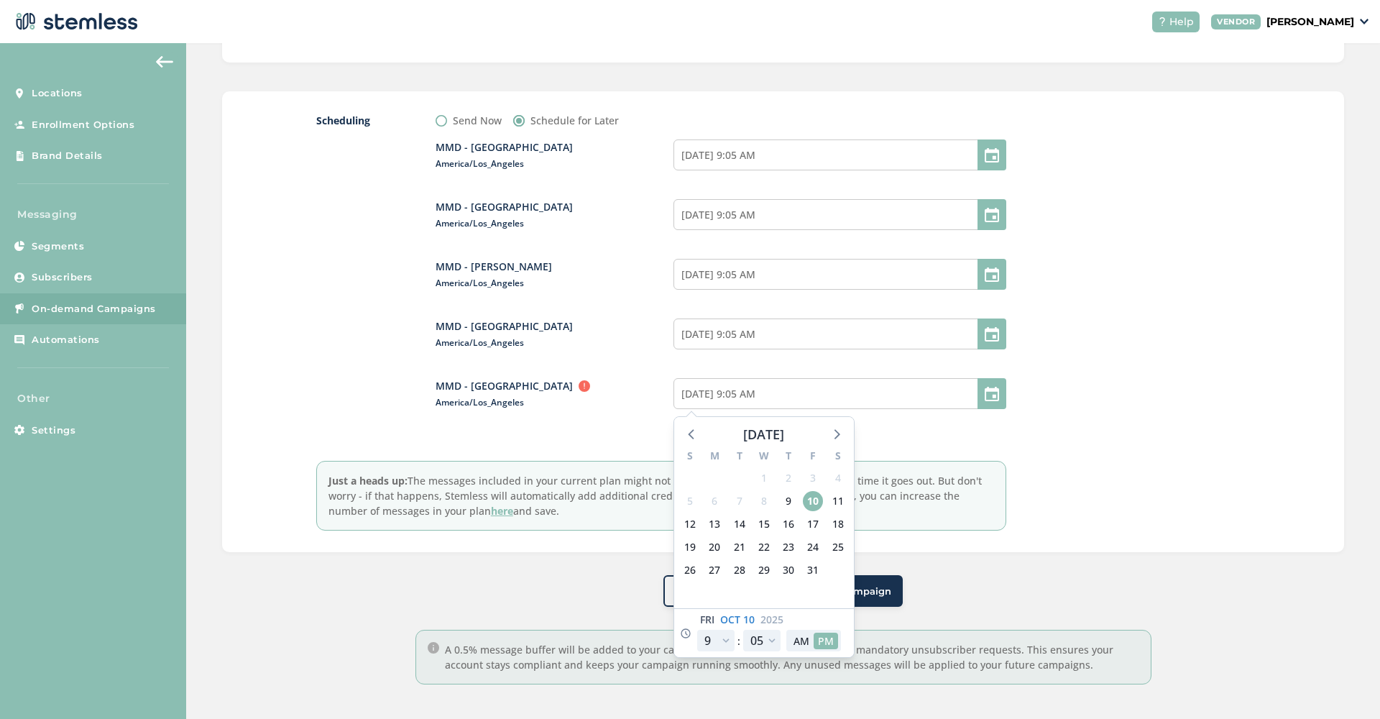
select select "9"
click at [1178, 384] on div at bounding box center [1143, 321] width 216 height 417
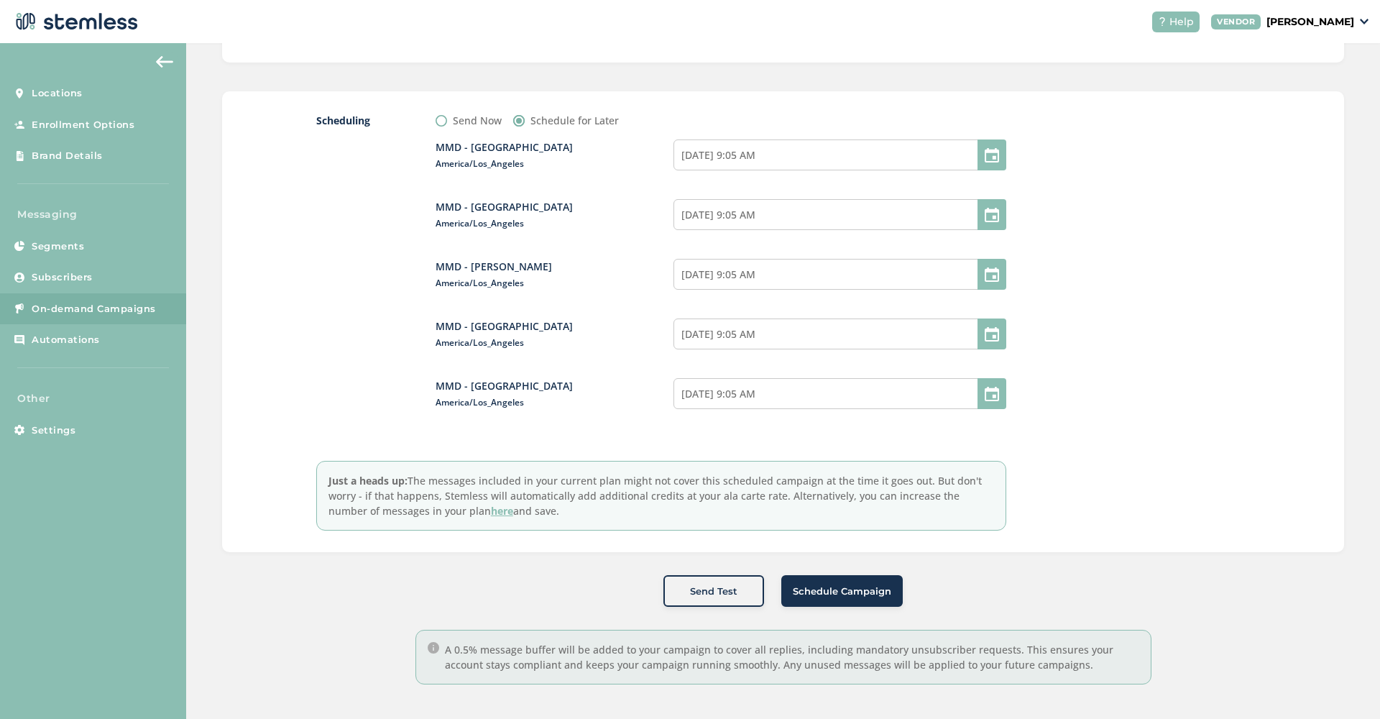
scroll to position [7, 0]
click at [873, 591] on button "Schedule Campaign" at bounding box center [841, 591] width 121 height 32
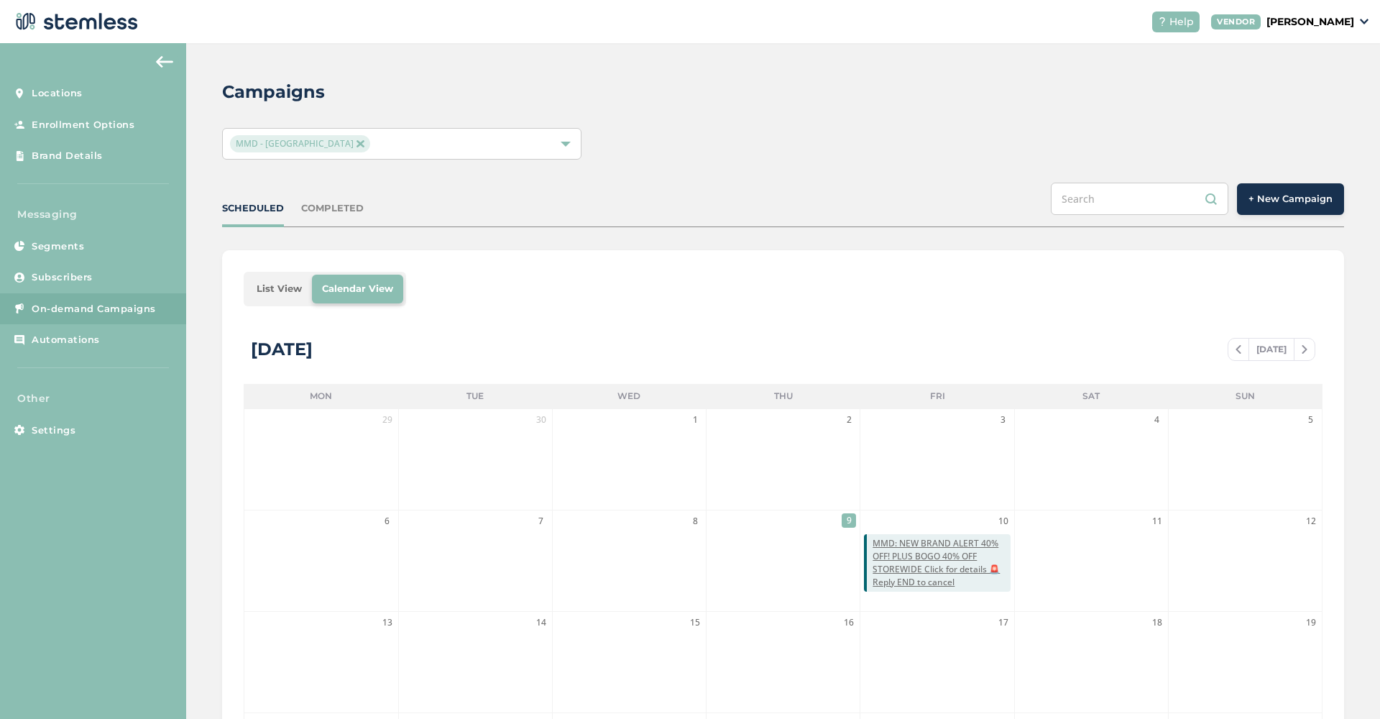
click at [356, 143] on img at bounding box center [359, 143] width 7 height 7
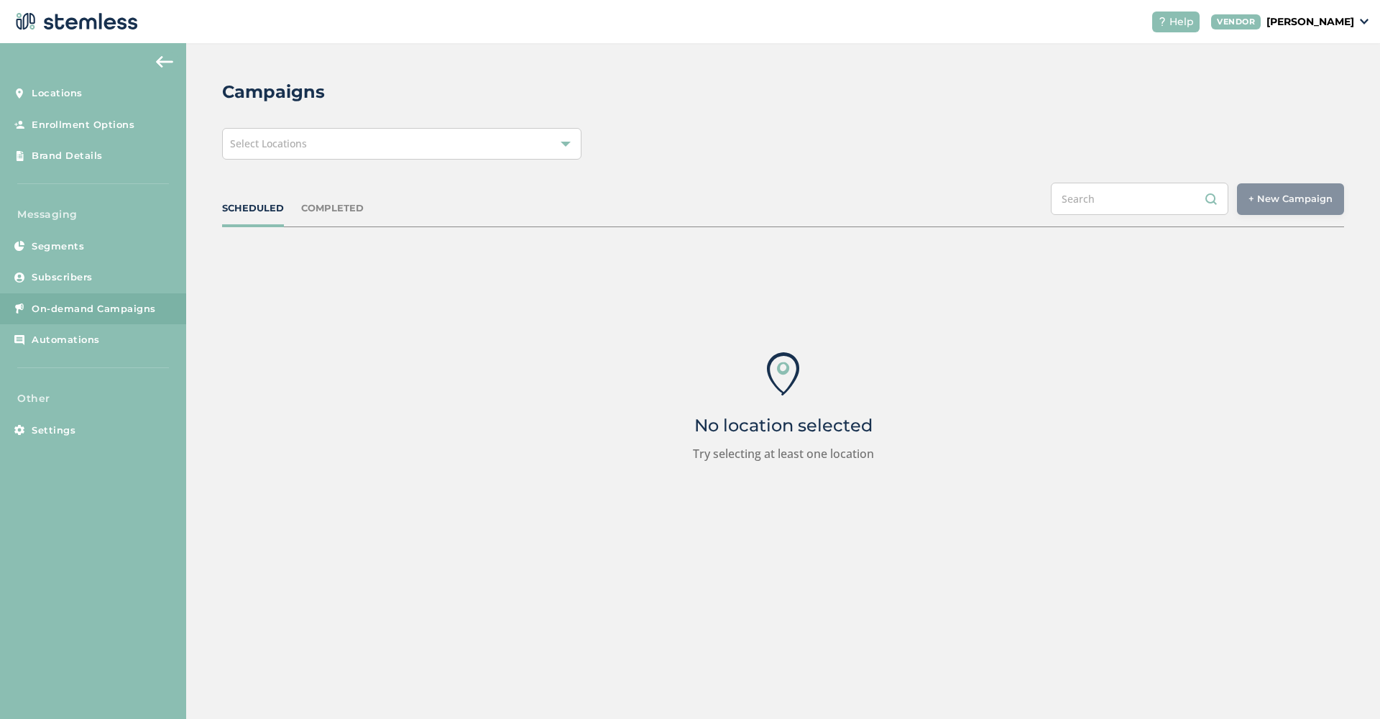
click at [530, 151] on div "Select Locations" at bounding box center [401, 144] width 359 height 32
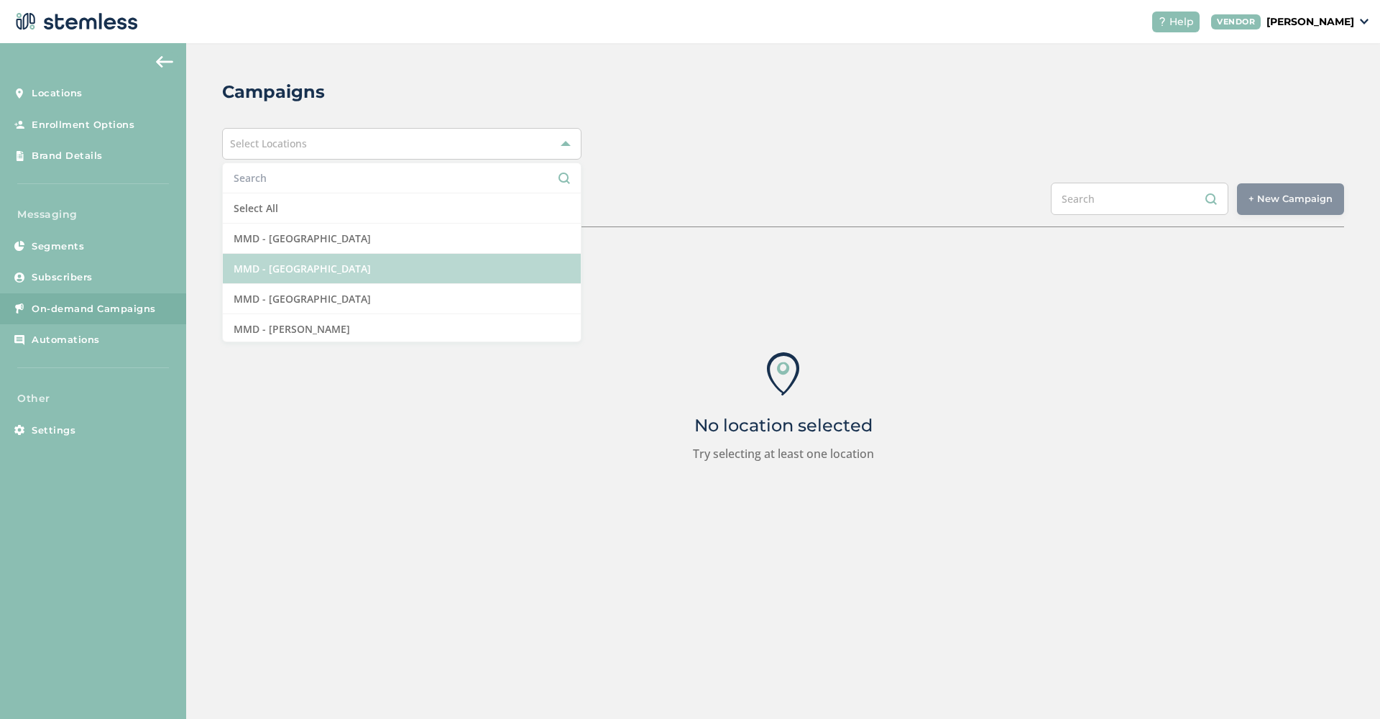
click at [411, 256] on li "MMD - [GEOGRAPHIC_DATA]" at bounding box center [402, 269] width 358 height 30
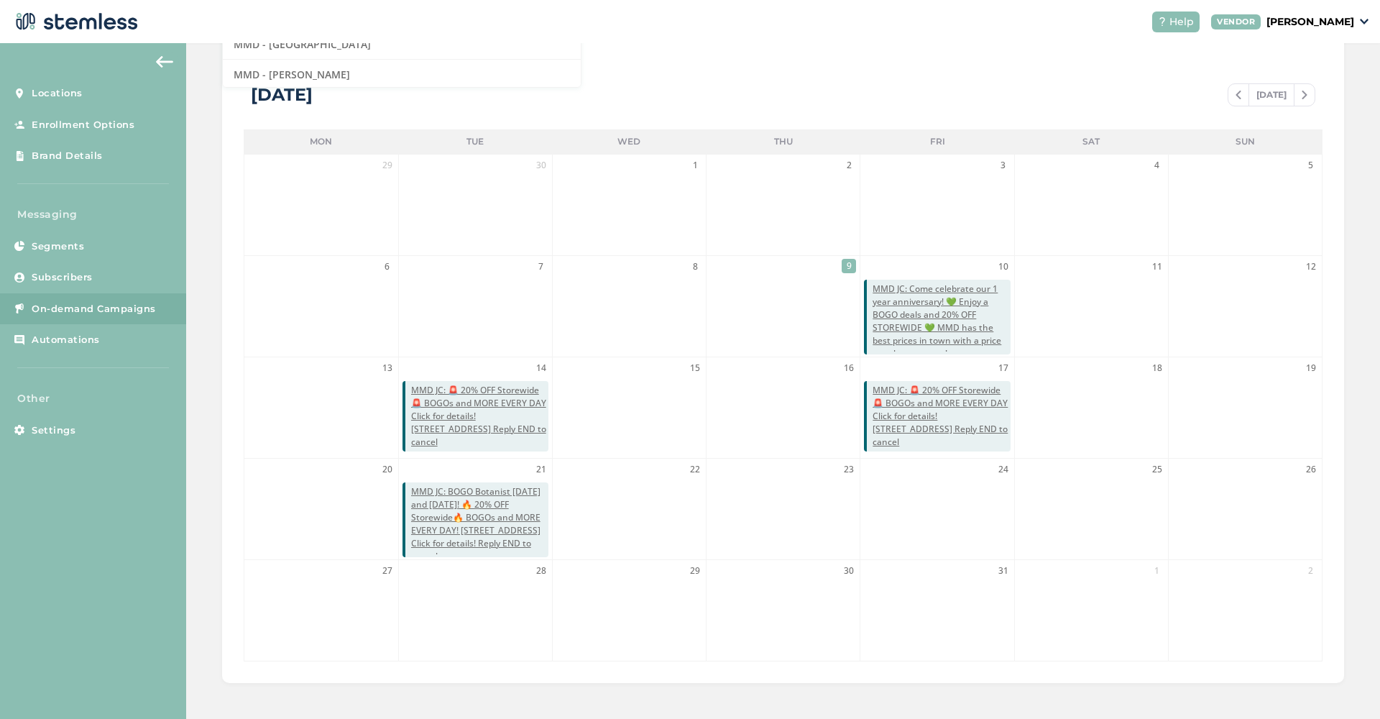
scroll to position [254, 0]
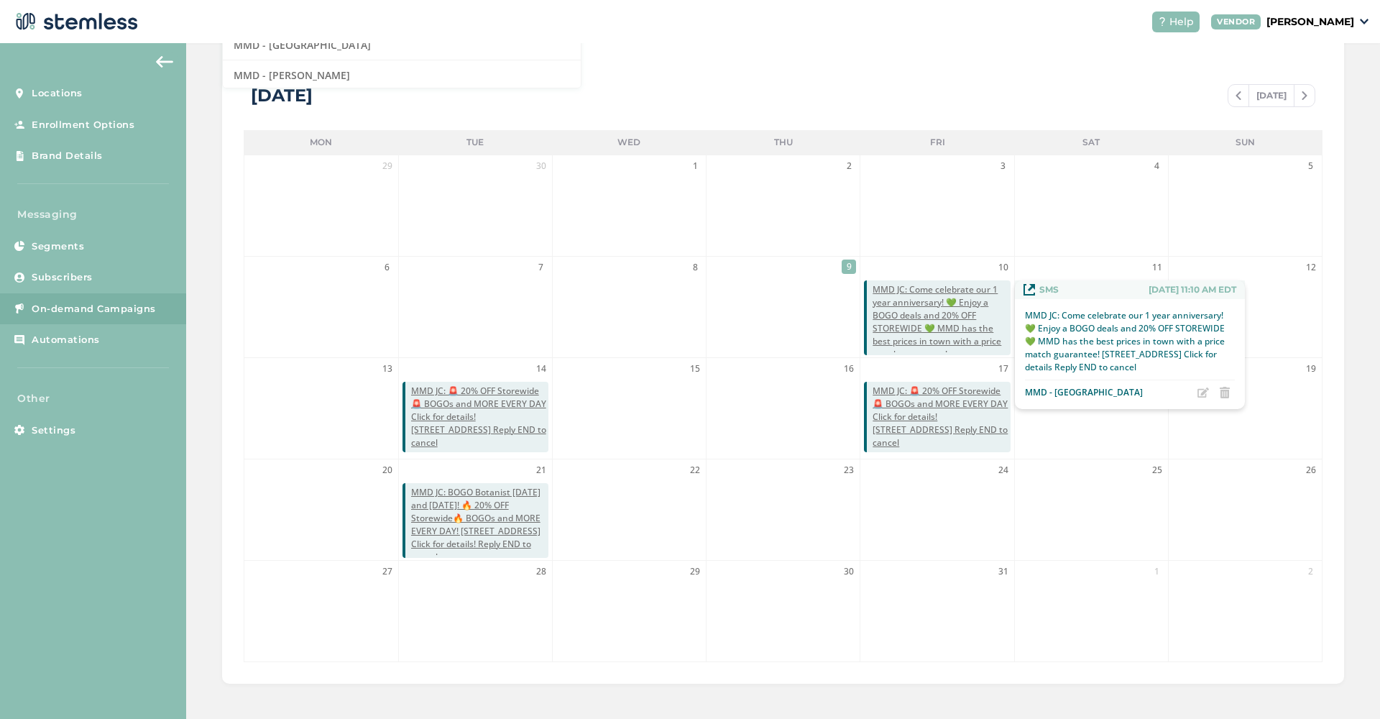
click at [910, 315] on span "MMD JC: Come celebrate our 1 year anniversary! 💚 Enjoy a BOGO deals and 20% OFF…" at bounding box center [940, 334] width 137 height 103
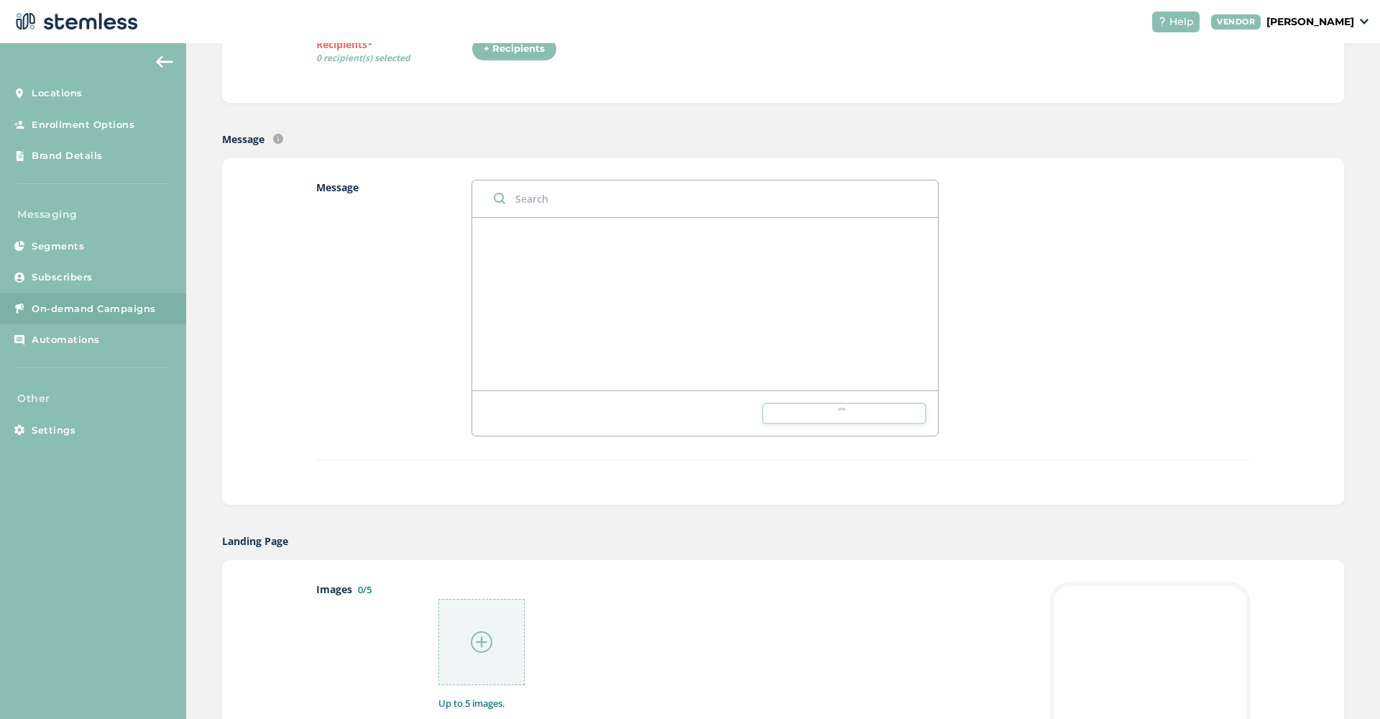
radio input "false"
radio input "true"
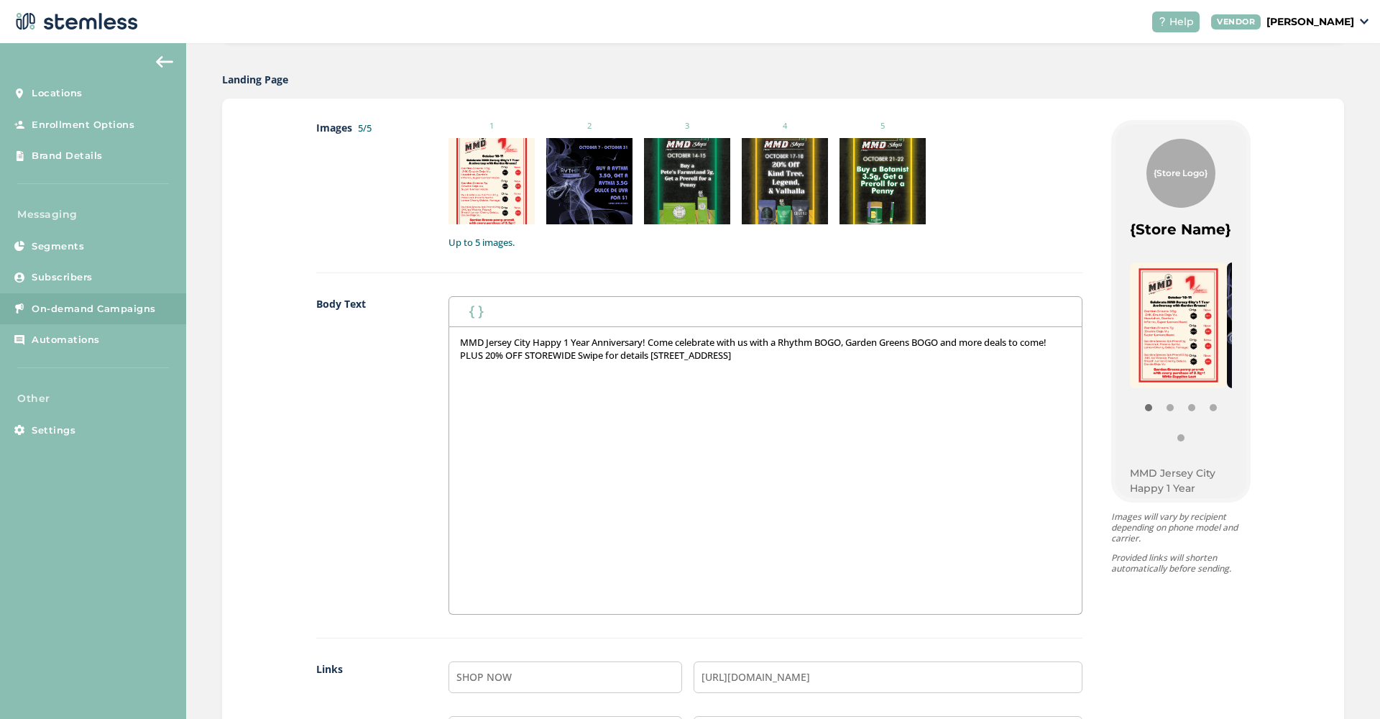
scroll to position [772, 0]
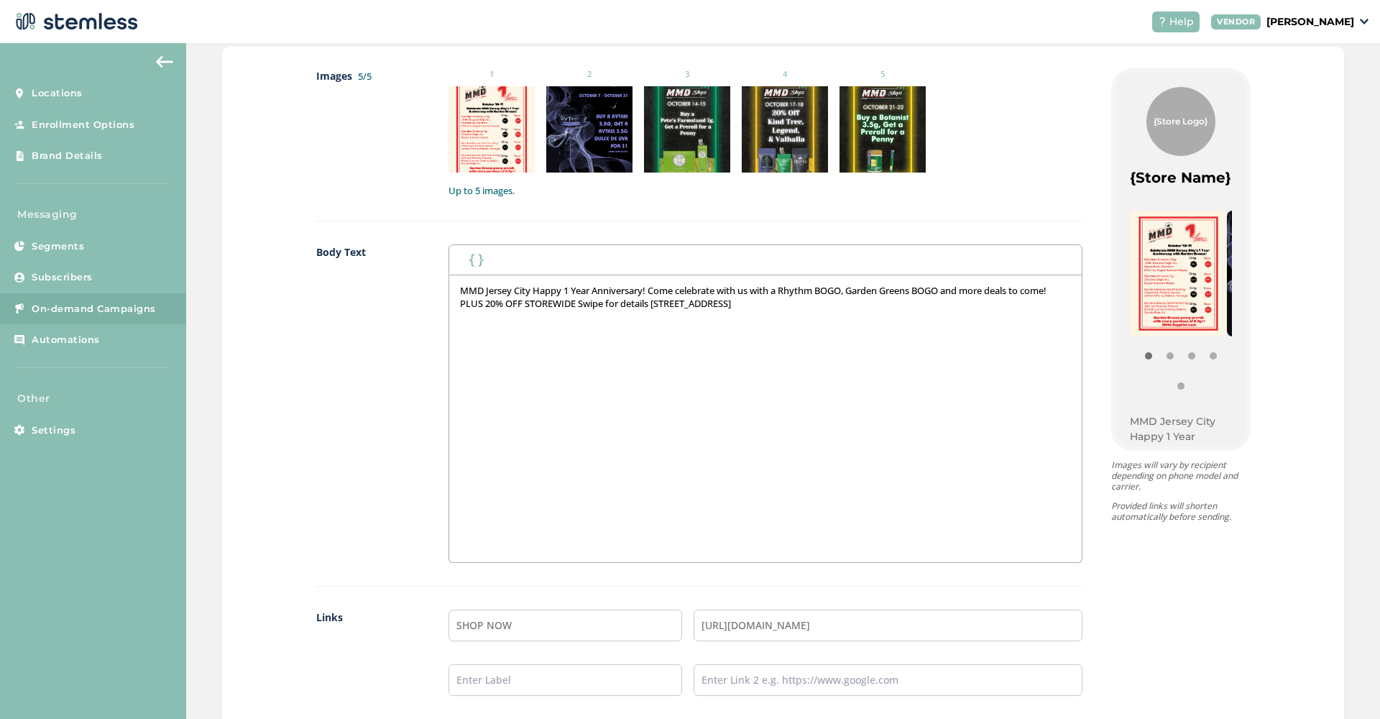
click at [805, 292] on p "MMD Jersey City Happy 1 Year Anniversary! Come celebrate with us with a Rhythm …" at bounding box center [765, 297] width 611 height 27
click at [800, 288] on p "MMD Jersey City Happy 1 Year Anniversary! Come celebrate with us with a Rhythm …" at bounding box center [765, 297] width 611 height 27
click at [846, 290] on p "MMD Jersey City Happy 1 Year Anniversary! Come celebrate with us with a Rythm B…" at bounding box center [765, 297] width 611 height 27
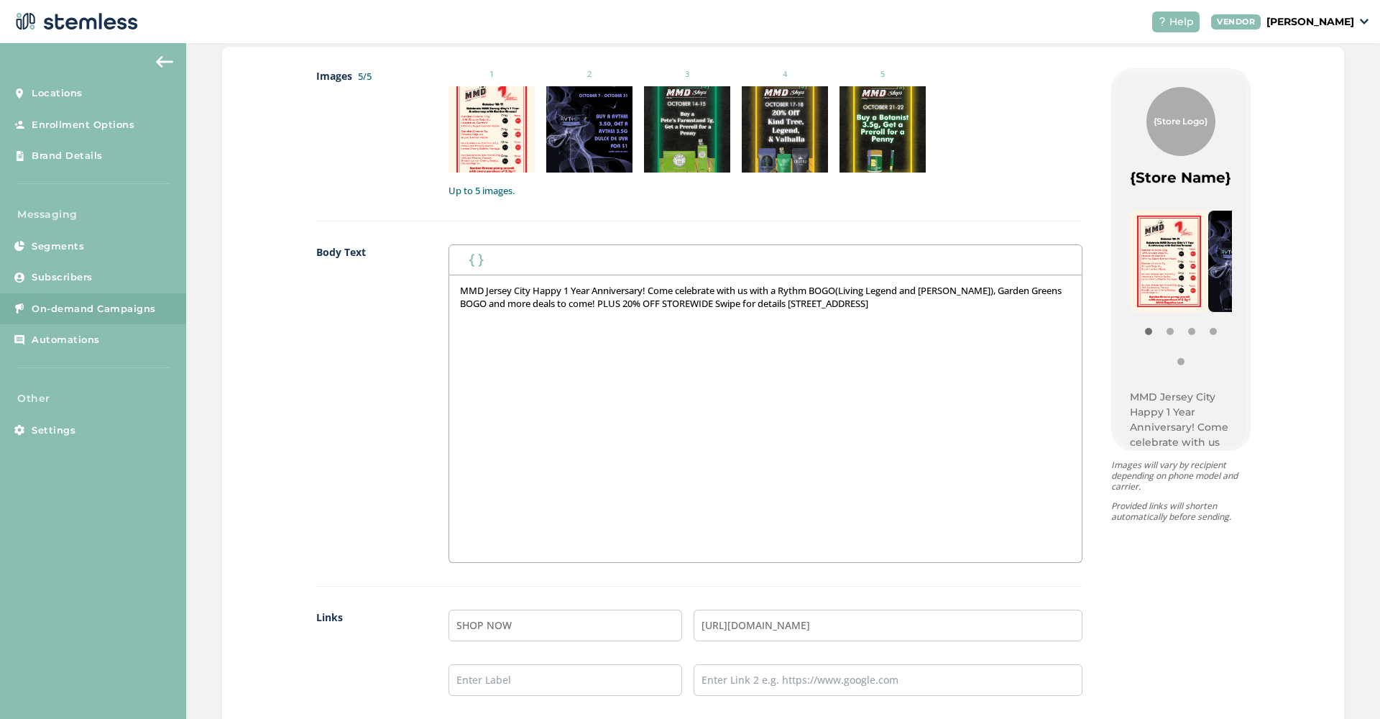
click at [853, 290] on p "MMD Jersey City Happy 1 Year Anniversary! Come celebrate with us with a Rythm B…" at bounding box center [765, 297] width 611 height 27
click at [856, 290] on p "MMD Jersey City Happy 1 Year Anniversary! Come celebrate with us with a Rythm B…" at bounding box center [765, 297] width 611 height 27
click at [949, 287] on p "MMD Jersey City Happy 1 Year Anniversary! Come celebrate with us with a Rythm B…" at bounding box center [765, 297] width 611 height 27
drag, startPoint x: 1011, startPoint y: 287, endPoint x: 855, endPoint y: 293, distance: 156.0
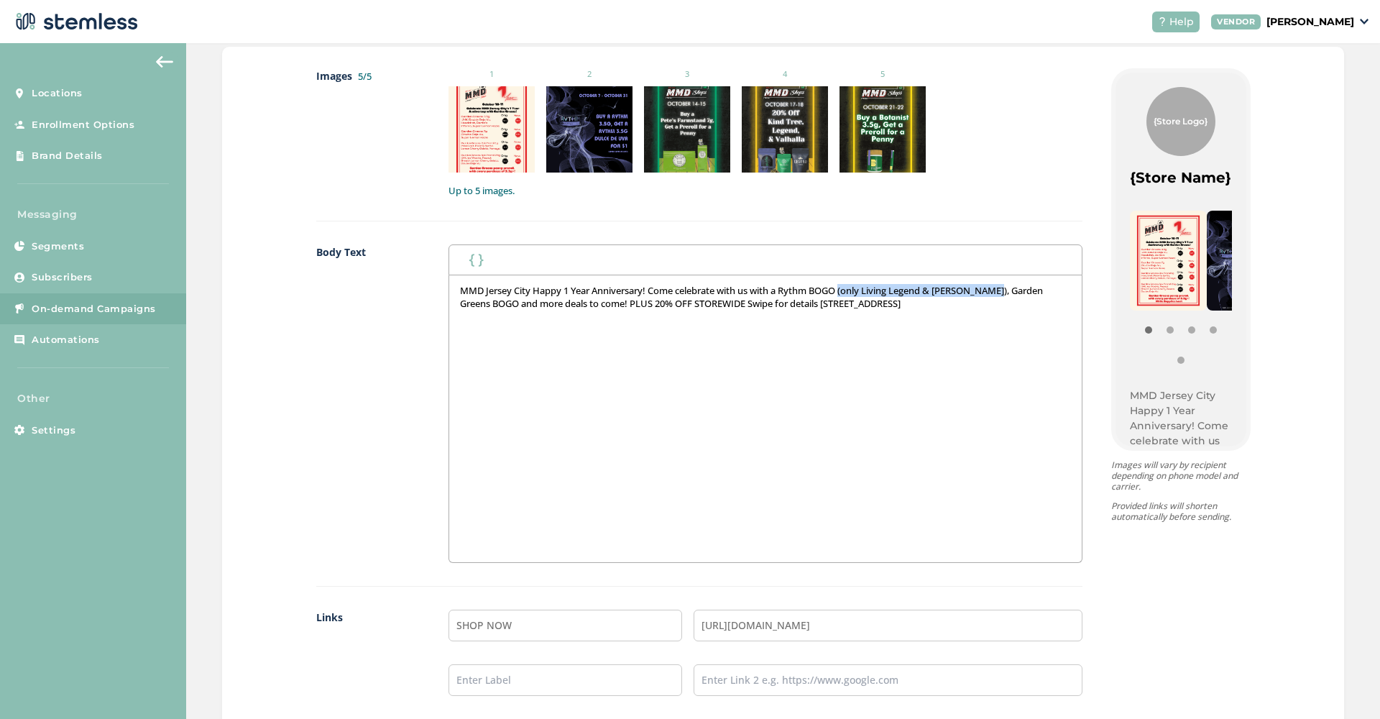
click at [855, 293] on p "MMD Jersey City Happy 1 Year Anniversary! Come celebrate with us with a Rythm B…" at bounding box center [765, 297] width 611 height 27
copy p "(only Living Legend & Dulce de Uva)"
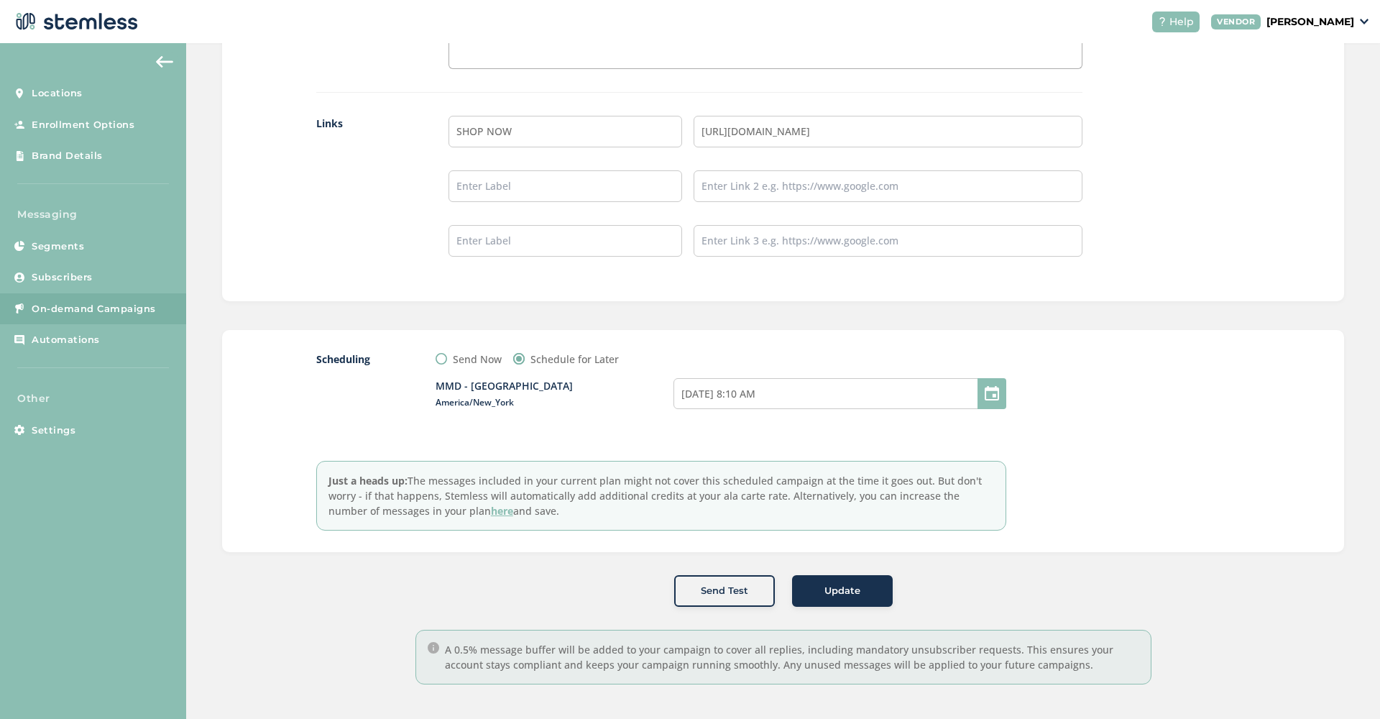
scroll to position [1265, 0]
click at [869, 593] on div "Update" at bounding box center [842, 591] width 78 height 14
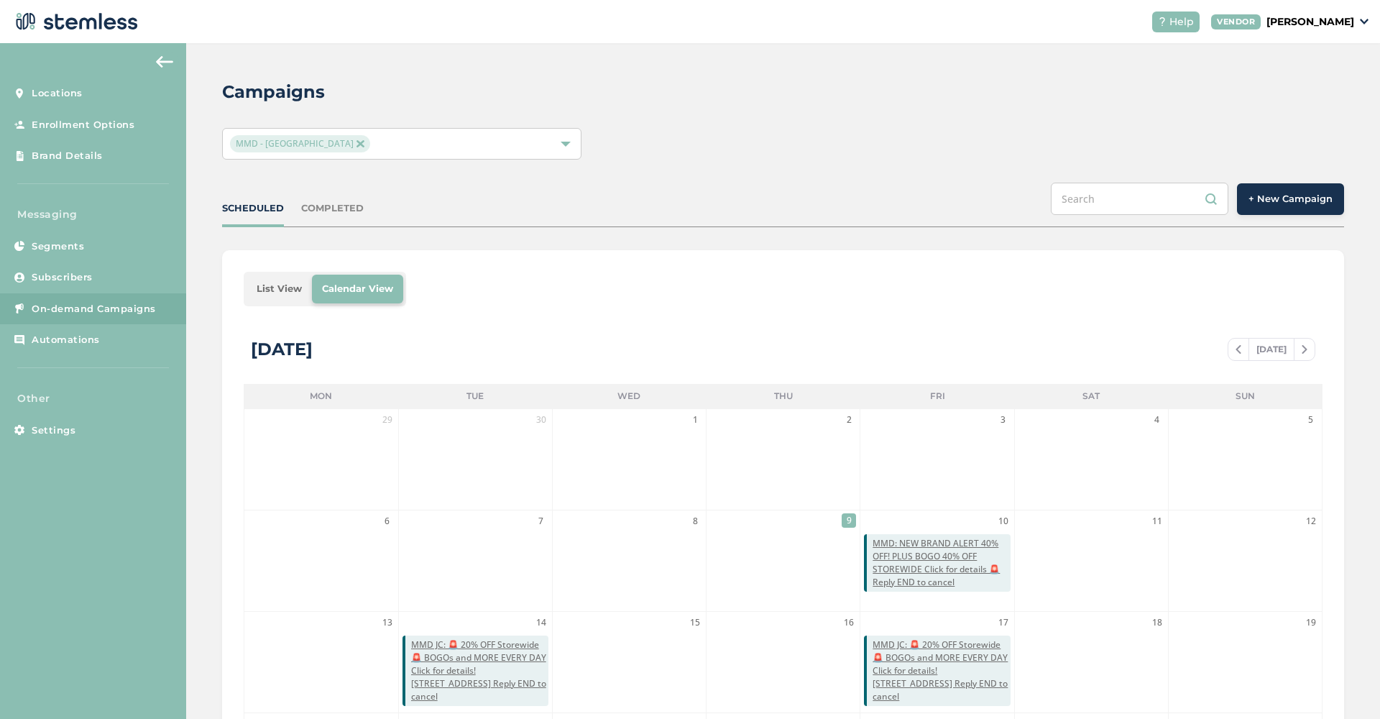
click at [1311, 189] on button "+ New Campaign" at bounding box center [1290, 199] width 107 height 32
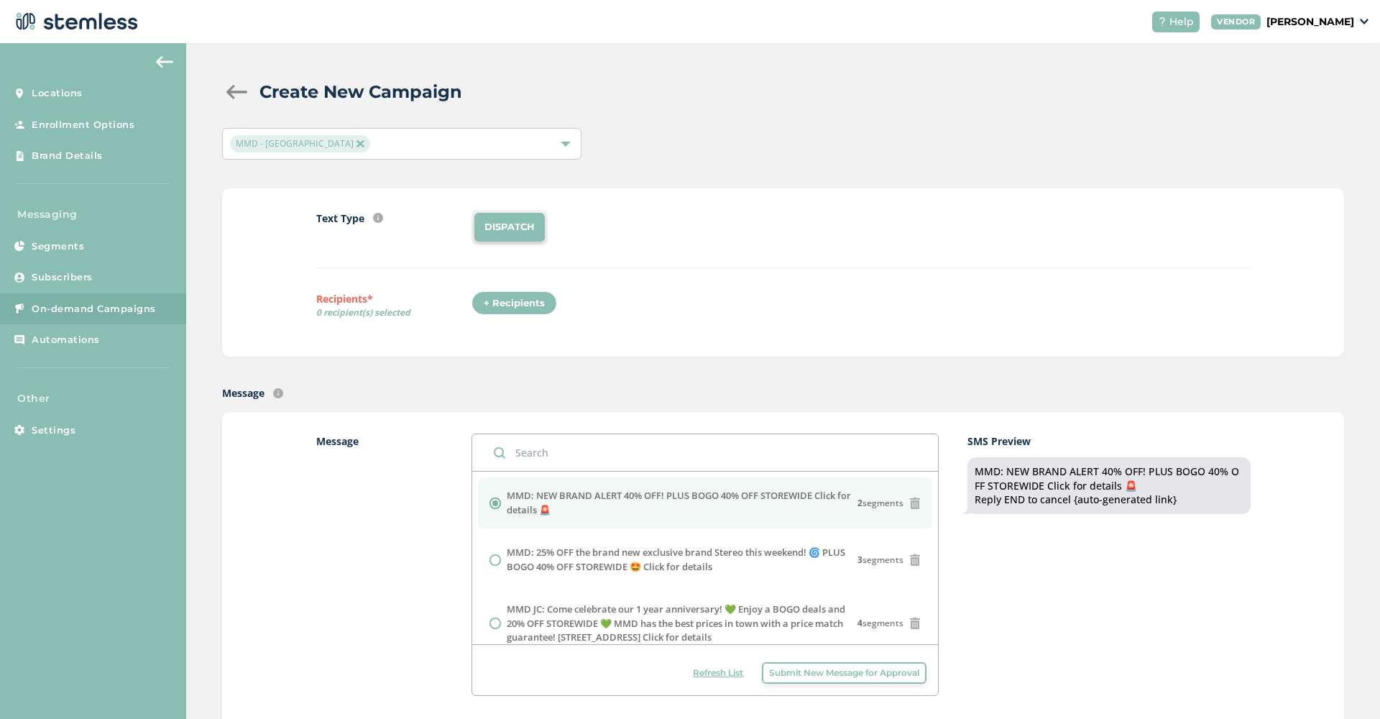
click at [814, 678] on button "Submit New Message for Approval" at bounding box center [844, 673] width 165 height 22
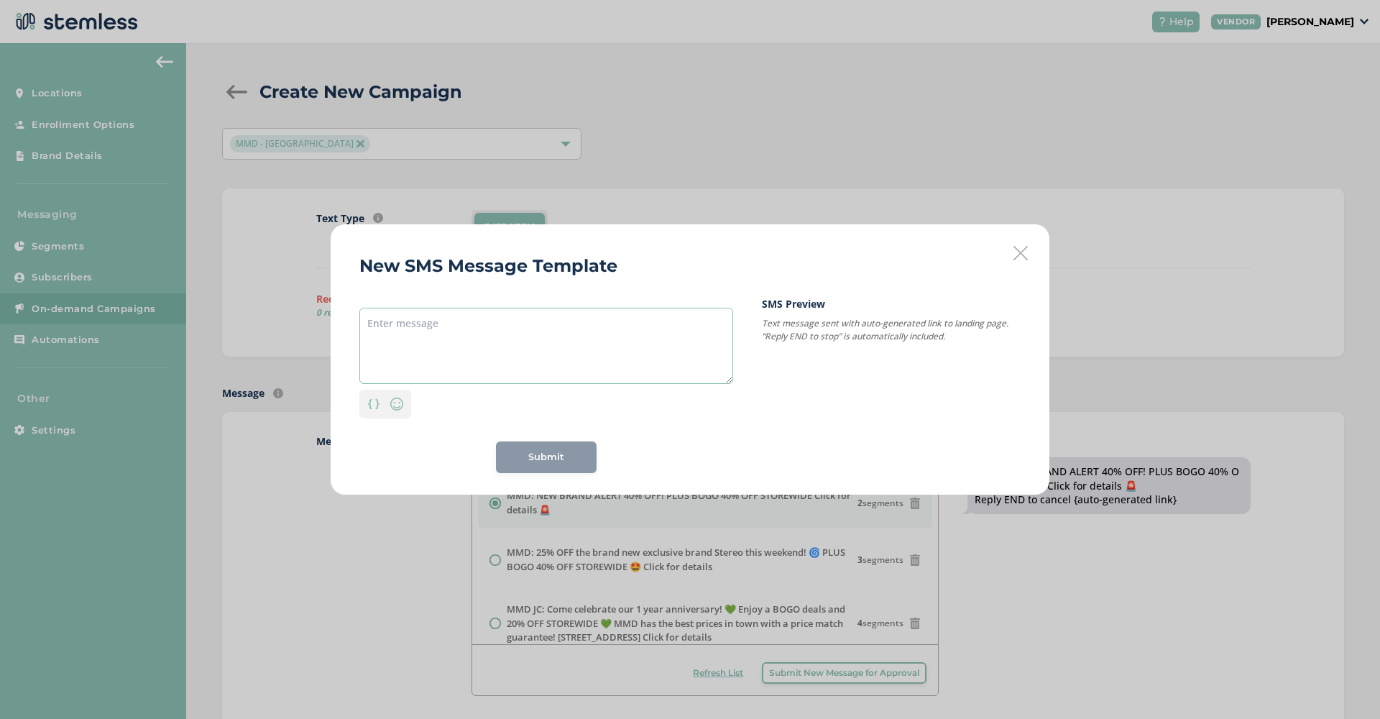
click at [430, 346] on textarea at bounding box center [546, 346] width 374 height 76
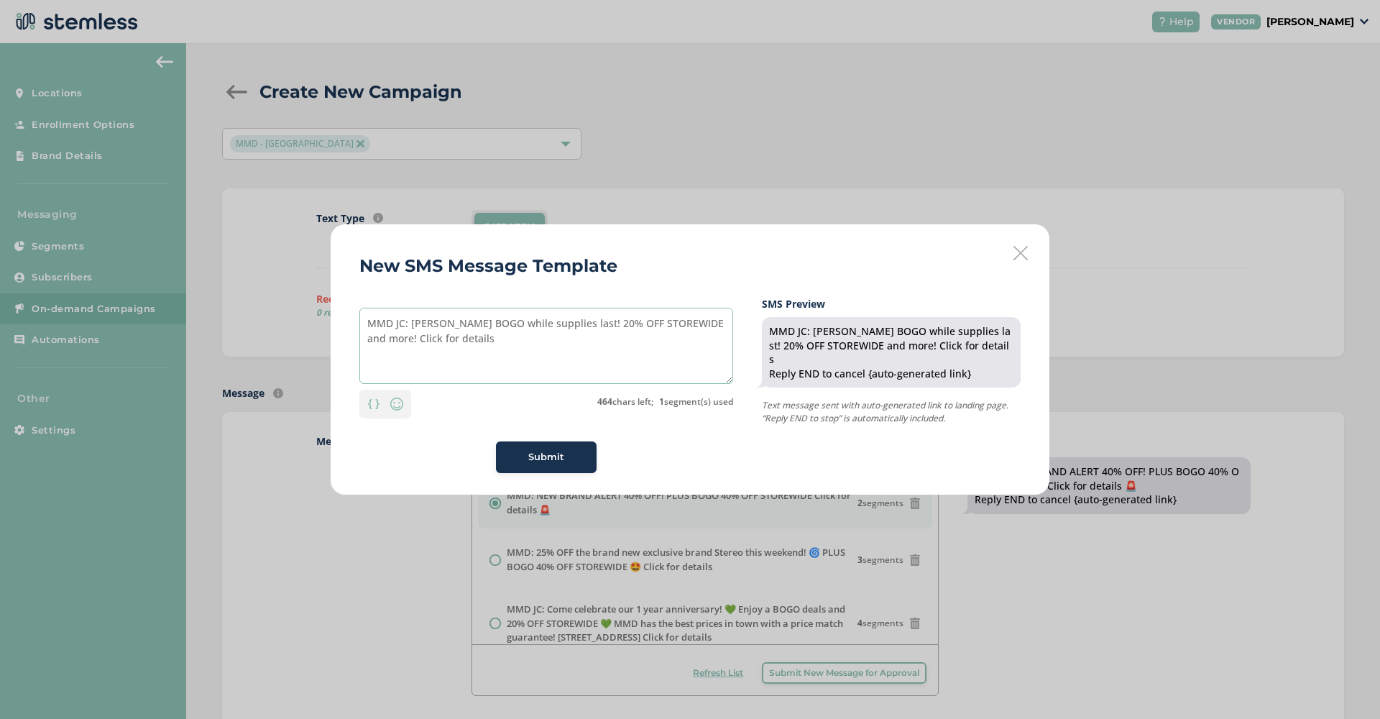
paste textarea "655 Newark Ave"
click at [568, 321] on textarea "MMD JC: Rythm BOGO while supplies last! 20% OFF STOREWIDE and more! Click for d…" at bounding box center [546, 346] width 374 height 76
type textarea "MMD JC: Rythm BOGO while supplies last! 20% OFF STOREWIDE and more! Click for d…"
click at [395, 411] on img at bounding box center [396, 403] width 17 height 17
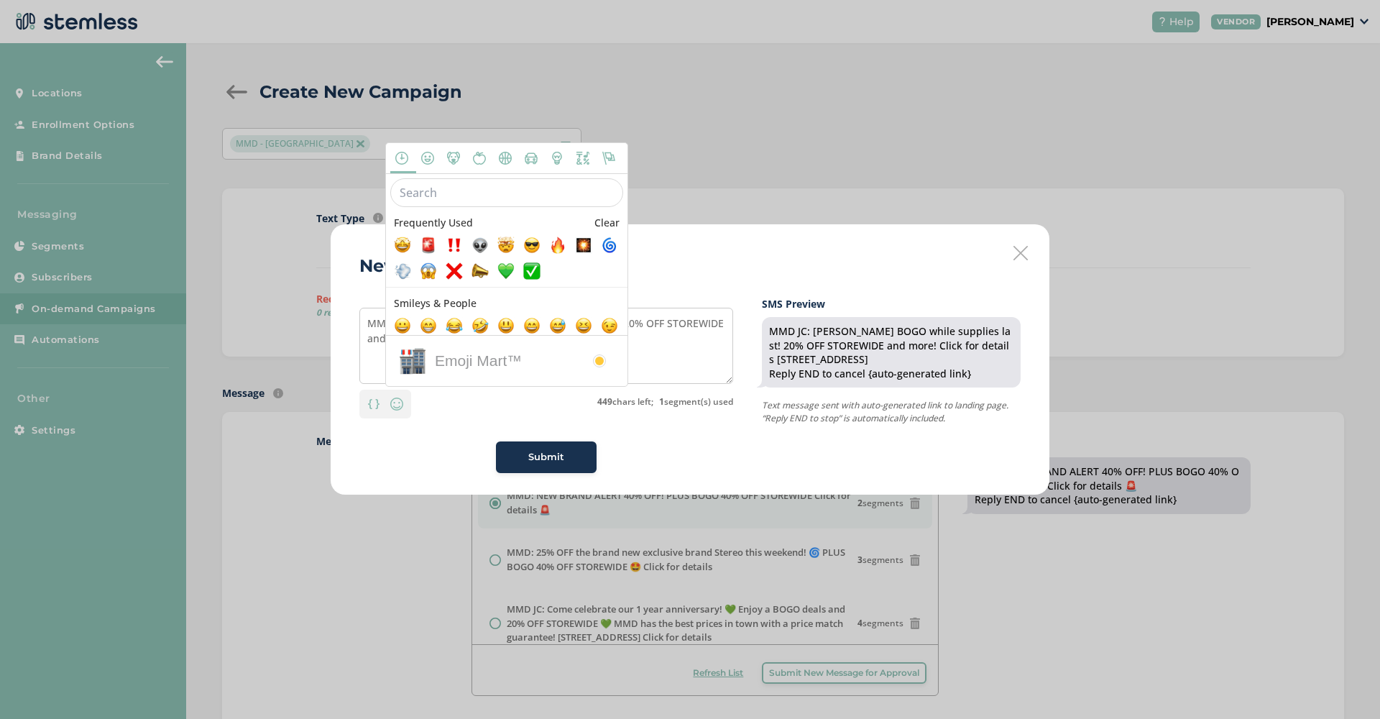
click at [465, 196] on input "text" at bounding box center [506, 192] width 233 height 29
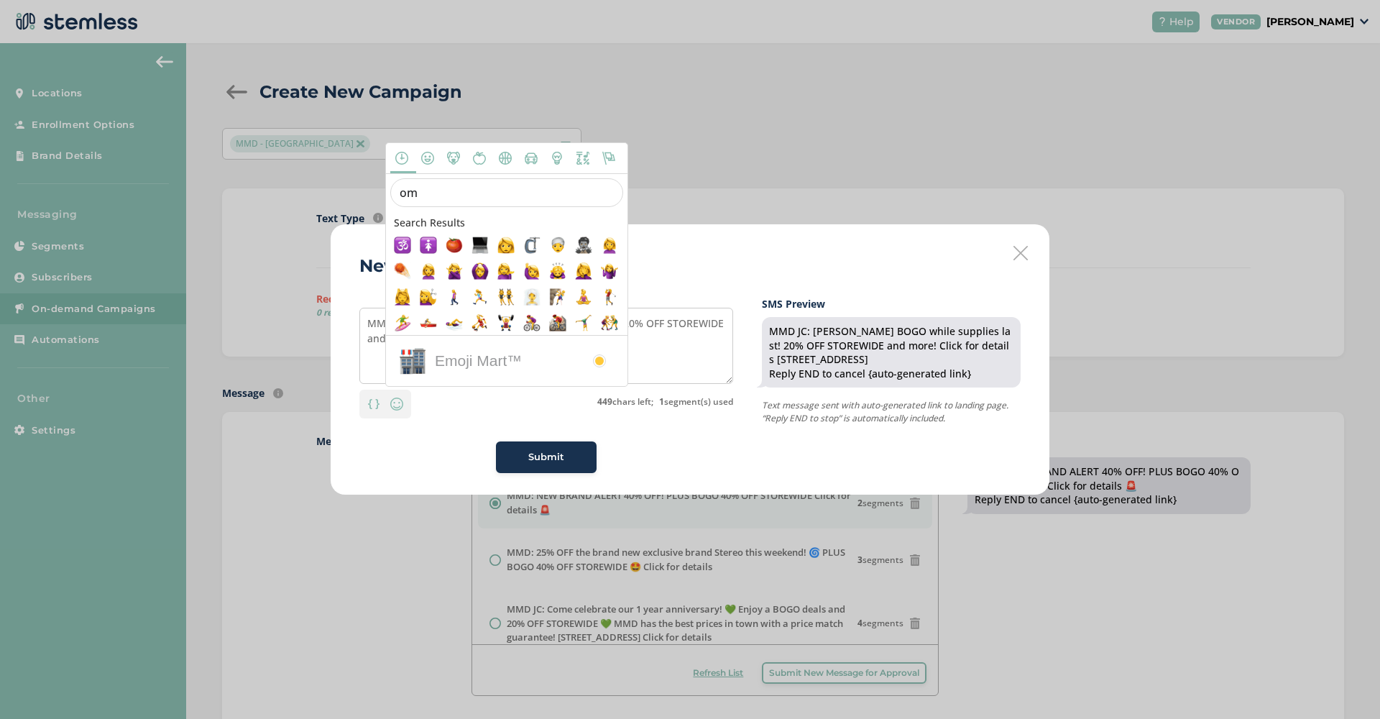
type input "o"
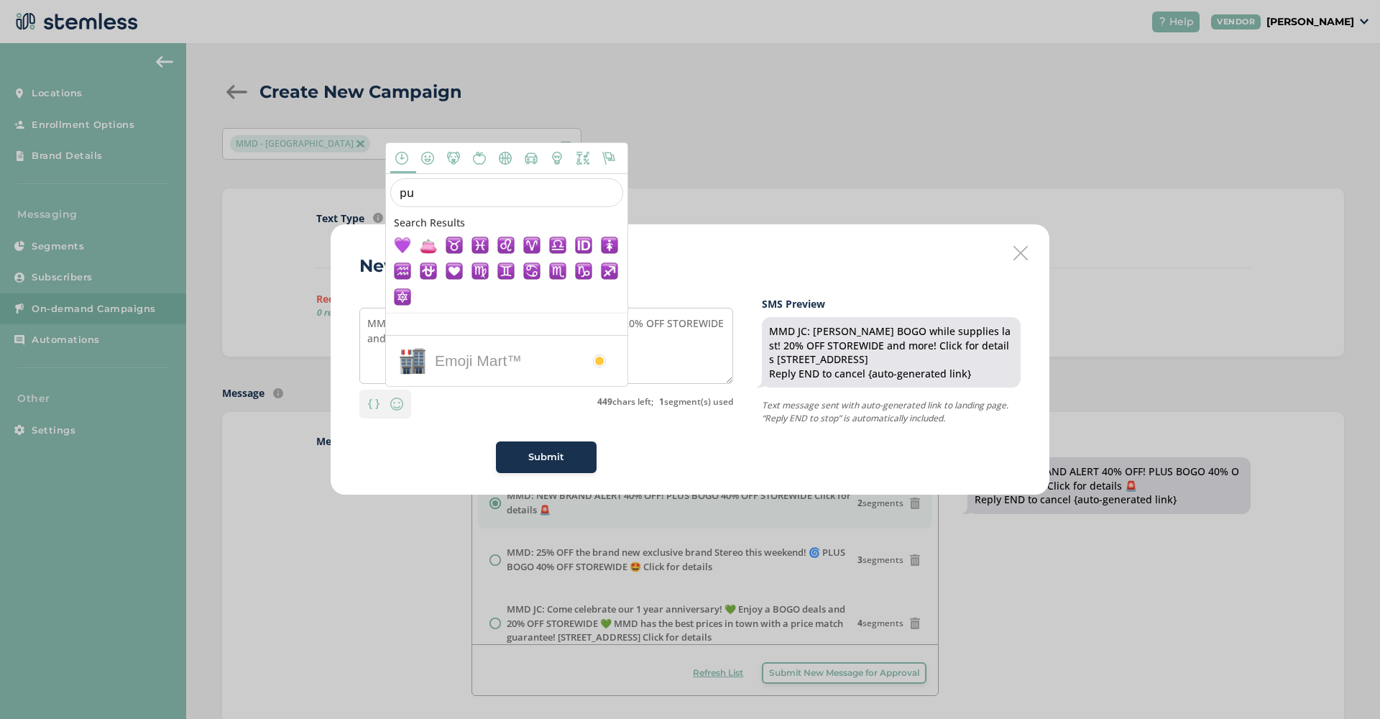
type input "p"
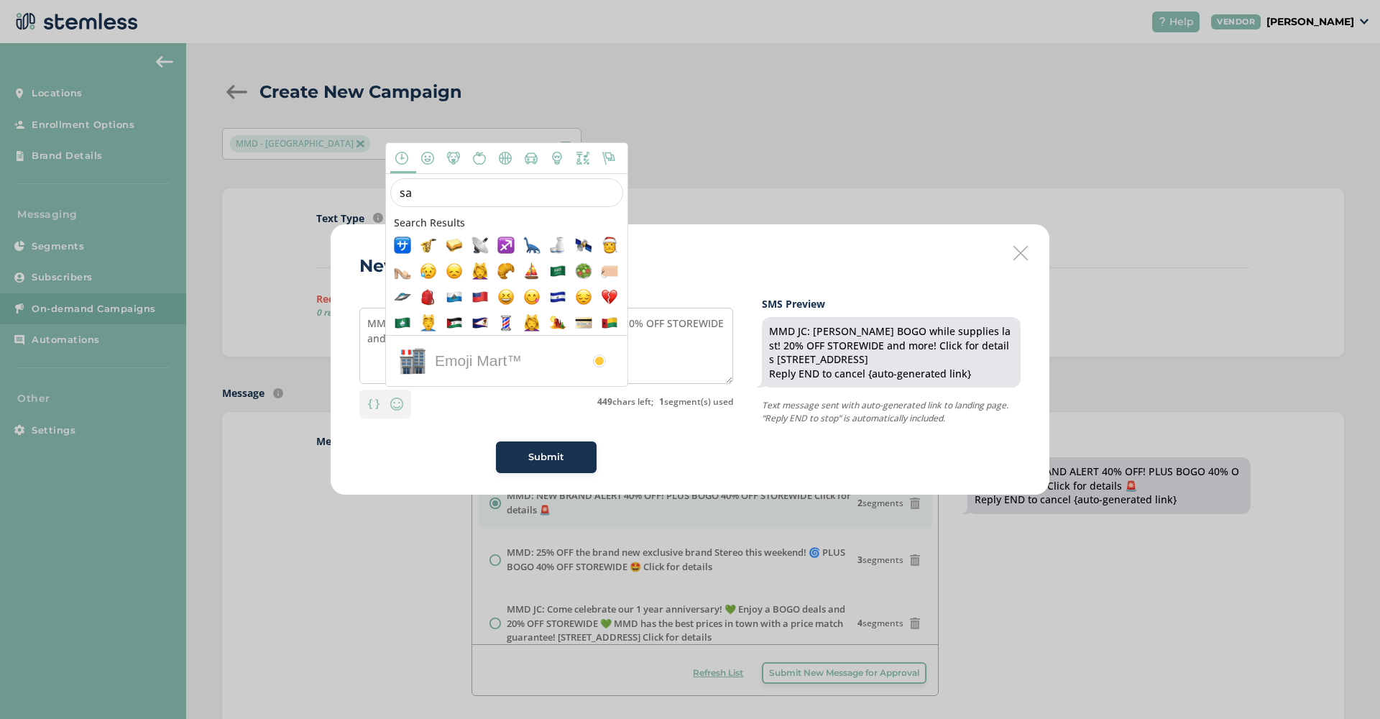
type input "s"
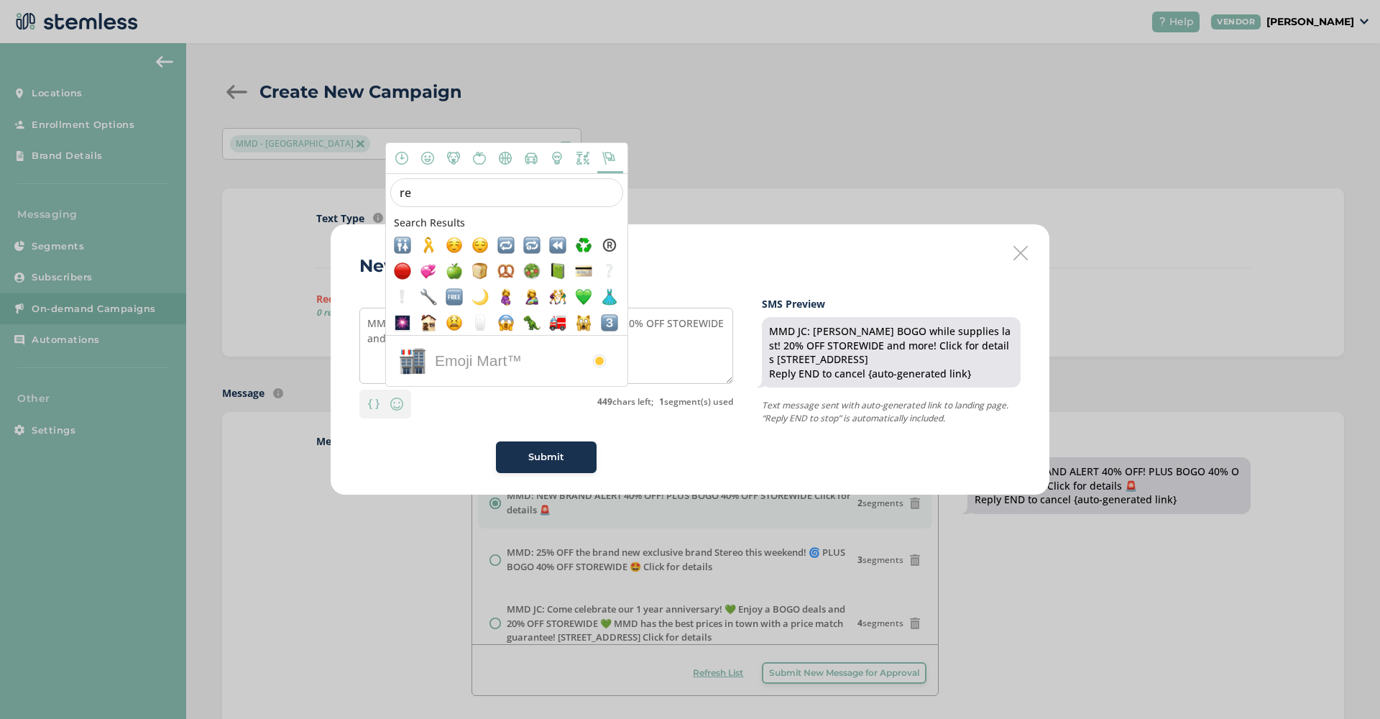
type input "r"
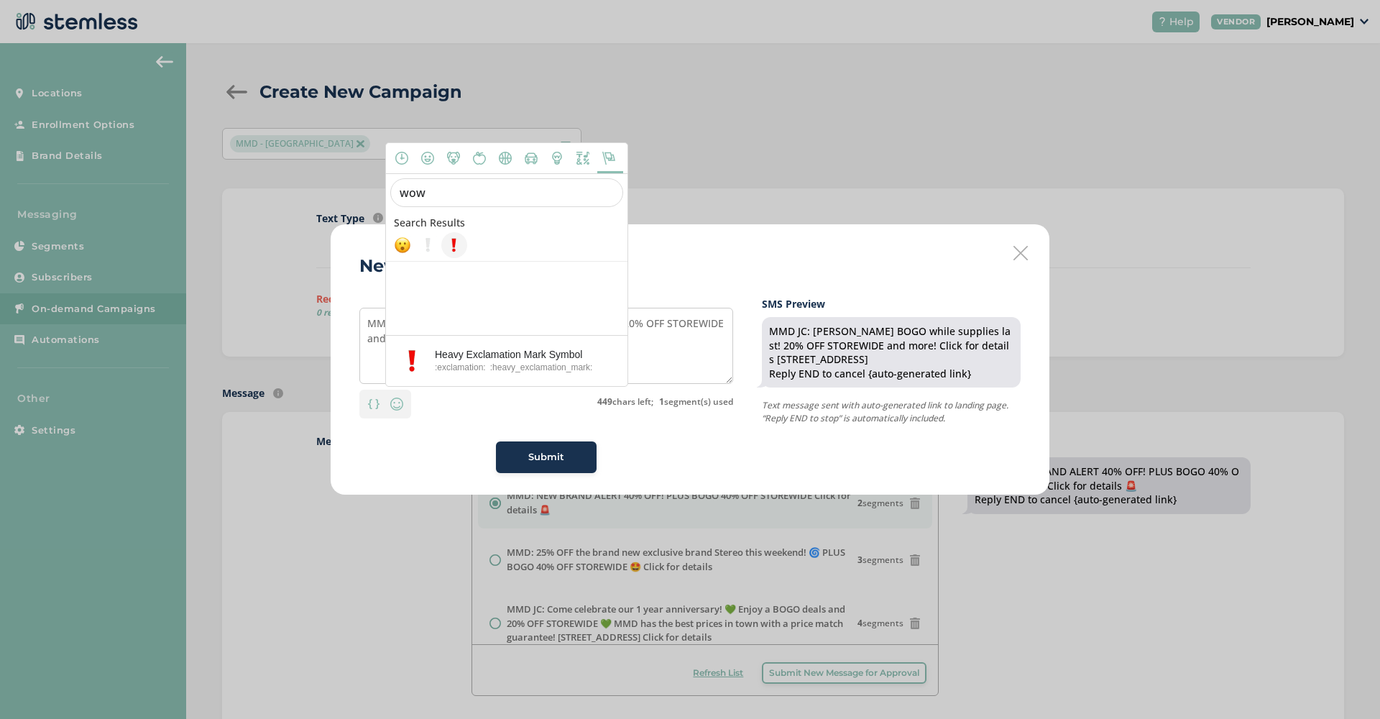
type input "wow"
click at [454, 251] on span at bounding box center [453, 244] width 17 height 17
click at [664, 361] on textarea "MMD JC: Rythm BOGO while supplies last! 20% OFF STOREWIDE and more! Click for d…" at bounding box center [546, 346] width 374 height 76
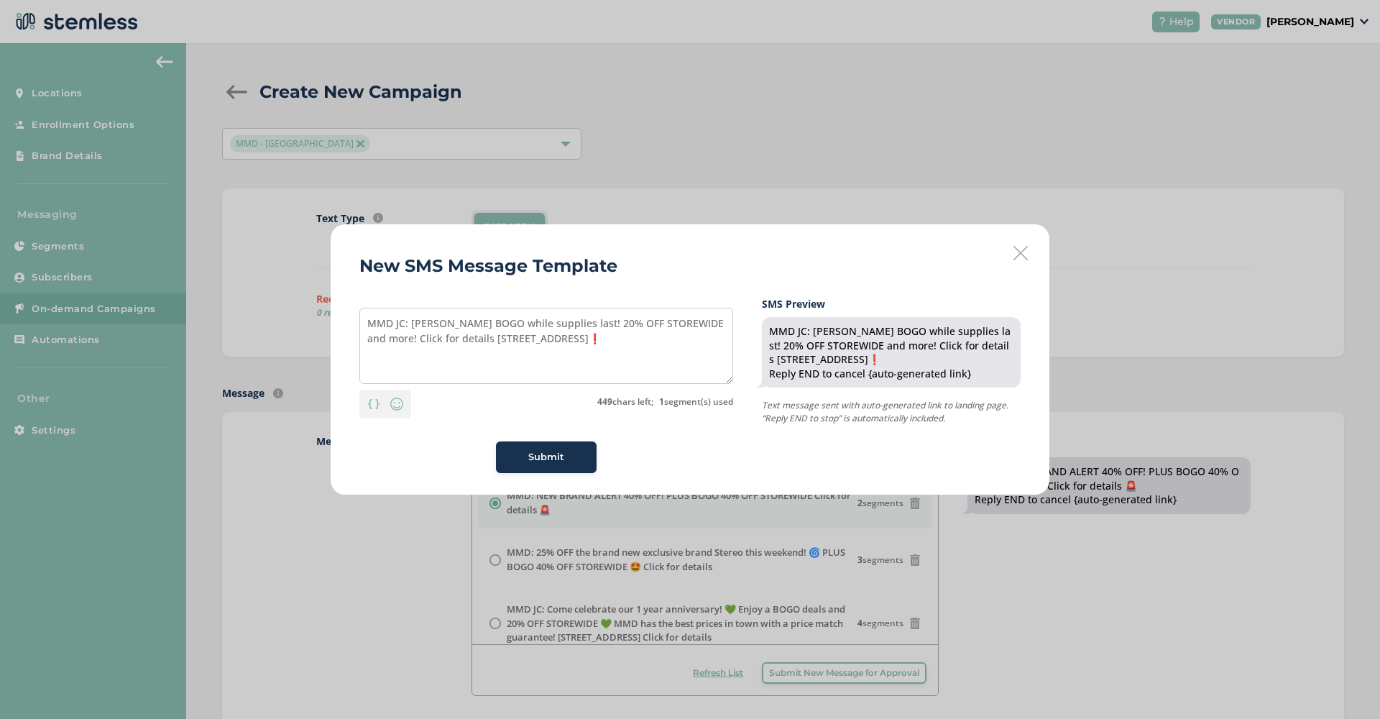
click at [675, 144] on div "New SMS Message Template MMD JC: Rythm BOGO while supplies last! 20% OFF STOREW…" at bounding box center [690, 359] width 1380 height 719
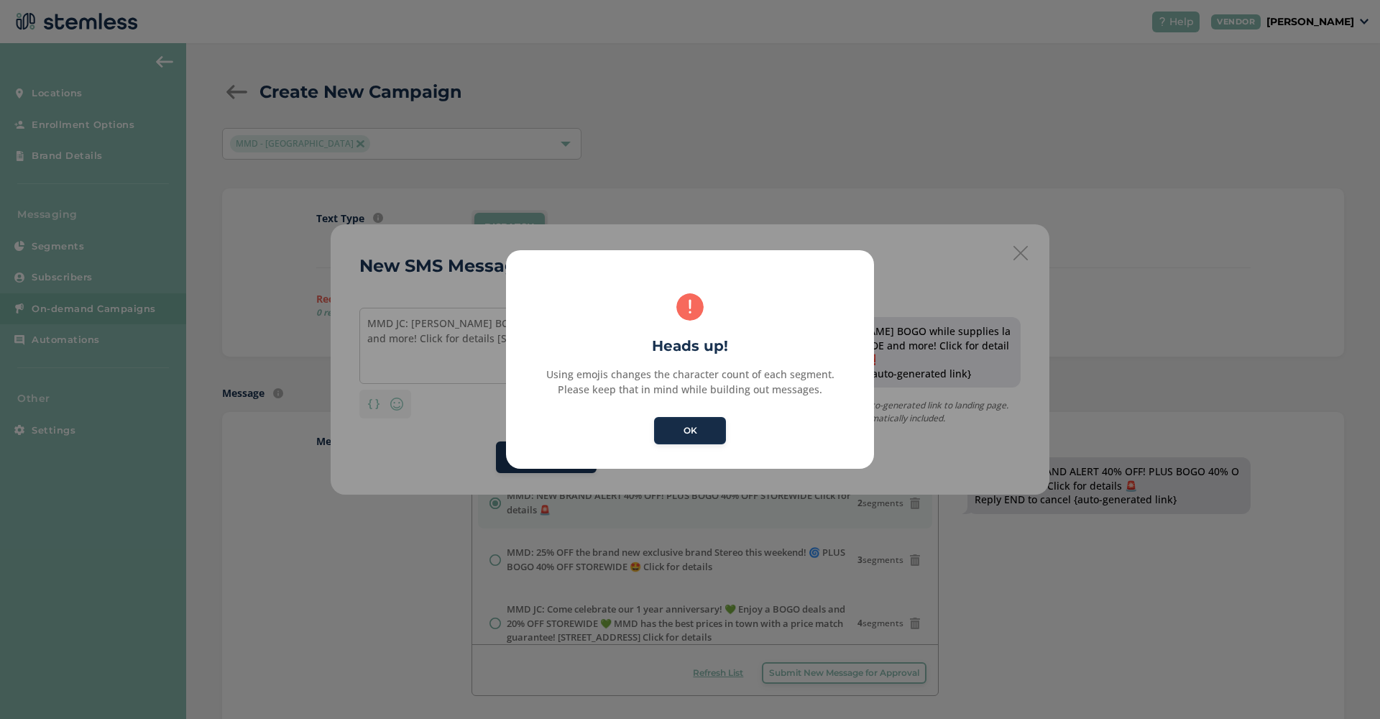
click at [703, 429] on button "OK" at bounding box center [690, 430] width 72 height 27
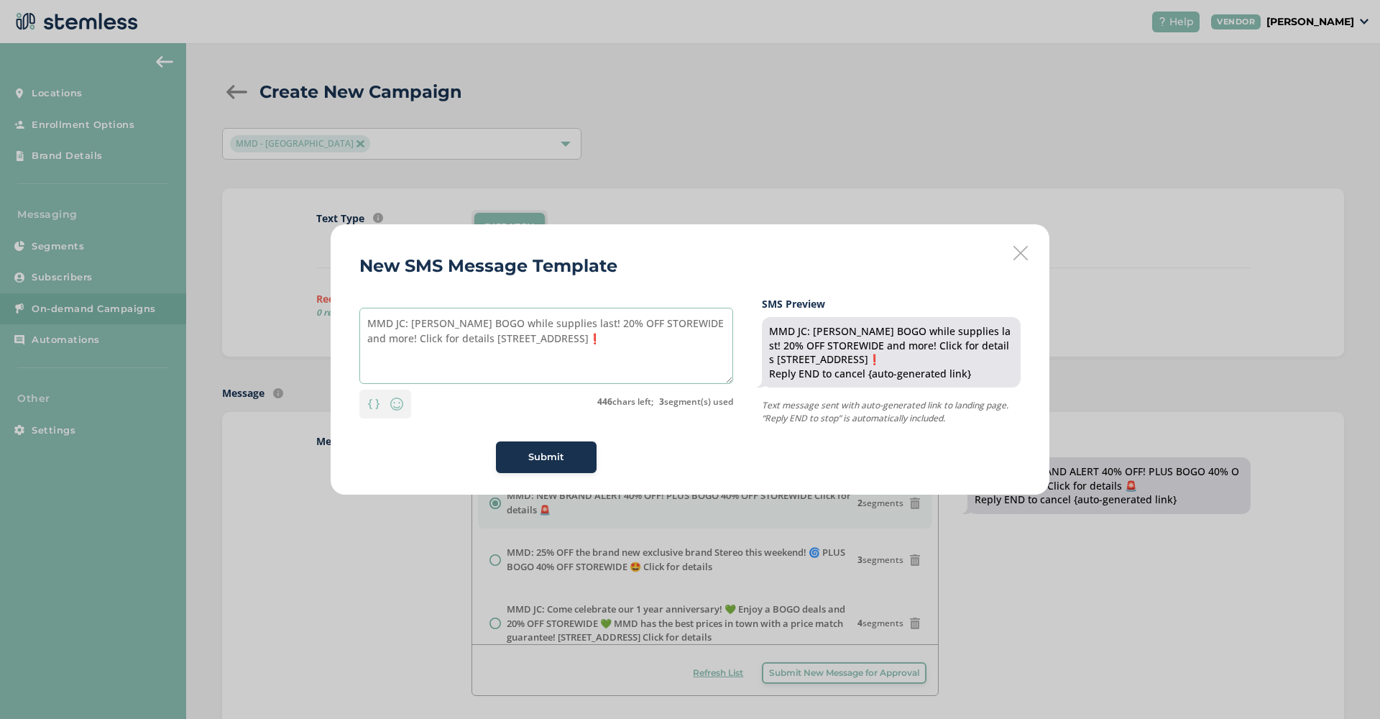
click at [527, 336] on textarea "MMD JC: Rythm BOGO while supplies last! 20% OFF STOREWIDE and more! Click for d…" at bounding box center [546, 346] width 374 height 76
click at [568, 322] on textarea "MMD JC: Rythm BOGO while supplies last! 20% OFF STOREWIDE and more! Click for d…" at bounding box center [546, 346] width 374 height 76
paste textarea "❗"
click at [681, 324] on textarea "MMD JC: Rythm BOGO while supplies last! ❗20% OFF STOREWIDE and more! Click for …" at bounding box center [546, 346] width 374 height 76
paste textarea "❗"
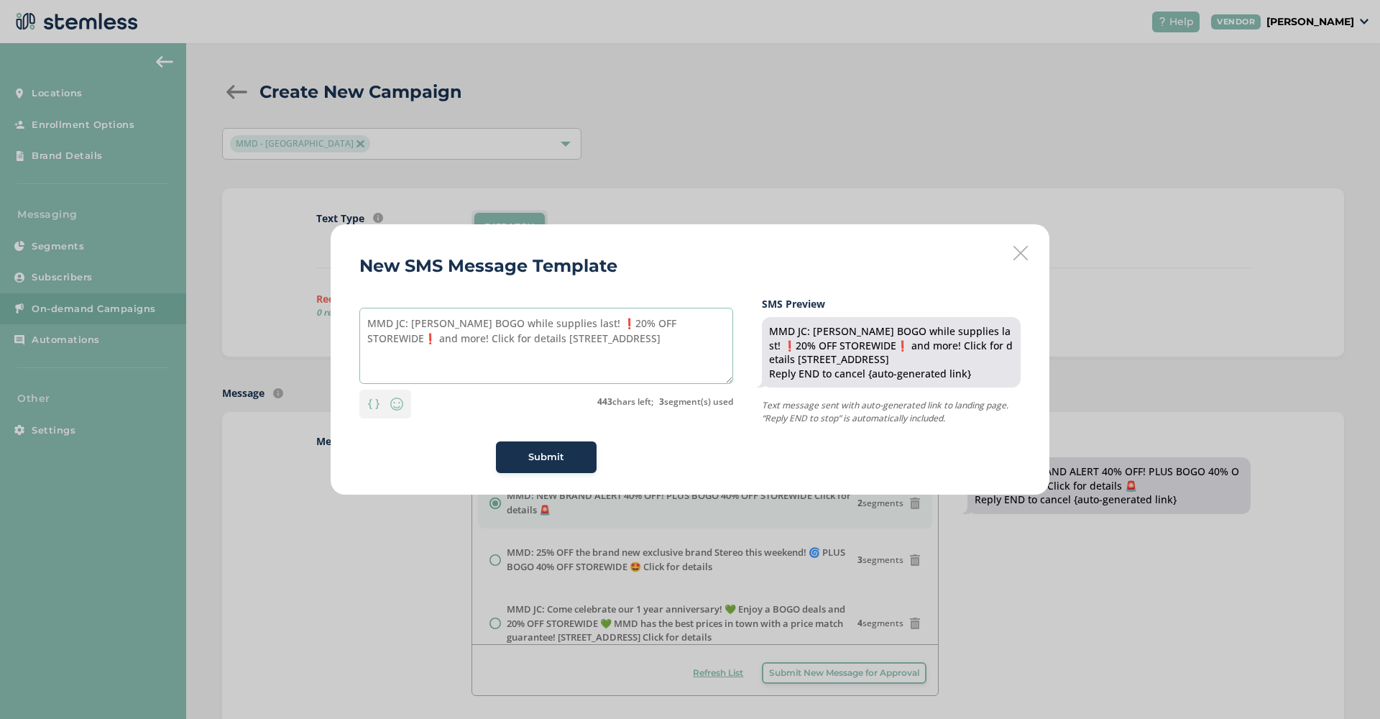
type textarea "MMD JC: Rythm BOGO while supplies last! ❗20% OFF STOREWIDE❗ and more! Click for…"
click at [563, 457] on span "Submit" at bounding box center [546, 457] width 36 height 14
